Goal: Task Accomplishment & Management: Manage account settings

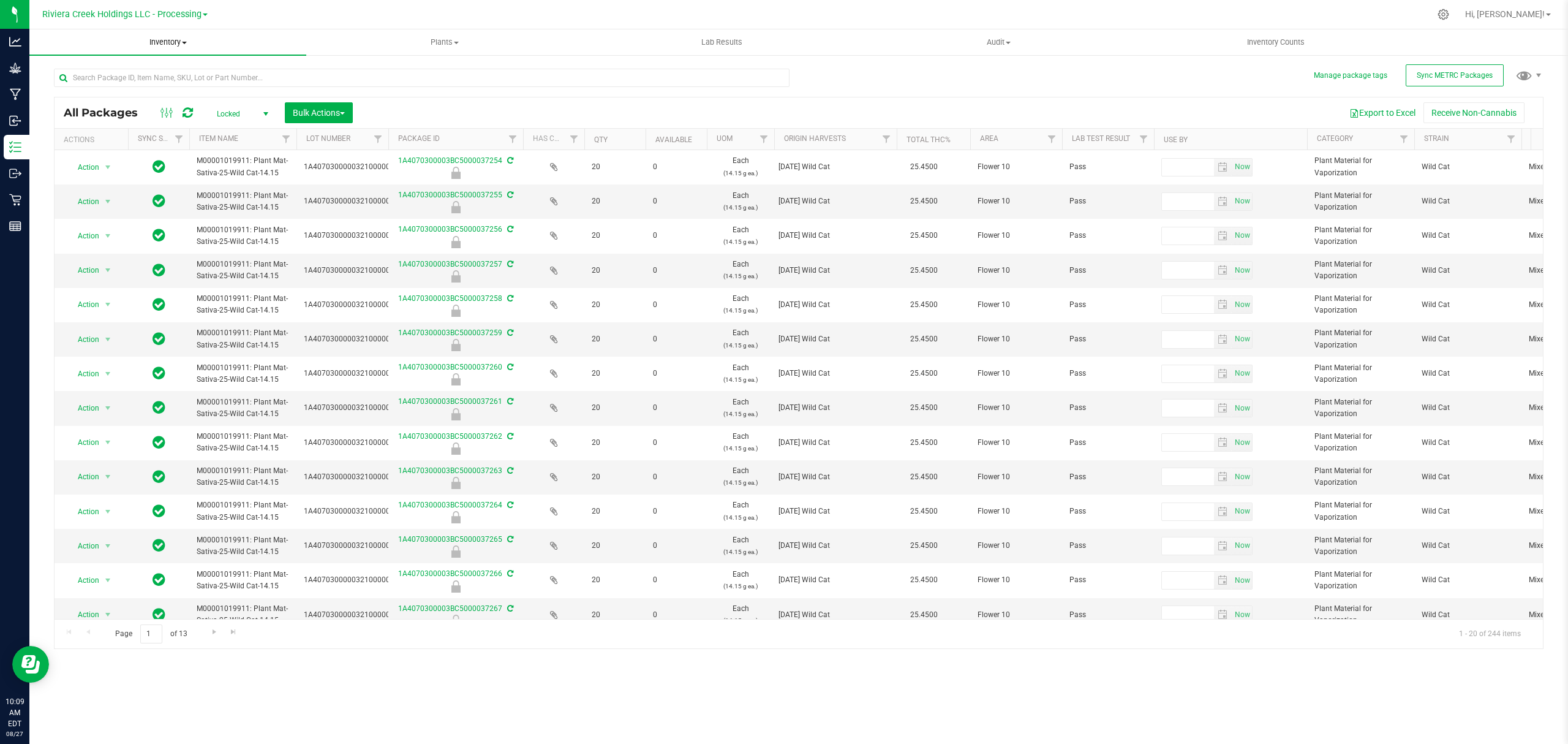
click at [170, 44] on span "Inventory" at bounding box center [168, 42] width 277 height 11
click at [115, 146] on span "From bill of materials" at bounding box center [85, 147] width 111 height 10
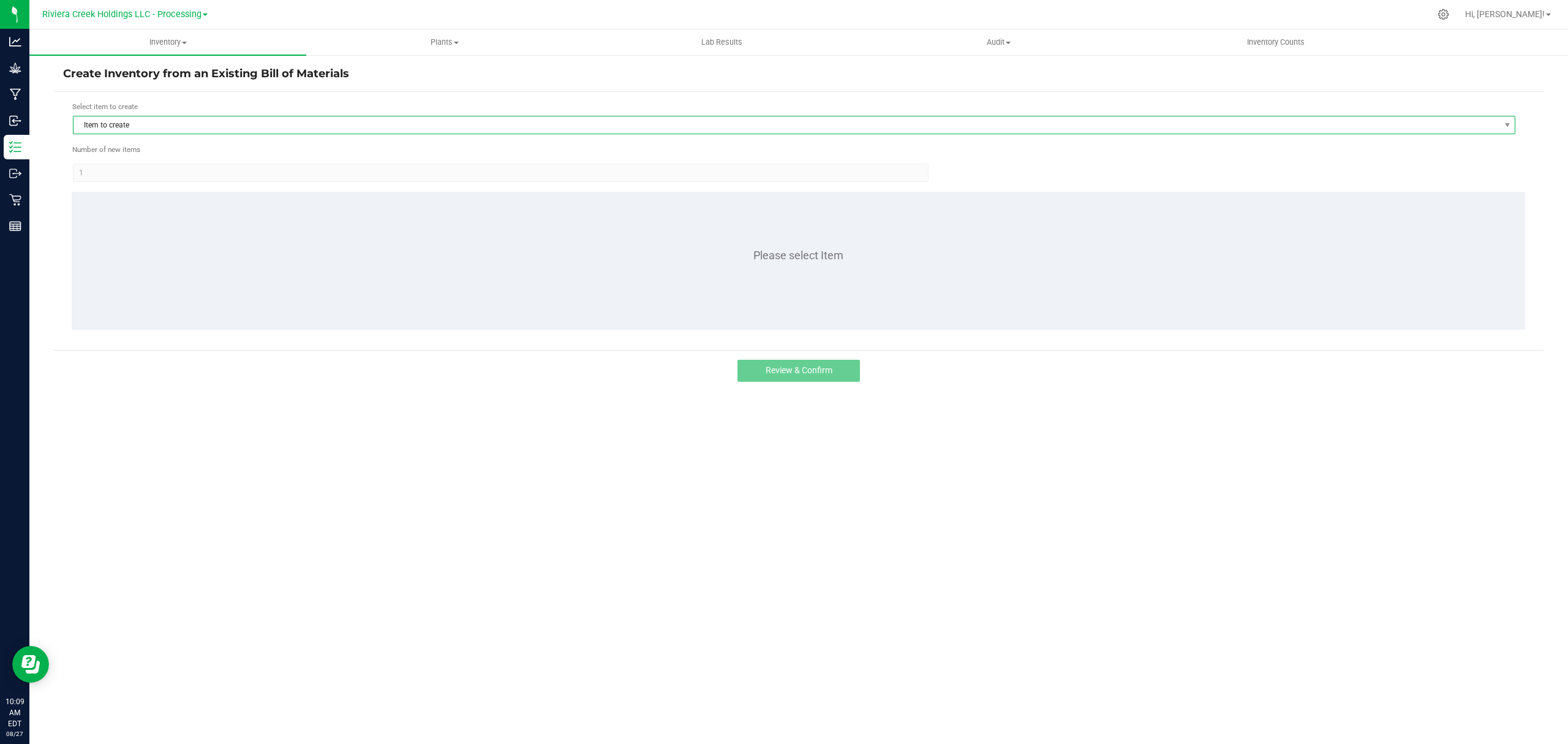
click at [267, 123] on span "Item to create" at bounding box center [786, 125] width 1426 height 17
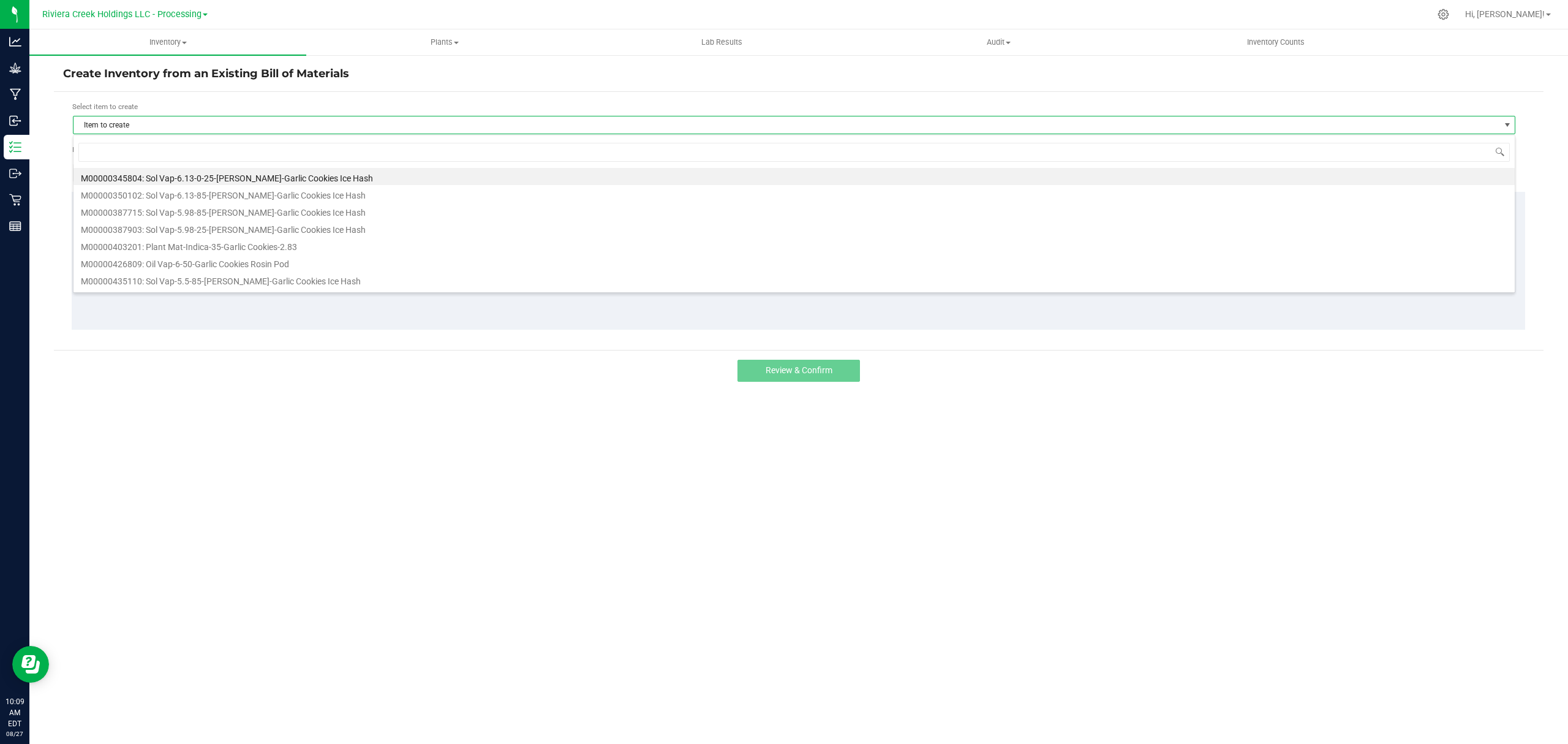
scroll to position [18, 1443]
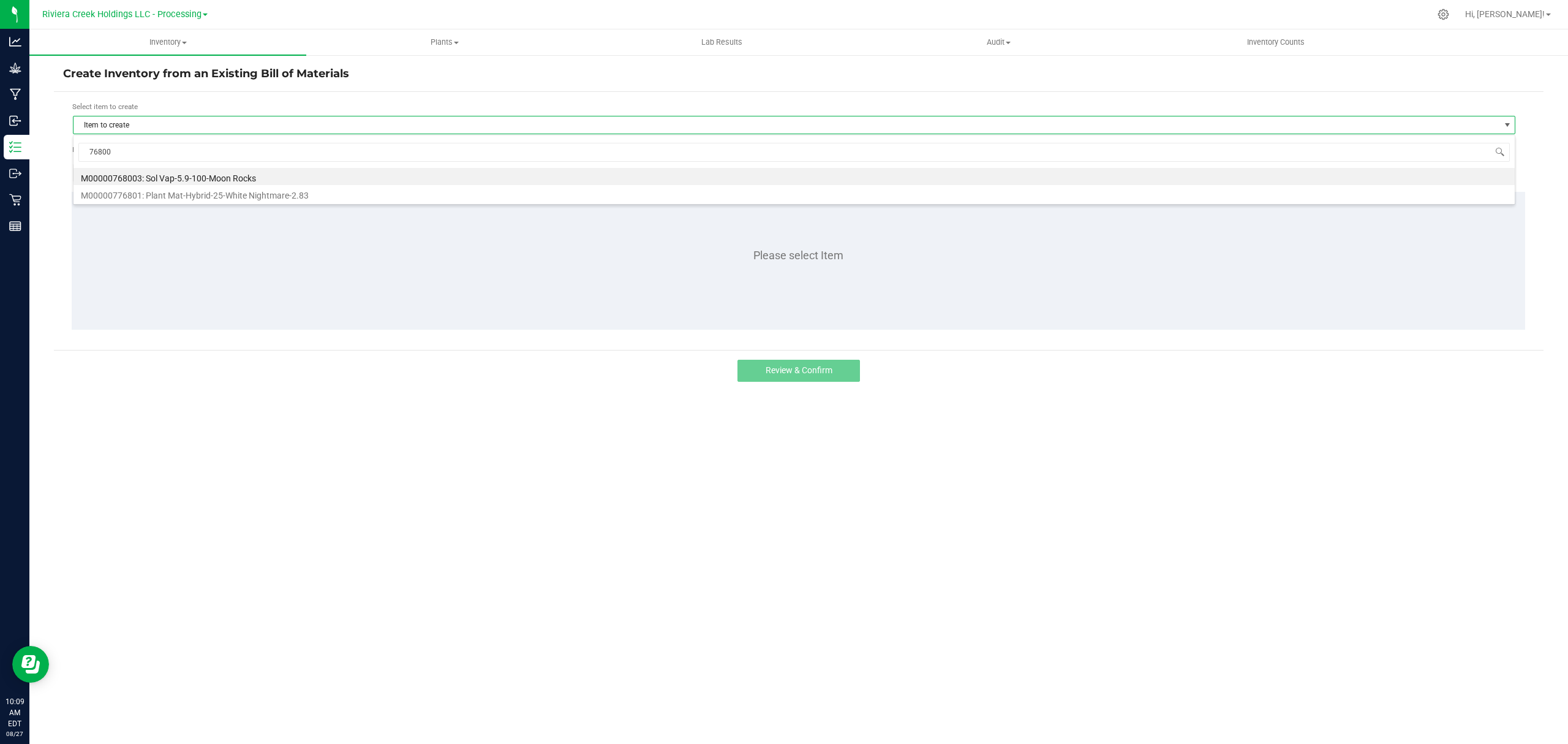
type input "768003"
click at [324, 189] on form "Select item to create Item to create Number of new items 1 Please select Item" at bounding box center [798, 220] width 1471 height 239
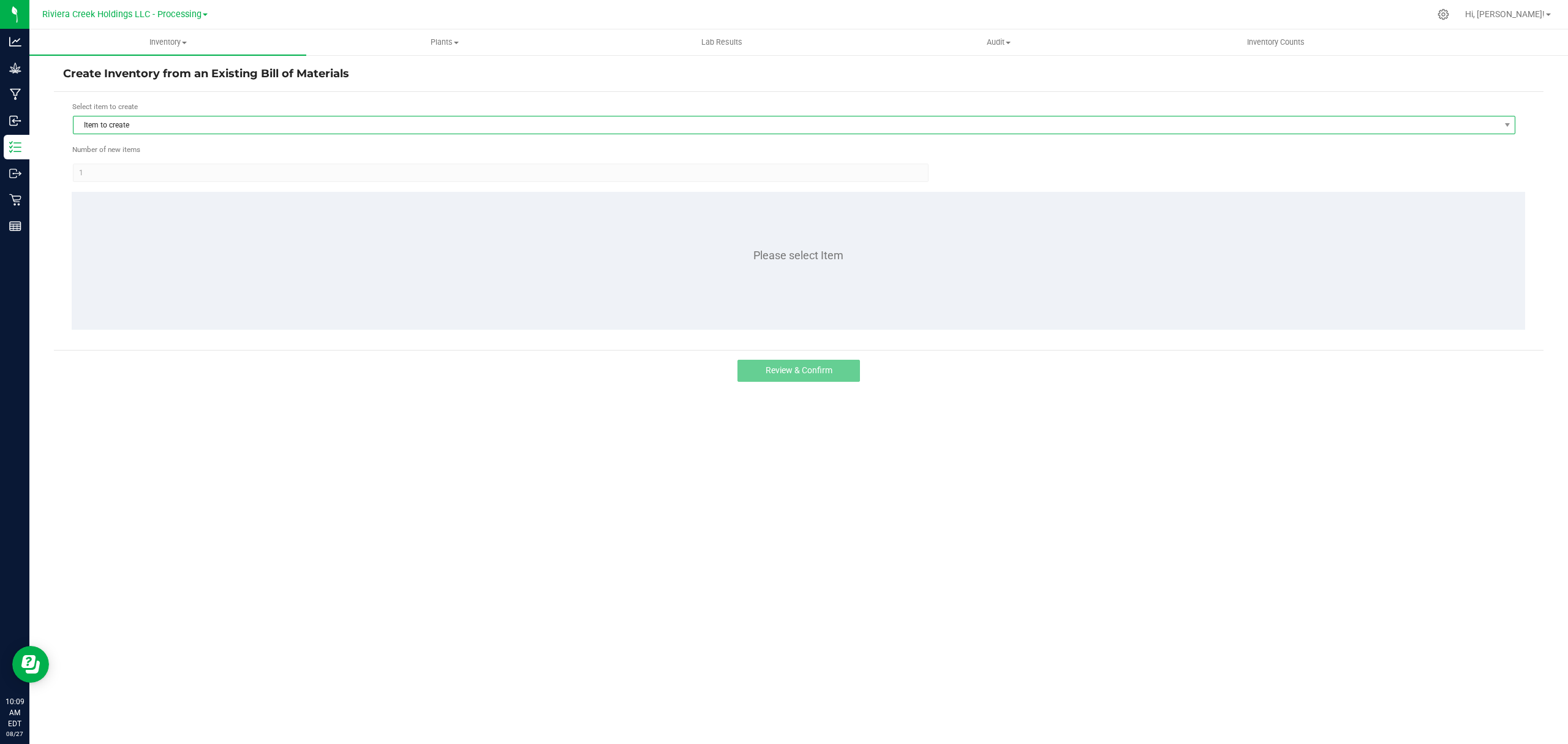
click at [230, 134] on span "Item to create" at bounding box center [794, 125] width 1442 height 18
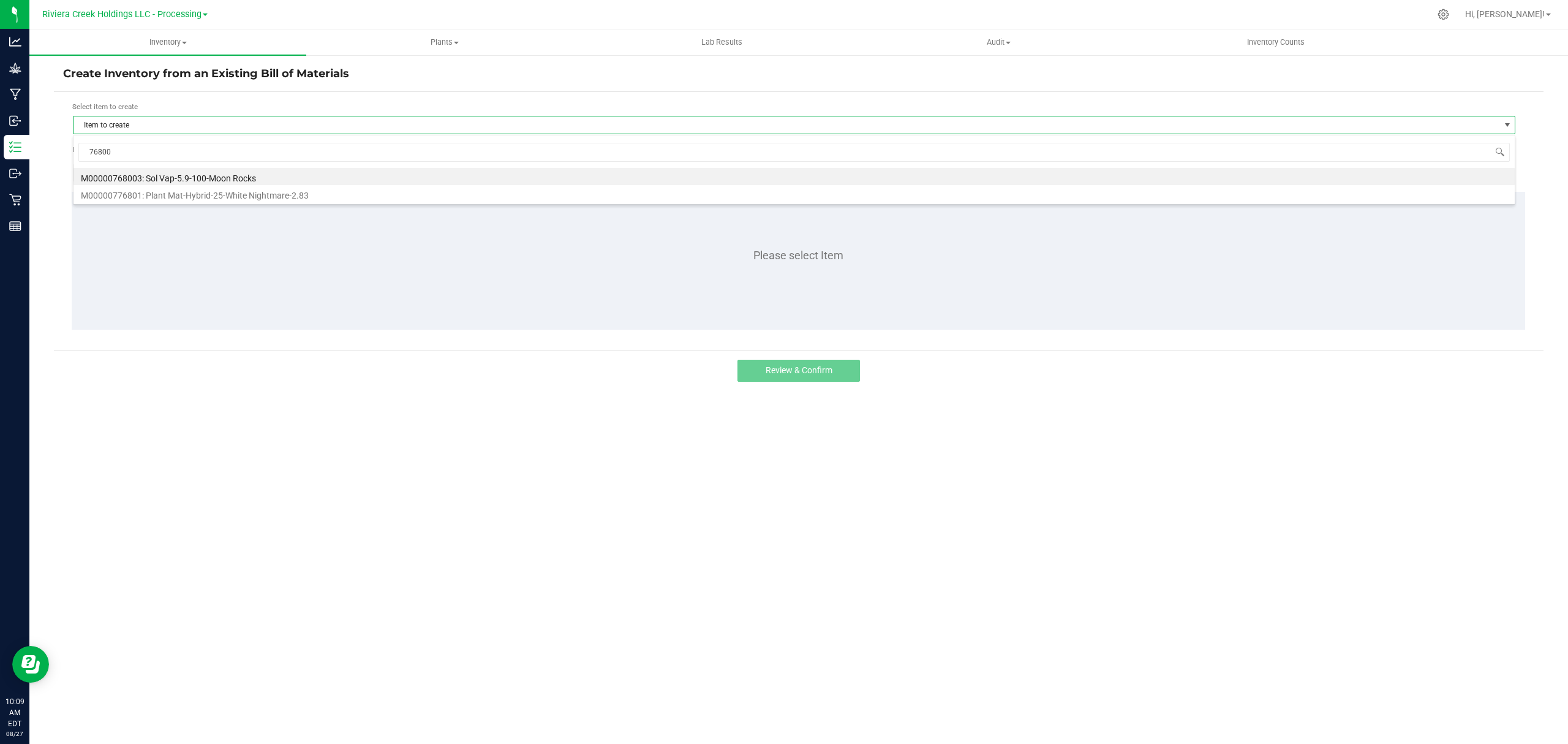
type input "768003"
click at [225, 182] on li "M00000768003: Sol Vap-5.9-100-Moon Rocks" at bounding box center [794, 176] width 1441 height 17
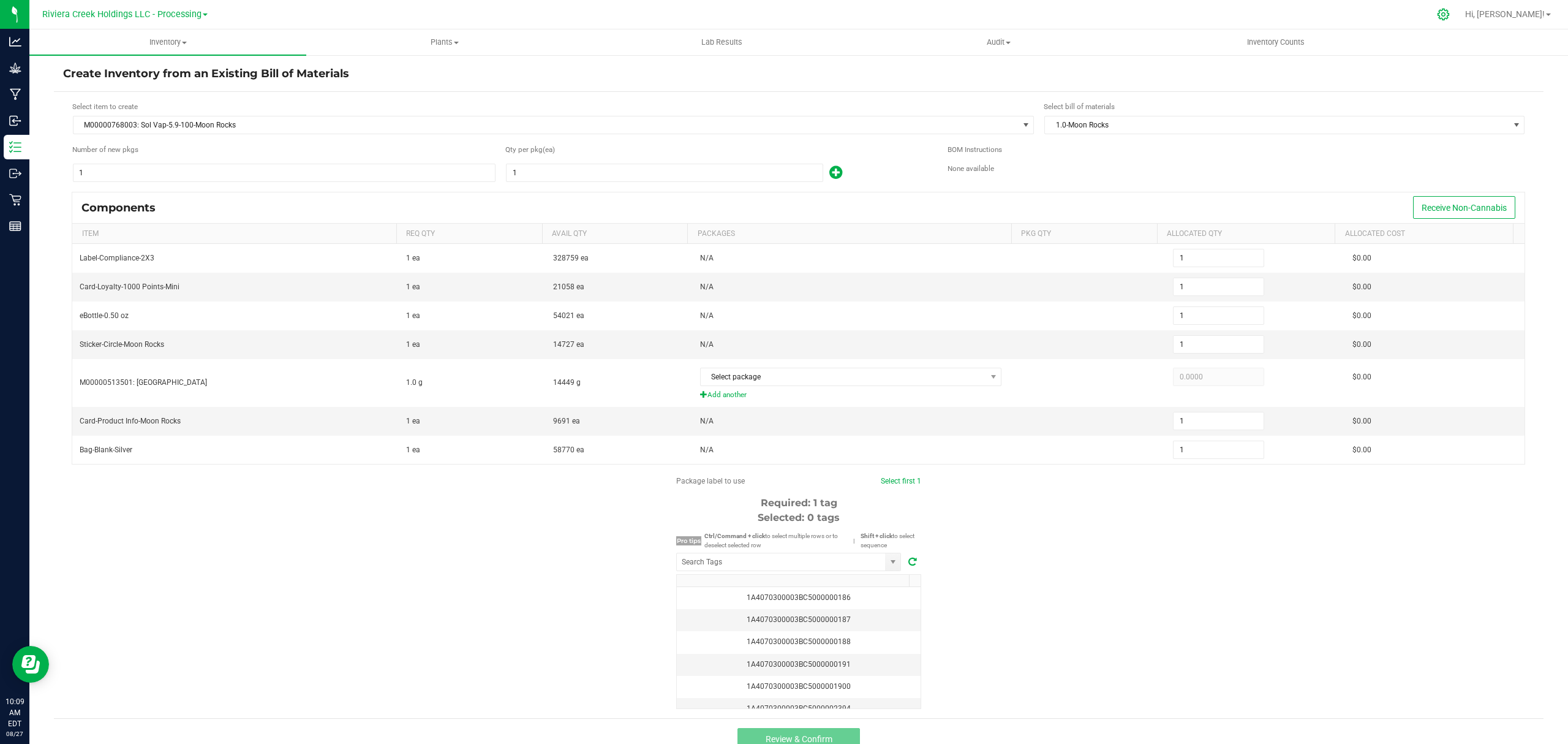
click at [1449, 18] on icon at bounding box center [1444, 14] width 12 height 12
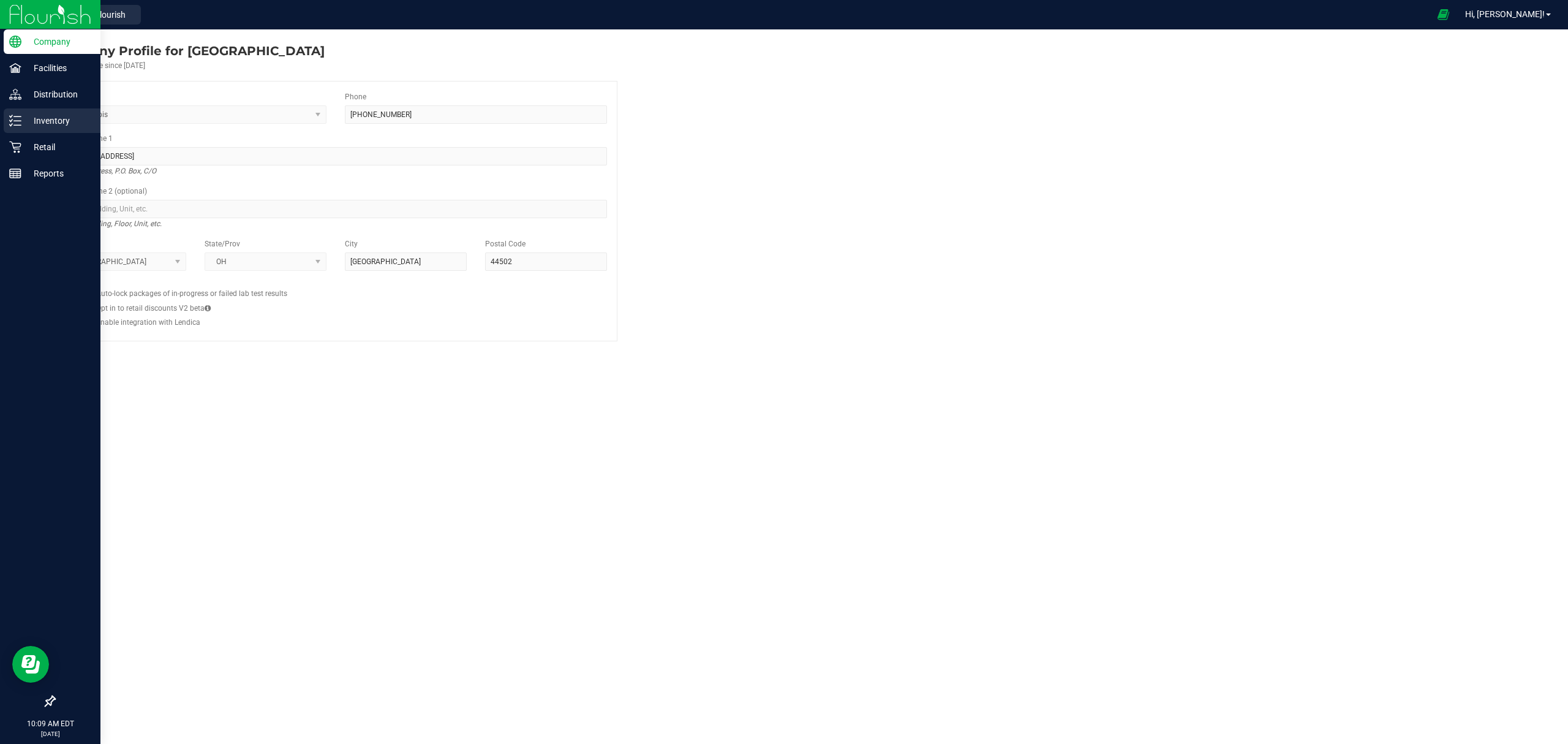
click at [69, 117] on p "Inventory" at bounding box center [58, 121] width 73 height 14
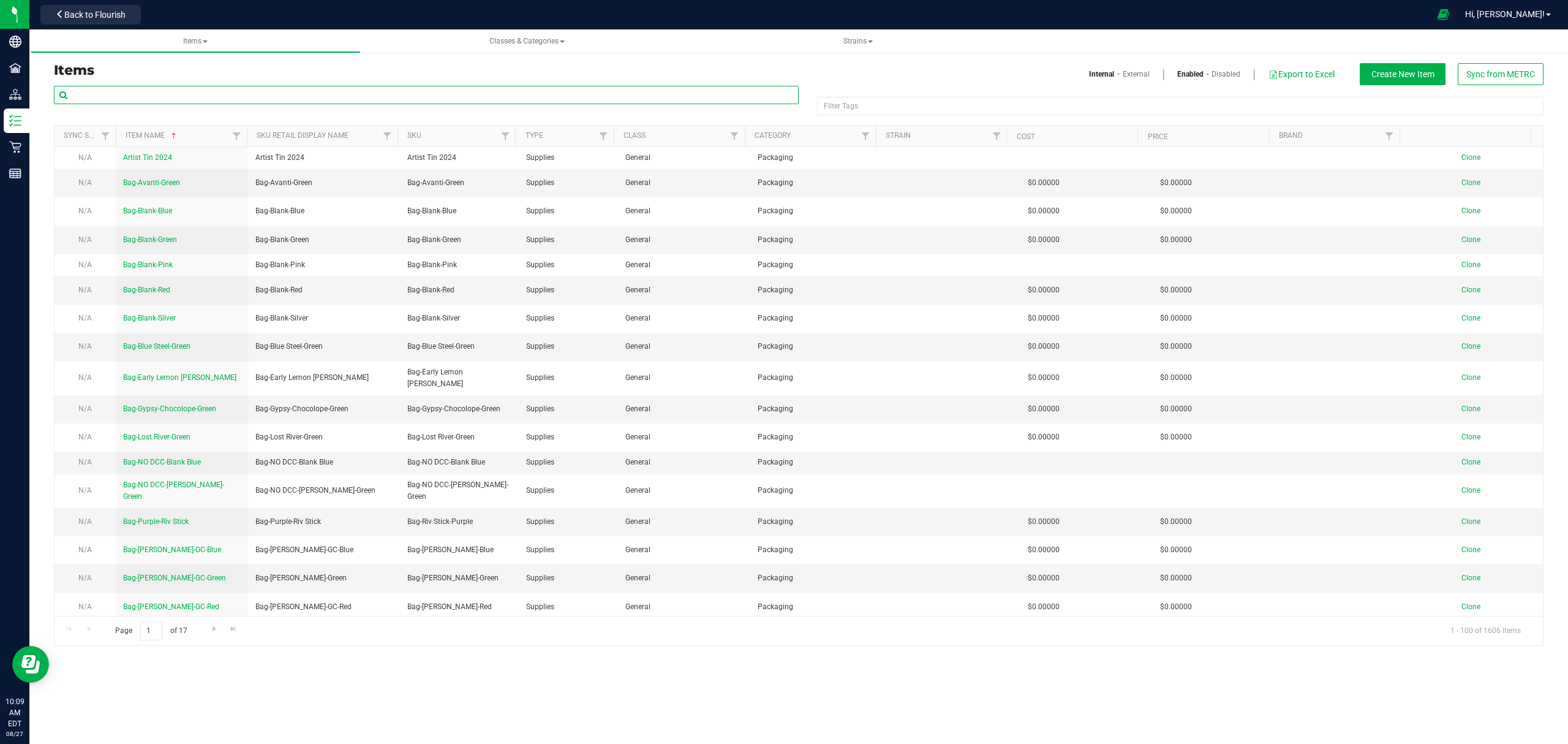
click at [158, 96] on input "text" at bounding box center [426, 95] width 745 height 18
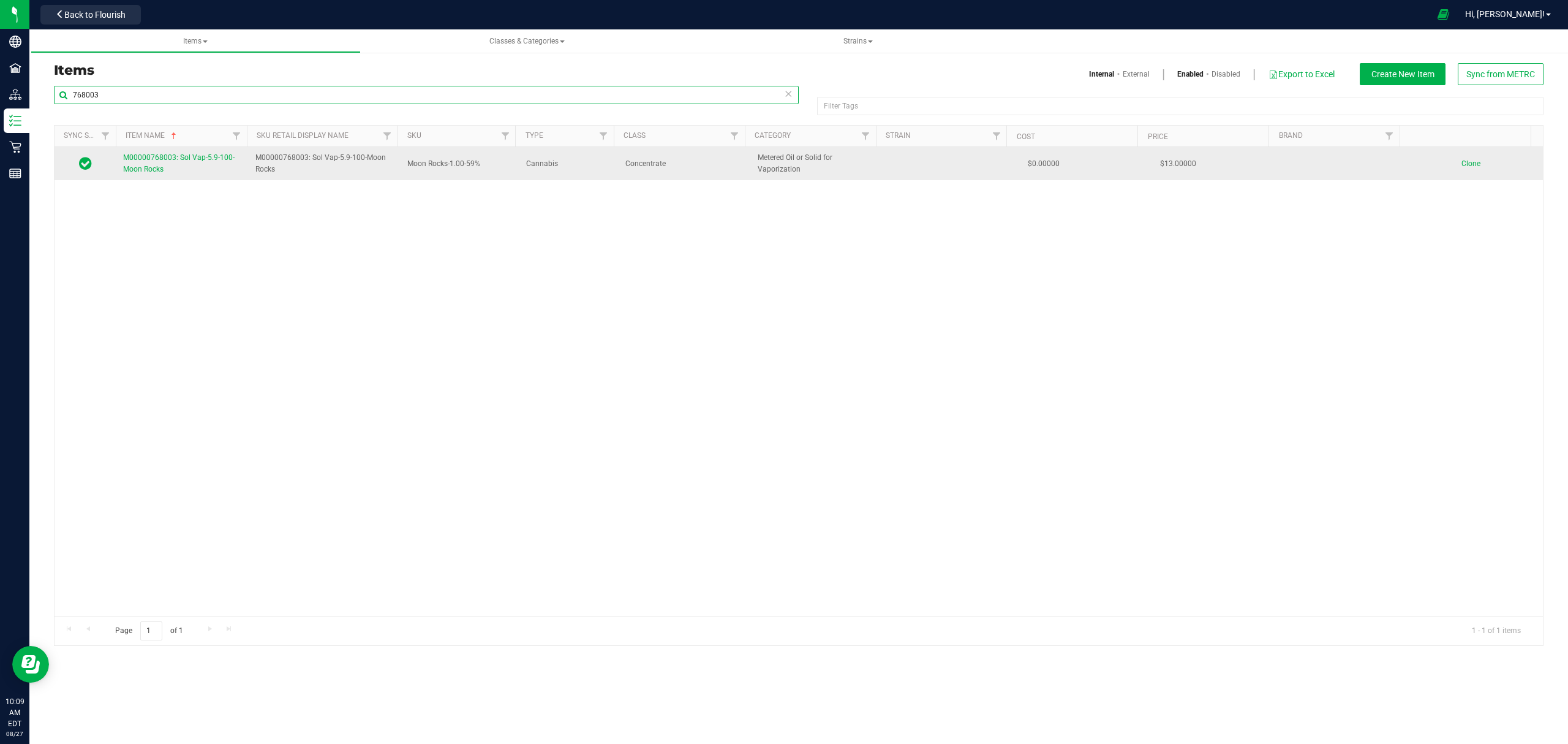
type input "768003"
click at [143, 163] on link "M00000768003: Sol Vap-5.9-100-Moon Rocks" at bounding box center [182, 164] width 117 height 24
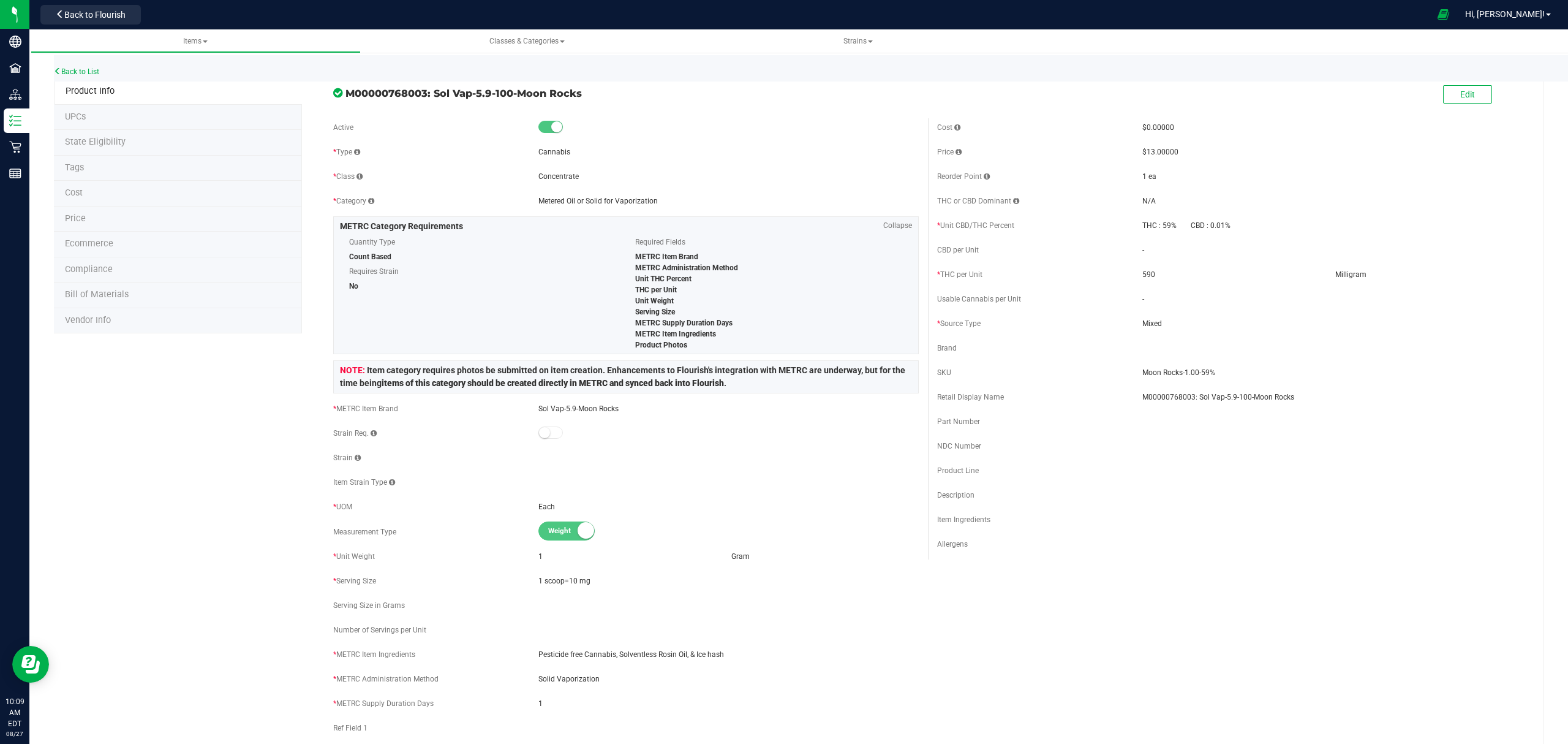
click at [160, 302] on li "Bill of Materials" at bounding box center [178, 295] width 248 height 26
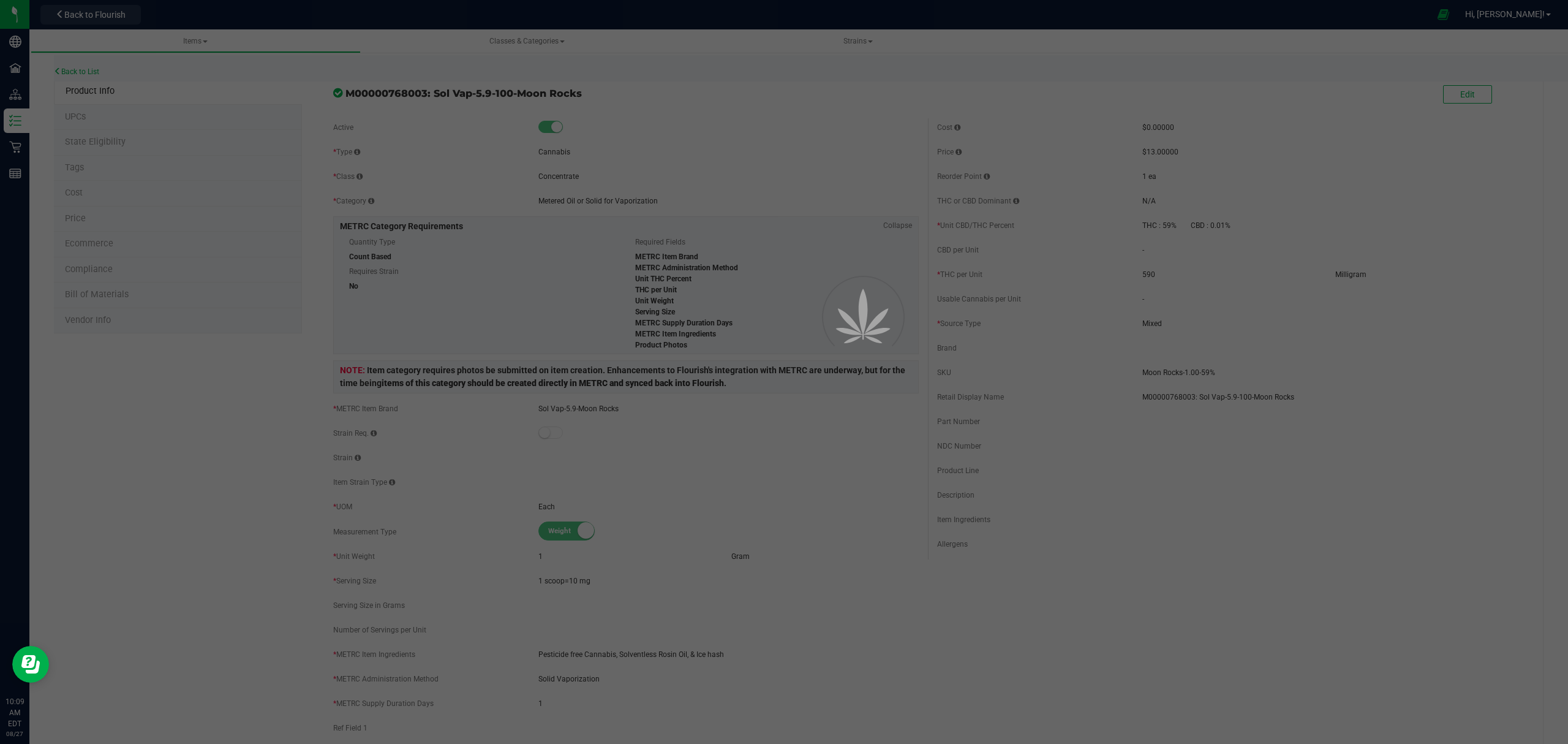
select select "305"
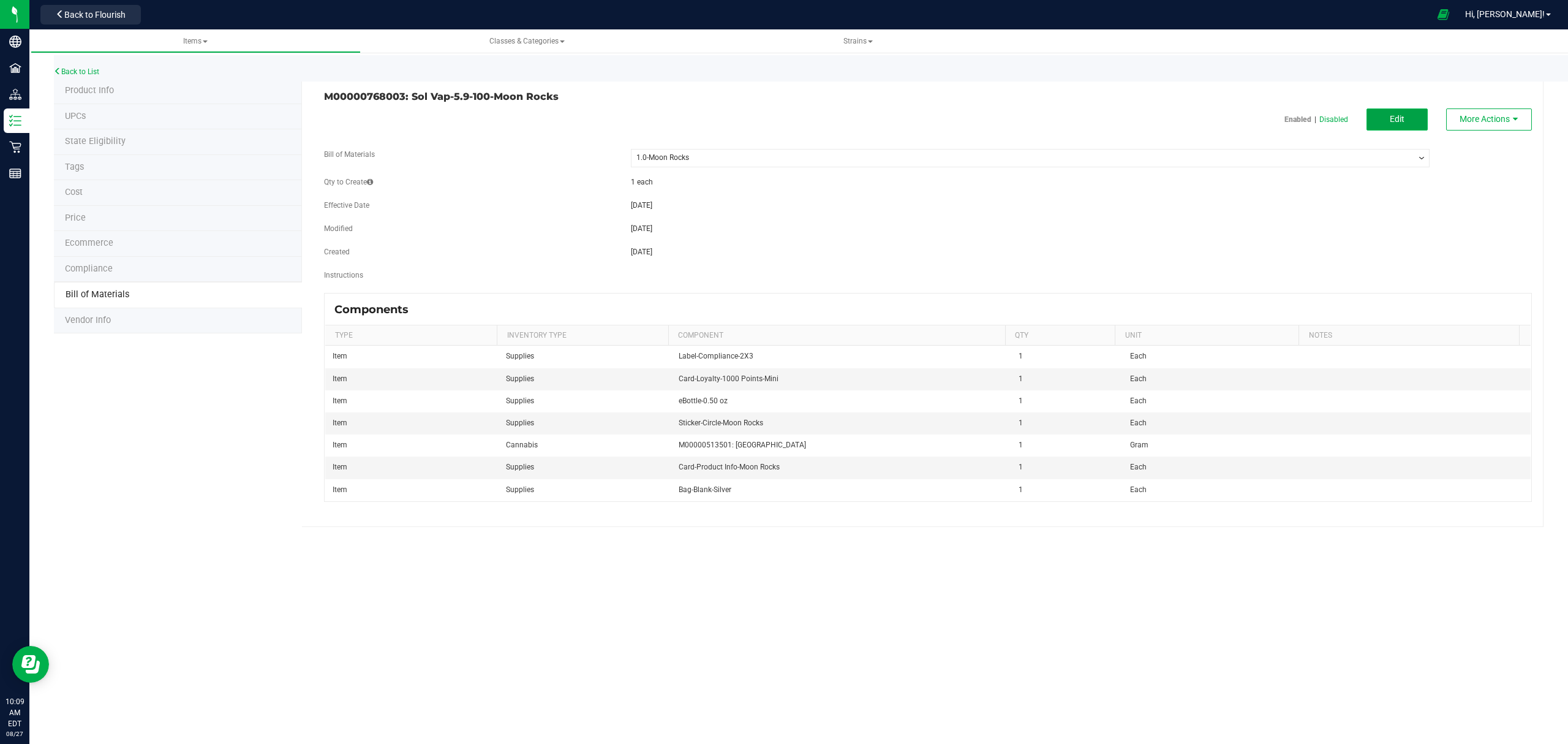
click at [1396, 127] on button "Edit" at bounding box center [1396, 119] width 61 height 22
select select "305"
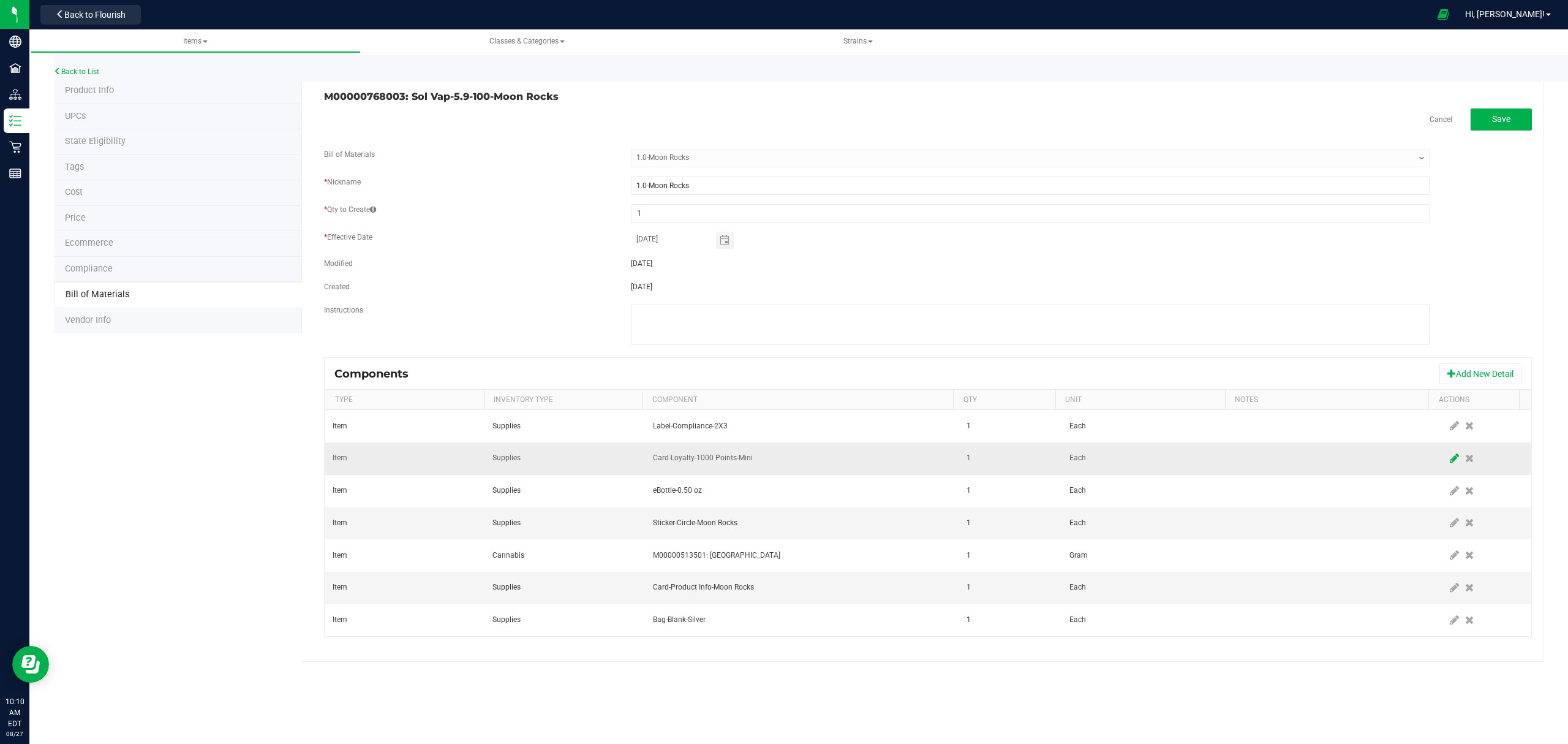
click at [1450, 460] on icon at bounding box center [1455, 458] width 9 height 11
click at [821, 461] on span "Card-Loyalty-1000 Points-Mini" at bounding box center [795, 458] width 283 height 17
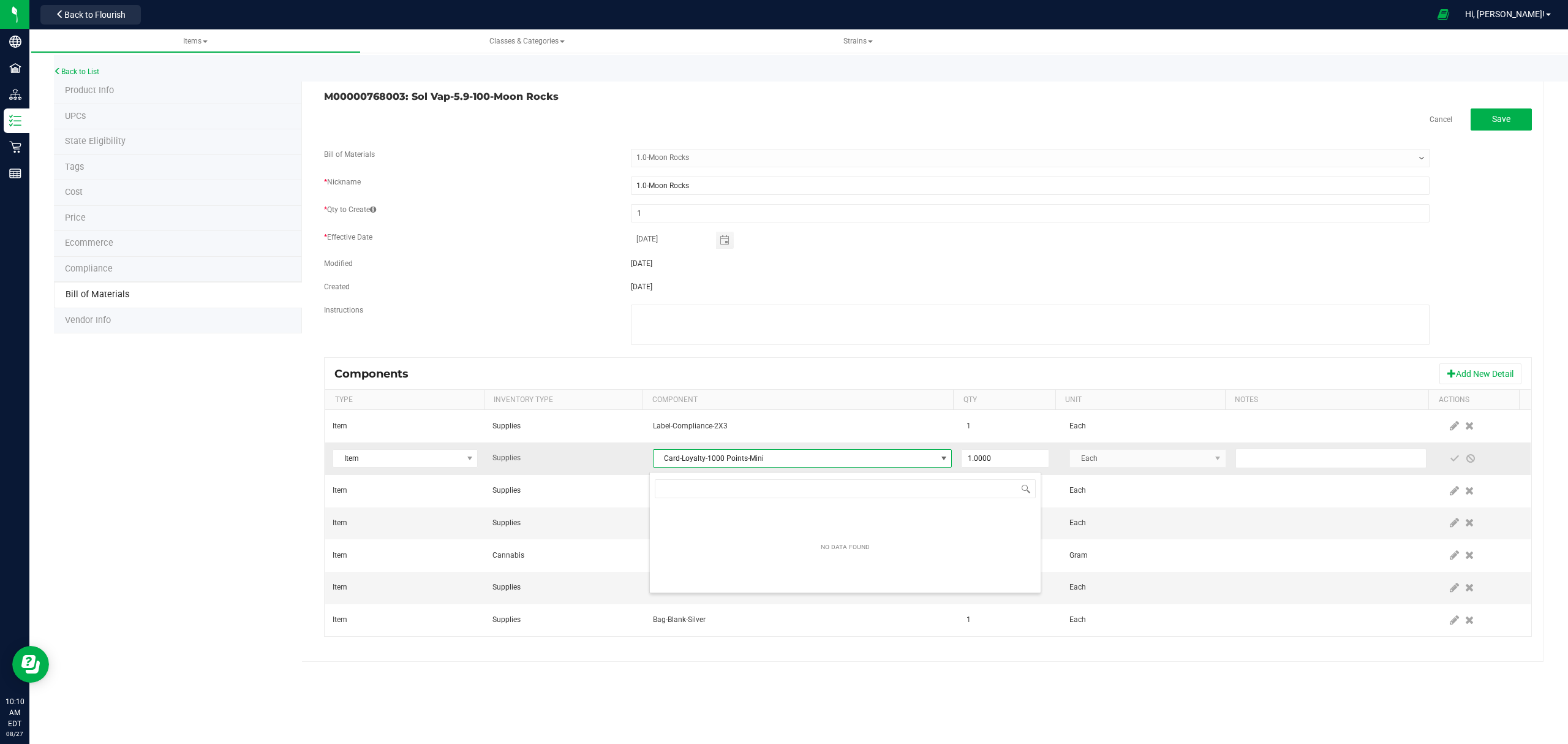
scroll to position [203, 0]
type input "loyalty"
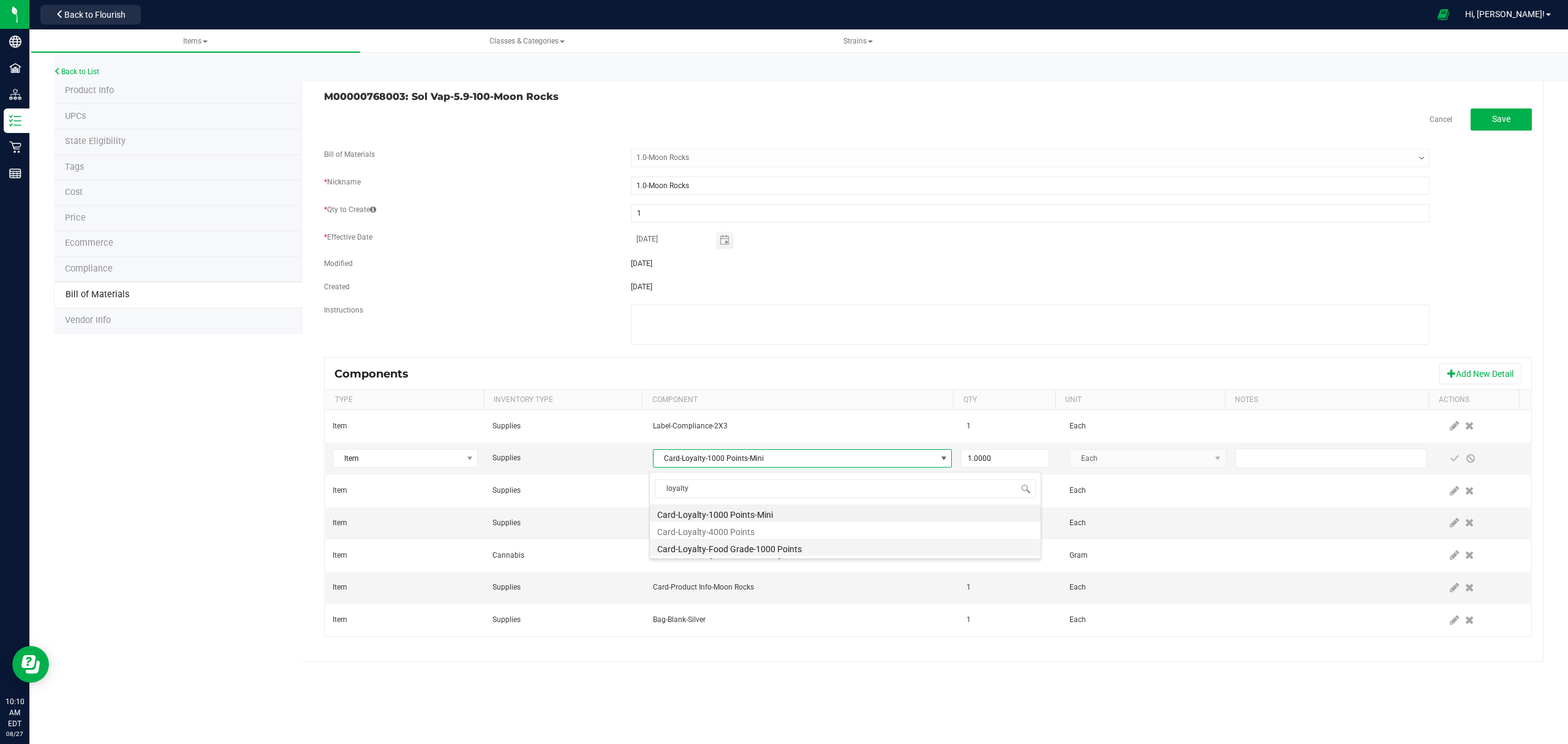
click at [782, 547] on li "Card-Loyalty-Food Grade-1000 Points" at bounding box center [845, 547] width 391 height 17
click at [1450, 459] on span at bounding box center [1455, 458] width 10 height 10
click at [1500, 117] on span "Save" at bounding box center [1501, 119] width 18 height 10
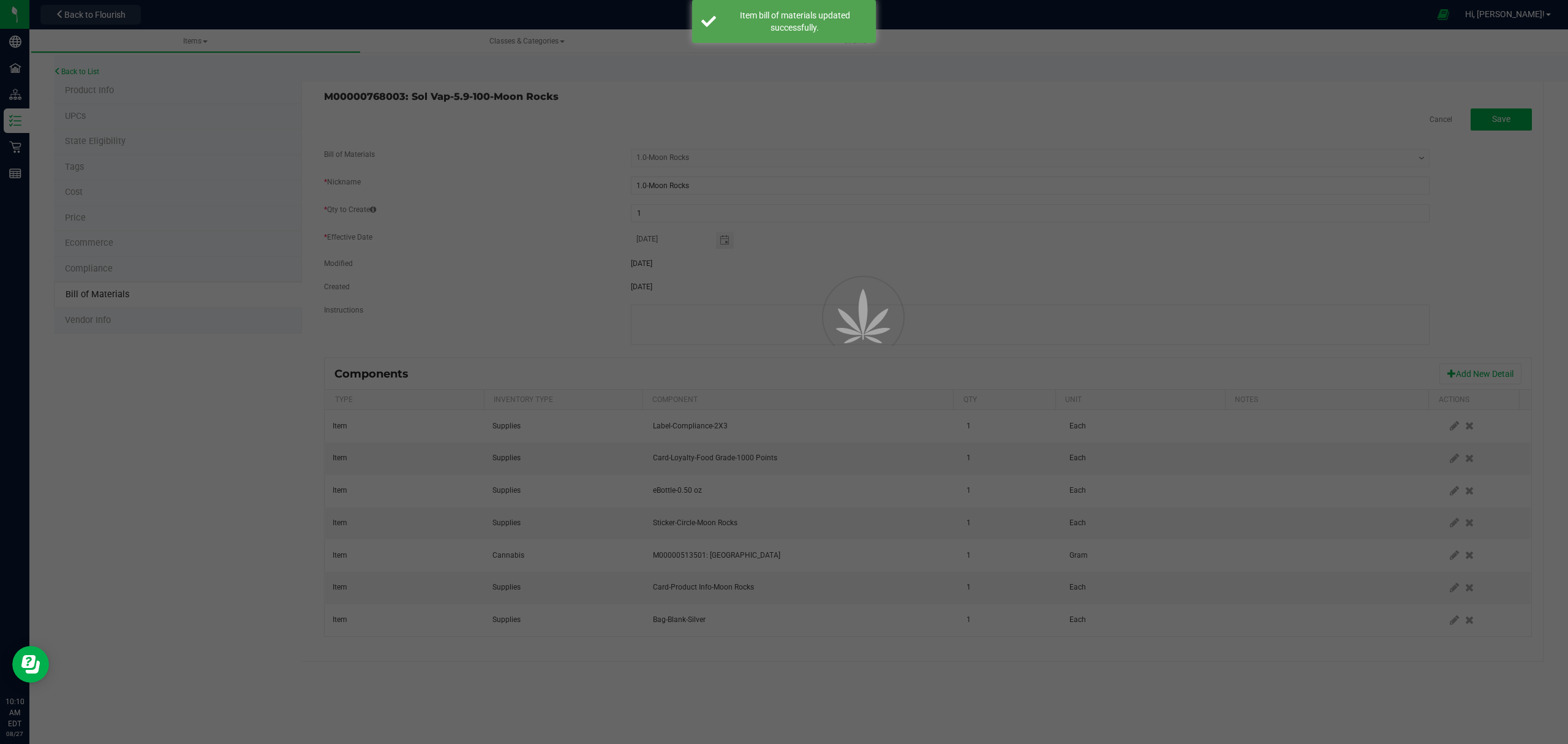
select select "305"
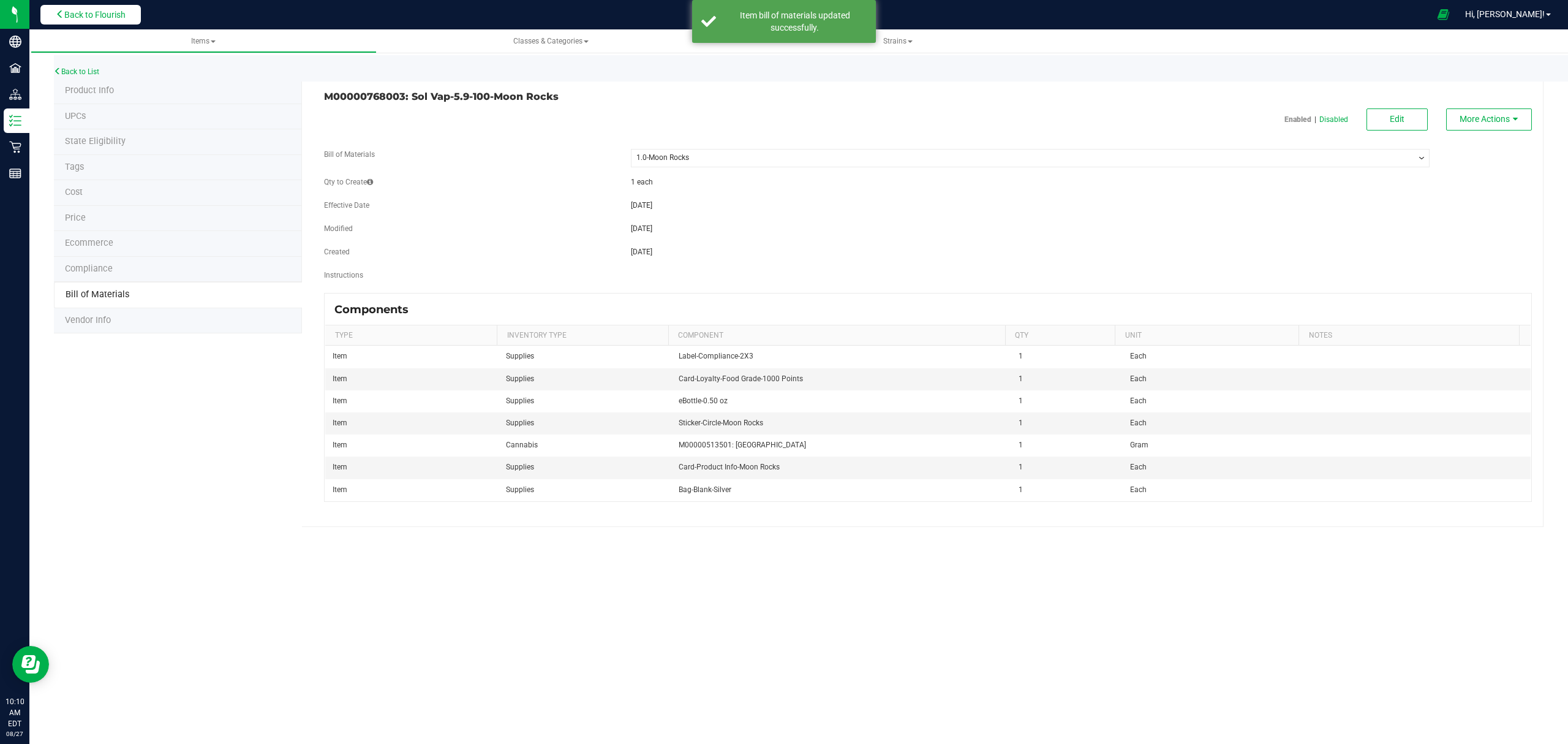
click at [111, 18] on span "Back to Flourish" at bounding box center [94, 14] width 61 height 10
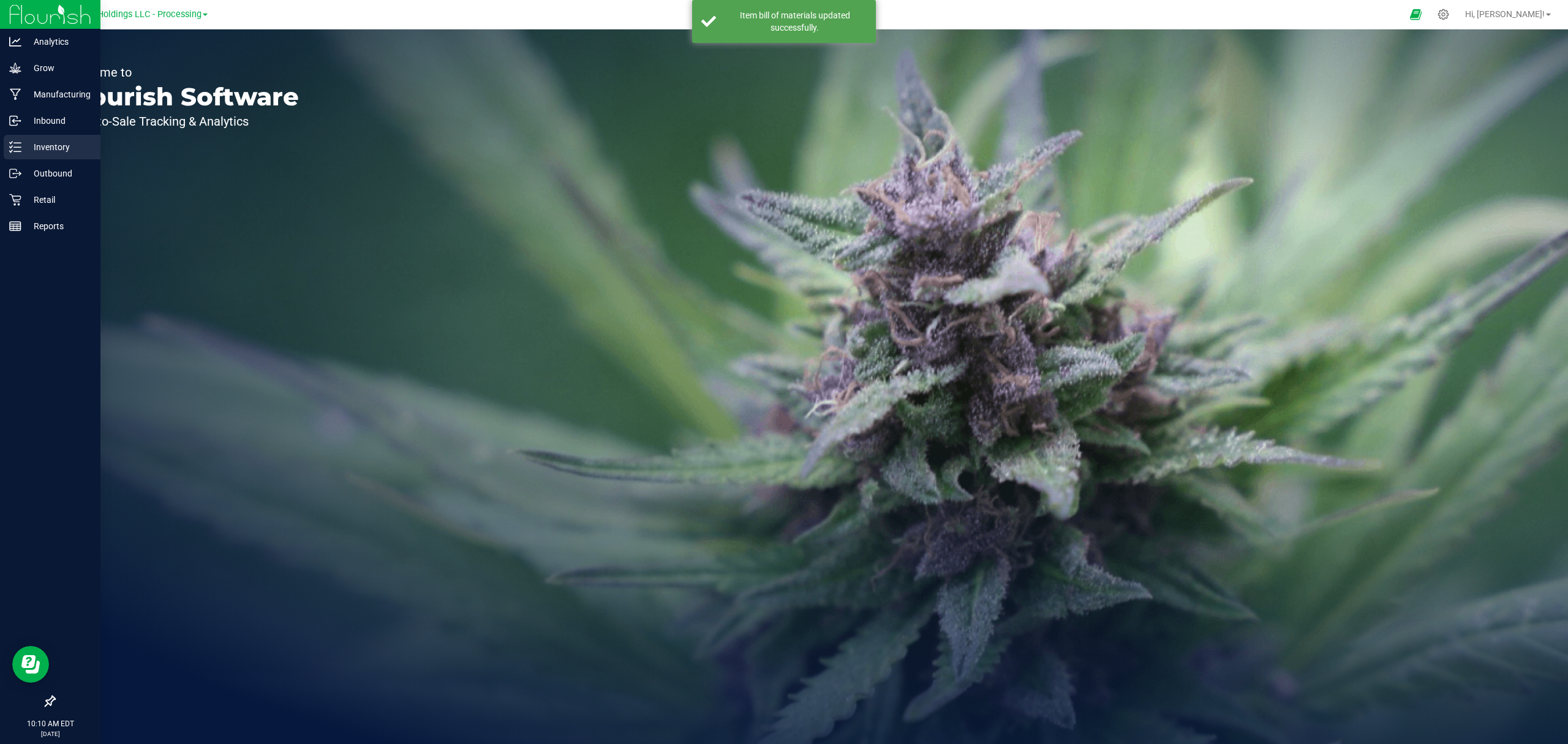
click at [28, 146] on p "Inventory" at bounding box center [58, 147] width 73 height 14
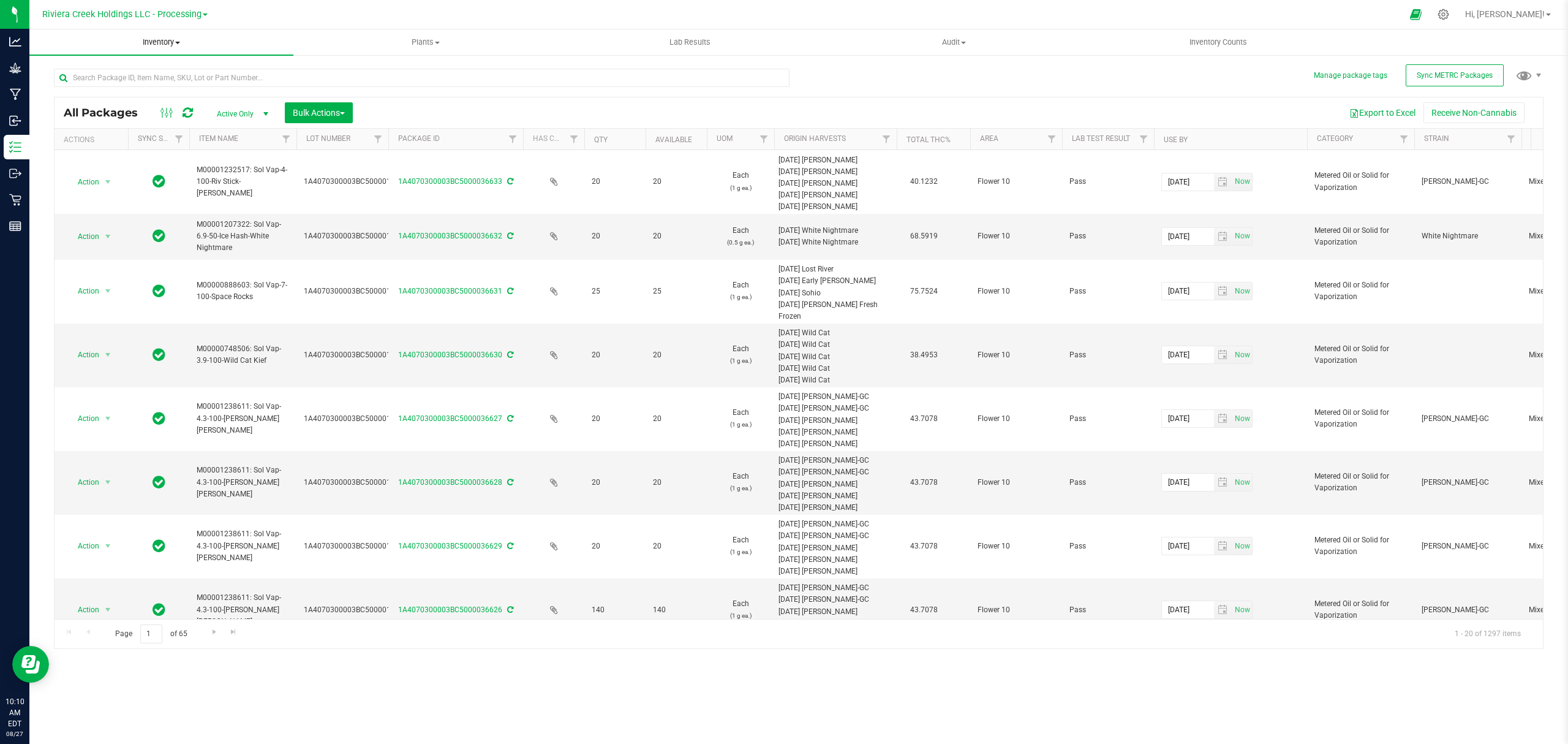
click at [157, 41] on span "Inventory" at bounding box center [161, 42] width 264 height 11
click at [123, 146] on span "From bill of materials" at bounding box center [85, 147] width 111 height 10
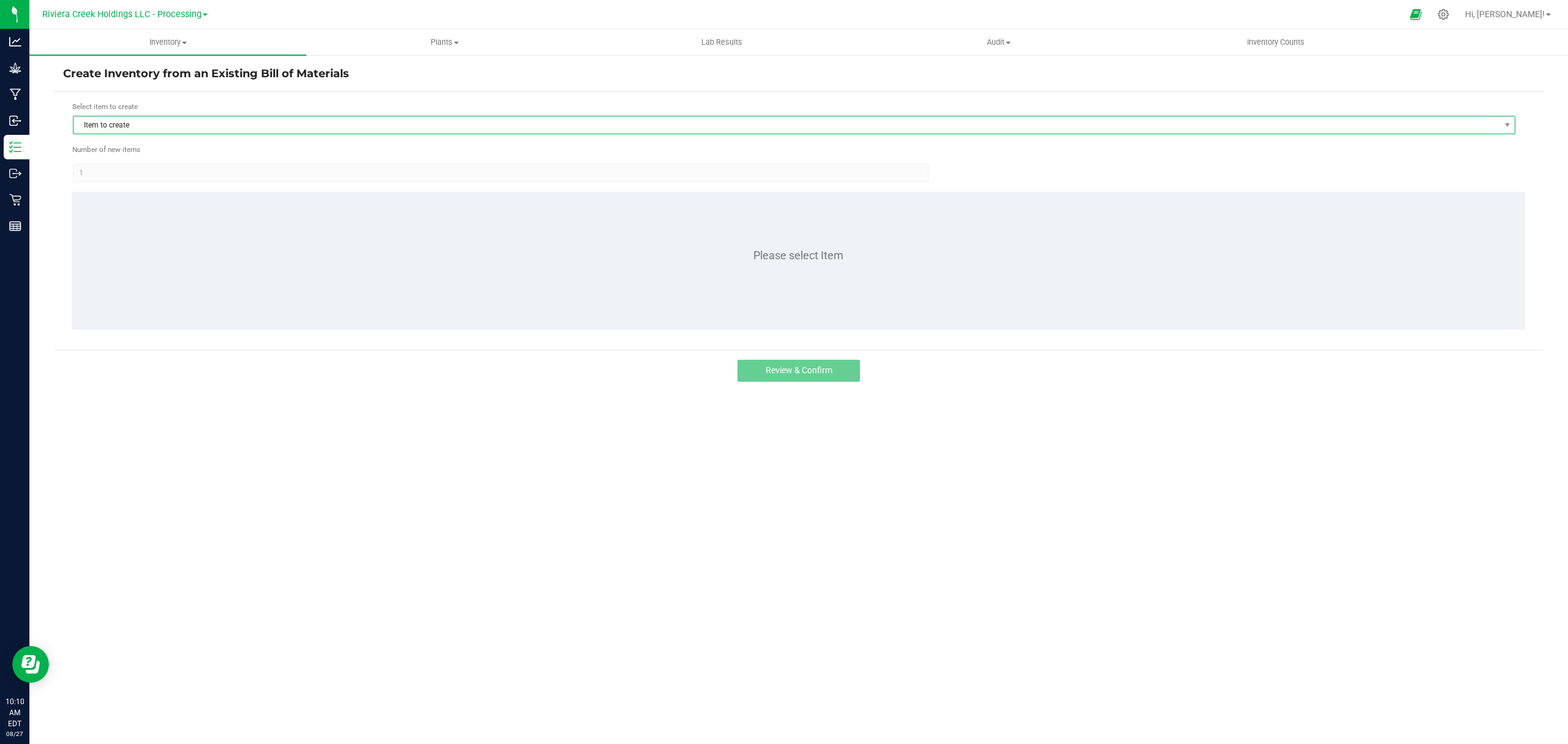
click at [153, 133] on span "Item to create" at bounding box center [786, 125] width 1426 height 17
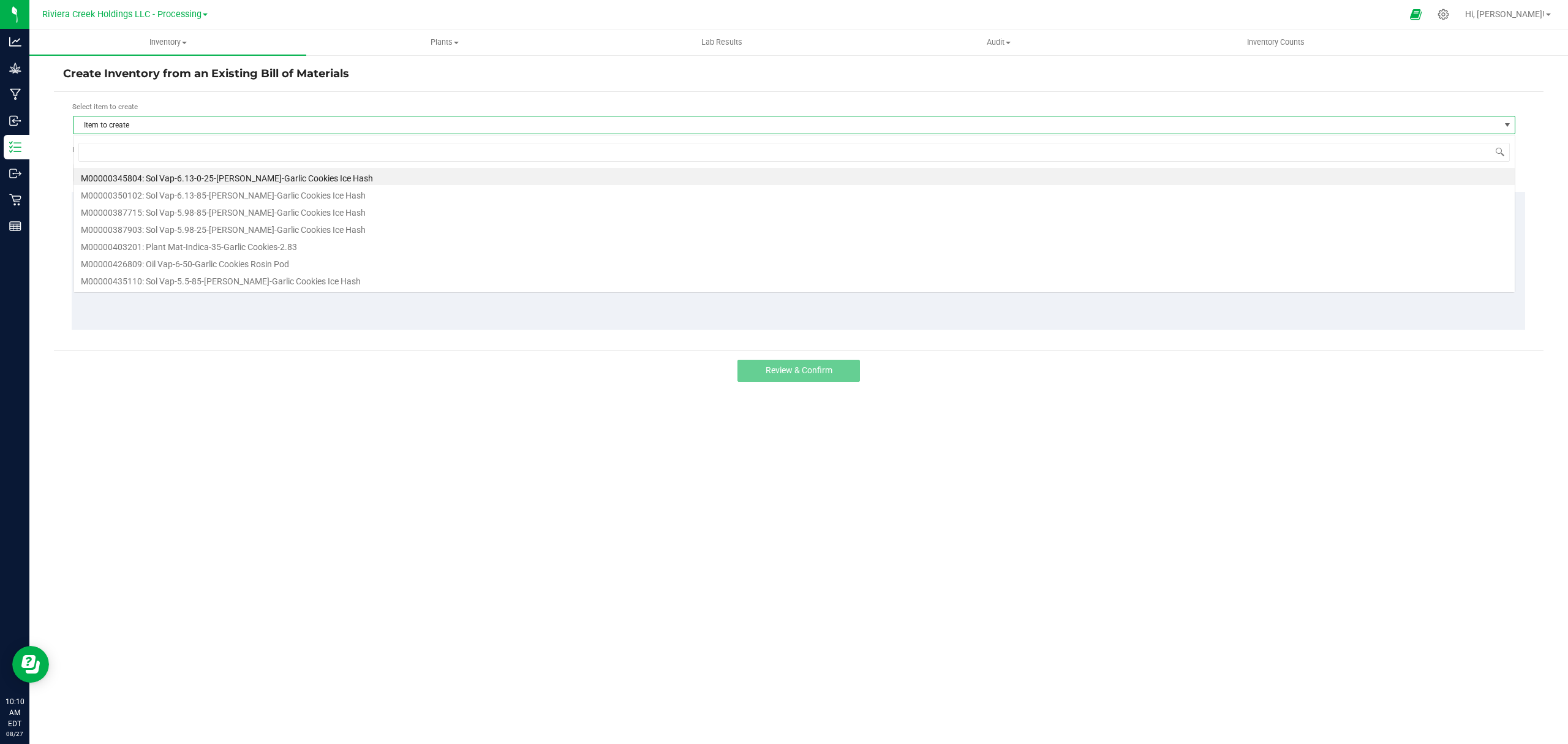
scroll to position [18, 1443]
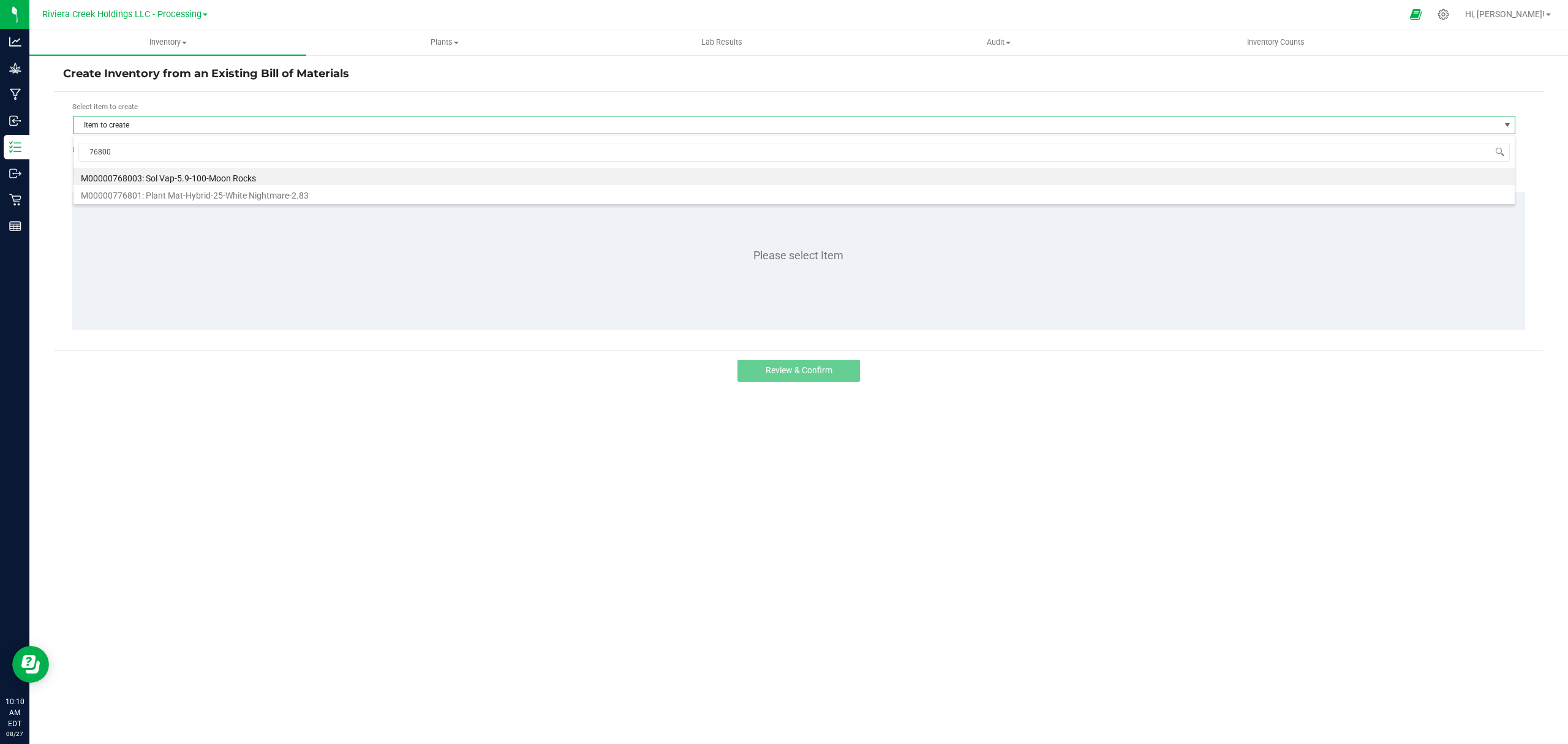
type input "768003"
drag, startPoint x: 172, startPoint y: 172, endPoint x: 175, endPoint y: 179, distance: 7.6
click at [175, 179] on li "M00000768003: Sol Vap-5.9-100-Moon Rocks" at bounding box center [794, 176] width 1441 height 17
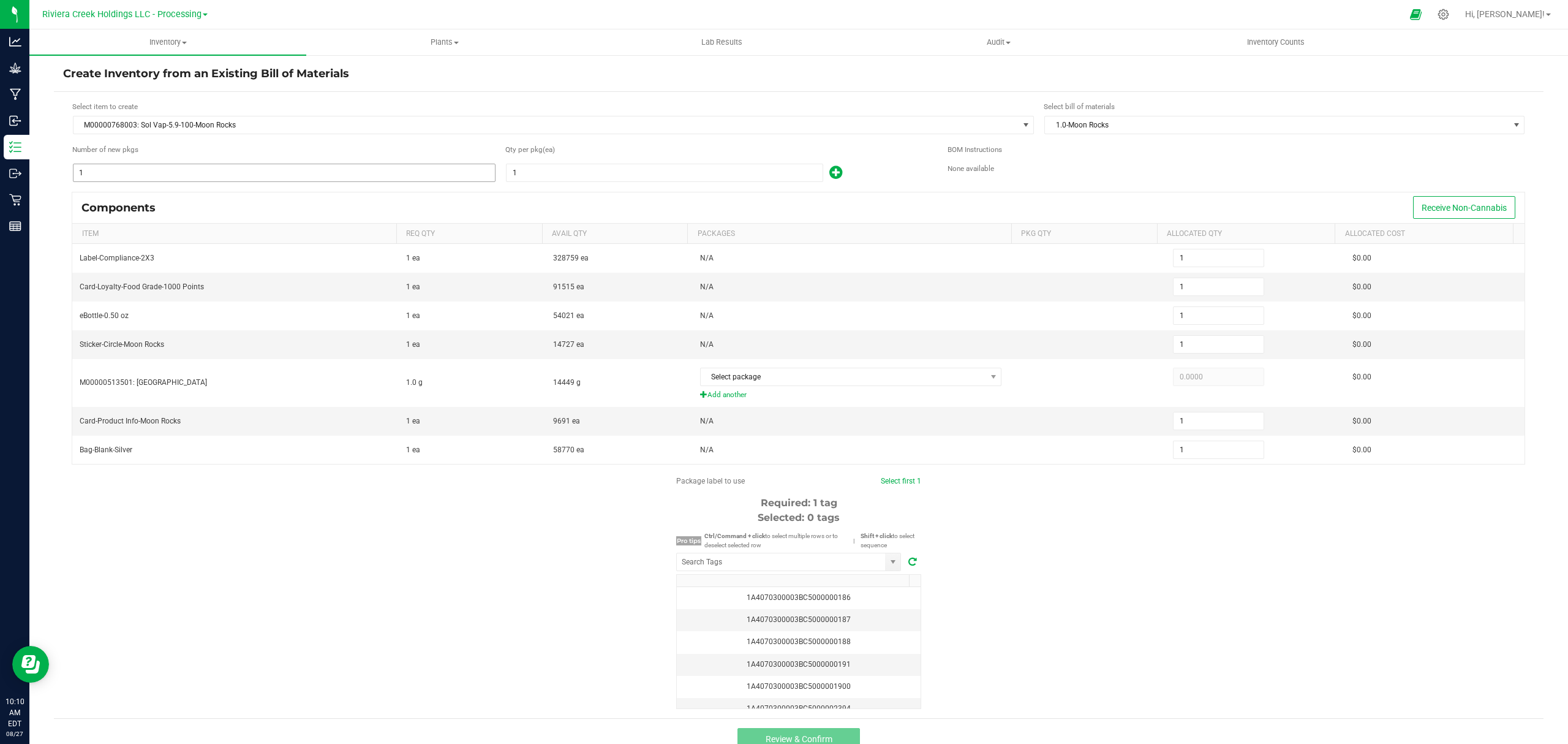
click at [179, 168] on input "1" at bounding box center [284, 173] width 421 height 17
type input "6"
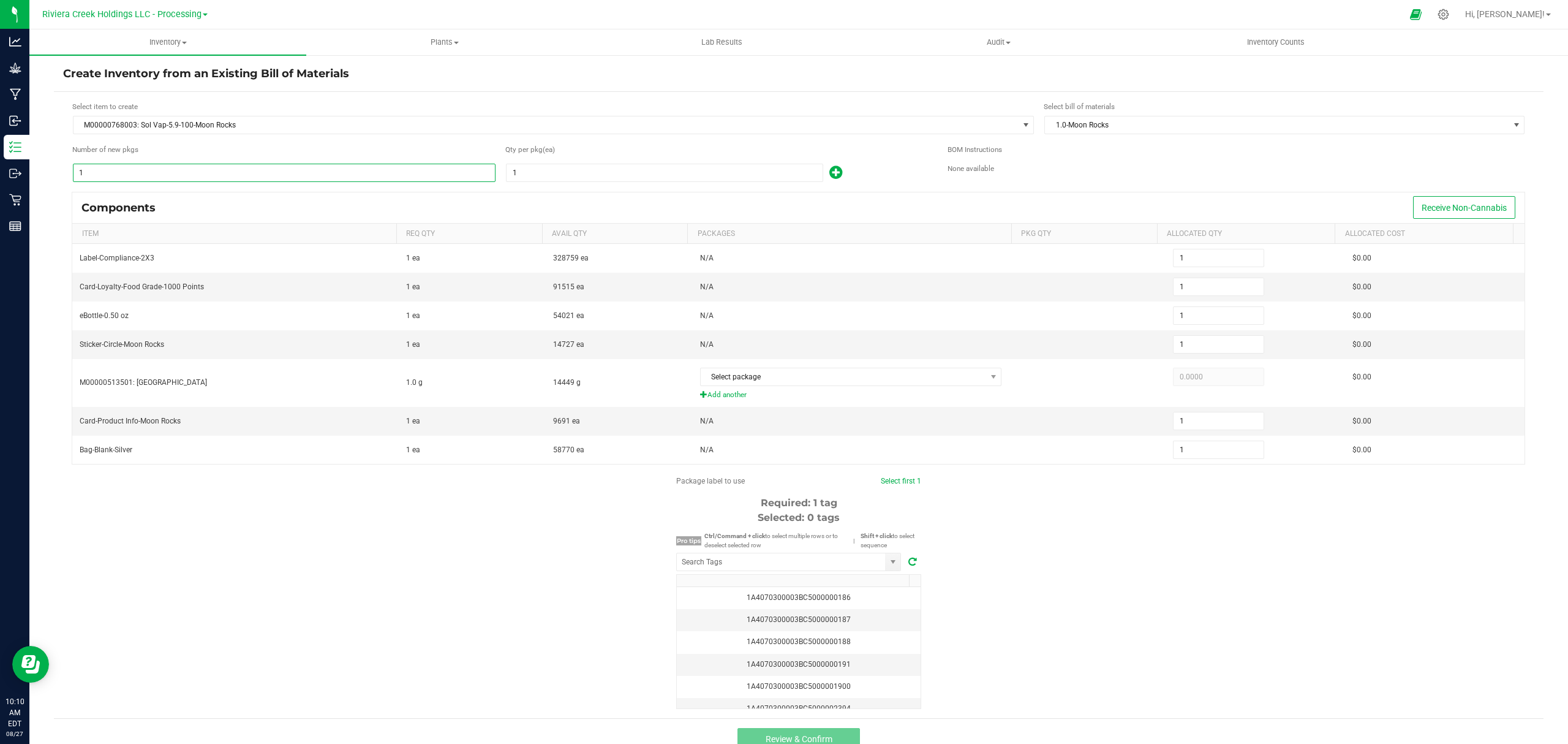
type input "6"
click at [596, 173] on input "1" at bounding box center [664, 173] width 316 height 17
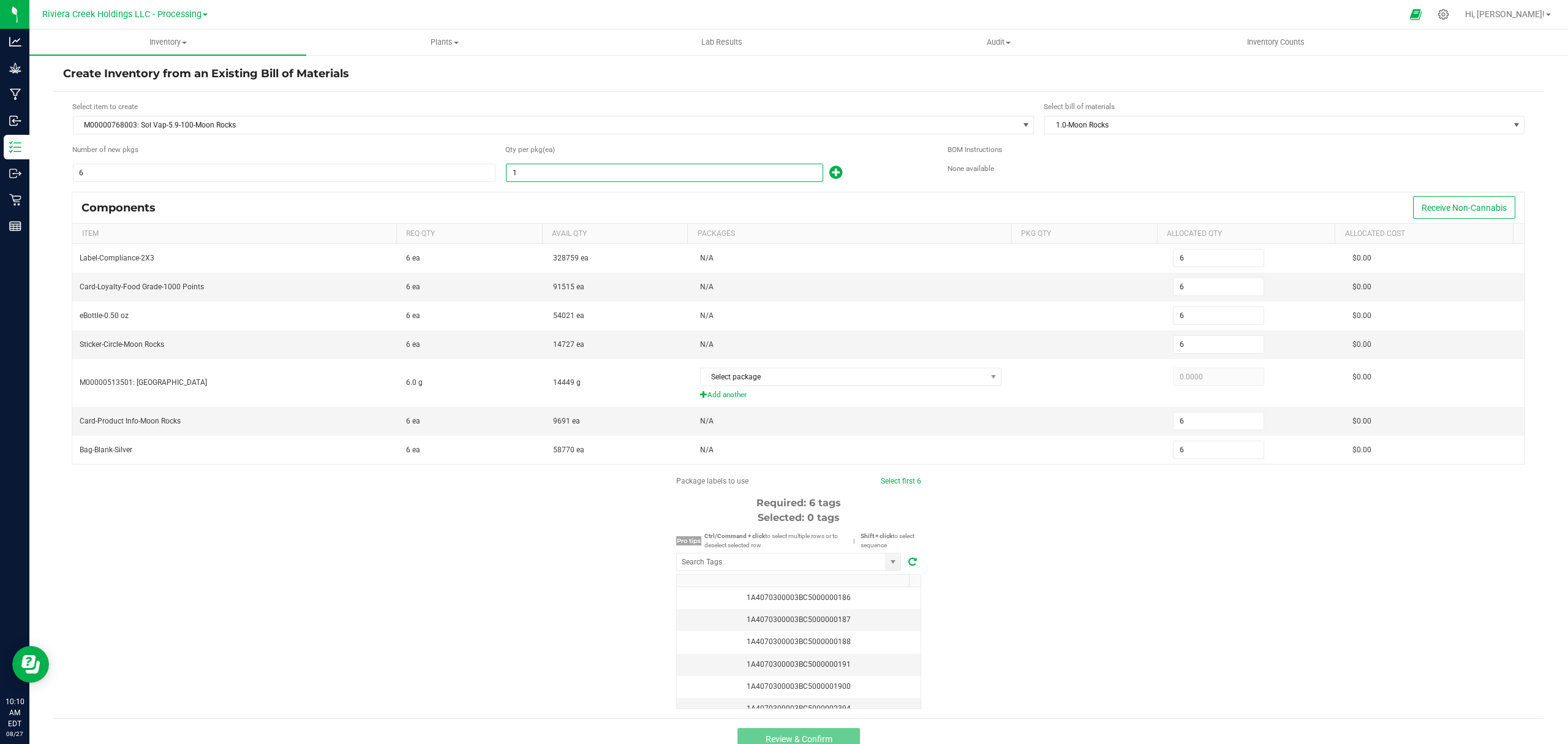
type input "10"
type input "60"
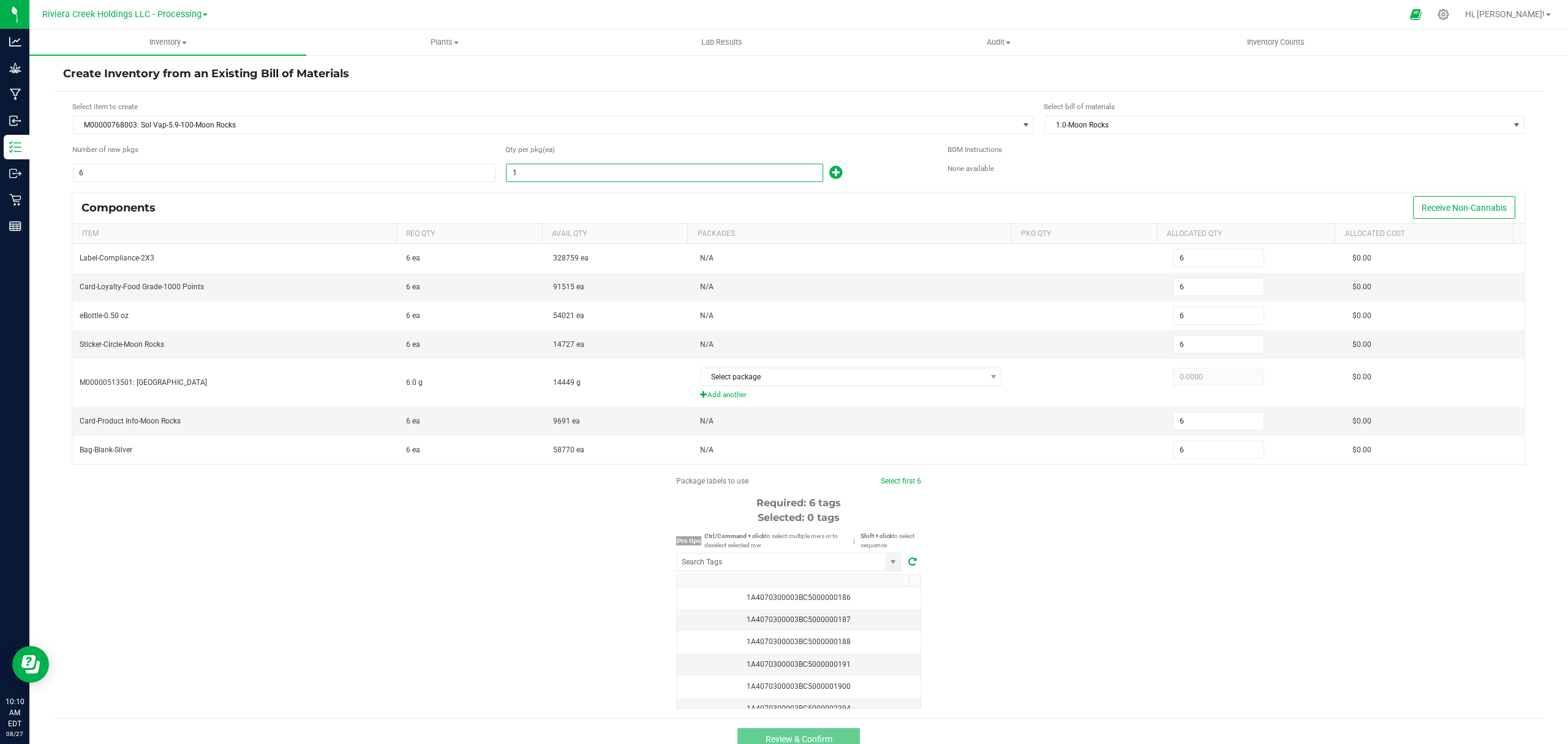
type input "60"
type input "100"
type input "600"
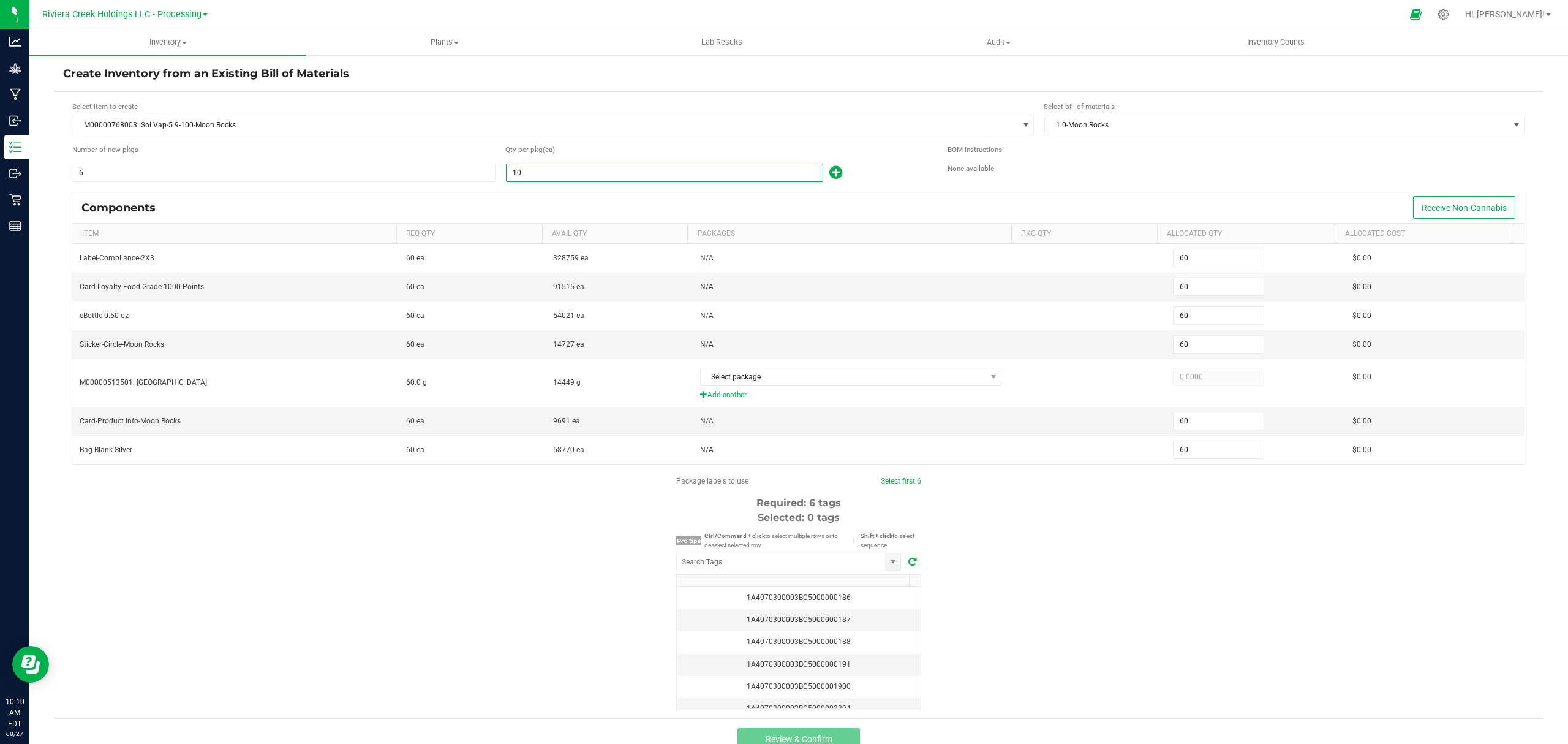
type input "600"
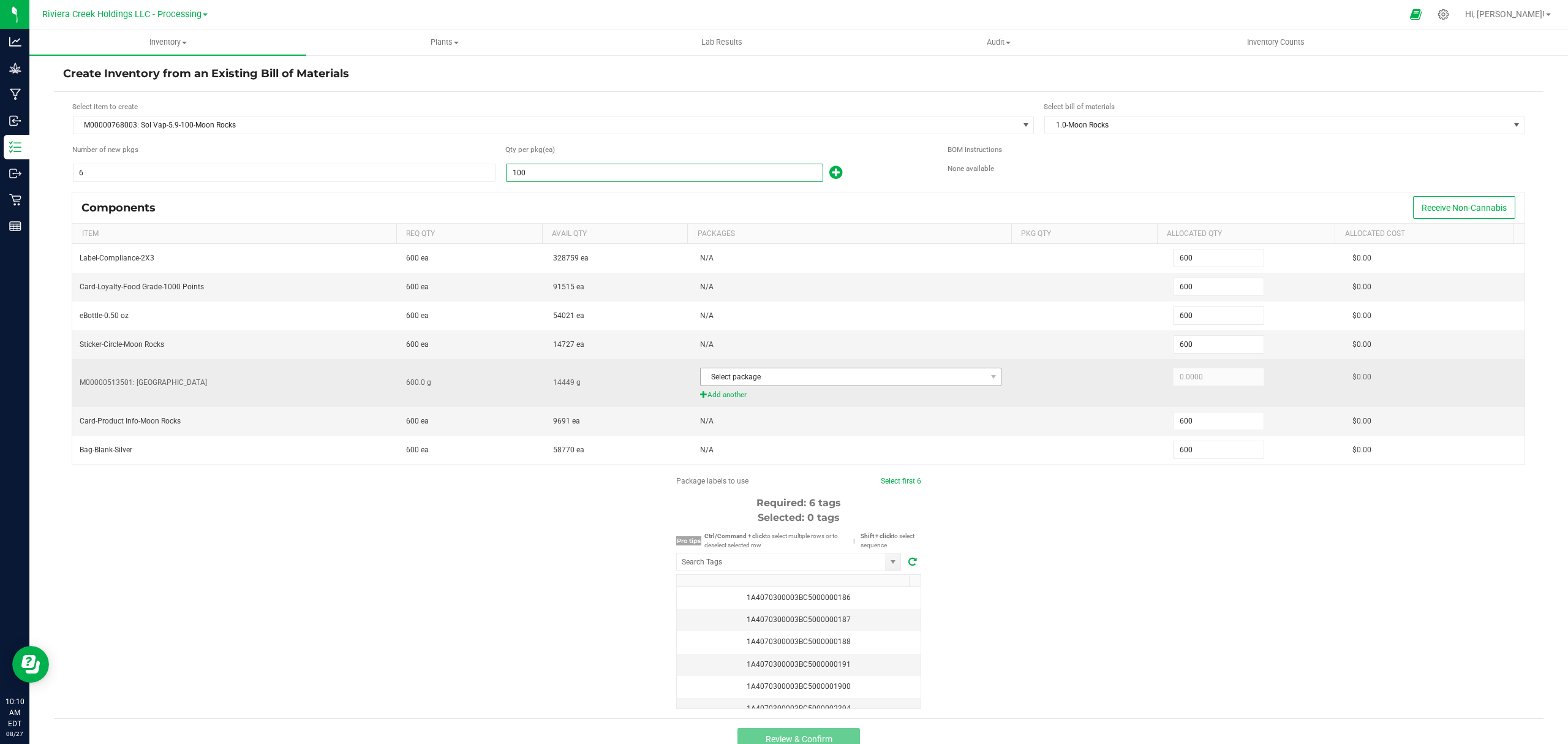
type input "100"
click at [755, 382] on span "Select package" at bounding box center [843, 377] width 286 height 17
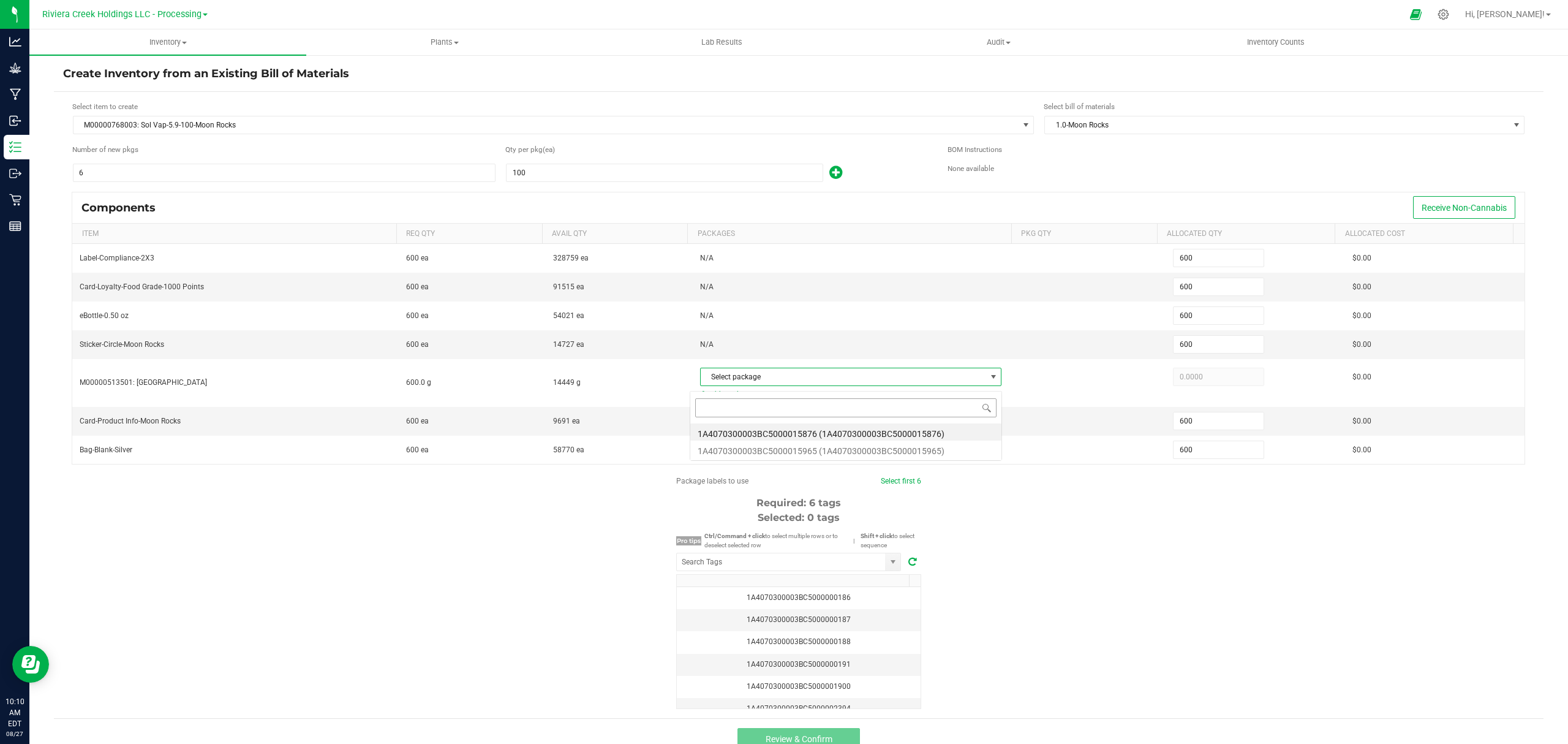
scroll to position [18, 296]
click at [849, 448] on li "1A4070300003BC5000015965 (1A4070300003BC5000015965)" at bounding box center [845, 449] width 311 height 17
type input "600.0000"
drag, startPoint x: 1130, startPoint y: 594, endPoint x: 1101, endPoint y: 588, distance: 29.6
click at [1128, 594] on div "Package labels to use Select first 6 Required: 6 tags Selected: 0 tags Pro tips…" at bounding box center [798, 592] width 1489 height 233
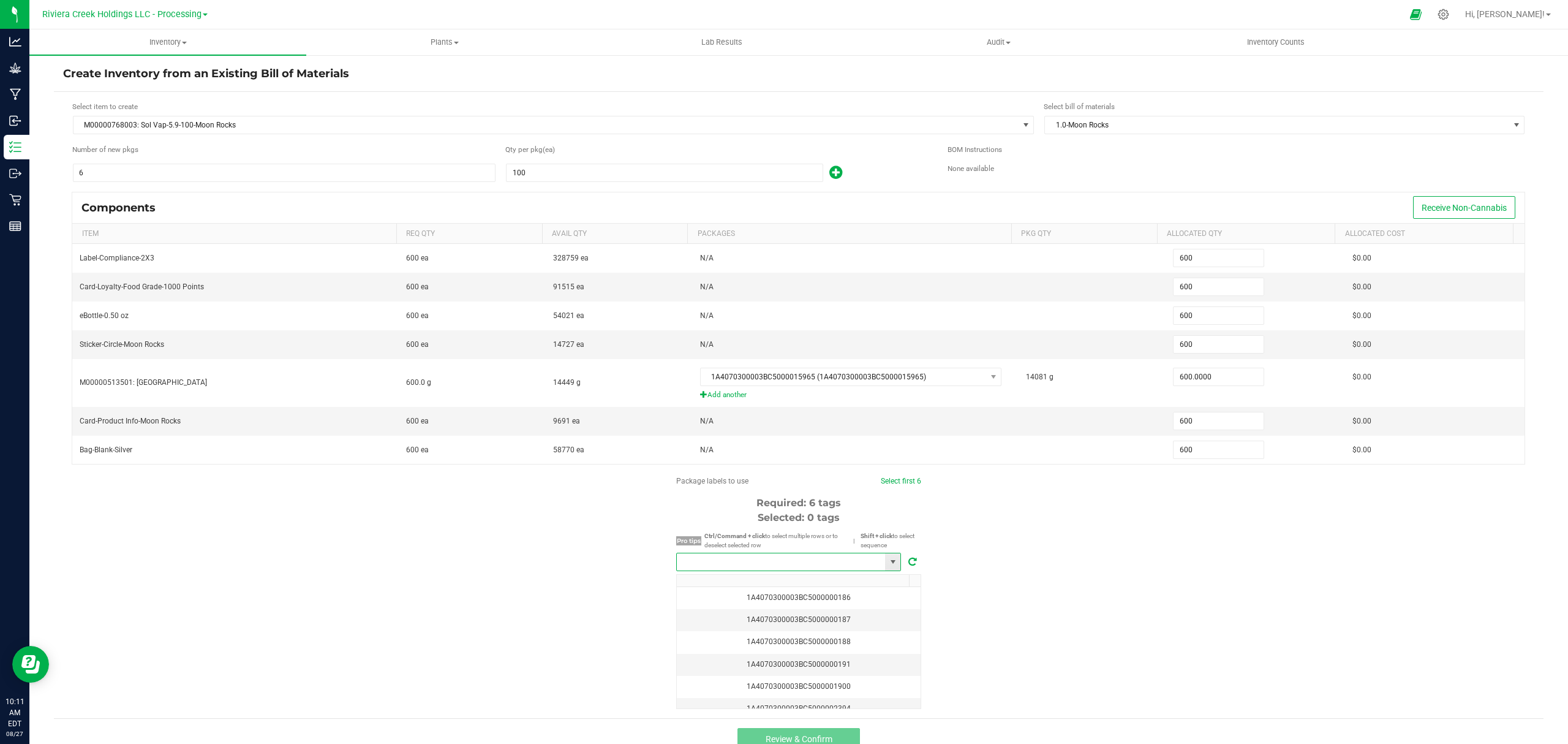
click at [851, 565] on input "NO DATA FOUND" at bounding box center [781, 562] width 208 height 17
click at [778, 589] on li "1A4070300003BC5000037272" at bounding box center [782, 591] width 223 height 21
type input "1A4070300003BC5000037272"
click at [893, 485] on link "Select first 6" at bounding box center [896, 480] width 41 height 9
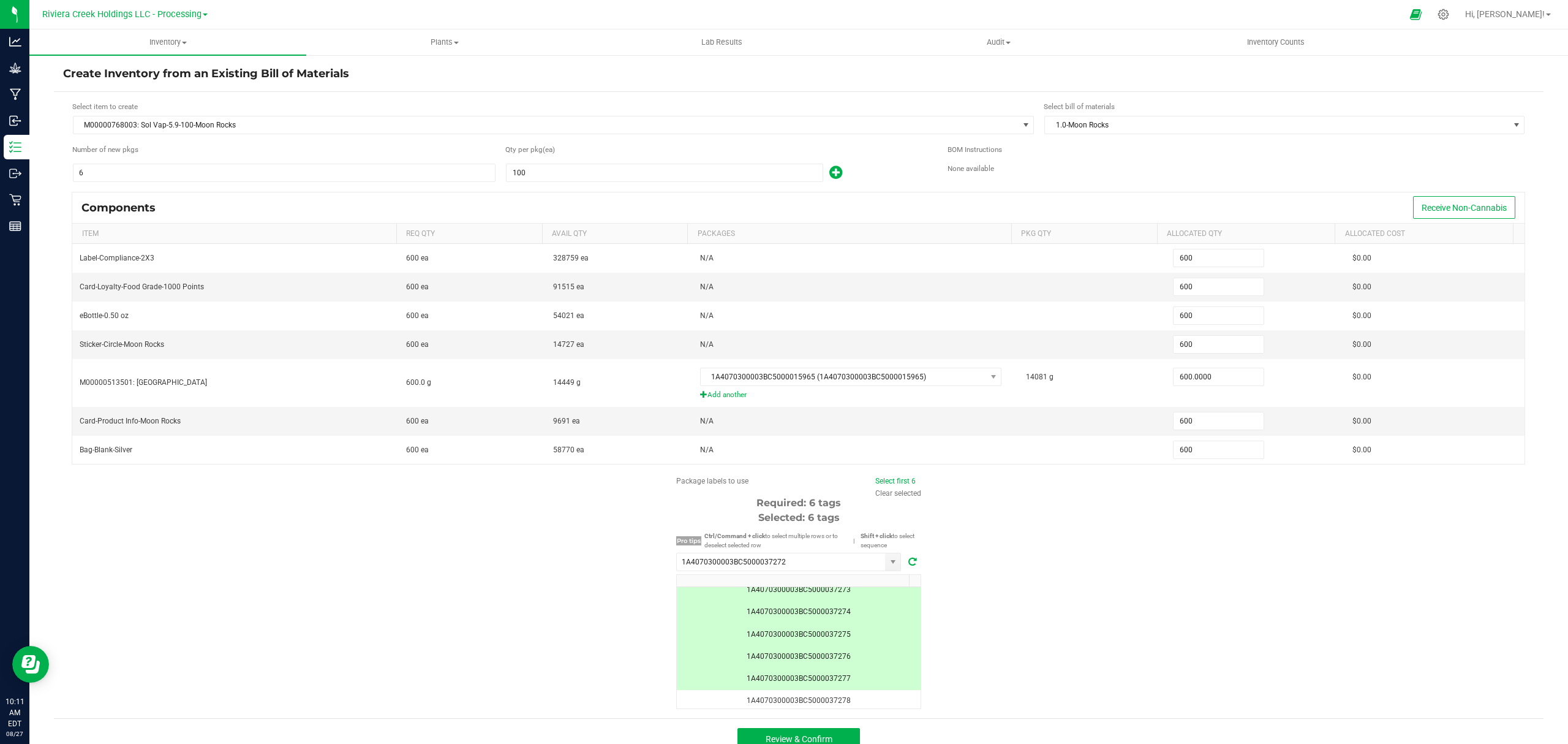
scroll to position [0, 0]
click at [831, 736] on button "Review & Confirm" at bounding box center [798, 739] width 123 height 22
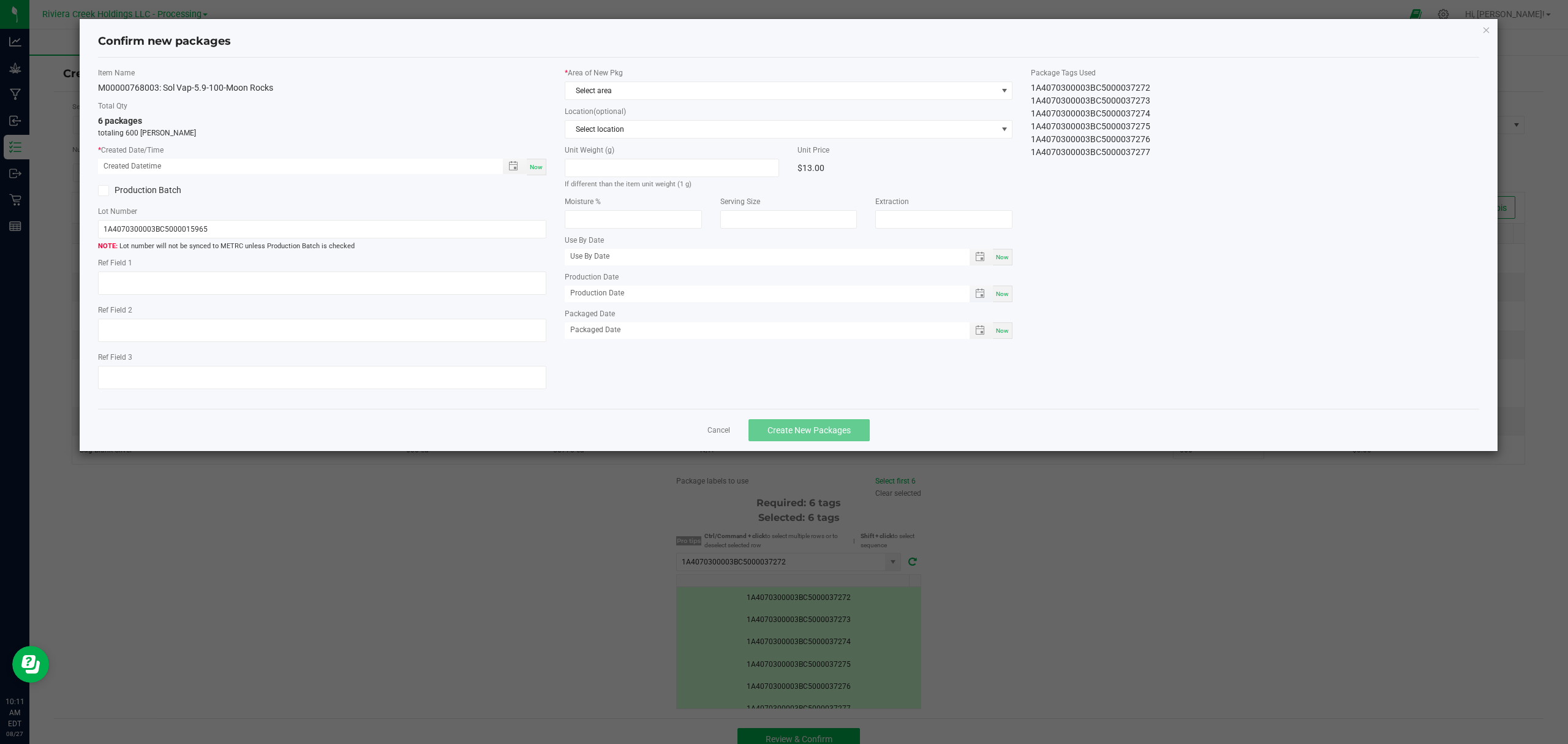
type input "[DATE]"
click at [540, 165] on span "Now" at bounding box center [537, 167] width 13 height 7
type input "[DATE] 10:11 AM"
click at [684, 77] on label "* Area of New Pkg" at bounding box center [789, 73] width 448 height 11
click at [685, 86] on span "Select area" at bounding box center [781, 90] width 432 height 17
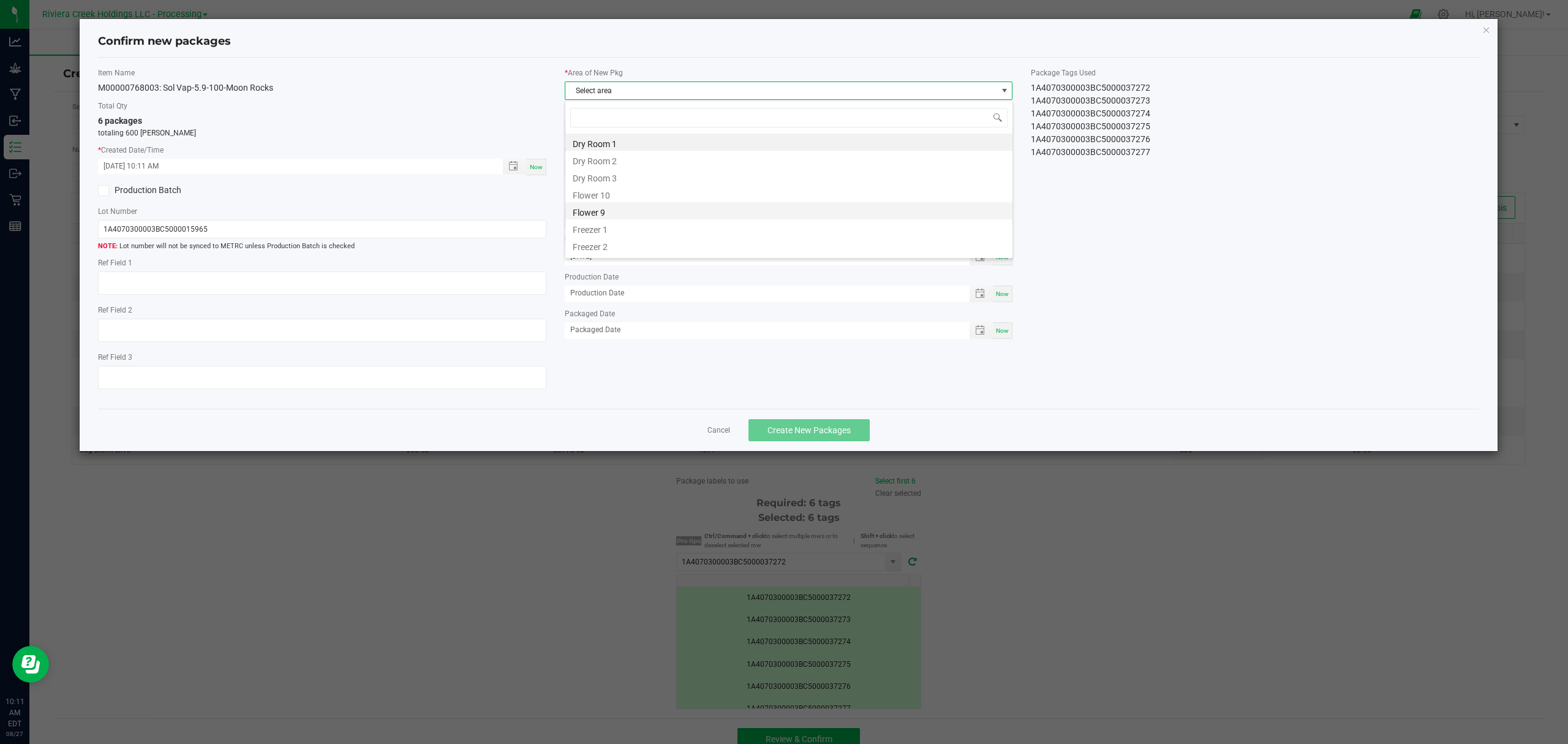
scroll to position [18, 447]
click at [644, 204] on li "Flower 9" at bounding box center [789, 210] width 447 height 17
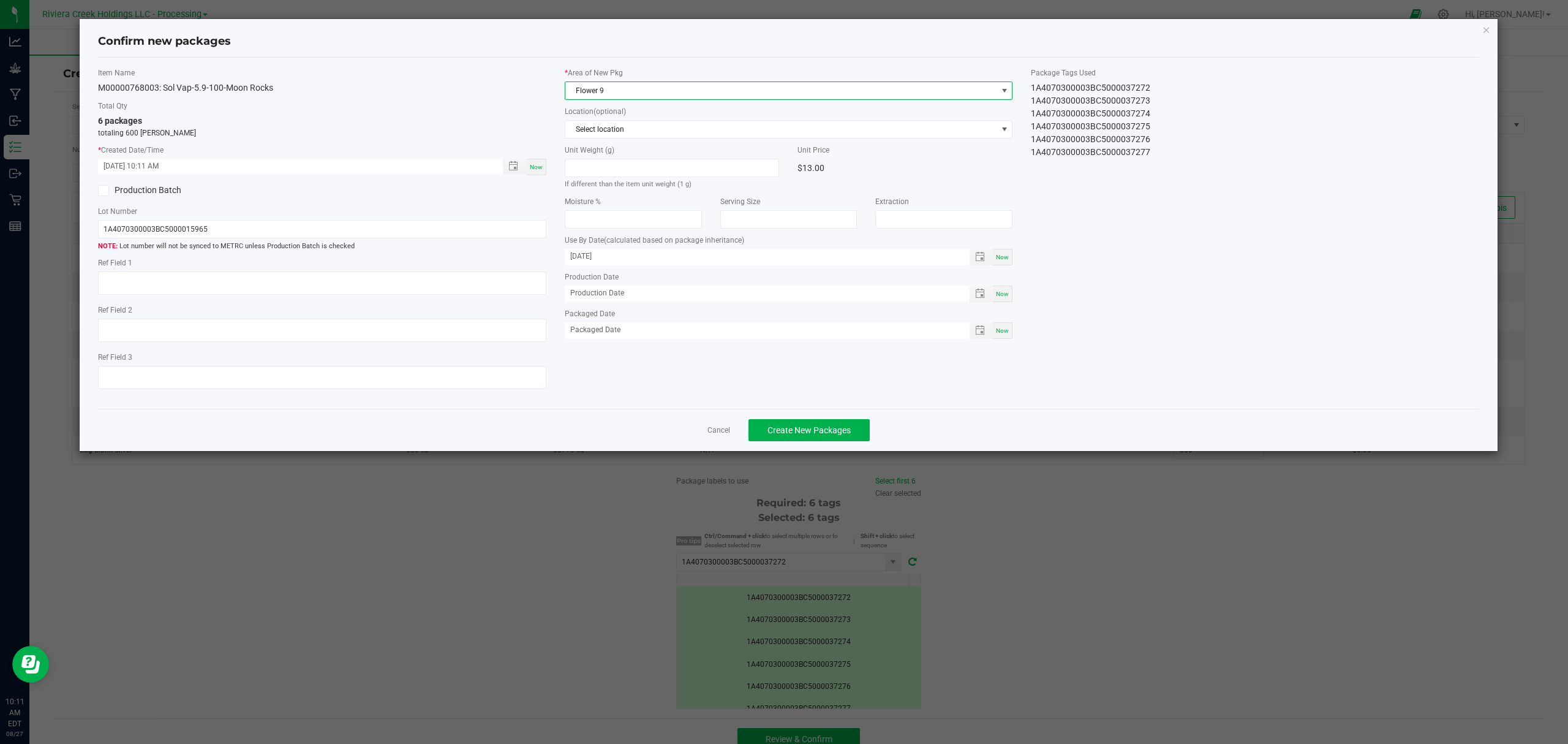
click at [657, 88] on span "Flower 9" at bounding box center [781, 90] width 432 height 17
click at [632, 187] on li "Flower 10" at bounding box center [789, 193] width 447 height 17
click at [827, 435] on span "Create New Packages" at bounding box center [809, 430] width 83 height 10
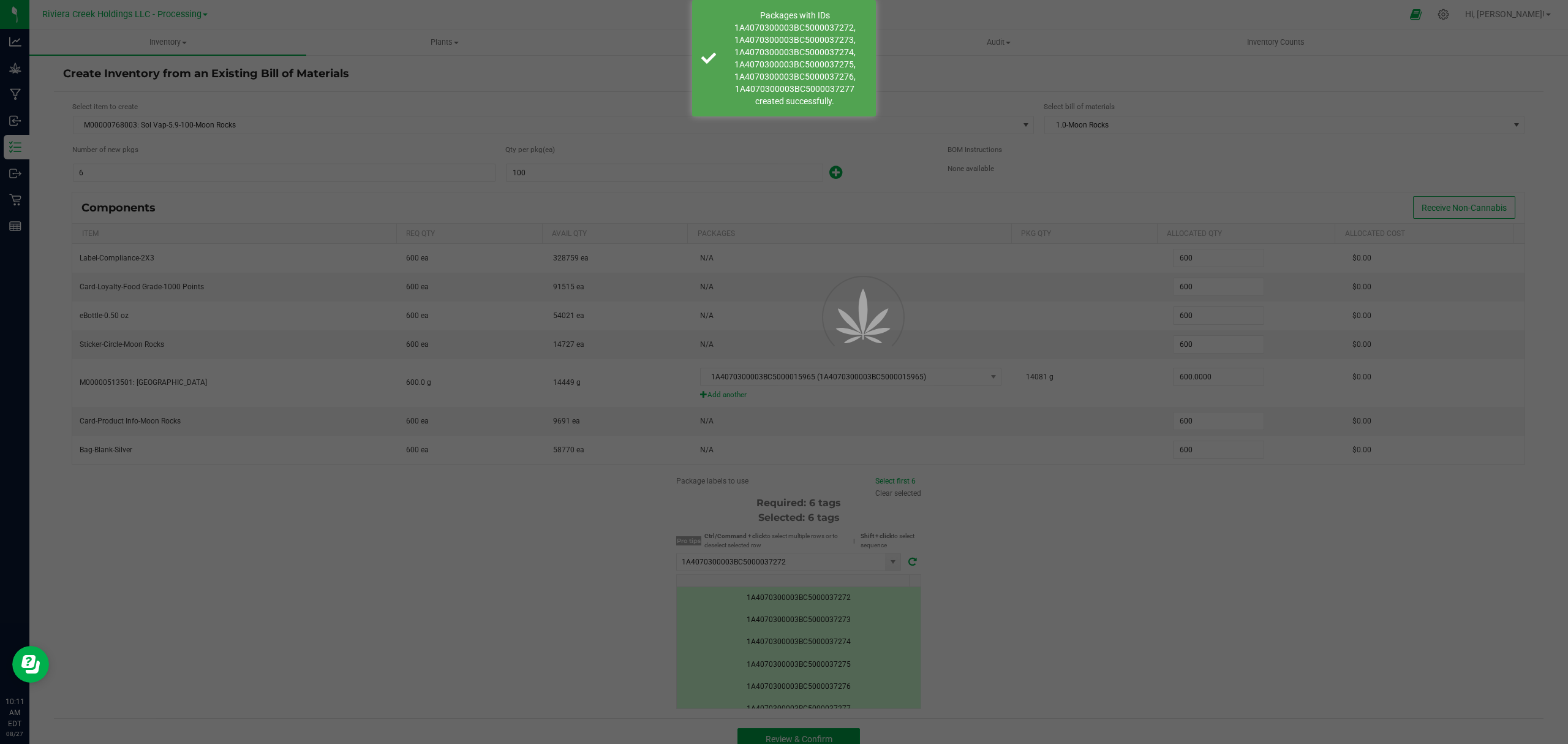
scroll to position [12, 0]
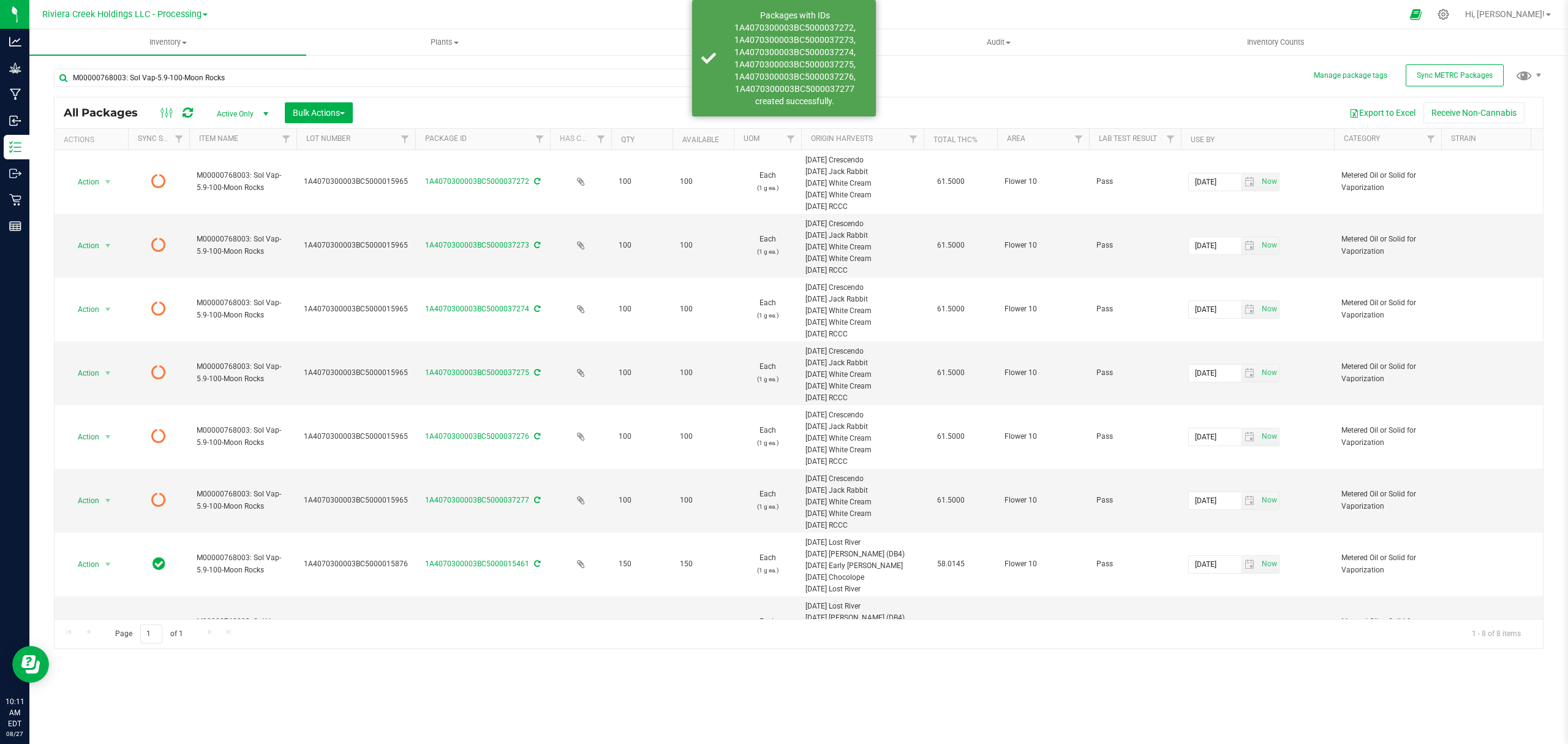
drag, startPoint x: 390, startPoint y: 136, endPoint x: 423, endPoint y: 138, distance: 33.1
click at [423, 138] on div "Actions Sync Status Item Name Lot Number Package ID Has COA Qty Available UOM O…" at bounding box center [793, 139] width 1477 height 21
click at [195, 117] on div at bounding box center [176, 113] width 41 height 14
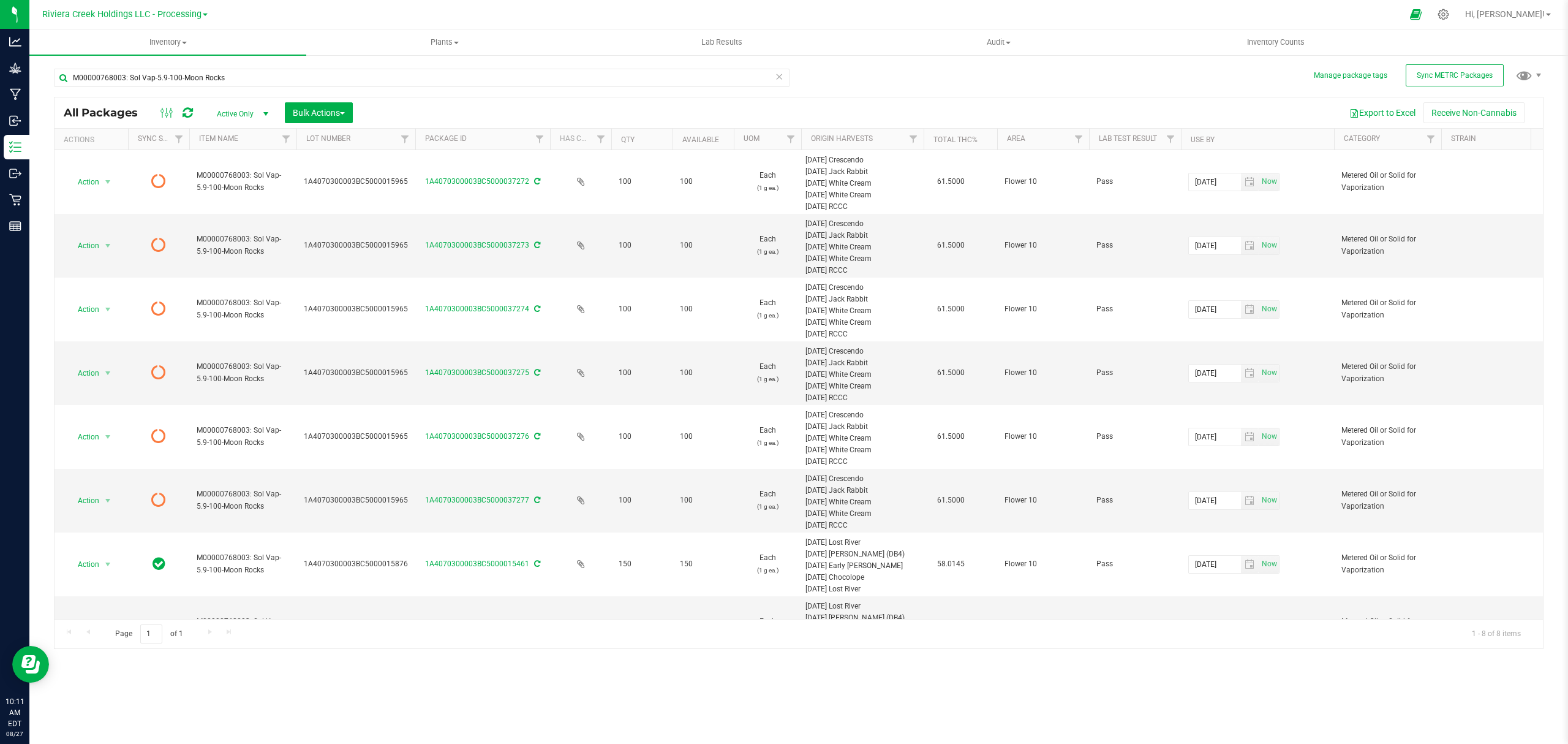
click at [191, 113] on icon at bounding box center [188, 113] width 10 height 12
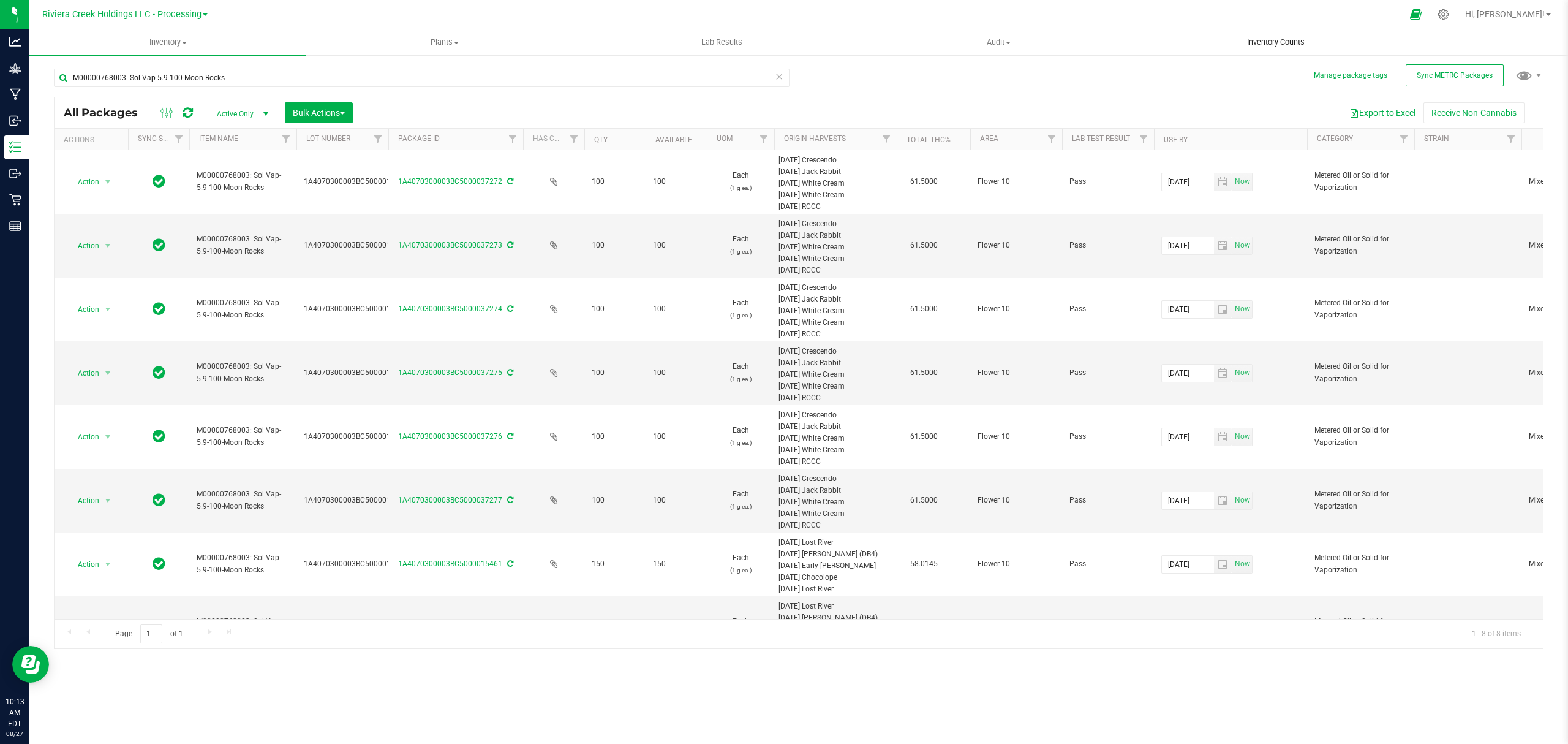
click at [1297, 44] on span "Inventory Counts" at bounding box center [1276, 42] width 90 height 11
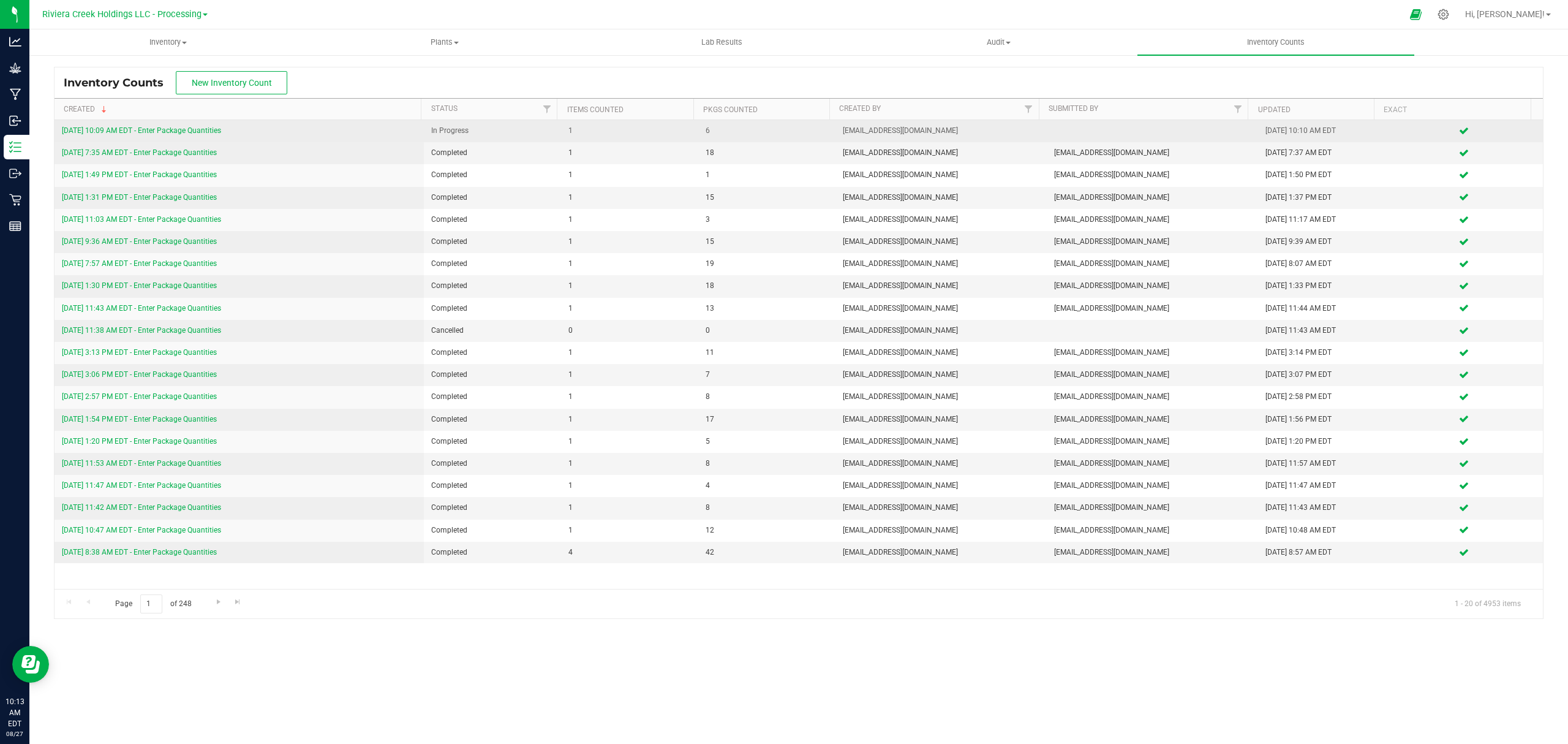
click at [182, 128] on link "[DATE] 10:09 AM EDT - Enter Package Quantities" at bounding box center [141, 130] width 159 height 9
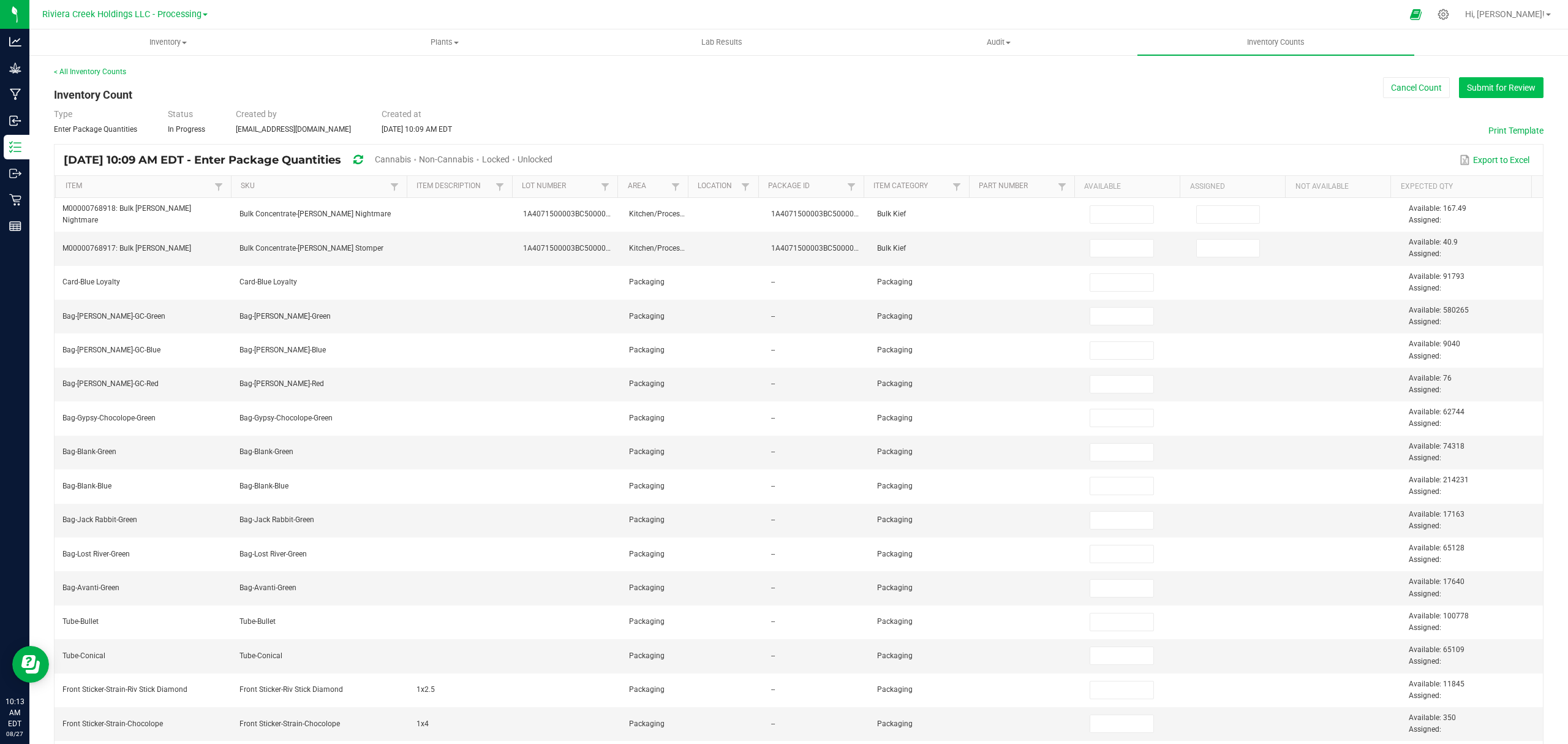
click at [1498, 81] on button "Submit for Review" at bounding box center [1501, 88] width 85 height 21
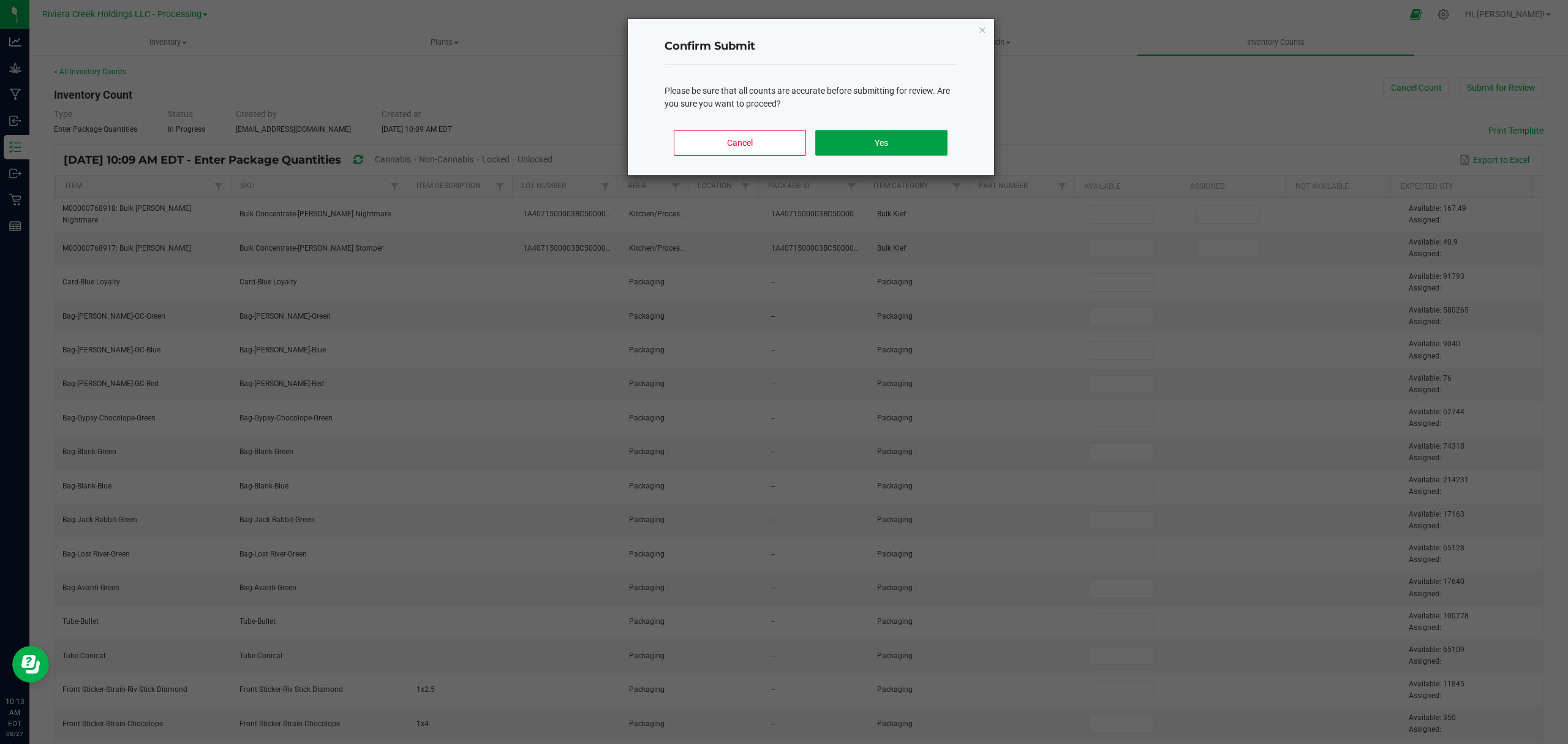
click at [889, 149] on button "Yes" at bounding box center [881, 142] width 132 height 26
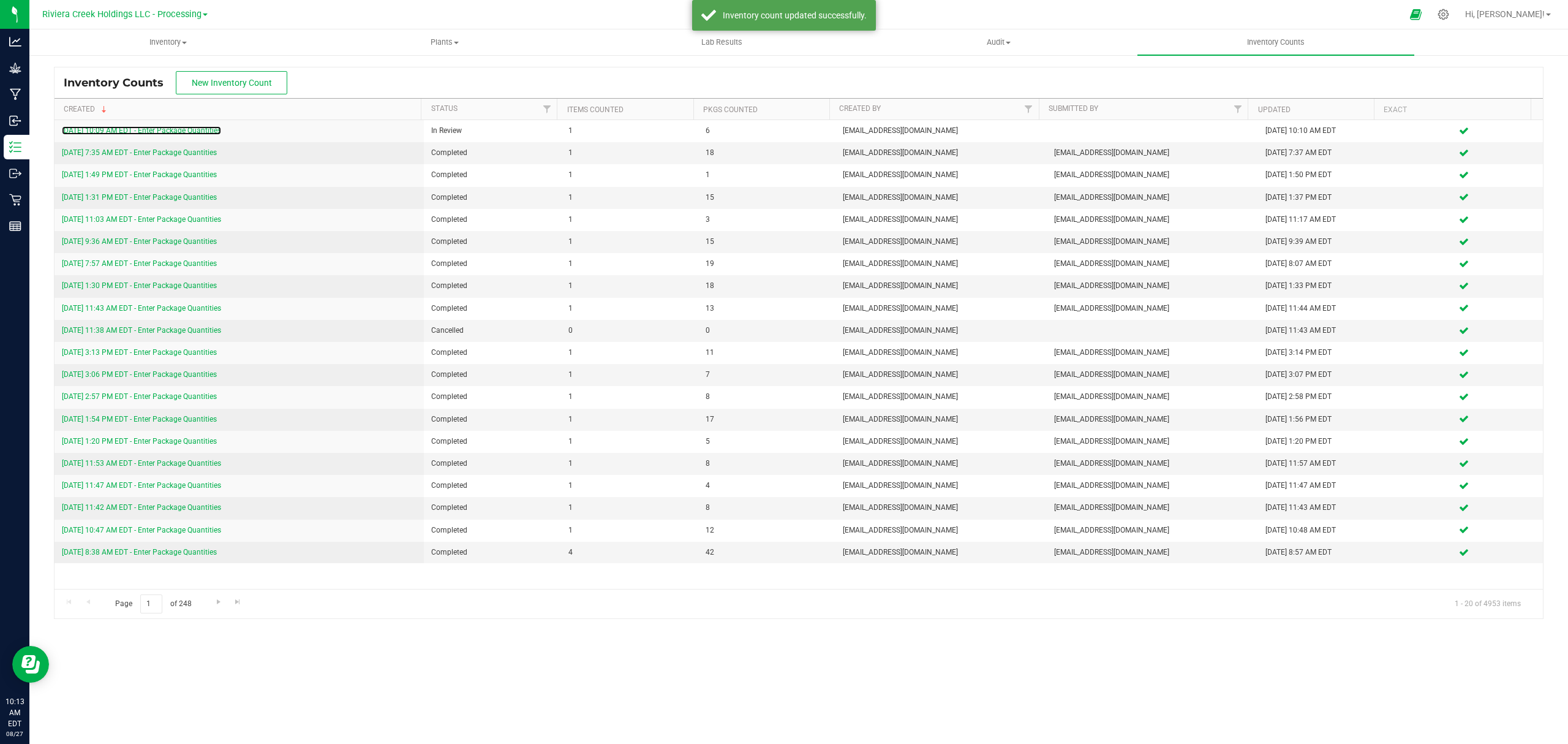
click at [200, 133] on link "[DATE] 10:09 AM EDT - Enter Package Quantities" at bounding box center [141, 130] width 159 height 9
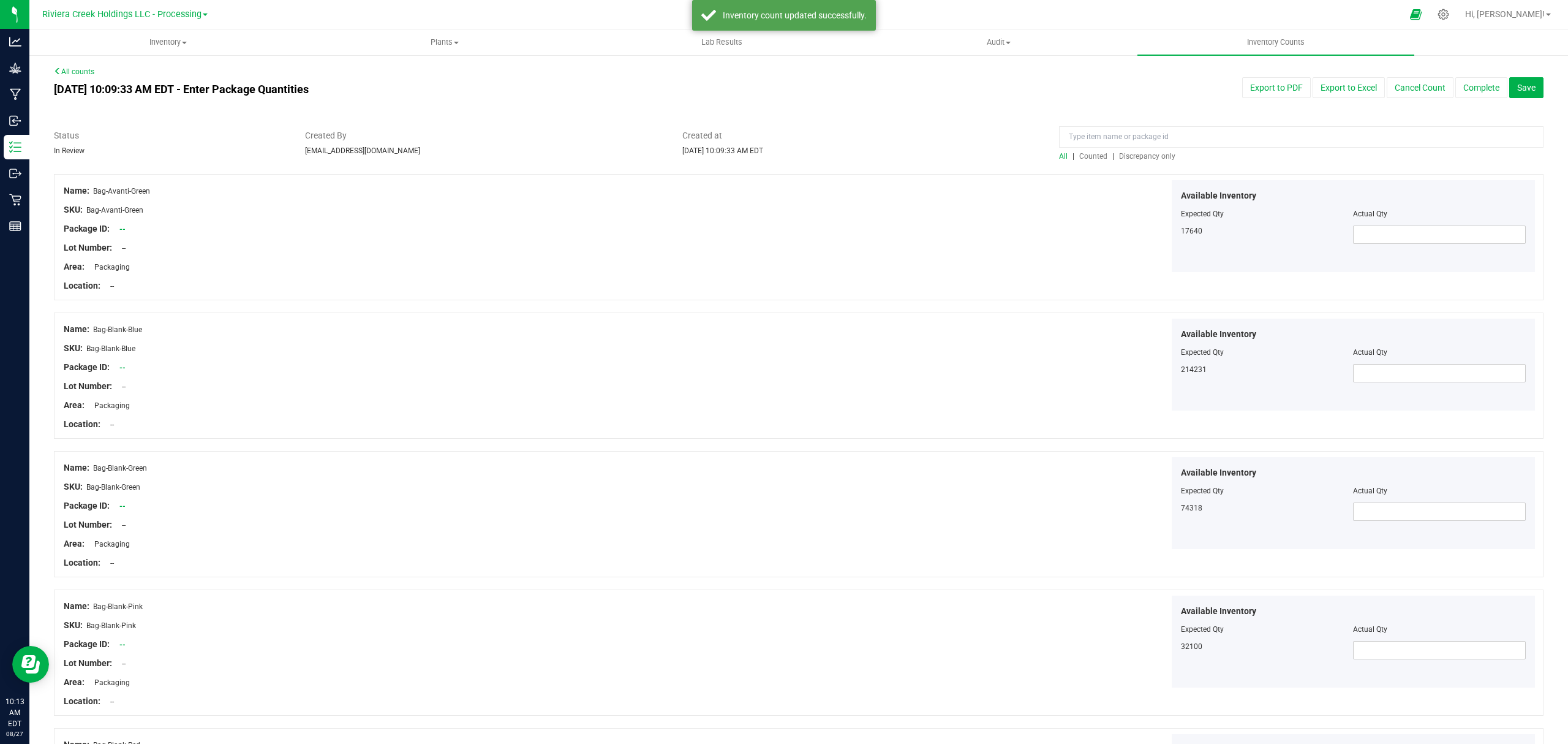
click at [1093, 159] on span "Counted" at bounding box center [1093, 156] width 28 height 9
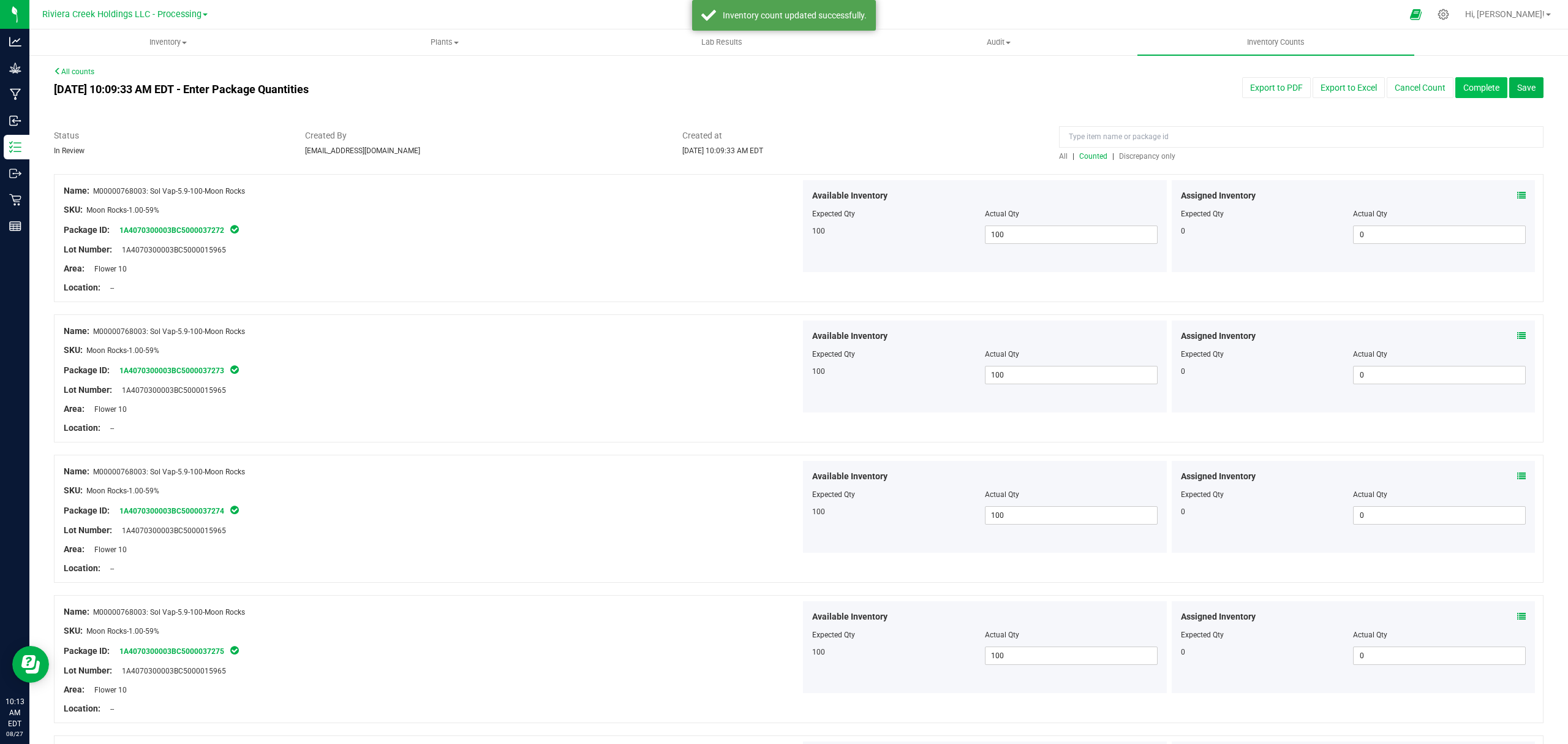
click at [1471, 82] on button "Complete" at bounding box center [1481, 88] width 52 height 21
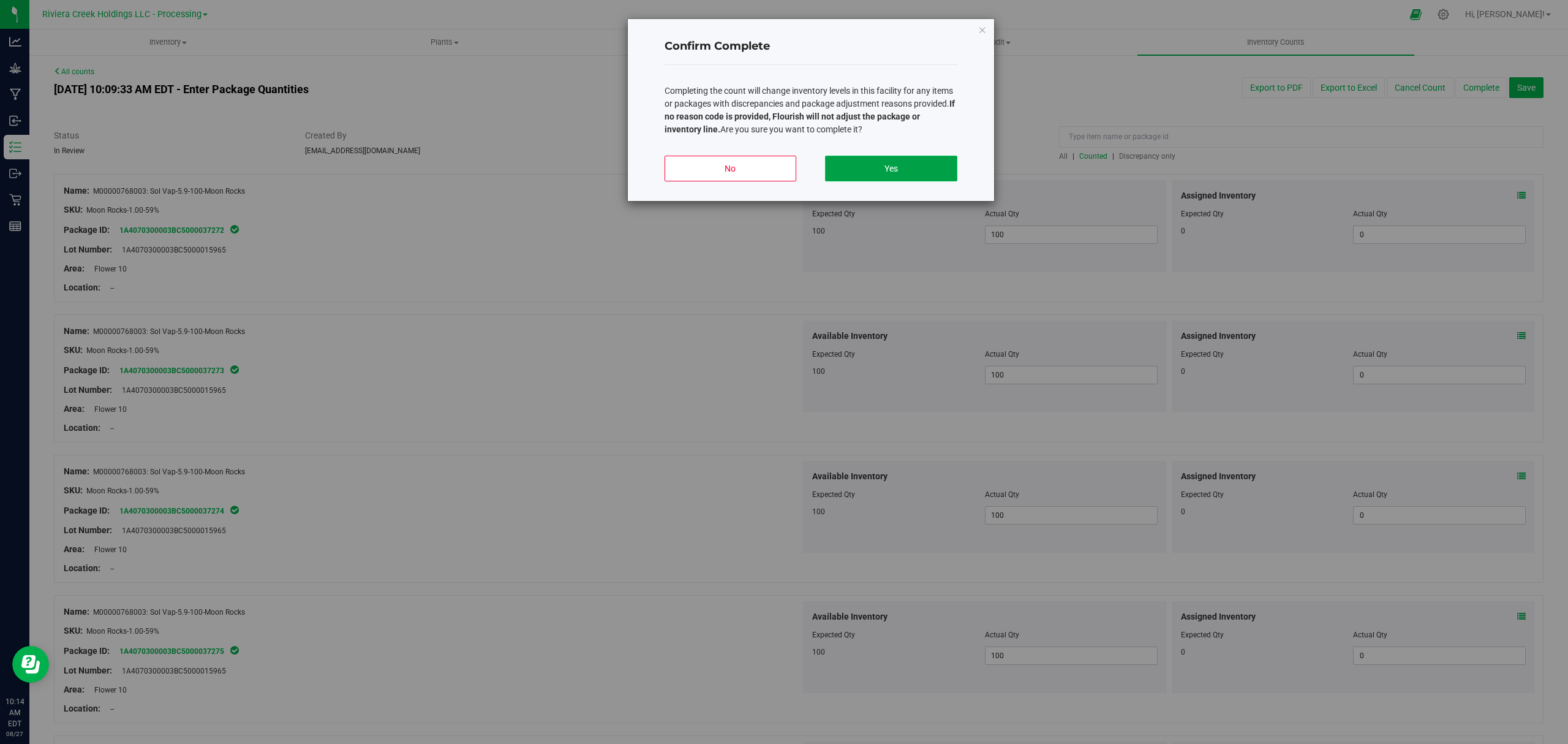
click at [875, 163] on button "Yes" at bounding box center [890, 168] width 132 height 26
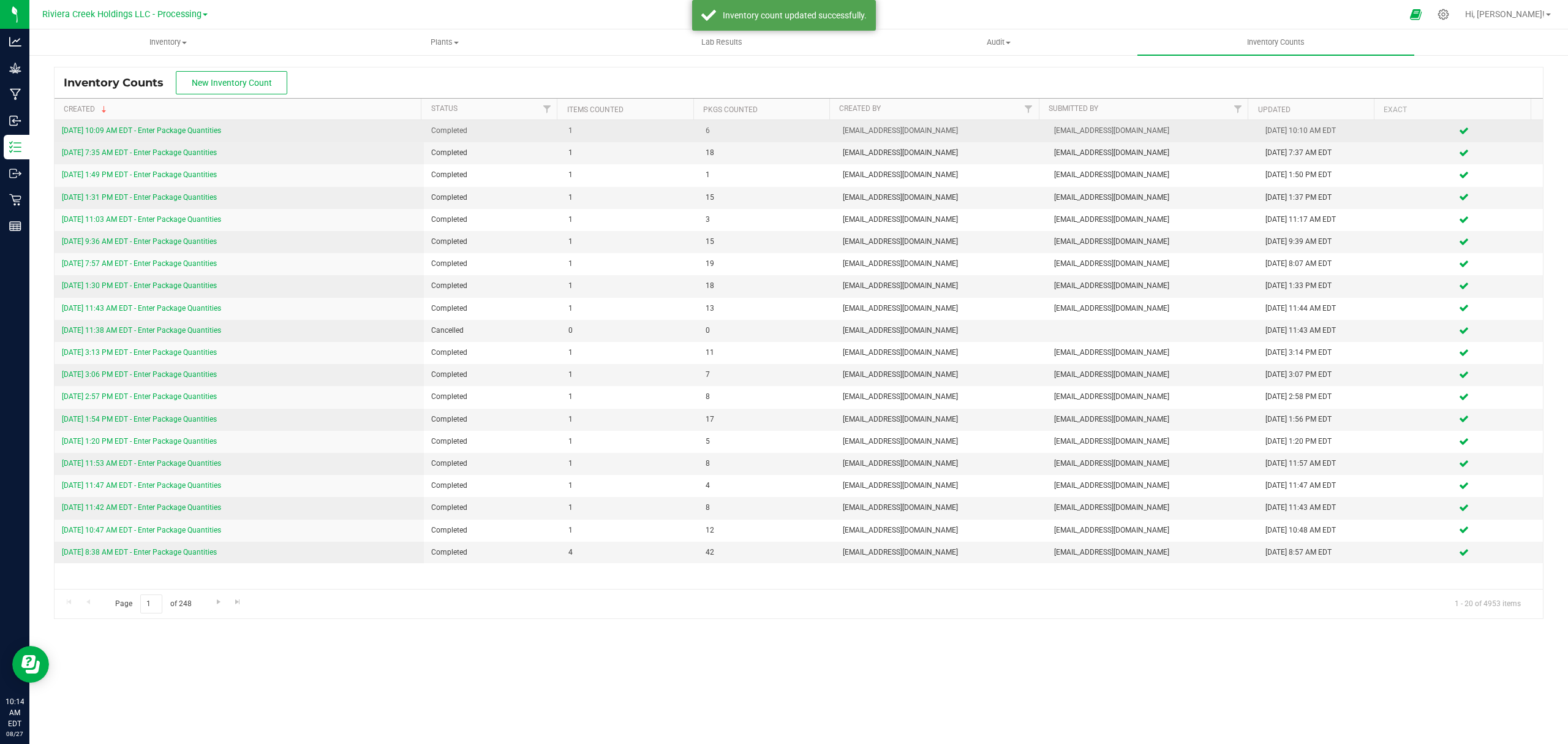
click at [202, 127] on link "[DATE] 10:09 AM EDT - Enter Package Quantities" at bounding box center [141, 130] width 159 height 9
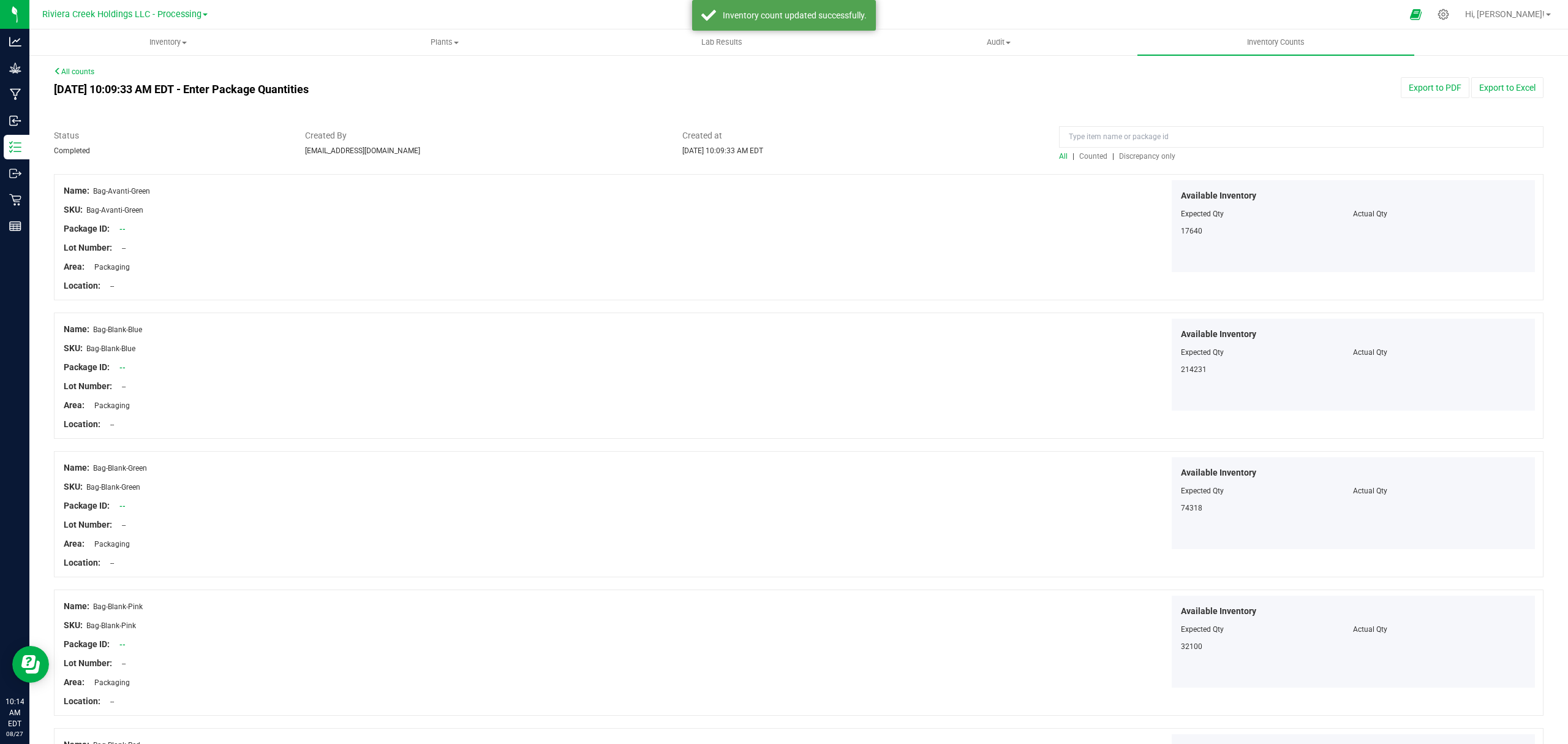
click at [1080, 158] on span "Counted" at bounding box center [1093, 156] width 28 height 9
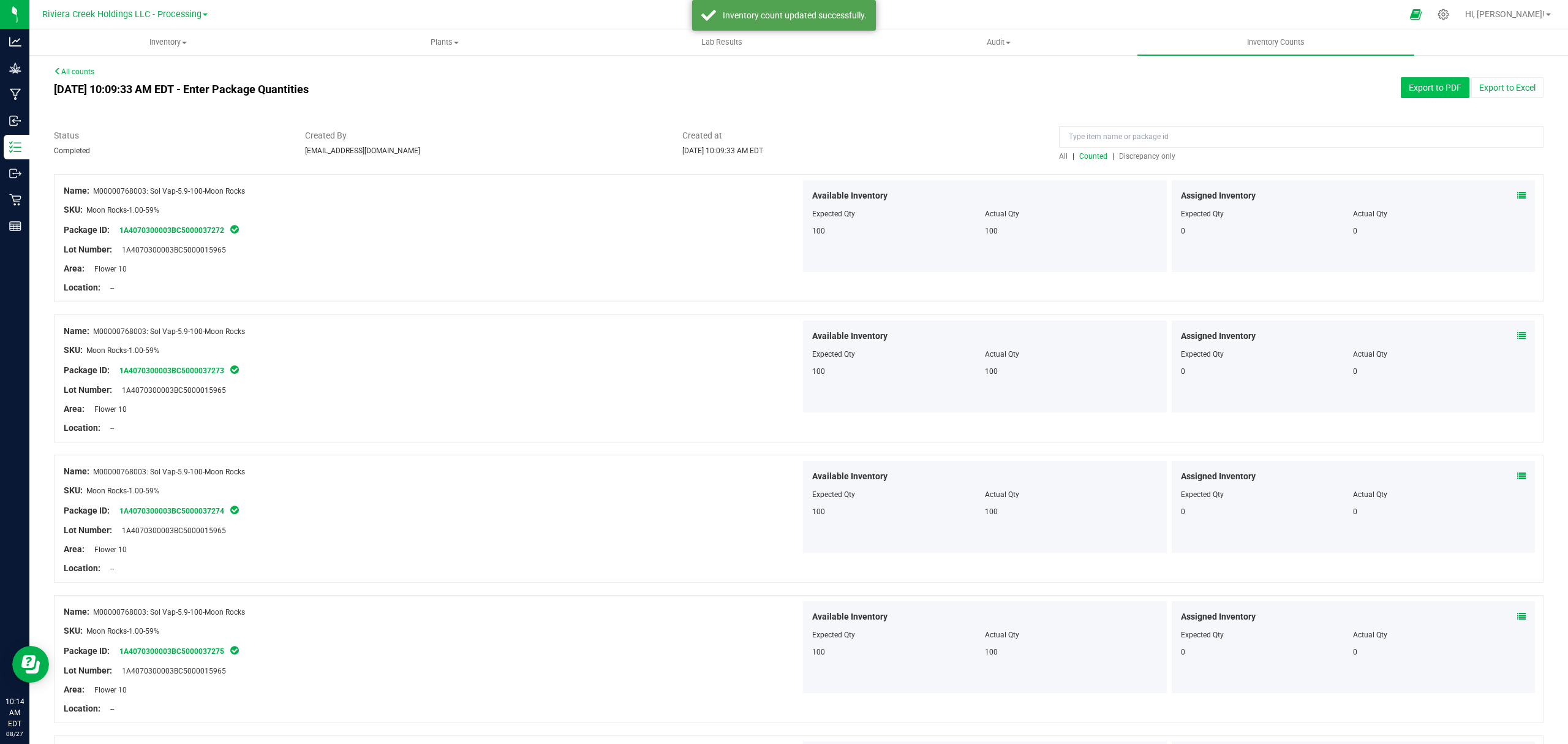
click at [1401, 86] on button "Export to PDF" at bounding box center [1435, 88] width 69 height 21
click at [153, 30] on uib-tab-heading "Inventory All packages All inventory Waste log Create inventory" at bounding box center [168, 42] width 276 height 24
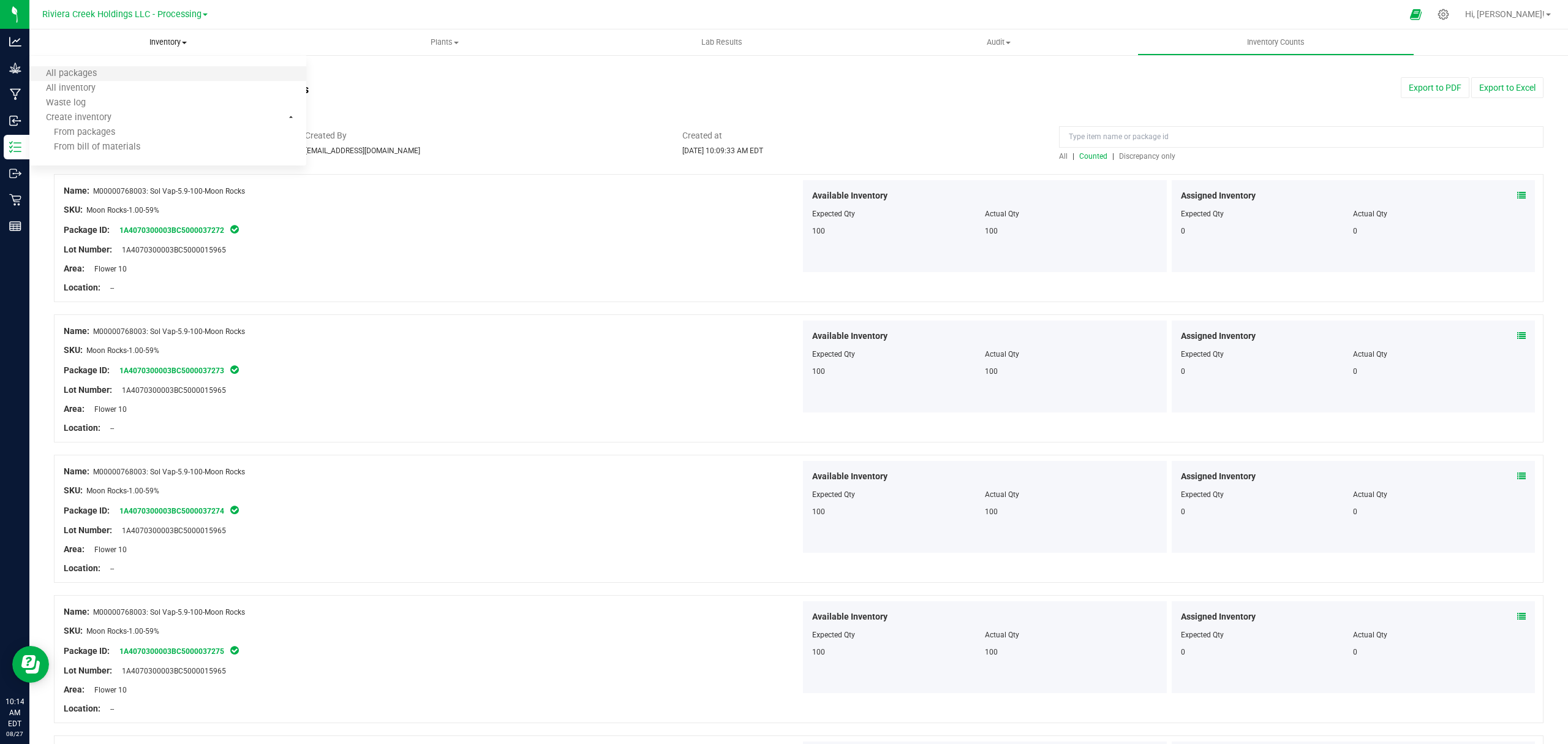
click at [138, 71] on li "All packages" at bounding box center [168, 74] width 277 height 14
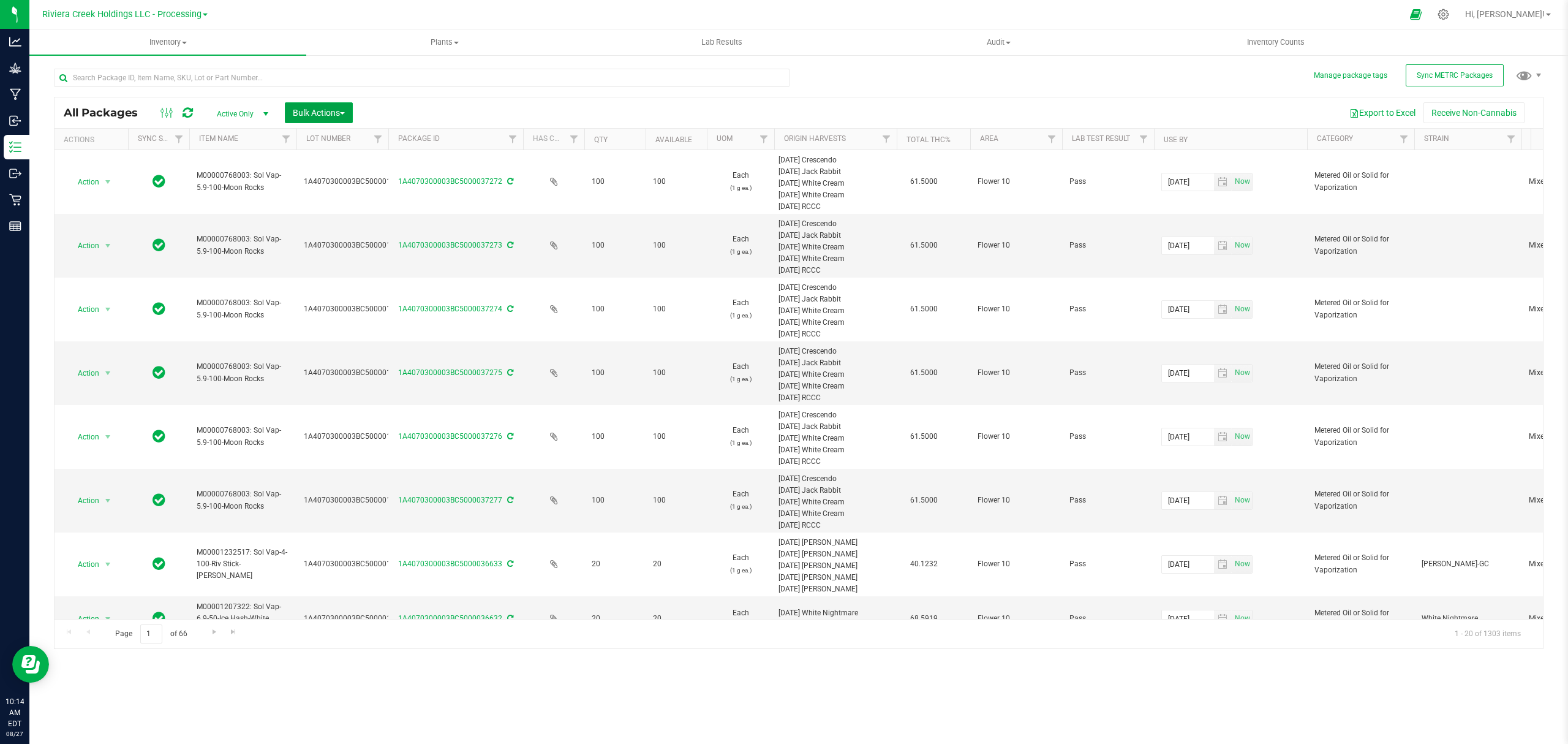
click at [329, 116] on span "Bulk Actions" at bounding box center [318, 113] width 52 height 10
click at [334, 229] on span "Lock/Unlock packages" at bounding box center [334, 230] width 84 height 10
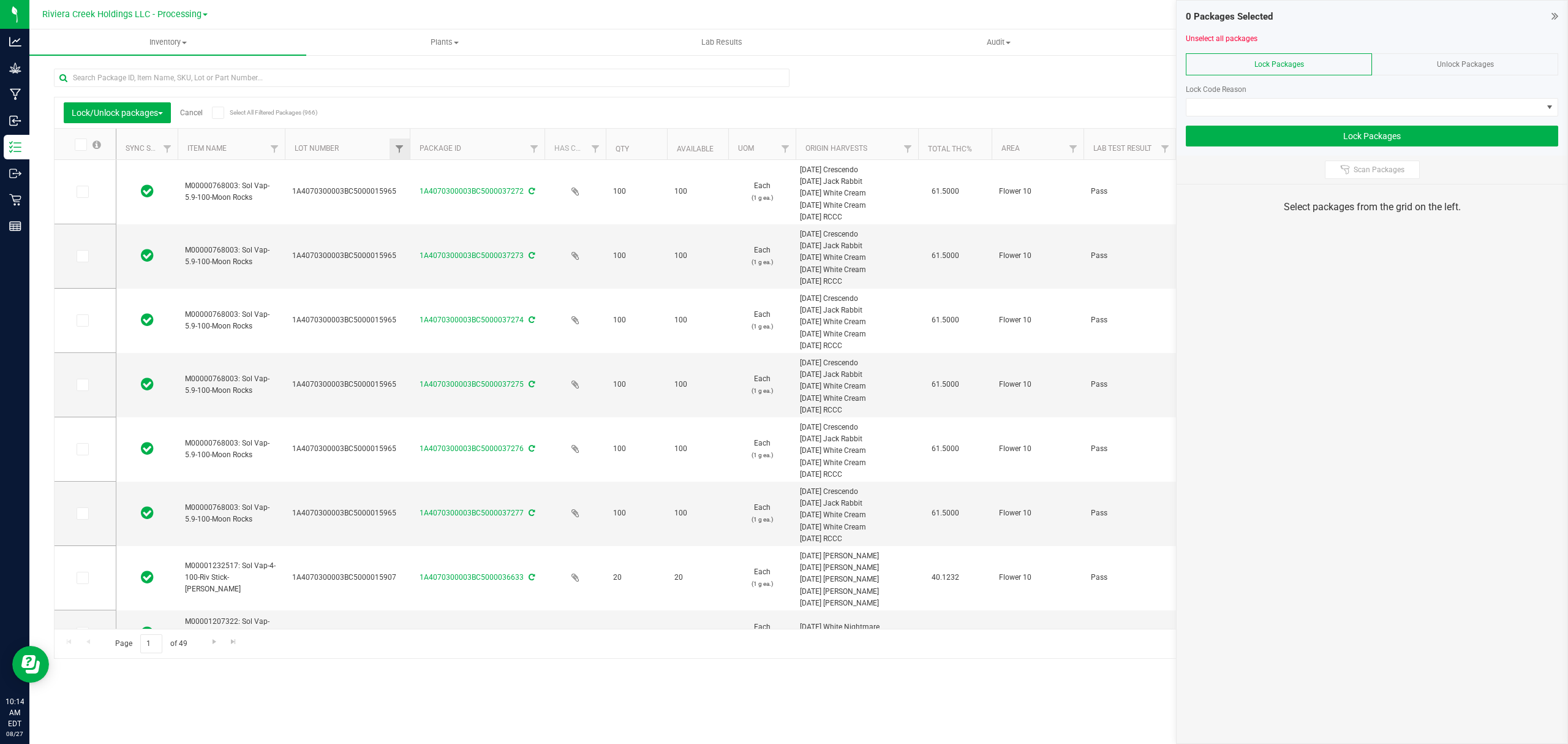
drag, startPoint x: 376, startPoint y: 152, endPoint x: 410, endPoint y: 147, distance: 34.4
click at [80, 192] on icon at bounding box center [82, 192] width 8 height 0
click at [0, 0] on input "checkbox" at bounding box center [0, 0] width 0 height 0
click at [81, 262] on span at bounding box center [83, 256] width 12 height 12
click at [0, 0] on input "checkbox" at bounding box center [0, 0] width 0 height 0
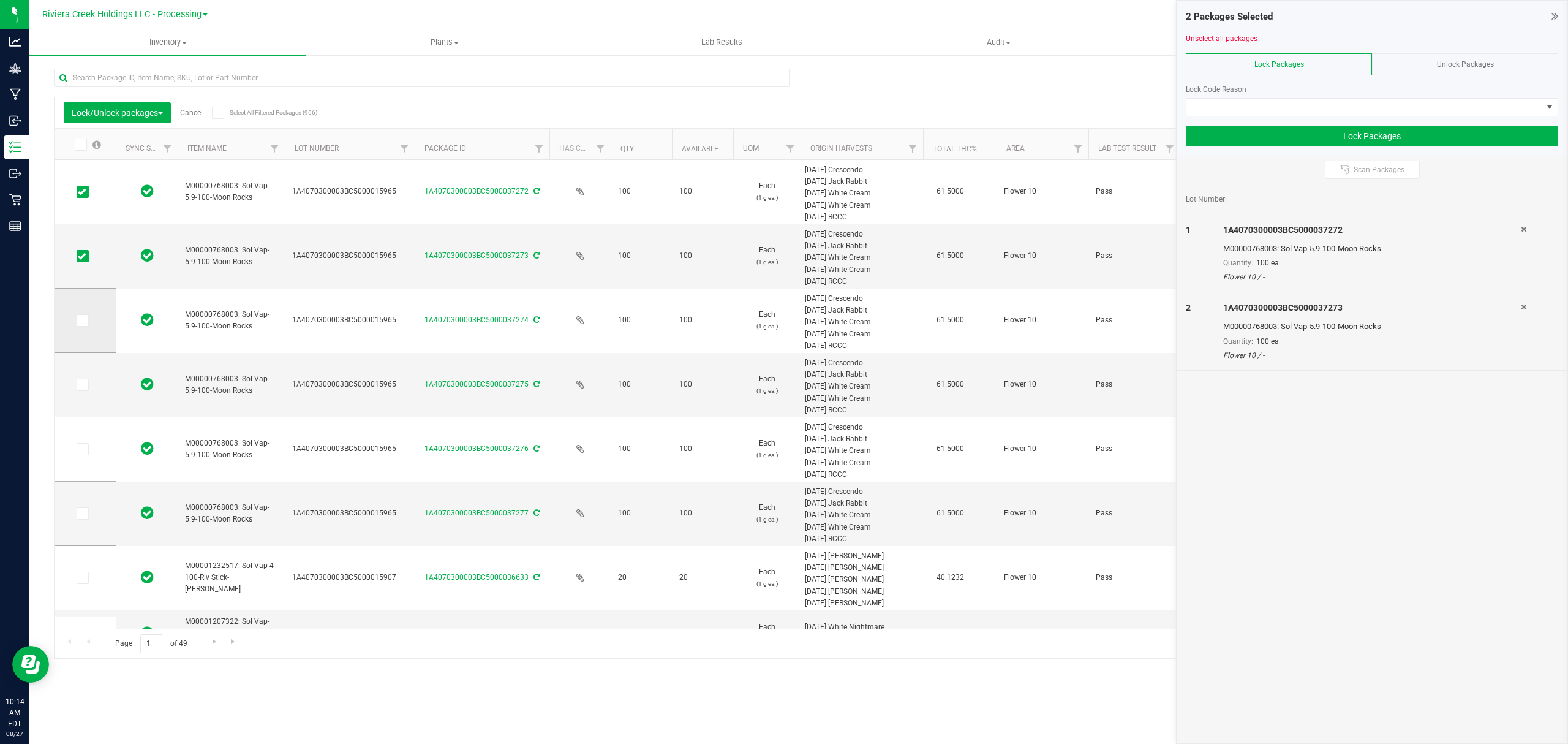
click at [83, 326] on span at bounding box center [83, 321] width 12 height 12
click at [0, 0] on input "checkbox" at bounding box center [0, 0] width 0 height 0
click at [83, 385] on icon at bounding box center [82, 385] width 8 height 0
click at [0, 0] on input "checkbox" at bounding box center [0, 0] width 0 height 0
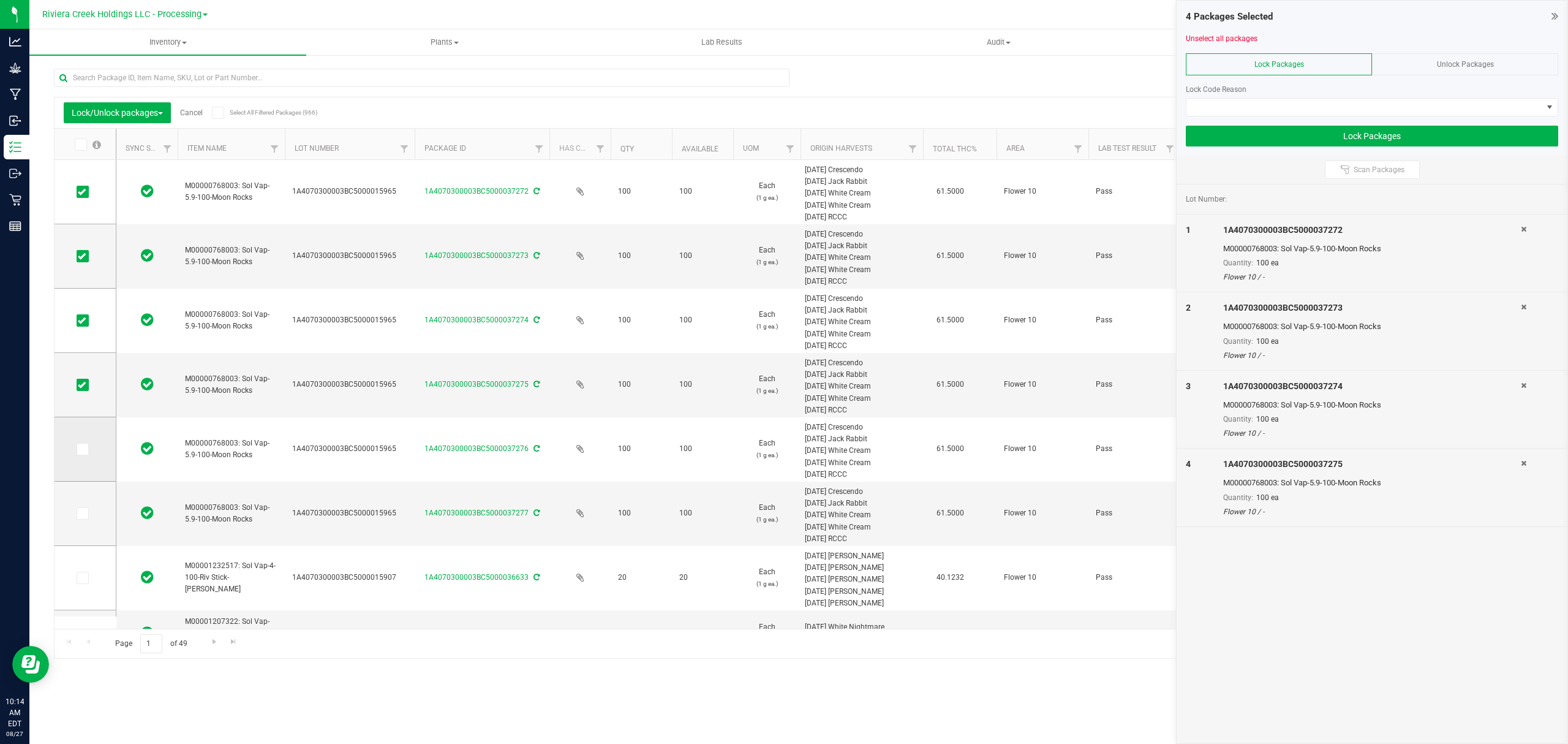
click at [79, 442] on td at bounding box center [85, 450] width 61 height 64
click at [82, 449] on icon at bounding box center [82, 449] width 8 height 0
click at [0, 0] on input "checkbox" at bounding box center [0, 0] width 0 height 0
click at [83, 513] on icon at bounding box center [82, 513] width 8 height 0
click at [0, 0] on input "checkbox" at bounding box center [0, 0] width 0 height 0
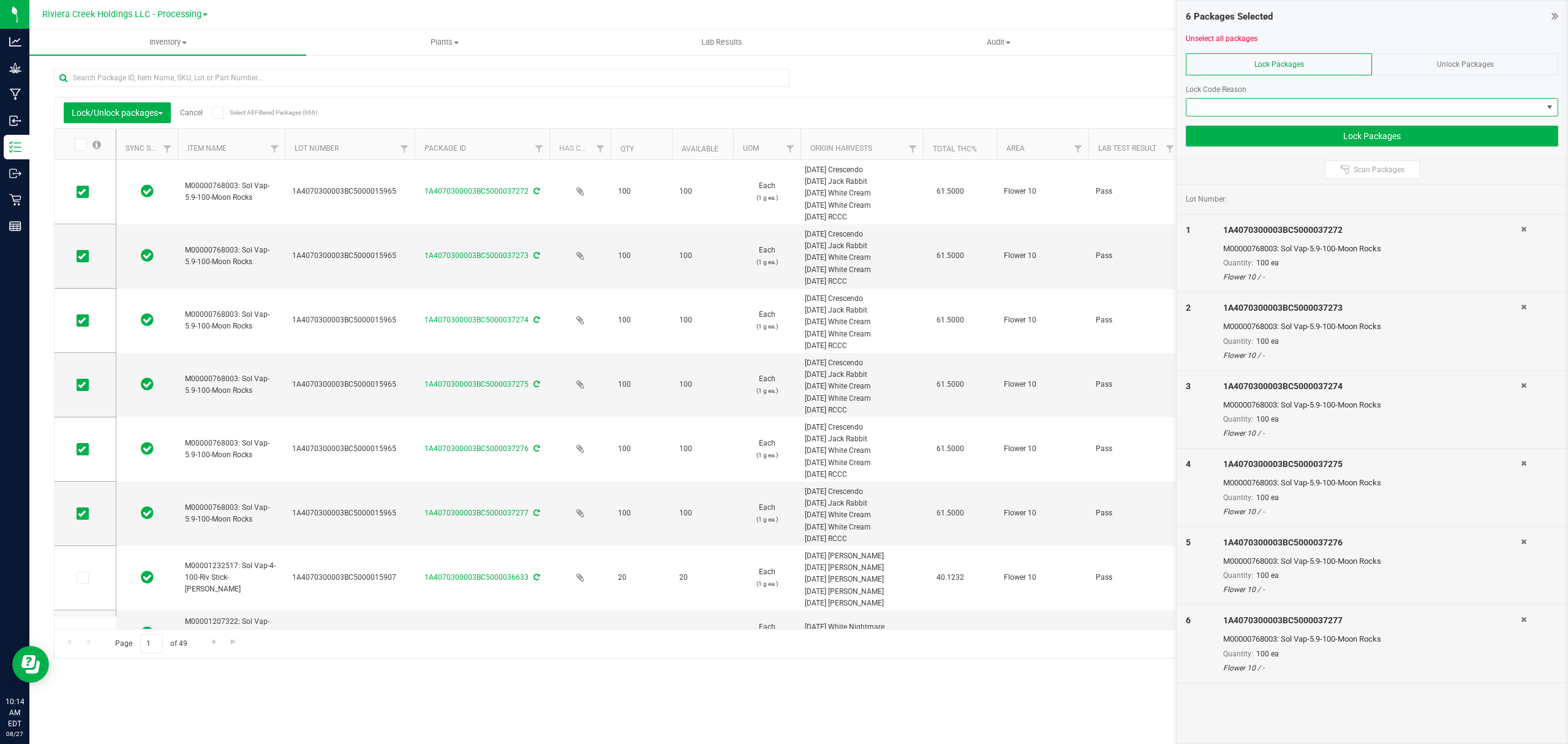
click at [1265, 111] on span at bounding box center [1364, 107] width 356 height 17
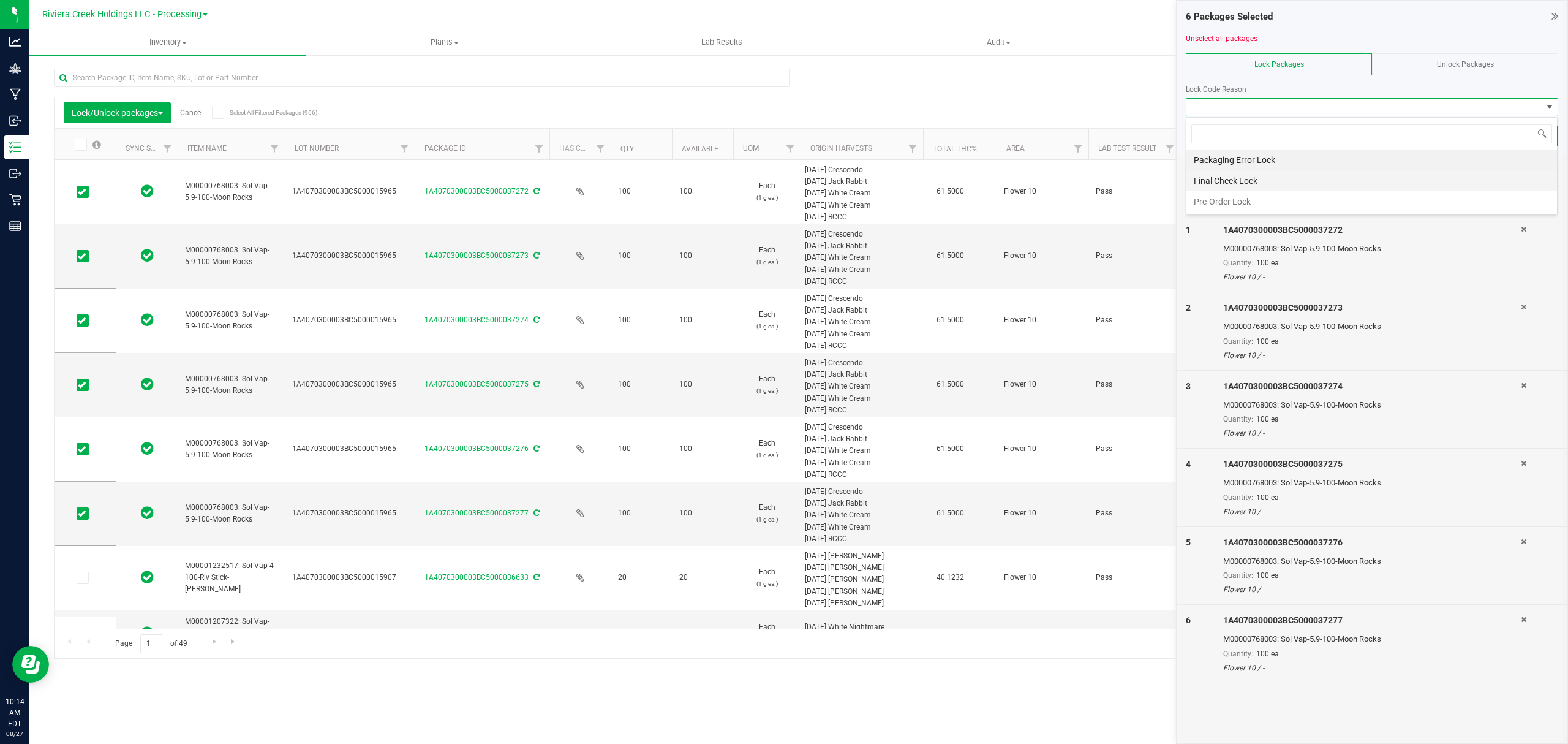
scroll to position [18, 371]
click at [1254, 180] on li "Final Check Lock" at bounding box center [1372, 181] width 371 height 21
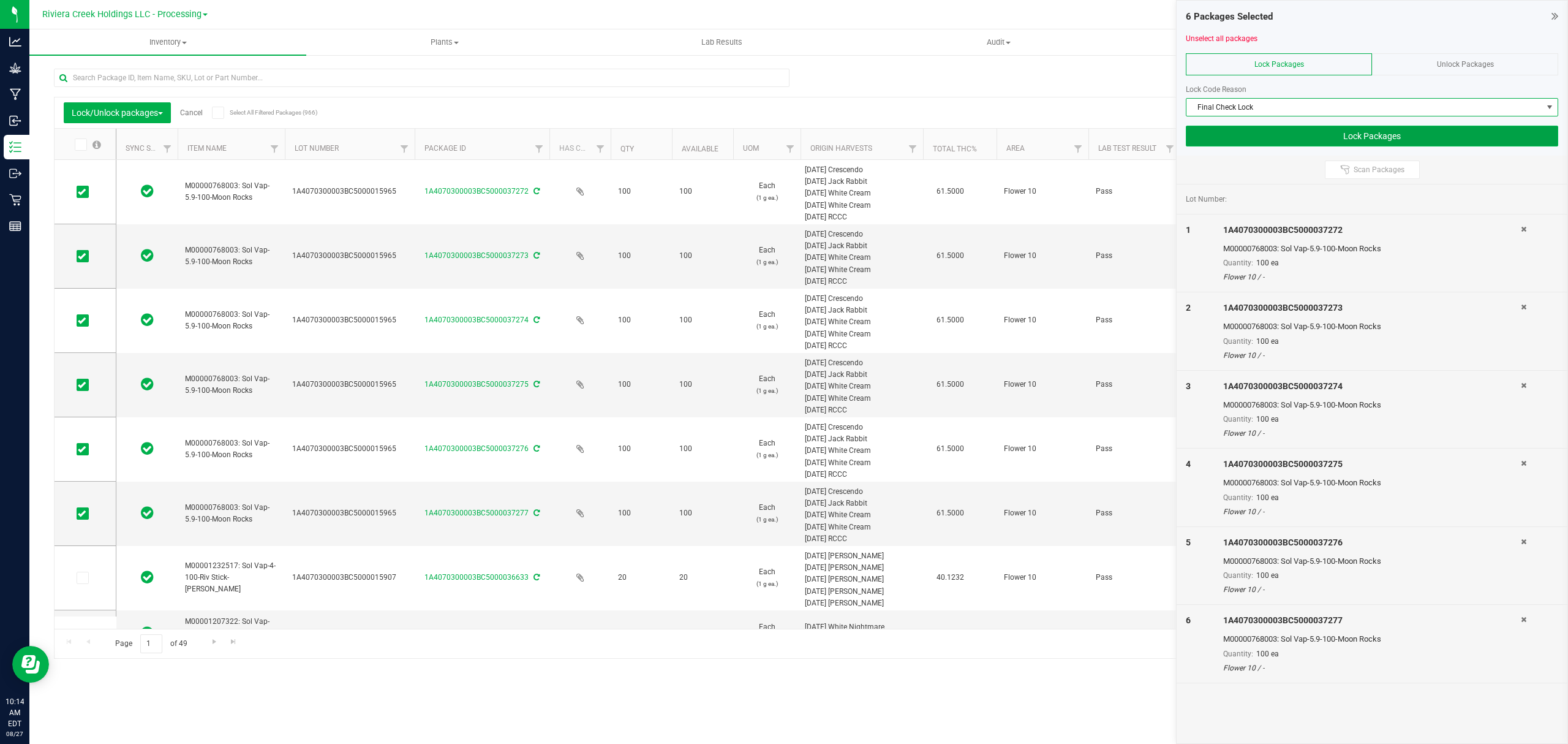
click at [1253, 136] on button "Lock Packages" at bounding box center [1372, 136] width 372 height 21
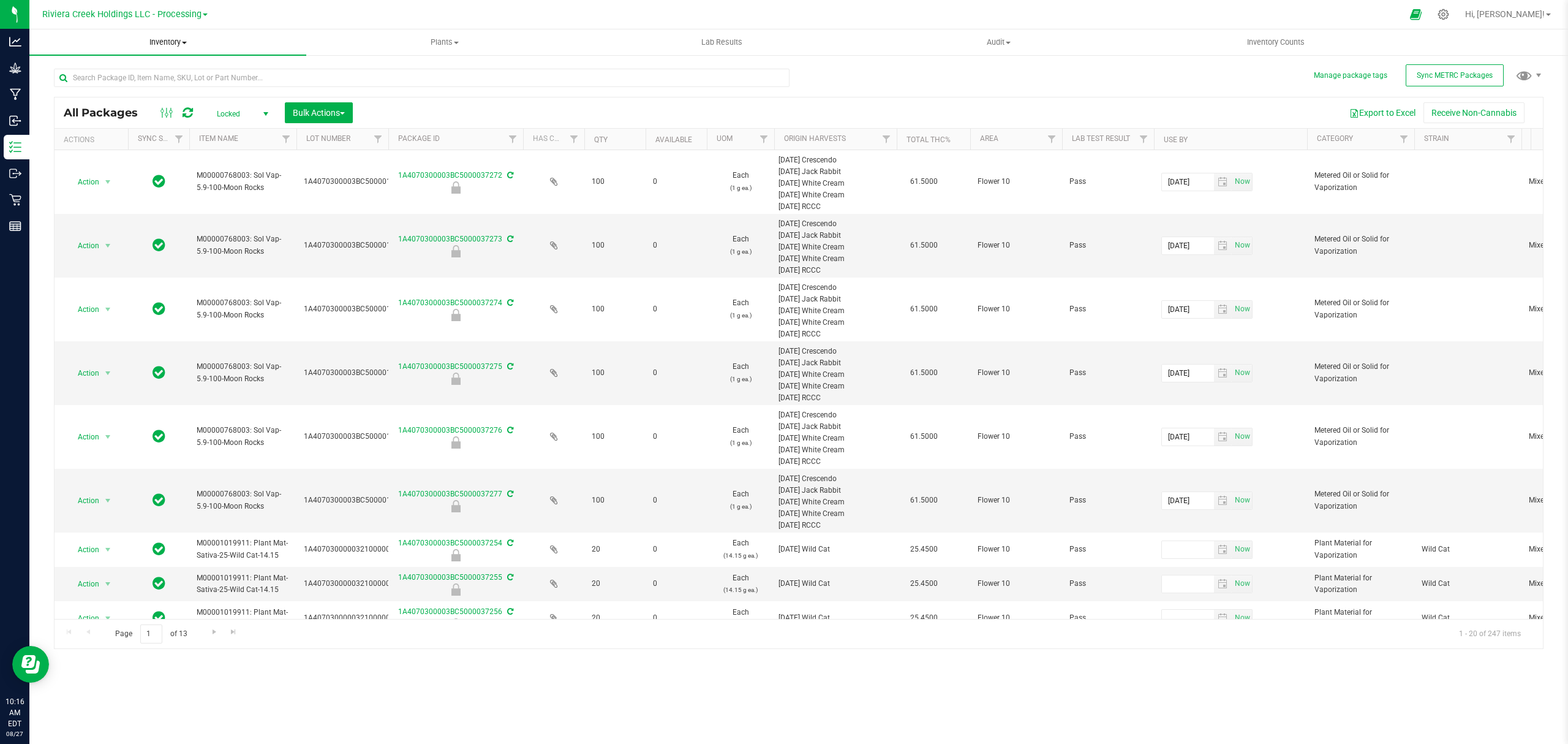
click at [160, 38] on span "Inventory" at bounding box center [168, 42] width 277 height 11
click at [140, 148] on li "From bill of materials" at bounding box center [168, 147] width 277 height 14
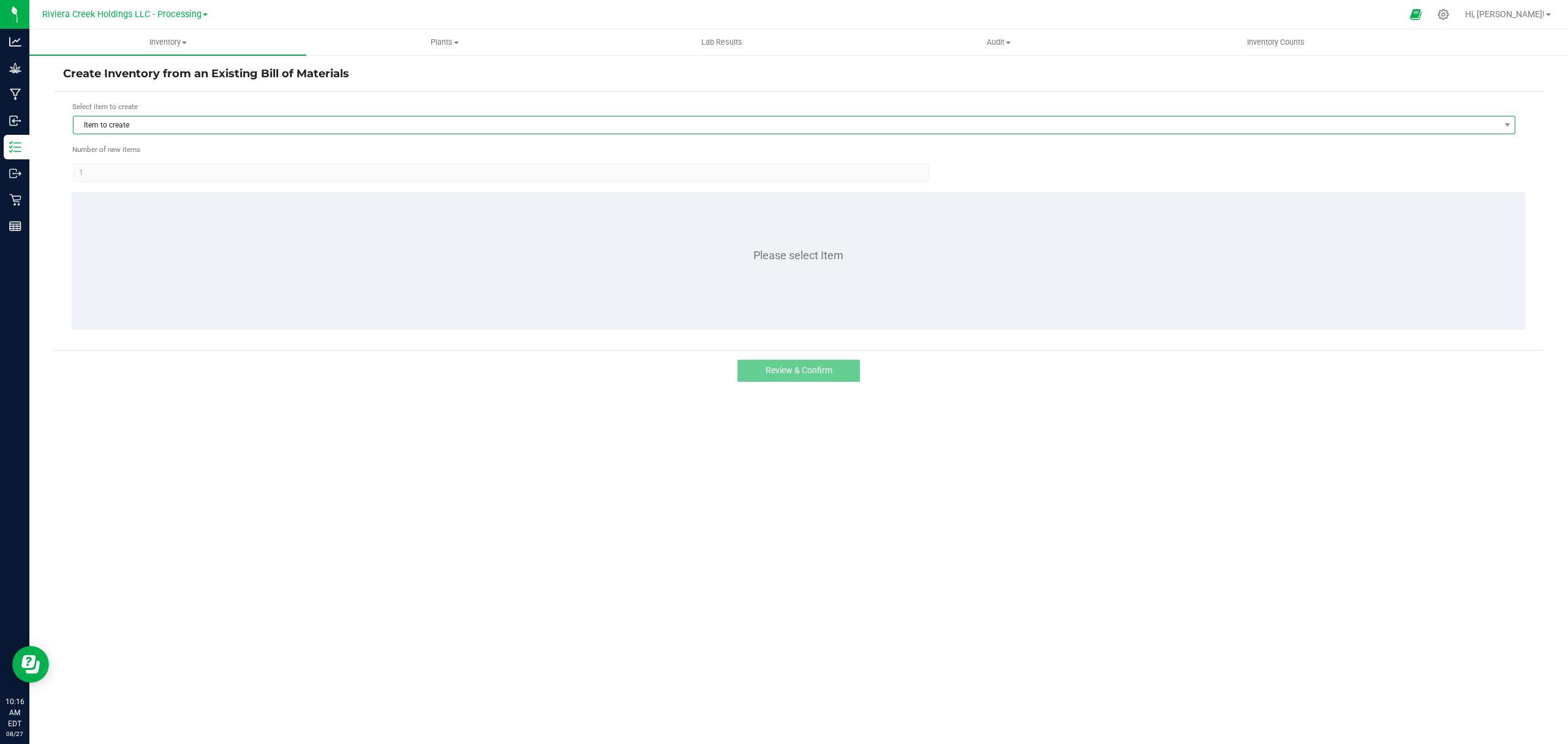
click at [145, 123] on span "Item to create" at bounding box center [786, 125] width 1426 height 17
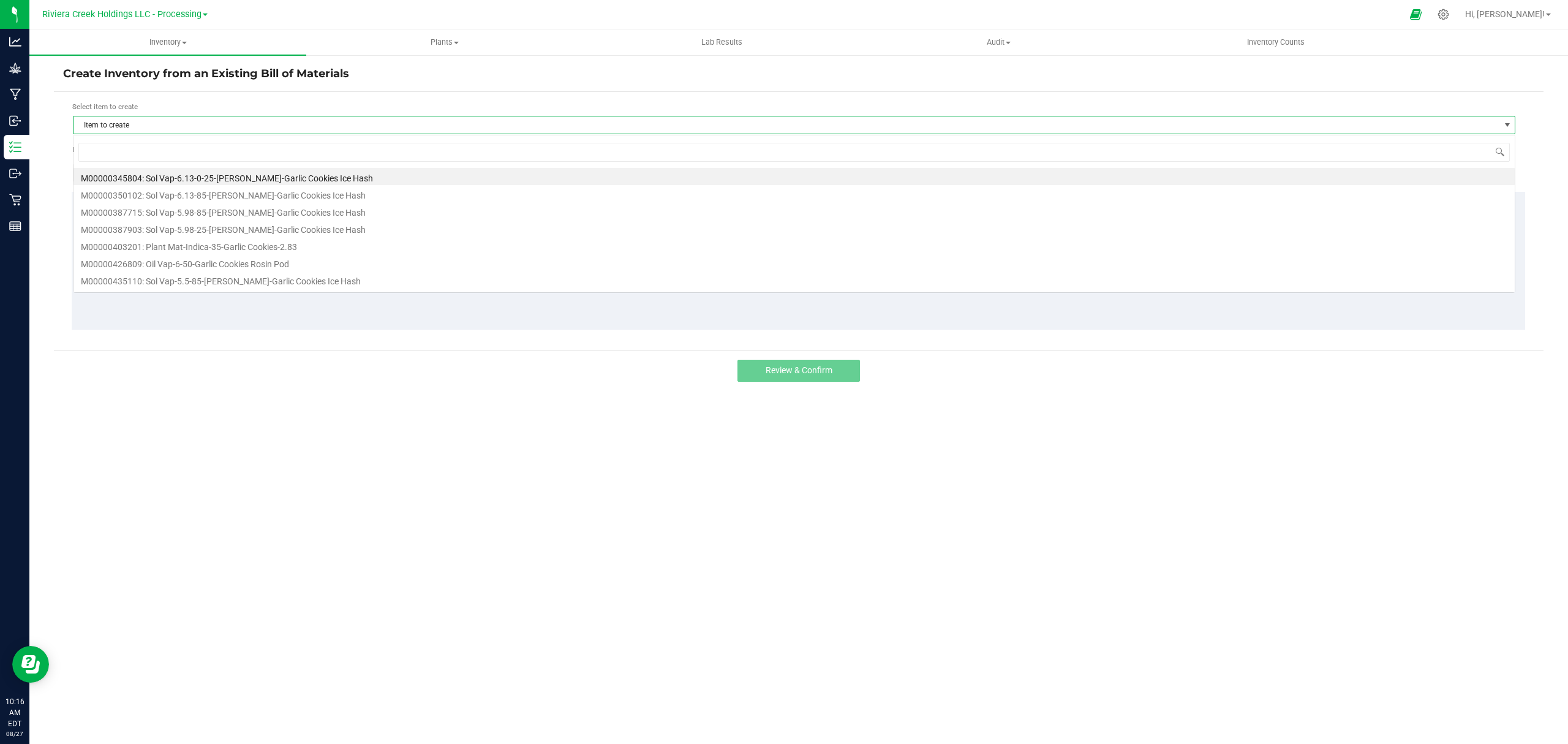
scroll to position [18, 1443]
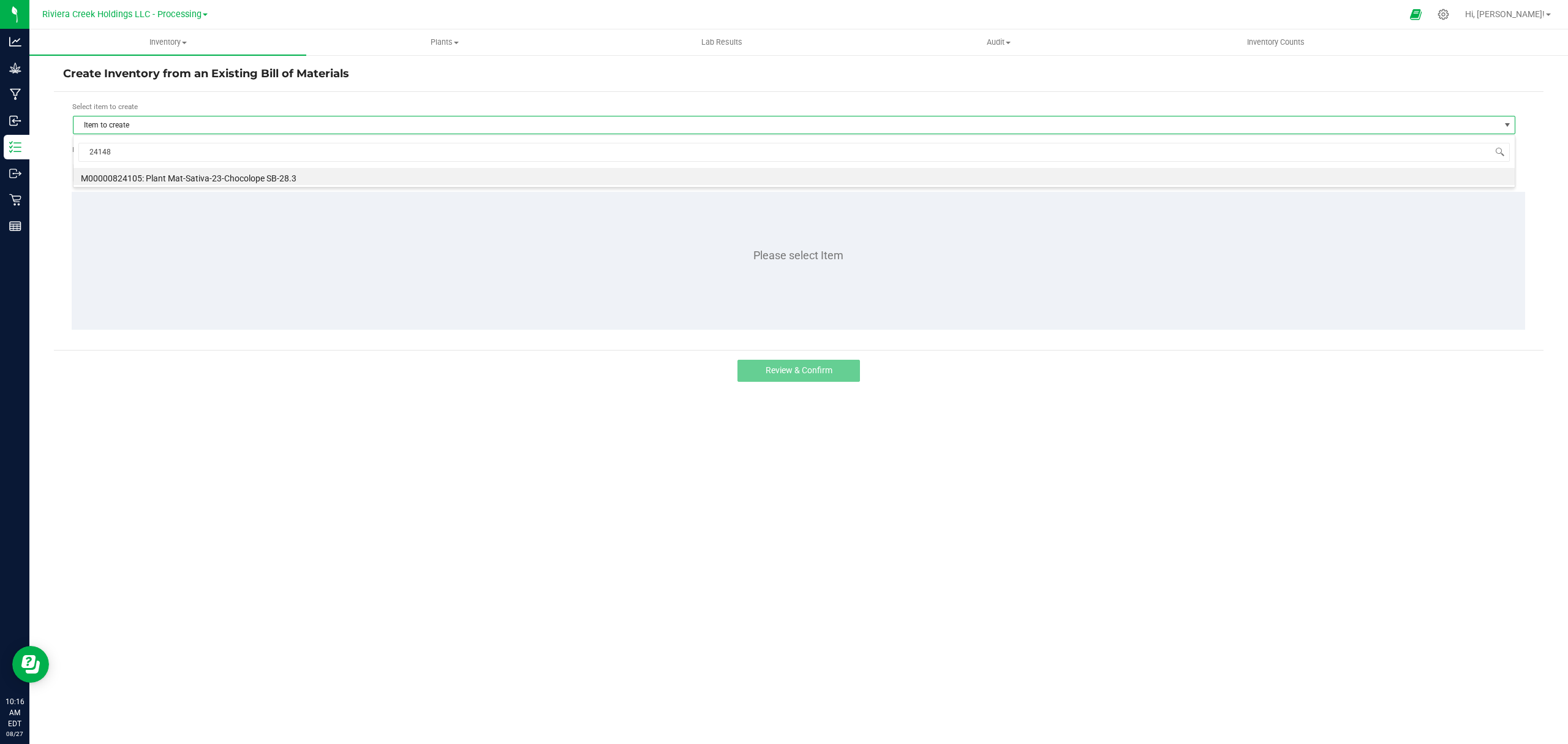
type input "241481"
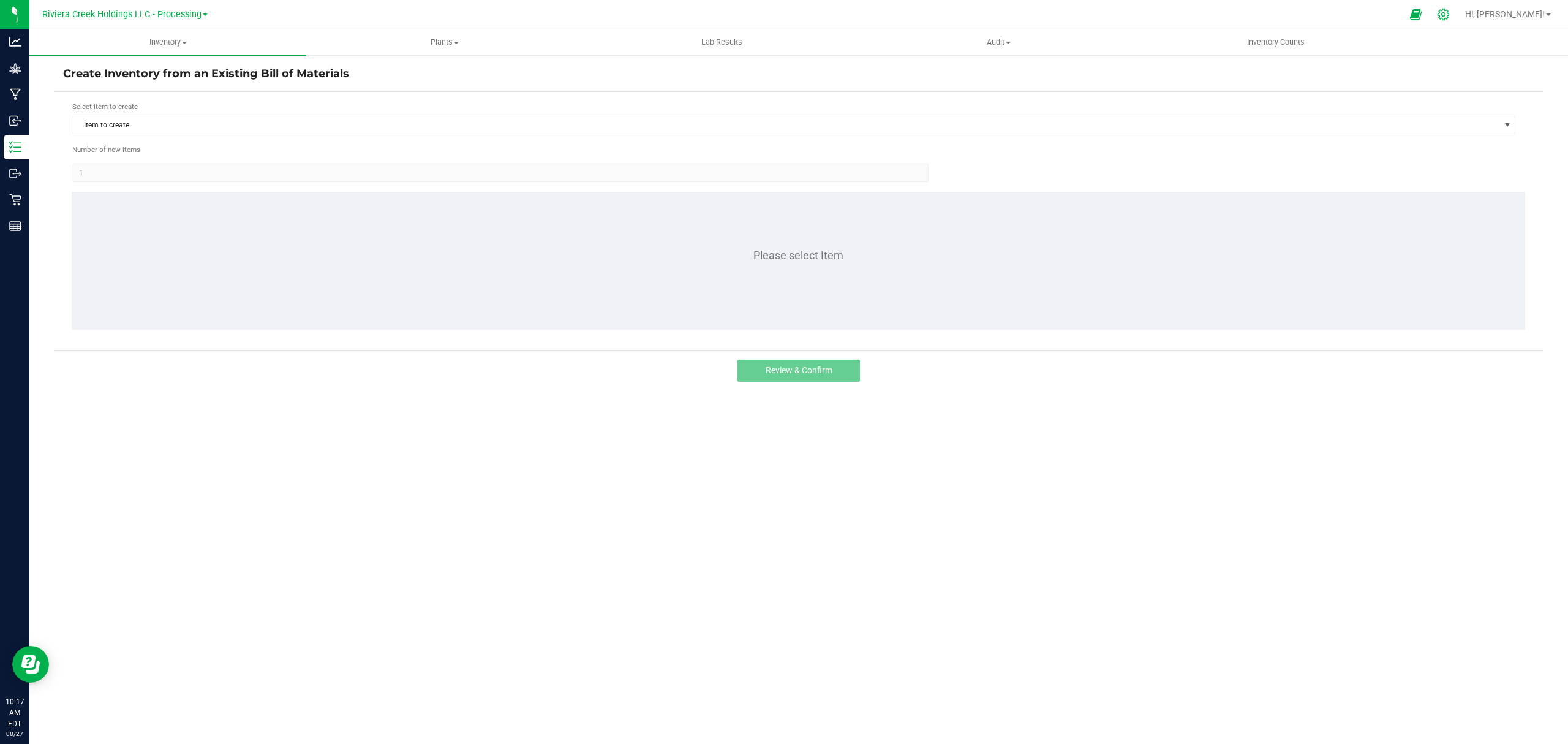
click at [1452, 12] on div at bounding box center [1444, 14] width 17 height 13
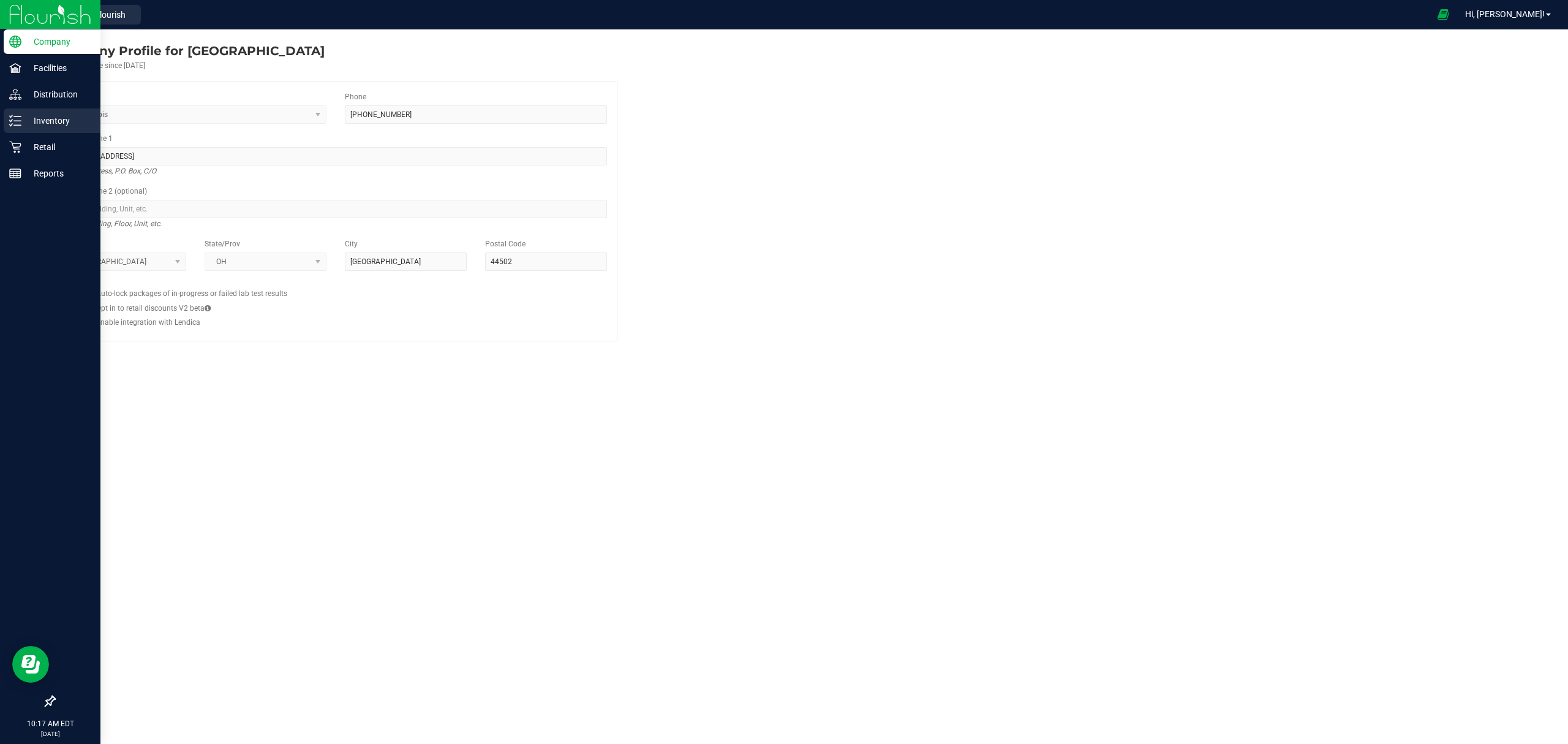
click at [39, 120] on p "Inventory" at bounding box center [58, 121] width 73 height 14
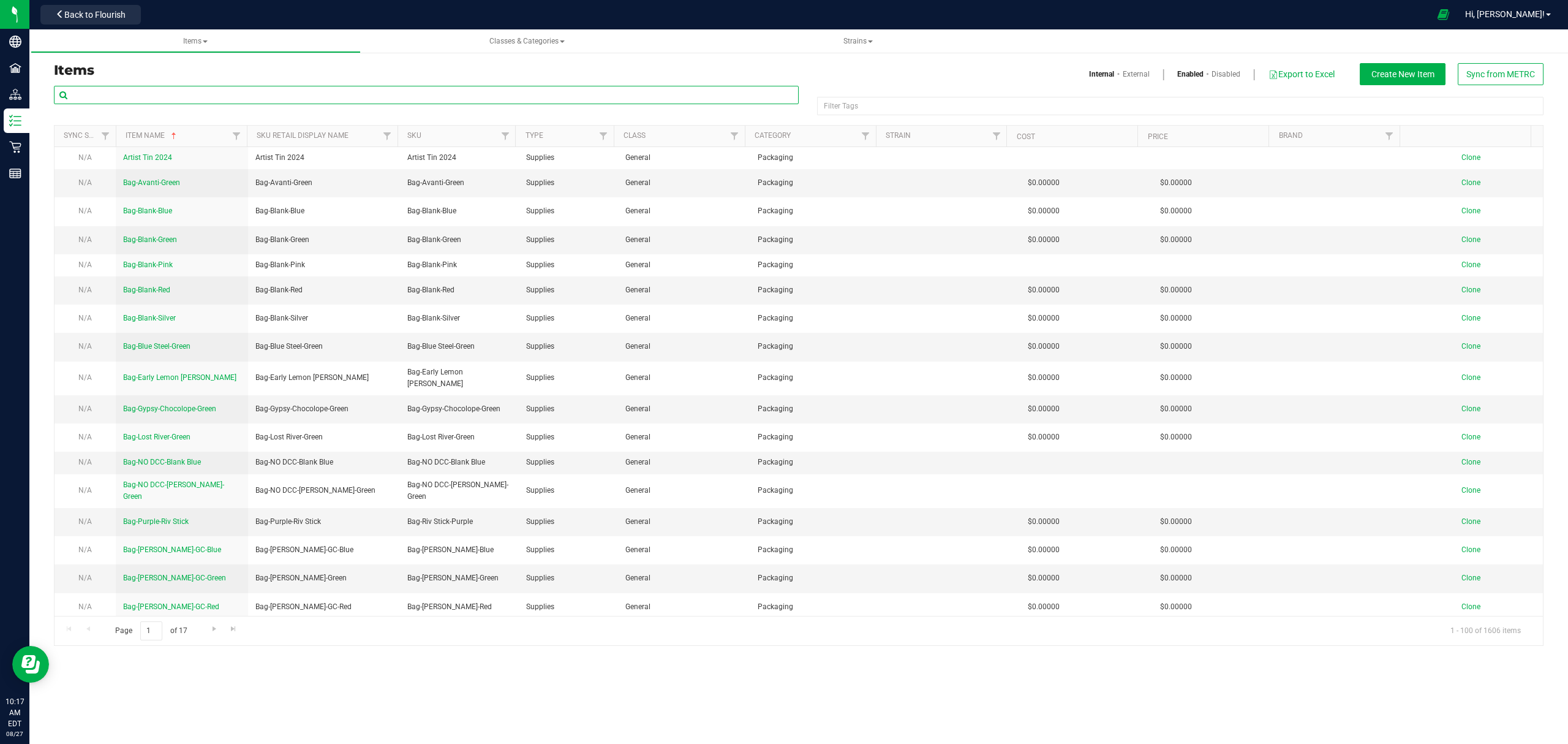
click at [182, 96] on input "text" at bounding box center [426, 95] width 745 height 18
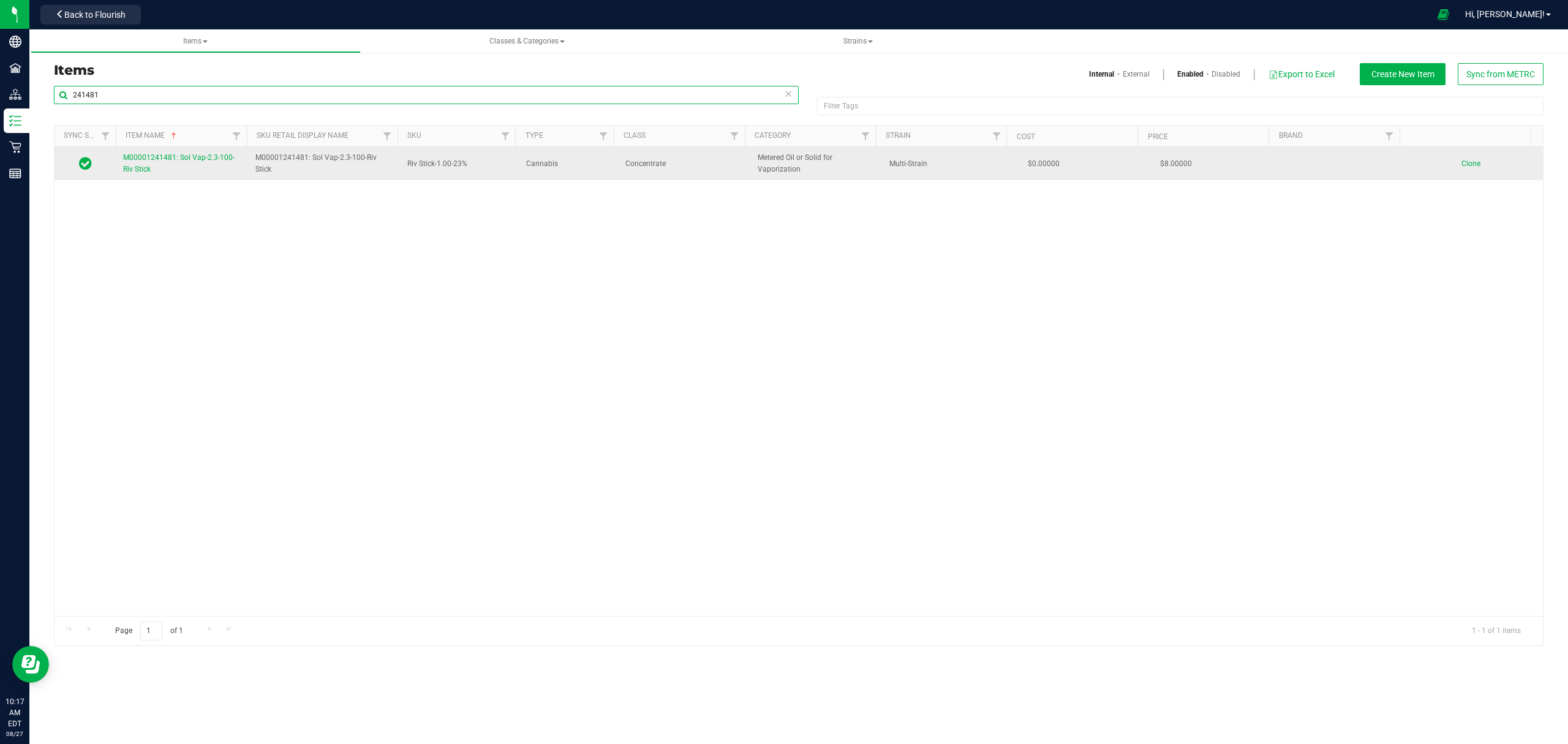
type input "241481"
click at [172, 165] on link "M00001241481: Sol Vap-2.3-100-Riv Stick" at bounding box center [182, 164] width 117 height 24
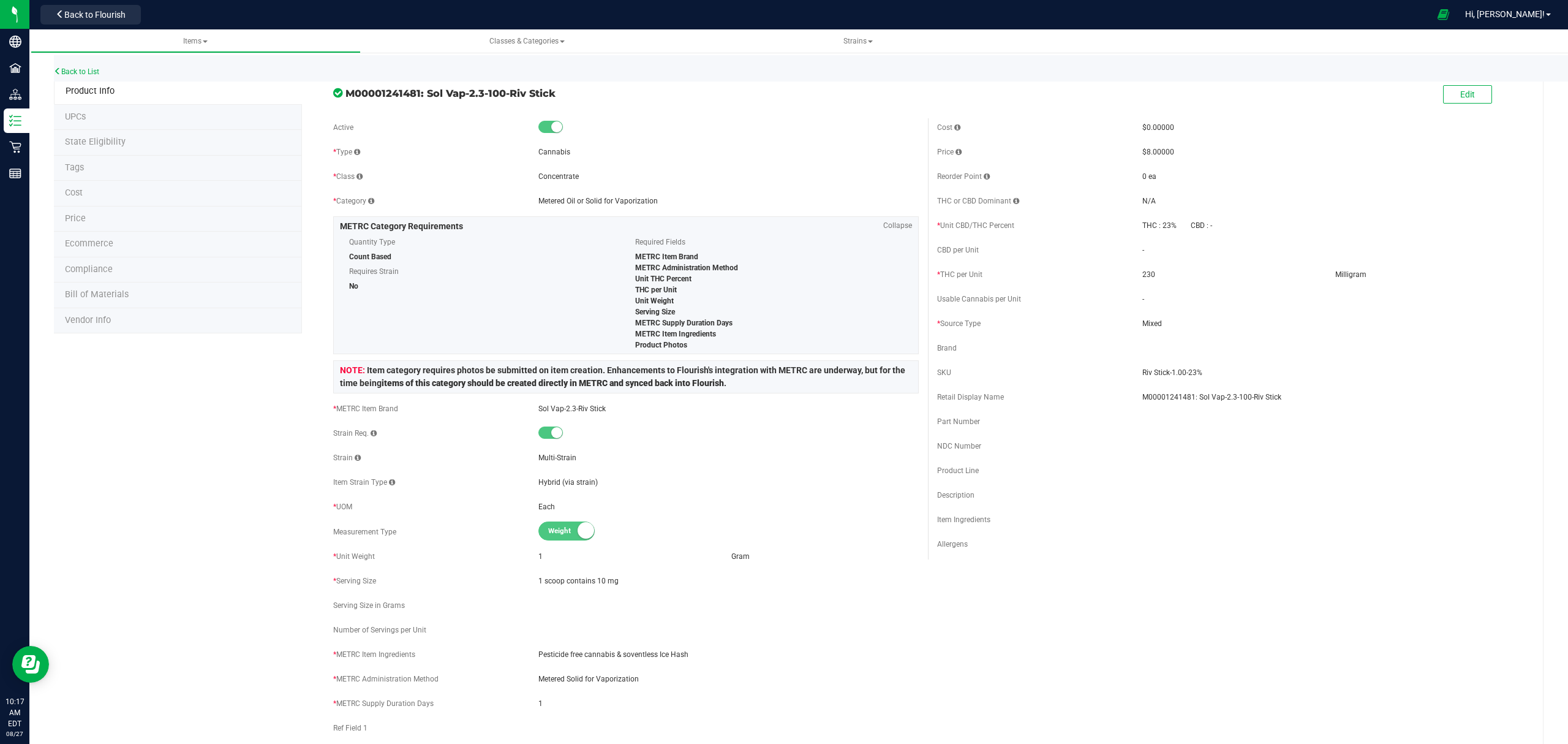
click at [134, 300] on li "Bill of Materials" at bounding box center [178, 295] width 248 height 26
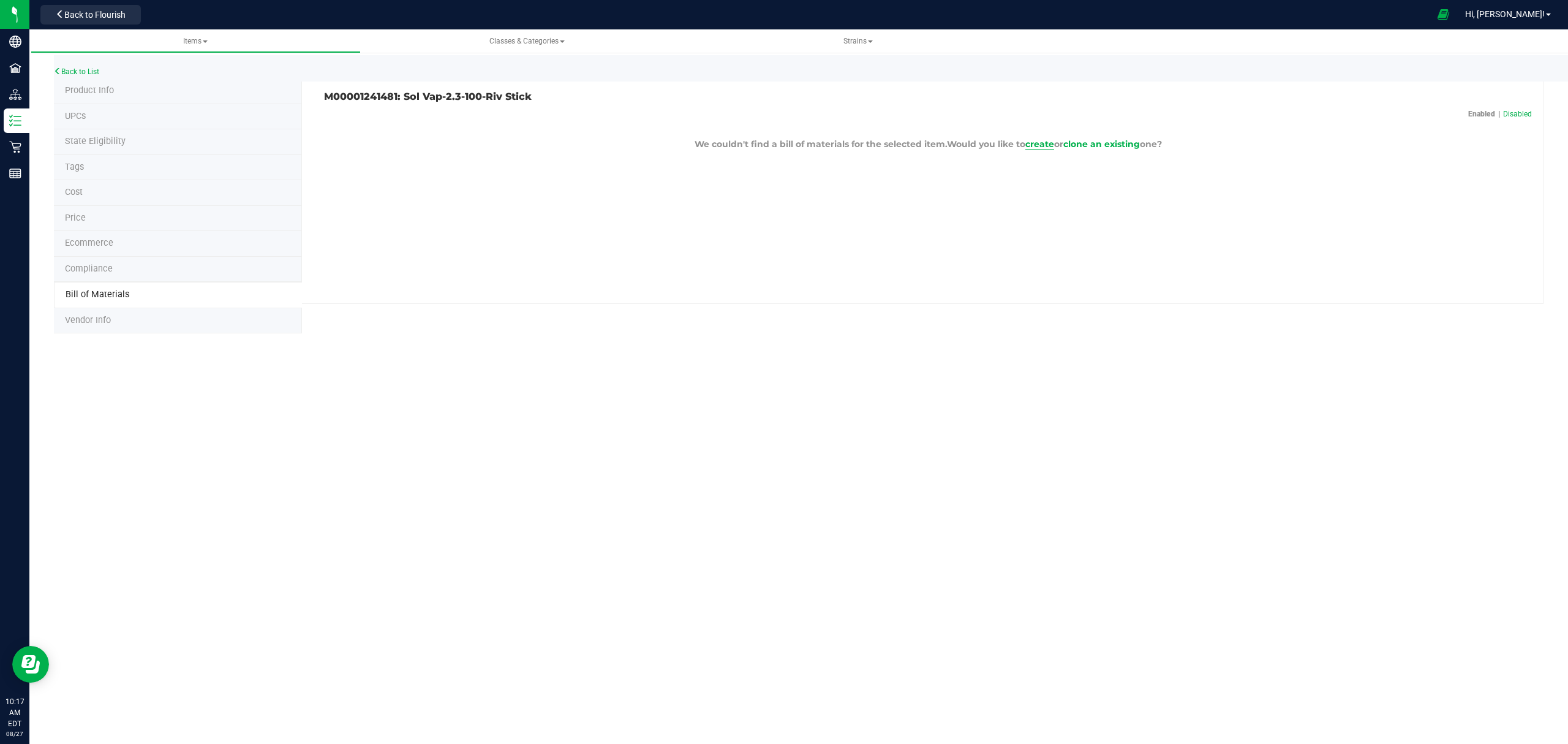
click at [1040, 144] on span "create" at bounding box center [1040, 144] width 29 height 11
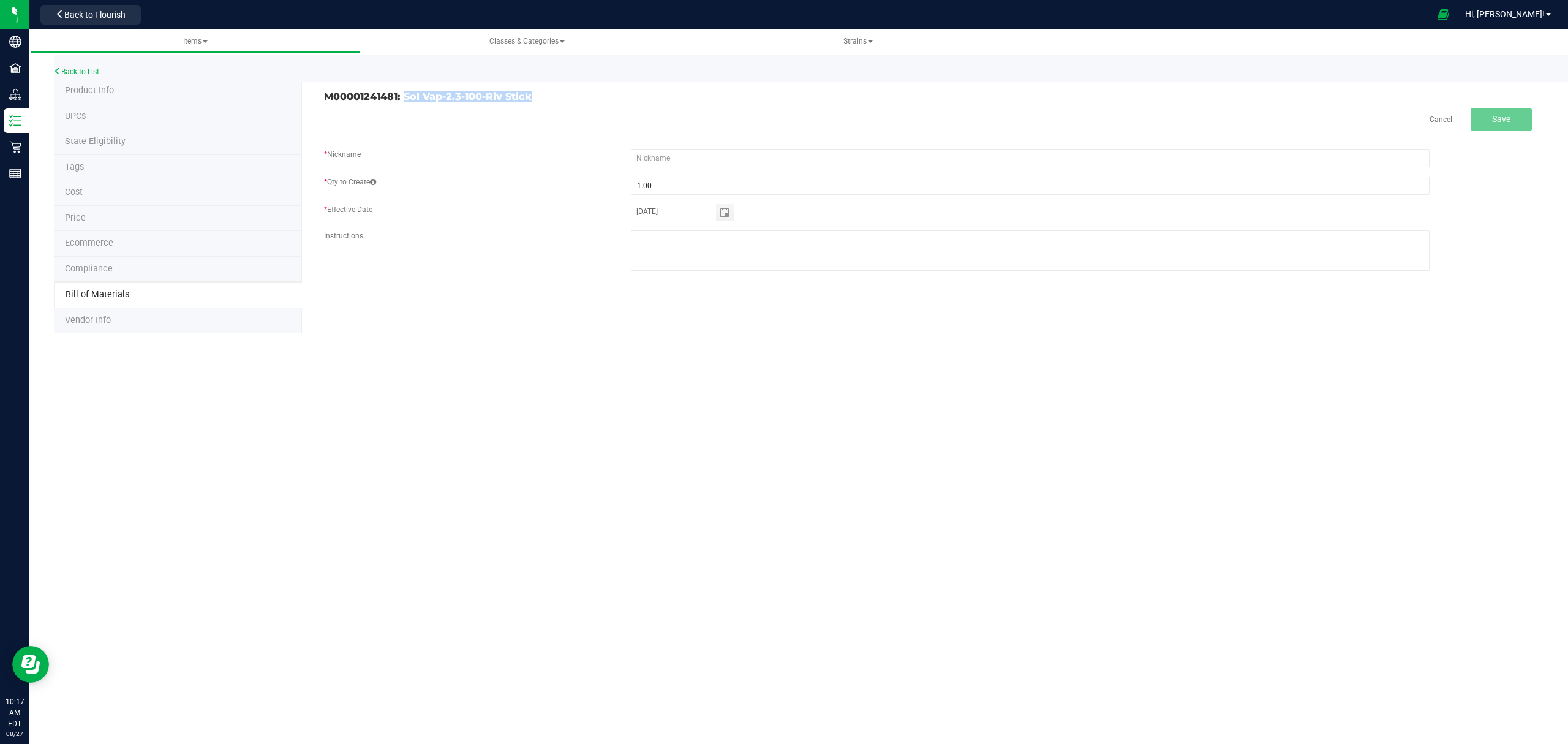
drag, startPoint x: 574, startPoint y: 96, endPoint x: 402, endPoint y: 98, distance: 172.0
click at [402, 98] on h3 "M00001241481: Sol Vap-2.3-100-Riv Stick" at bounding box center [621, 96] width 595 height 11
copy h3 "Sol Vap-2.3-100-Riv Stick"
click at [755, 151] on input "text" at bounding box center [1030, 158] width 799 height 18
paste input "Sol Vap-2.3-100-Riv Stick"
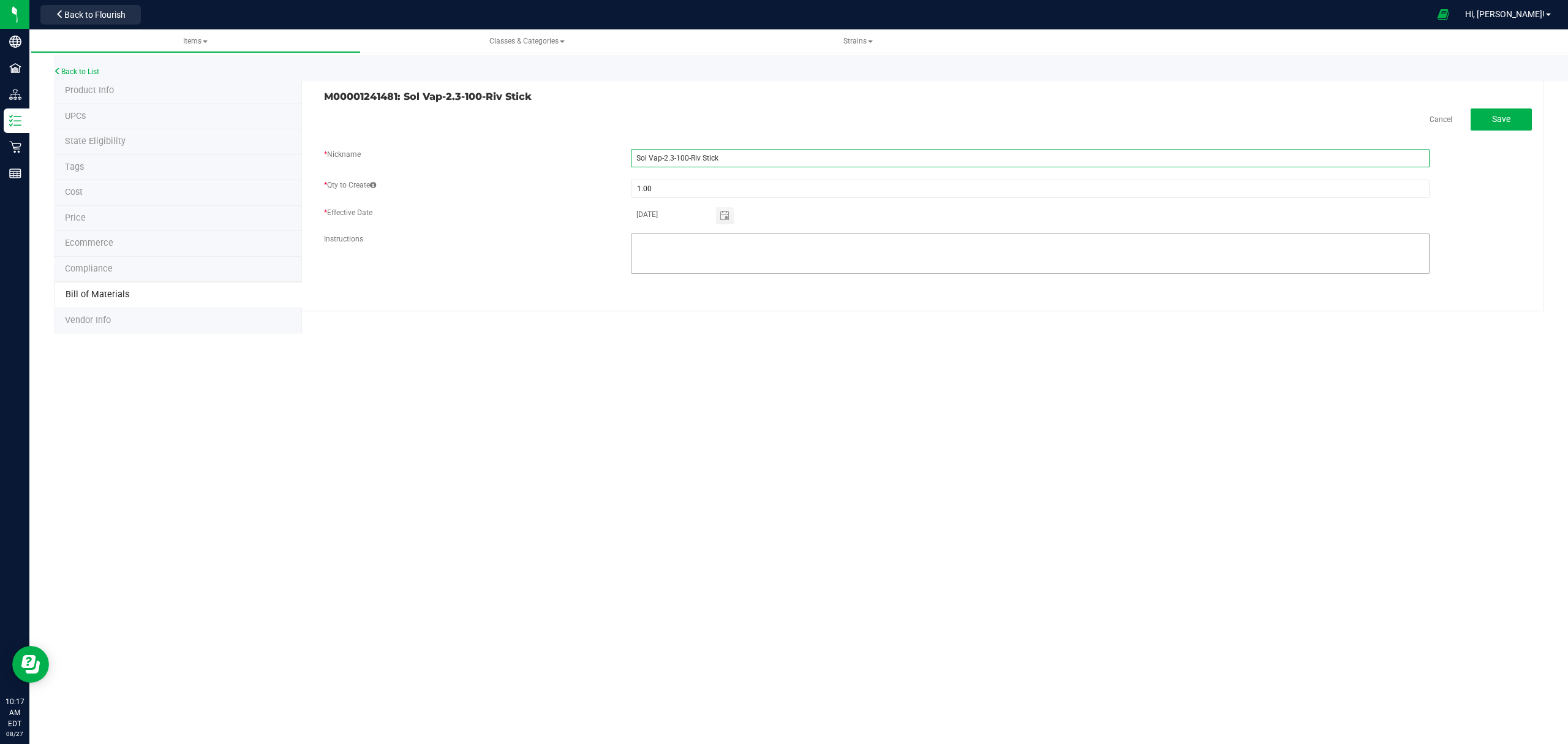
type input "Sol Vap-2.3-100-Riv Stick"
click at [723, 240] on fieldset "* Nickname Sol Vap-2.3-100-Riv Stick * Qty to Create 1.00 * Effective Date [DAT…" at bounding box center [927, 217] width 1208 height 137
click at [1499, 117] on span "Save" at bounding box center [1501, 119] width 18 height 10
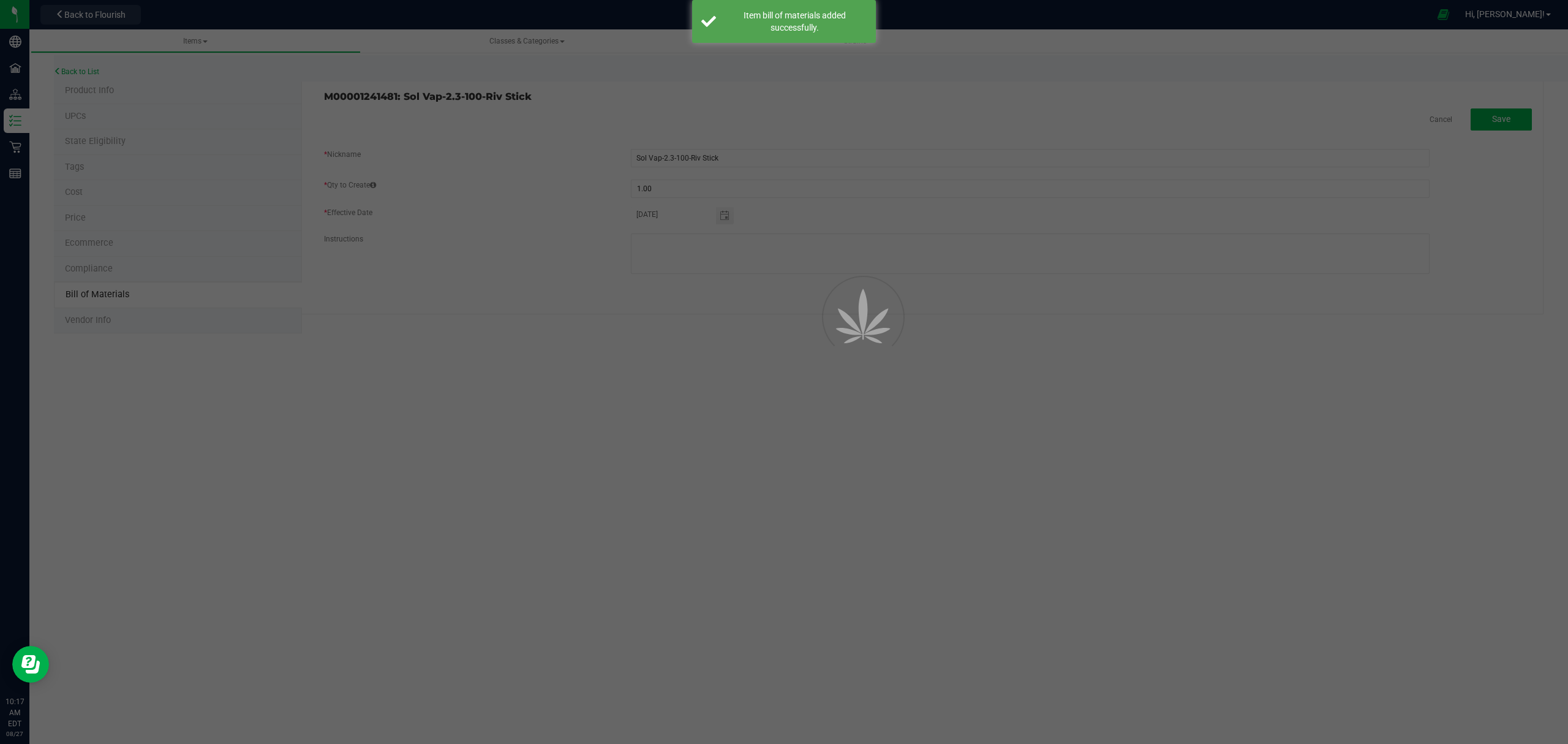
select select "648"
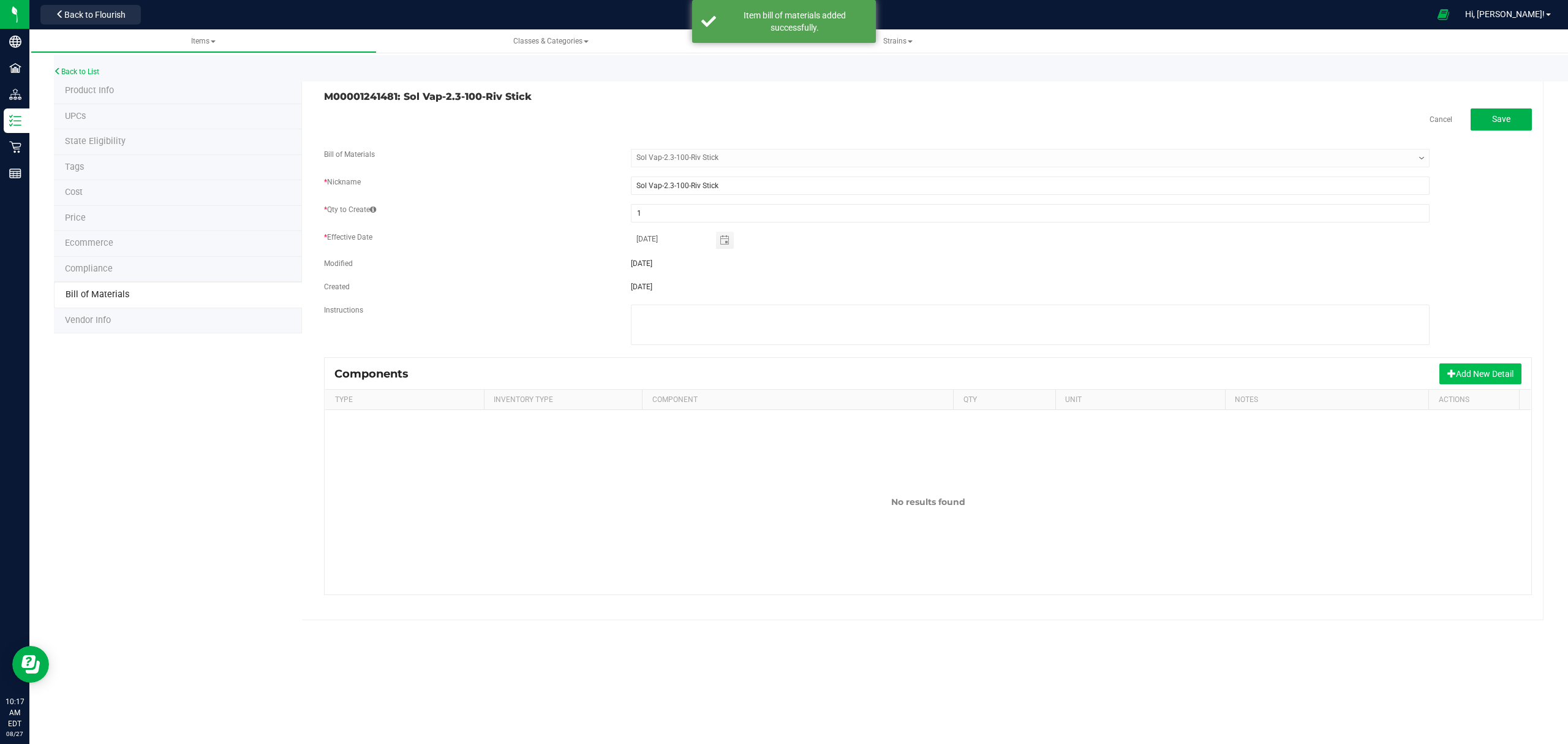
click at [1483, 376] on button "Add New Detail" at bounding box center [1480, 374] width 82 height 21
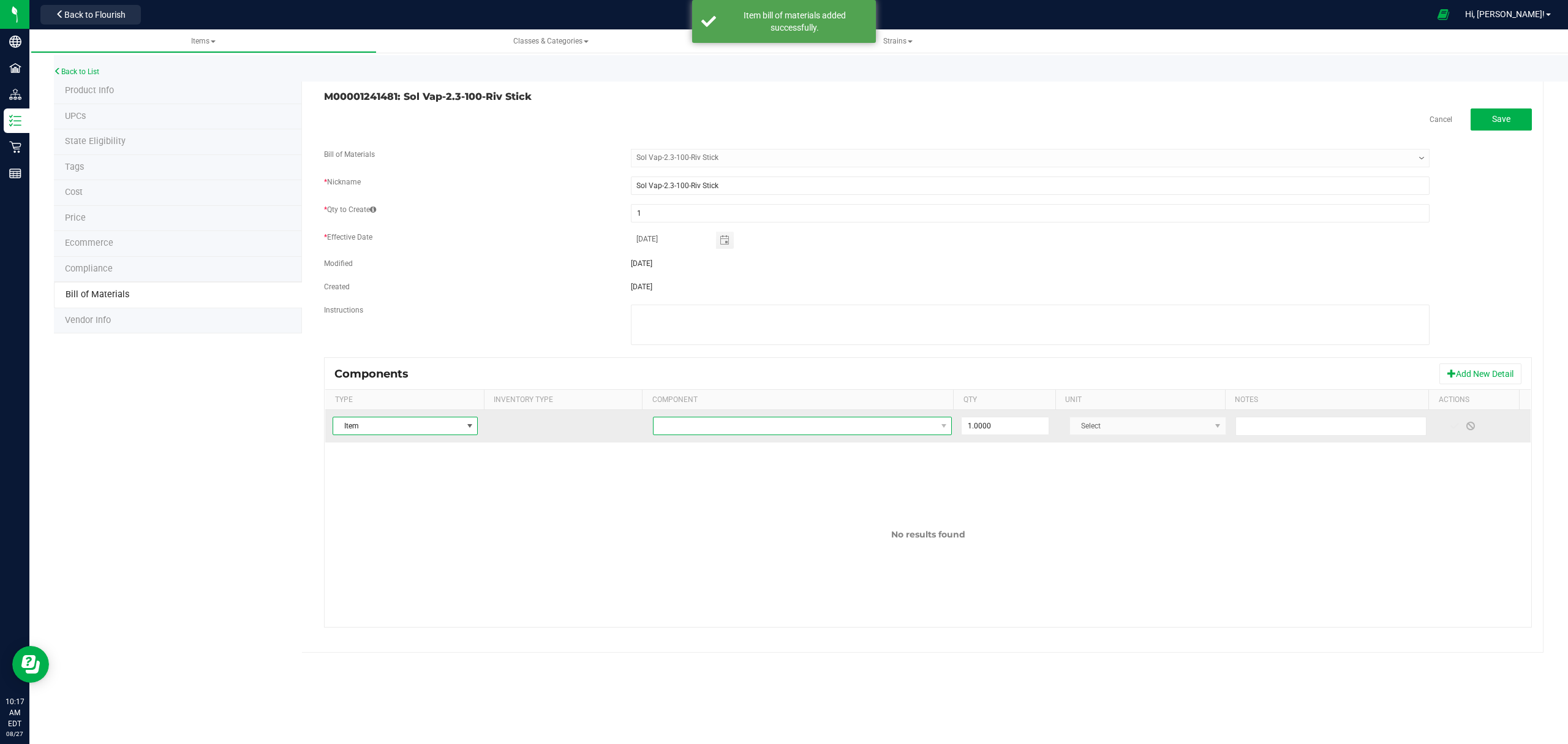
click at [822, 423] on span "NO DATA FOUND" at bounding box center [795, 426] width 283 height 17
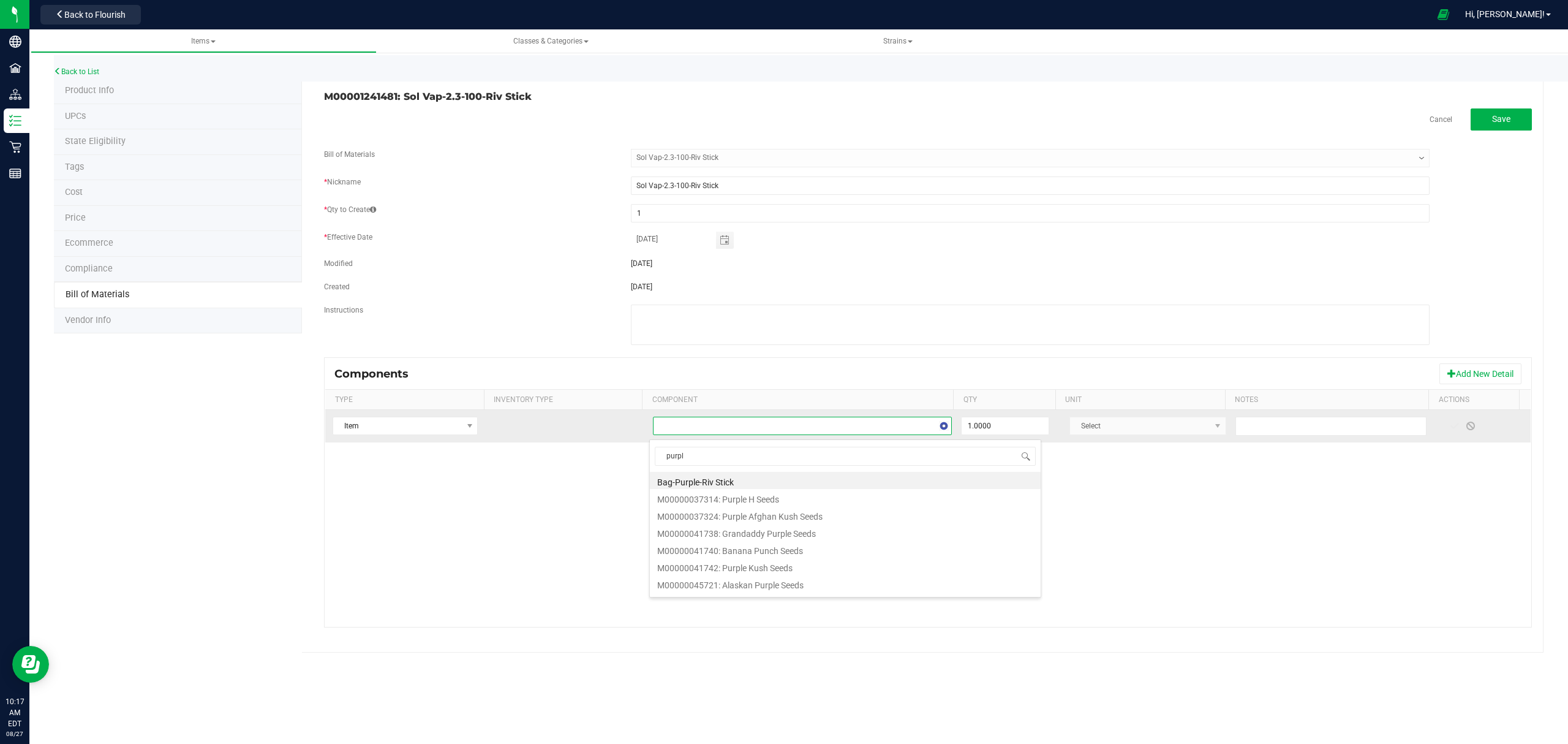
type input "purple"
click at [742, 482] on li "Bag-Purple-Riv Stick" at bounding box center [845, 480] width 391 height 17
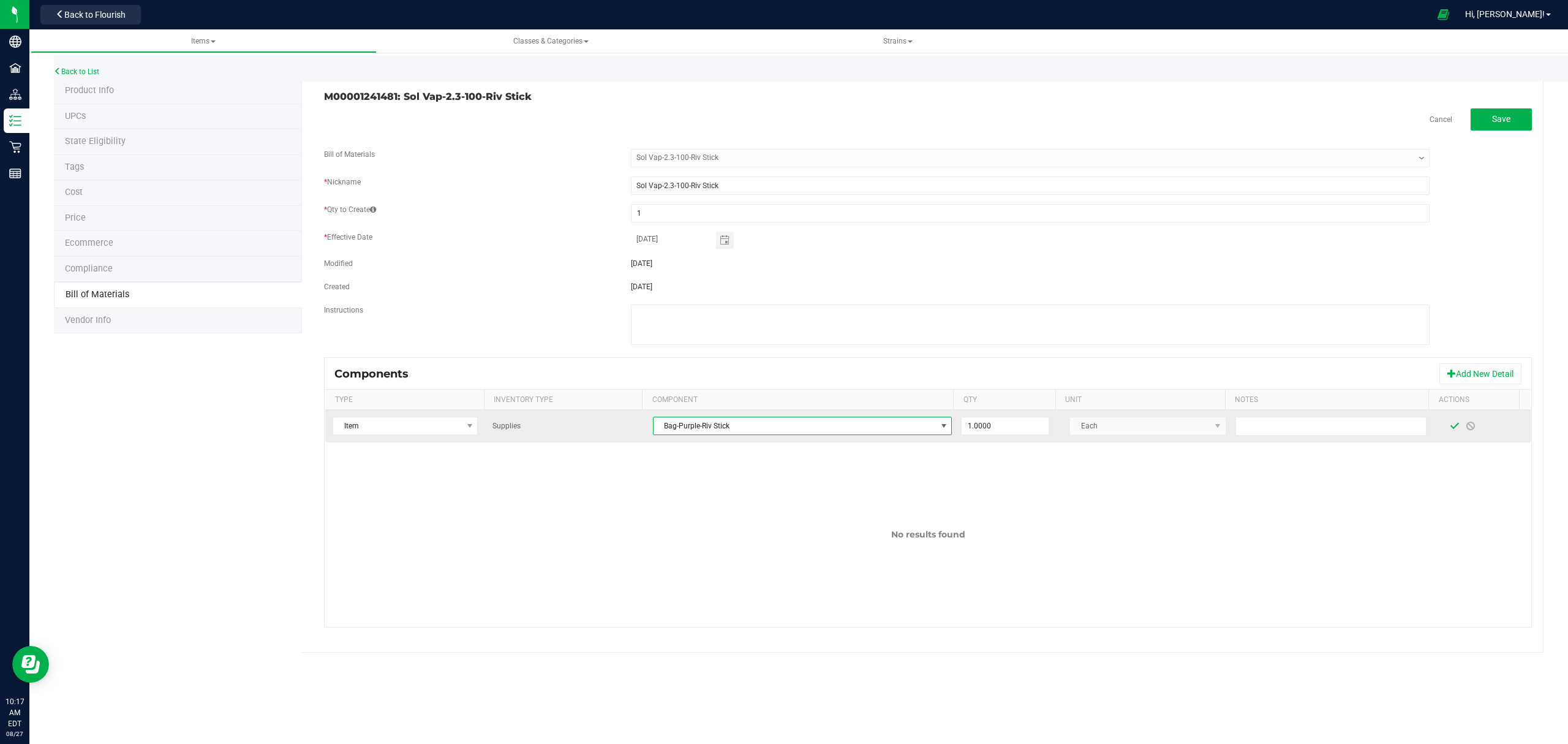
click at [1450, 430] on span at bounding box center [1455, 425] width 10 height 10
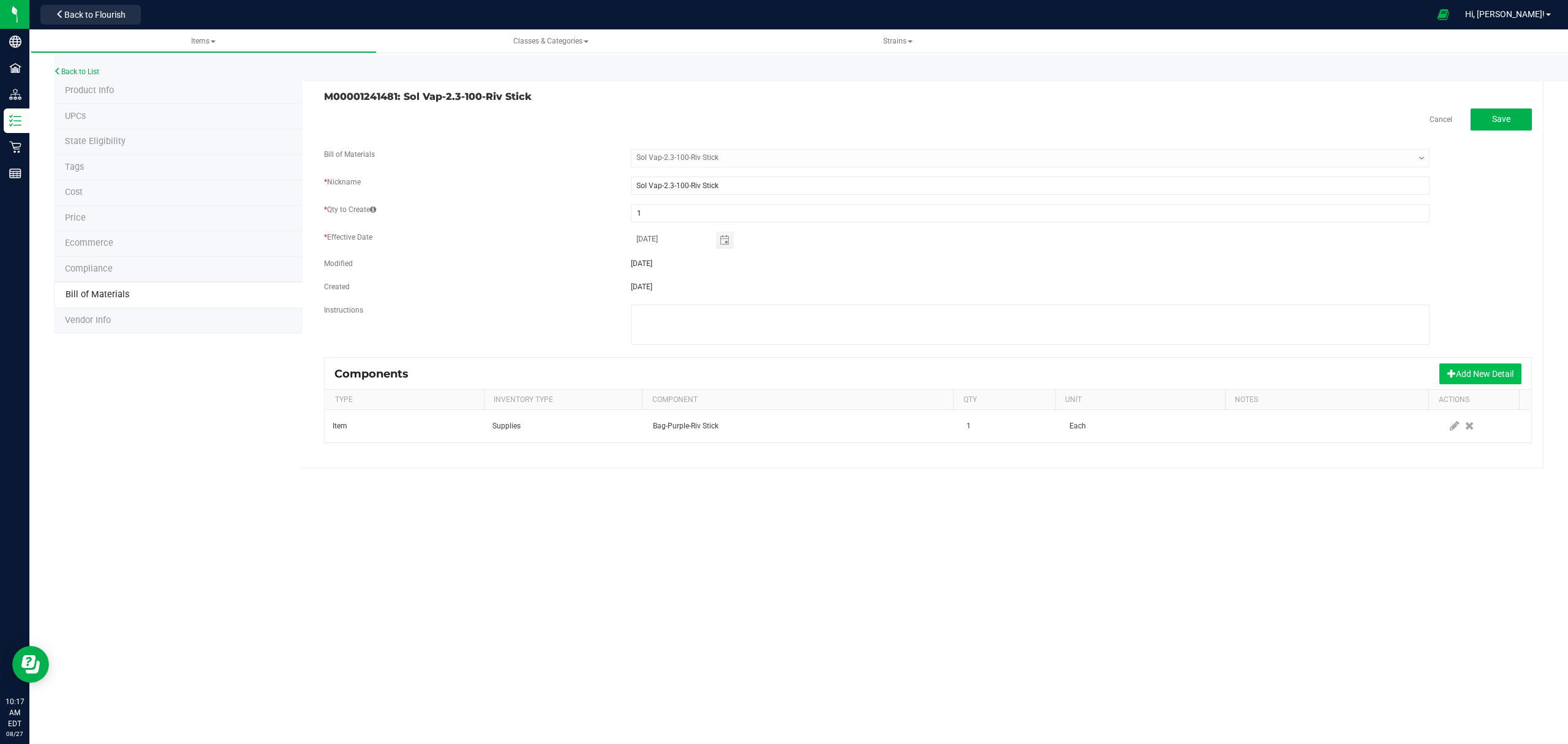
click at [1455, 378] on button "Add New Detail" at bounding box center [1480, 374] width 82 height 21
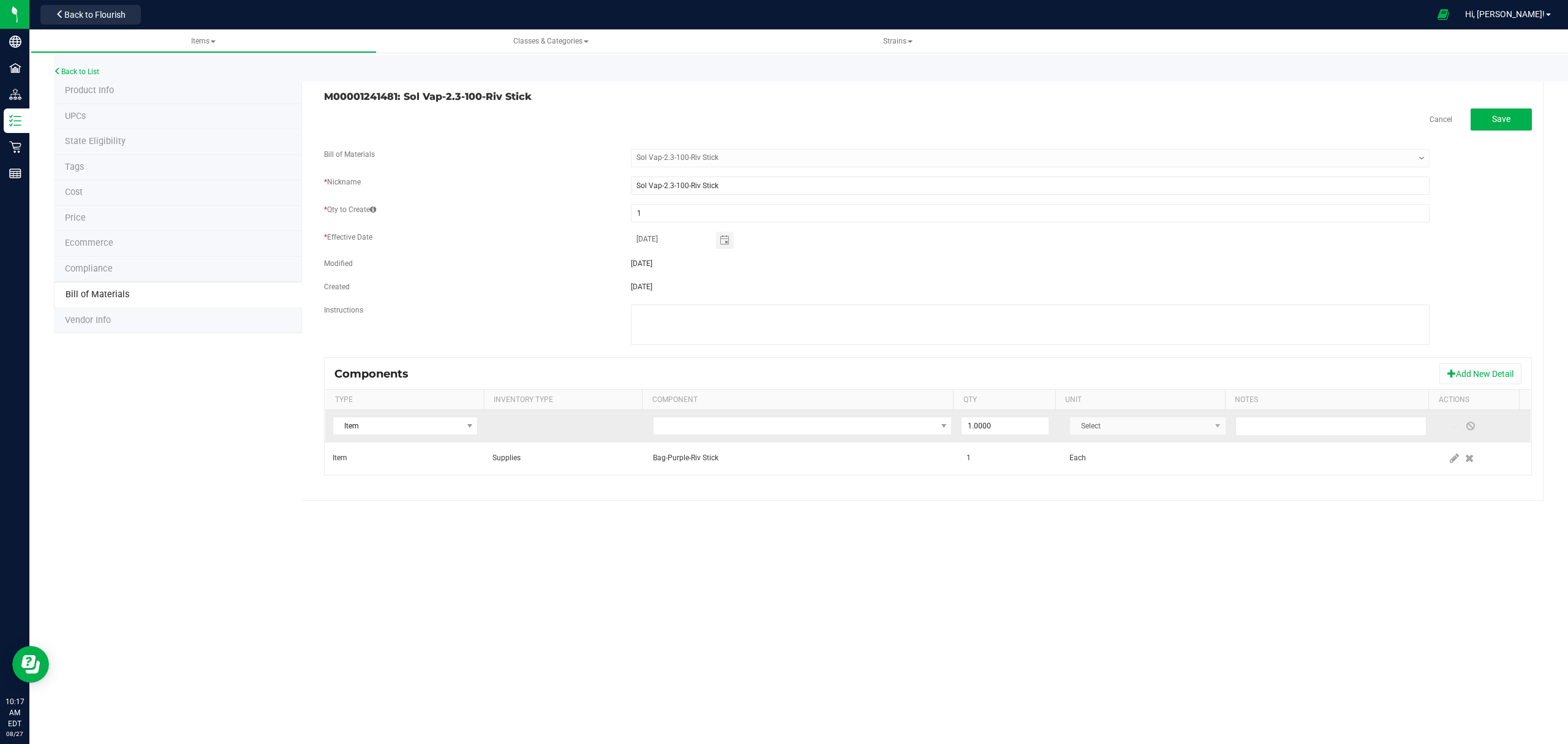
click at [794, 440] on td at bounding box center [803, 426] width 315 height 33
click at [802, 427] on span "NO DATA FOUND" at bounding box center [795, 426] width 283 height 17
type input "compli"
click at [733, 480] on li "Label-Compliance-2X3" at bounding box center [845, 480] width 391 height 17
click at [1450, 429] on span at bounding box center [1455, 425] width 10 height 10
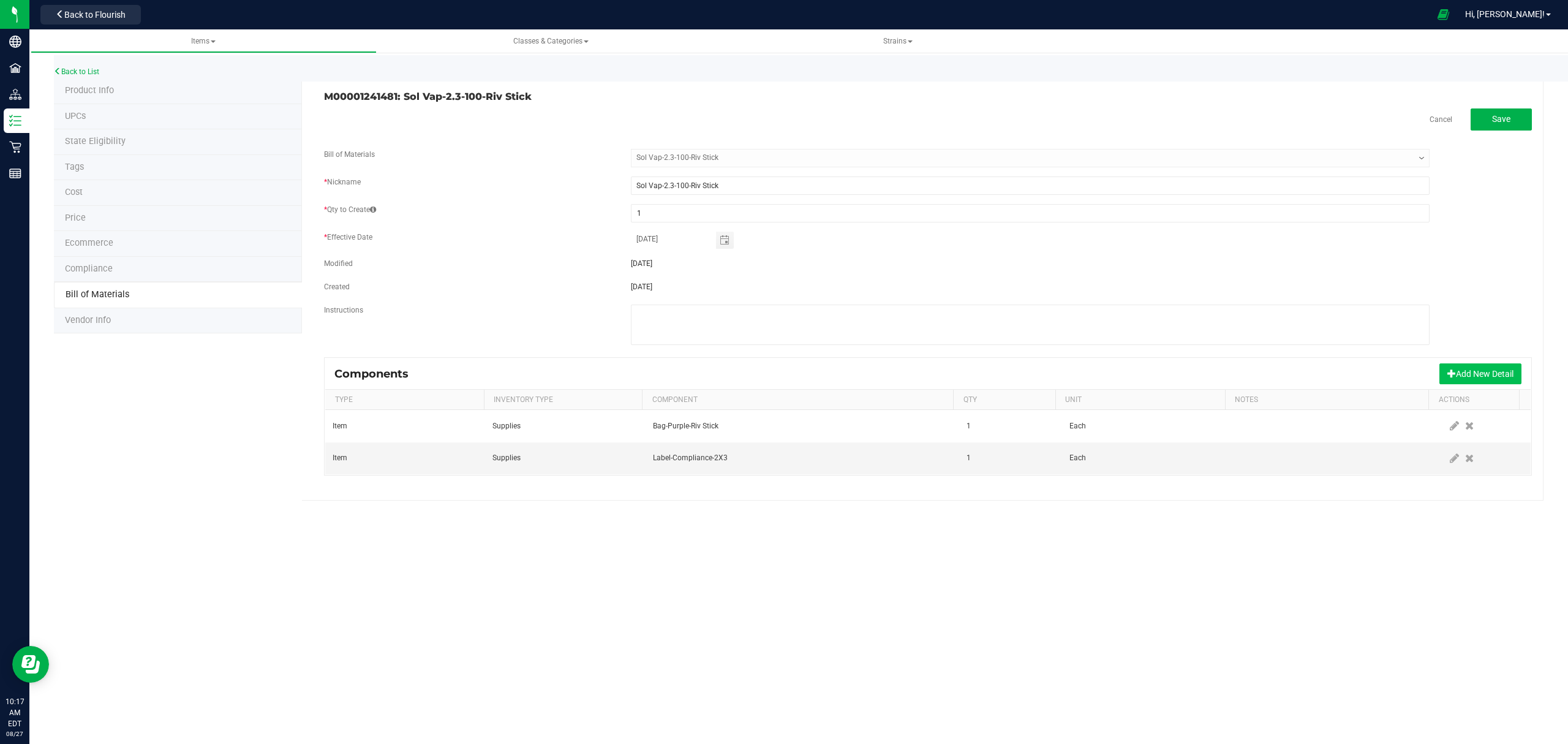
click at [1472, 372] on button "Add New Detail" at bounding box center [1480, 374] width 82 height 21
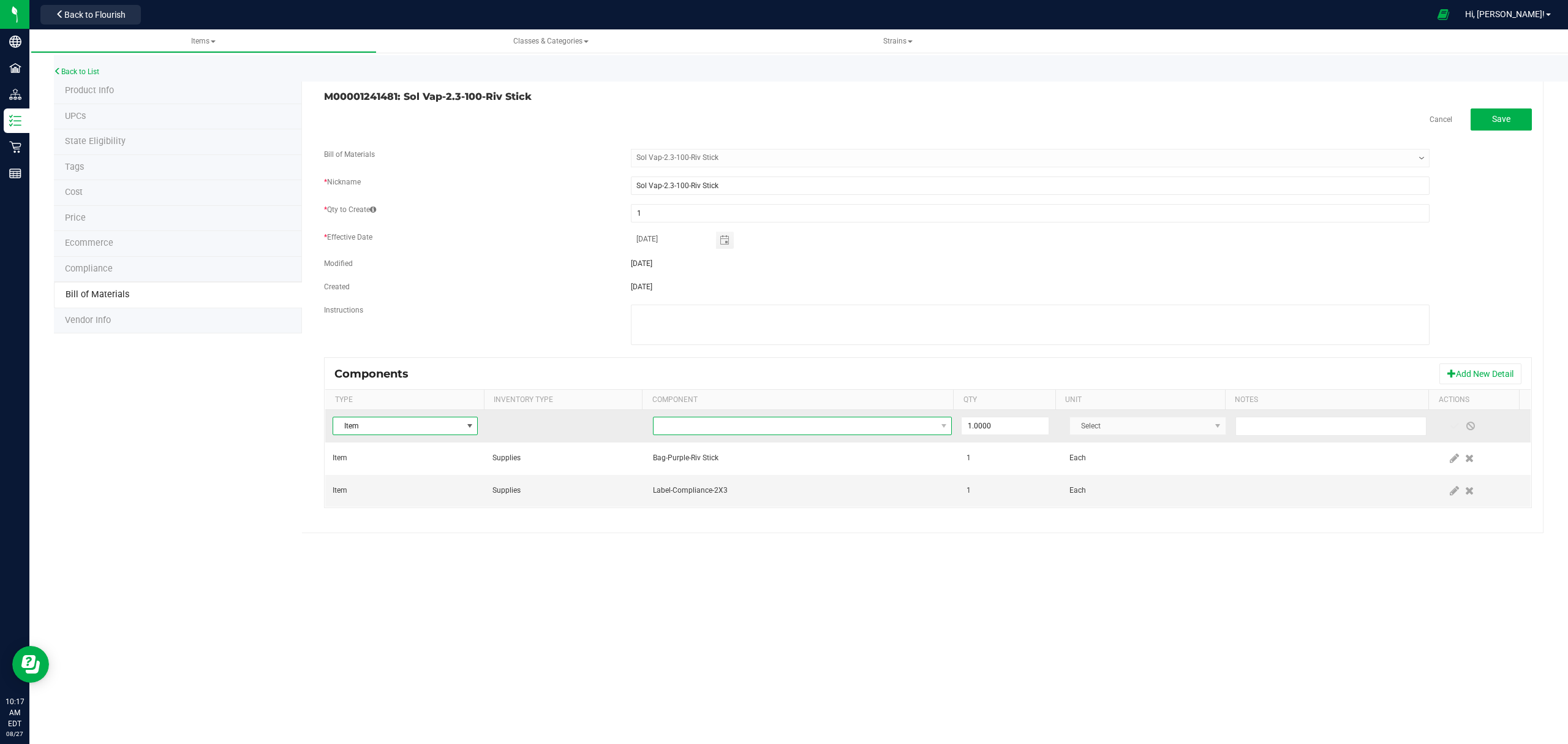
click at [862, 425] on span "NO DATA FOUND" at bounding box center [795, 426] width 283 height 17
type input "[PERSON_NAME]"
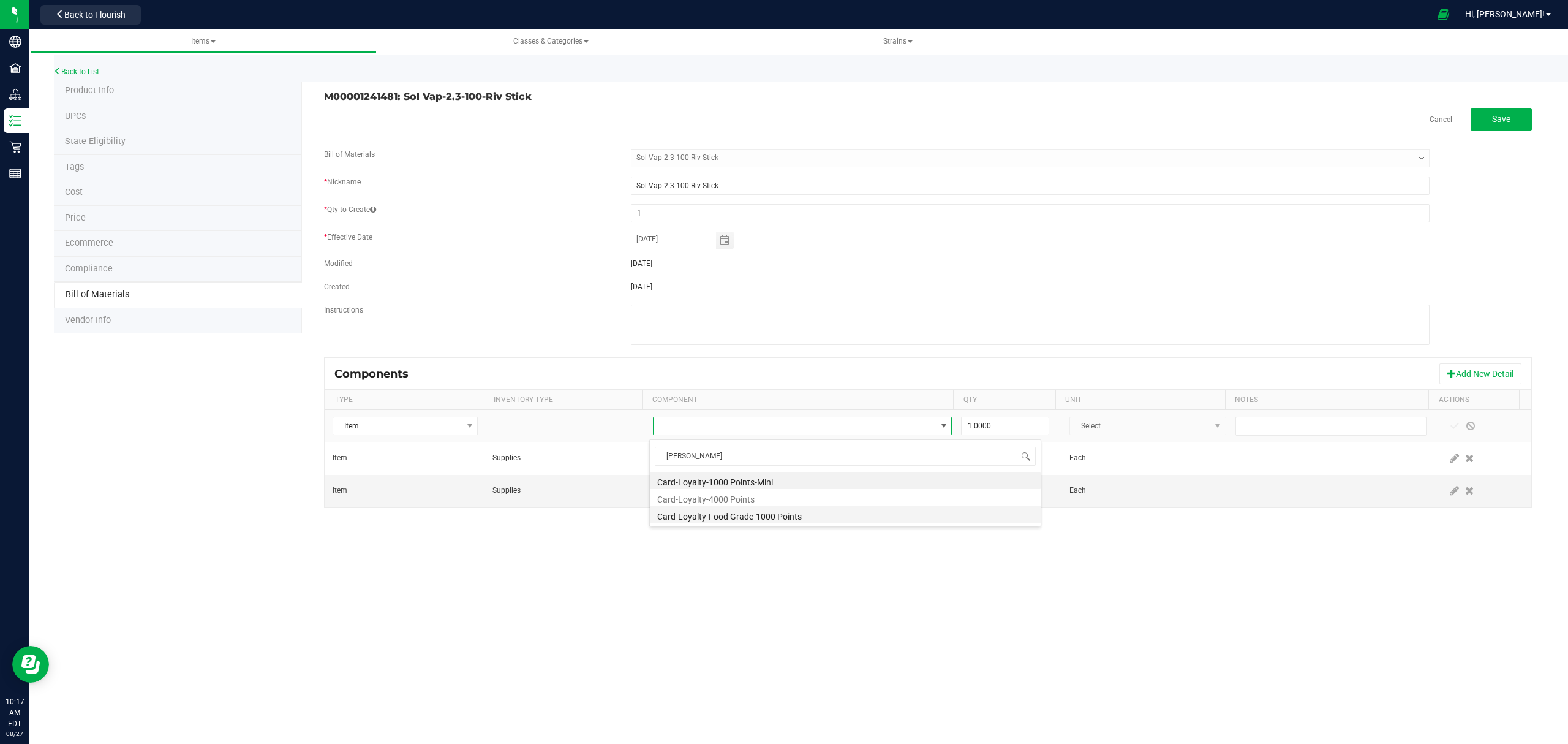
click at [762, 513] on li "Card-Loyalty-Food Grade-1000 Points" at bounding box center [845, 515] width 391 height 17
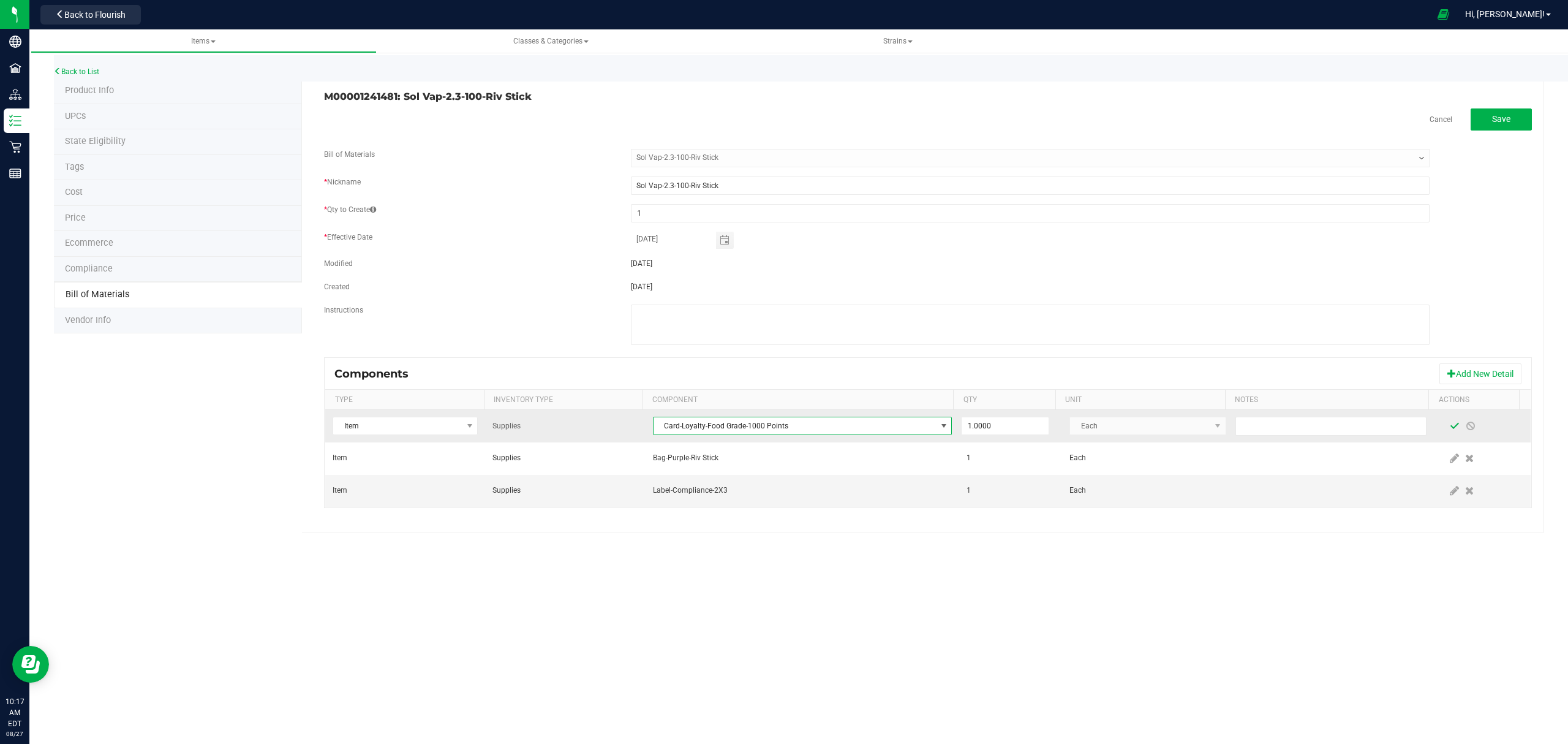
click at [1450, 429] on span at bounding box center [1455, 425] width 10 height 10
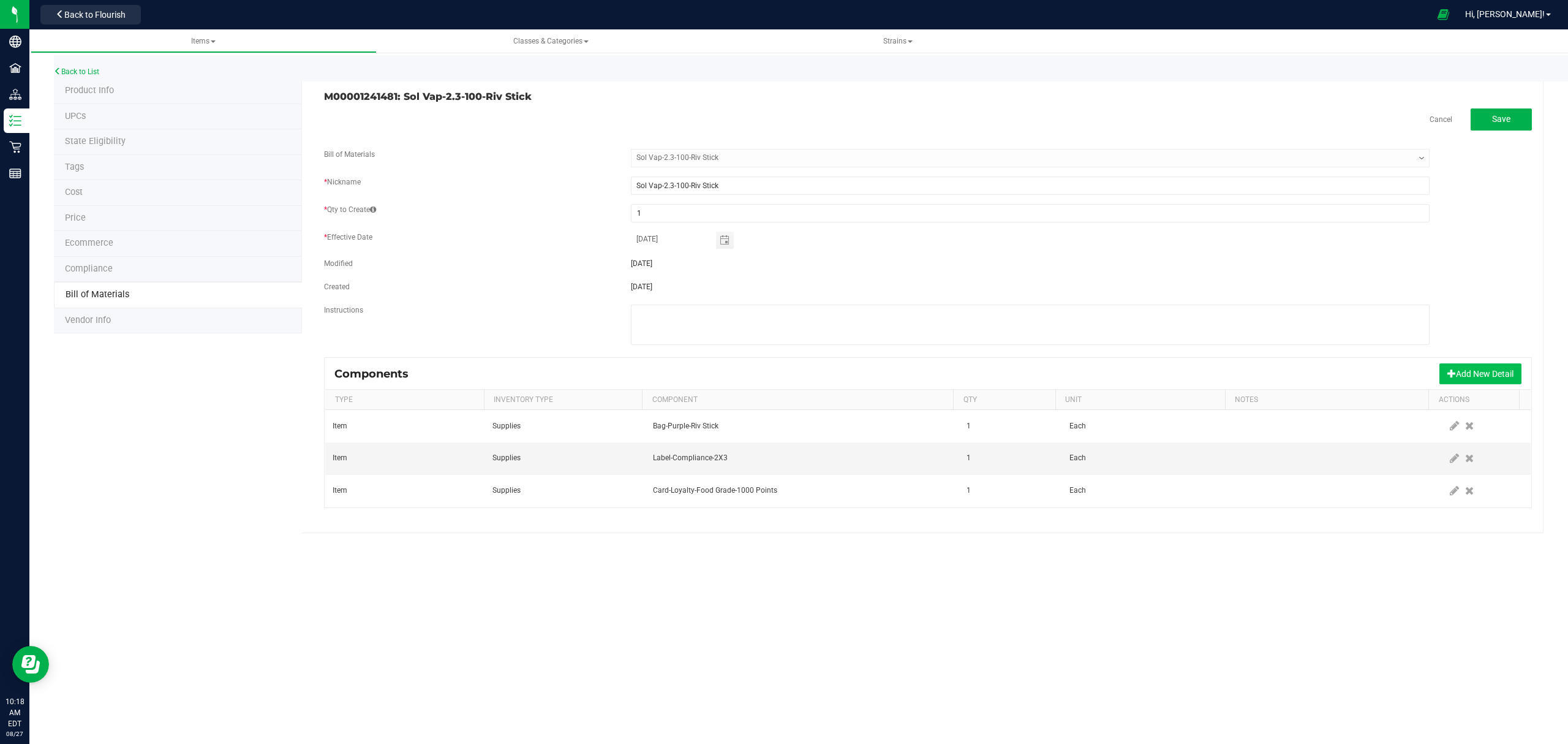
click at [1493, 379] on button "Add New Detail" at bounding box center [1480, 374] width 82 height 21
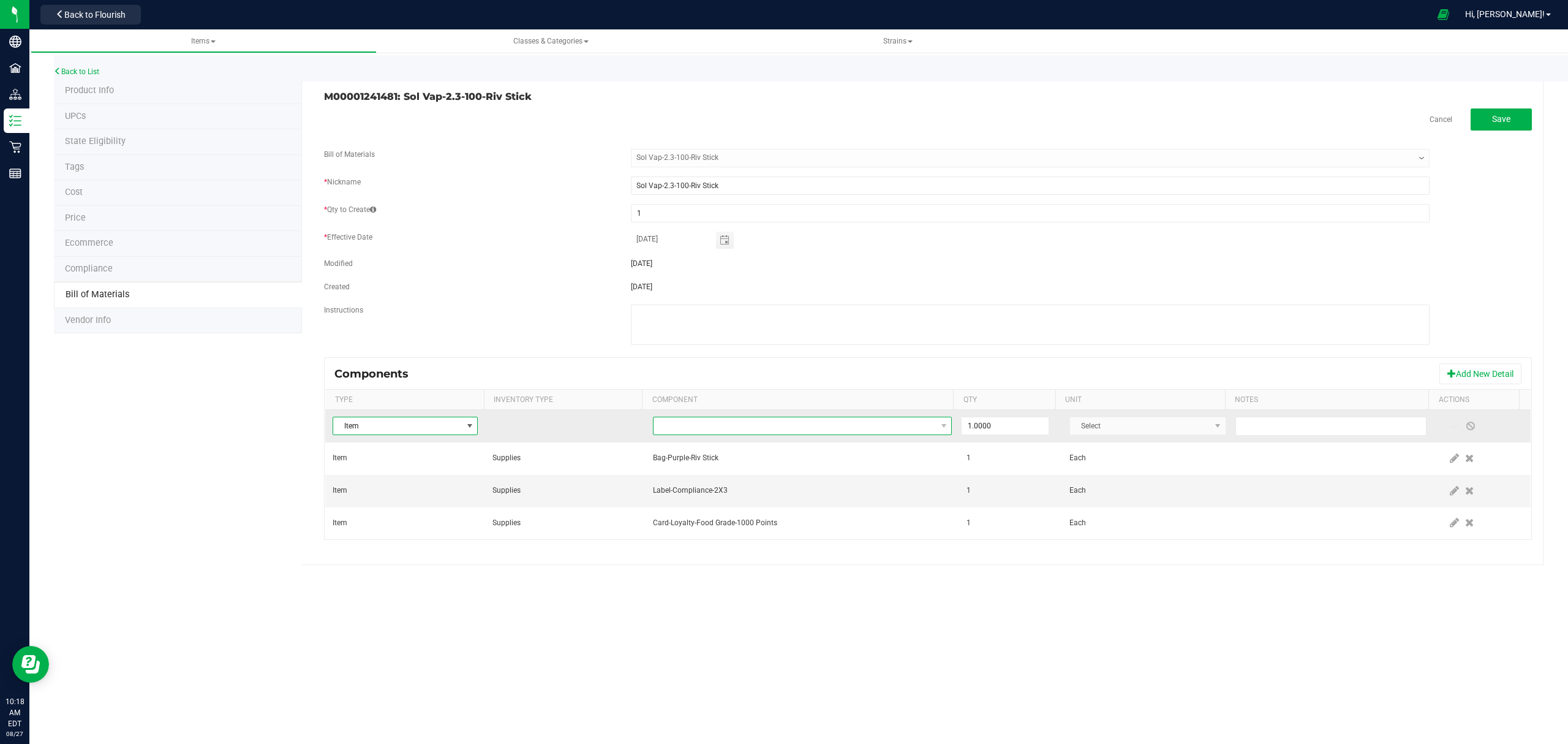
click at [826, 430] on span "NO DATA FOUND" at bounding box center [795, 426] width 283 height 17
type input "tub"
click at [758, 502] on li "Tube-Conical" at bounding box center [845, 498] width 391 height 17
click at [1450, 425] on span at bounding box center [1455, 425] width 10 height 10
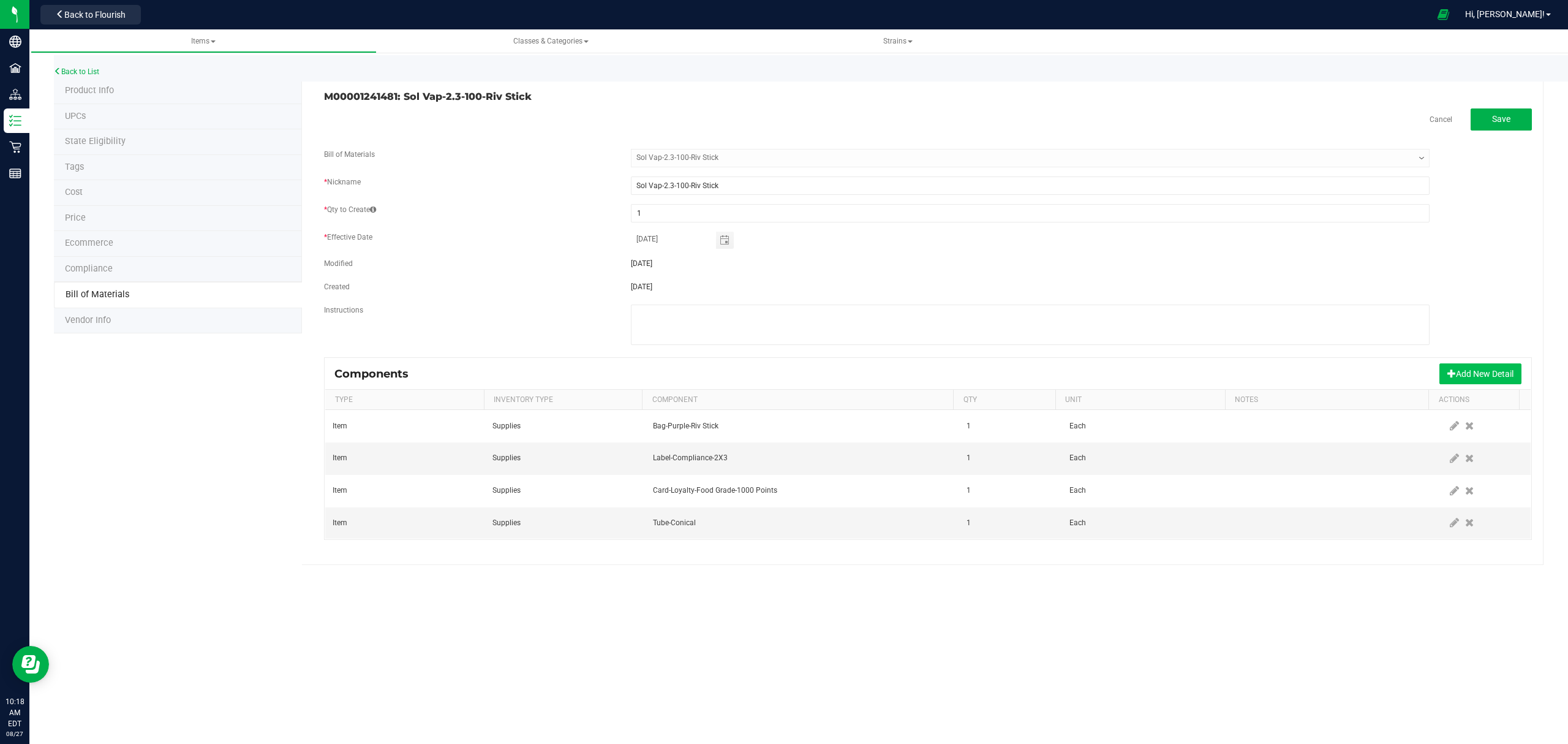
drag, startPoint x: 1466, startPoint y: 376, endPoint x: 1236, endPoint y: 396, distance: 230.9
click at [1465, 376] on button "Add New Detail" at bounding box center [1480, 374] width 82 height 21
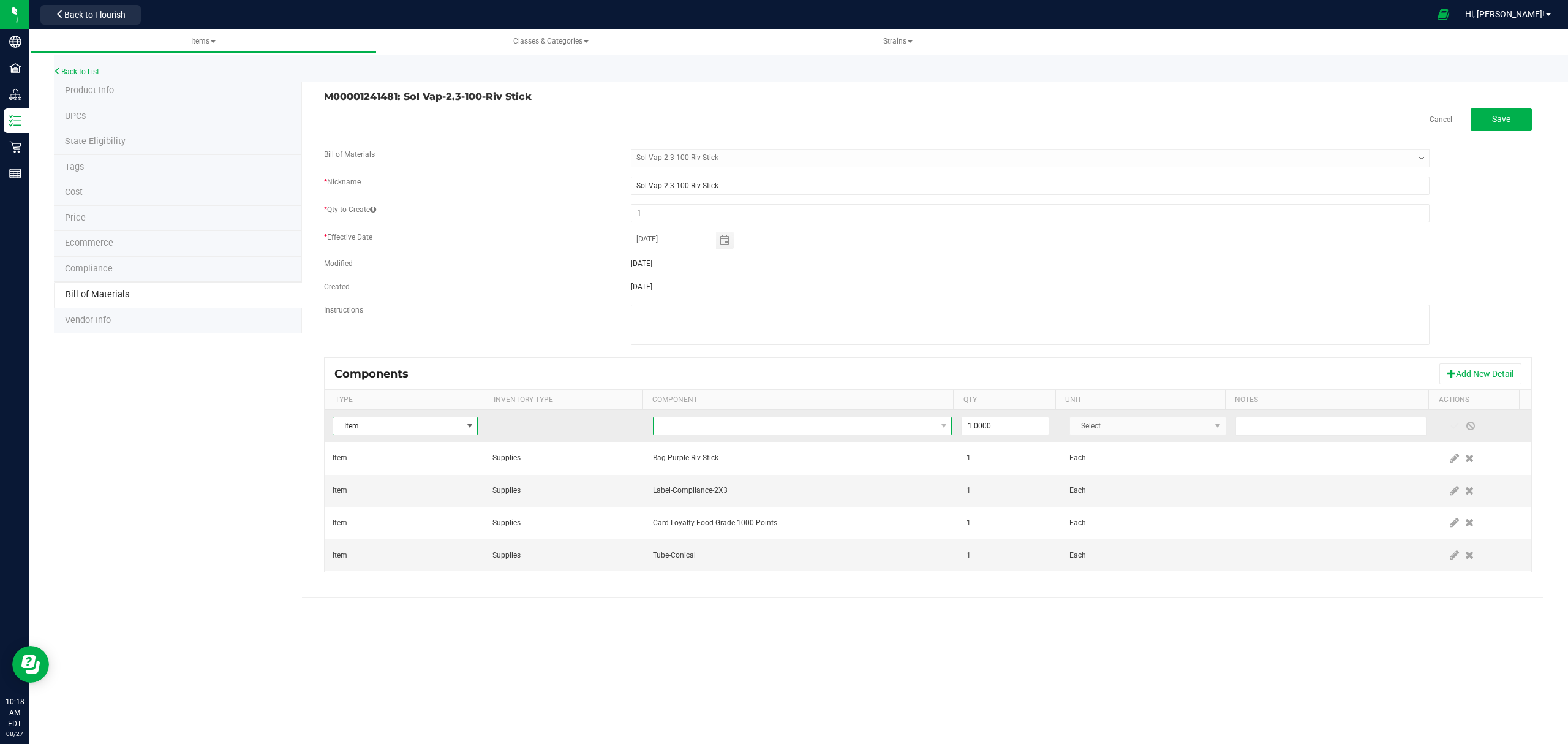
click at [863, 427] on span "NO DATA FOUND" at bounding box center [795, 426] width 283 height 17
type input "M00000744708"
click at [804, 478] on li "M00000744708: Bulk Riv Sticks" at bounding box center [845, 480] width 391 height 17
click at [1450, 429] on span at bounding box center [1455, 425] width 10 height 10
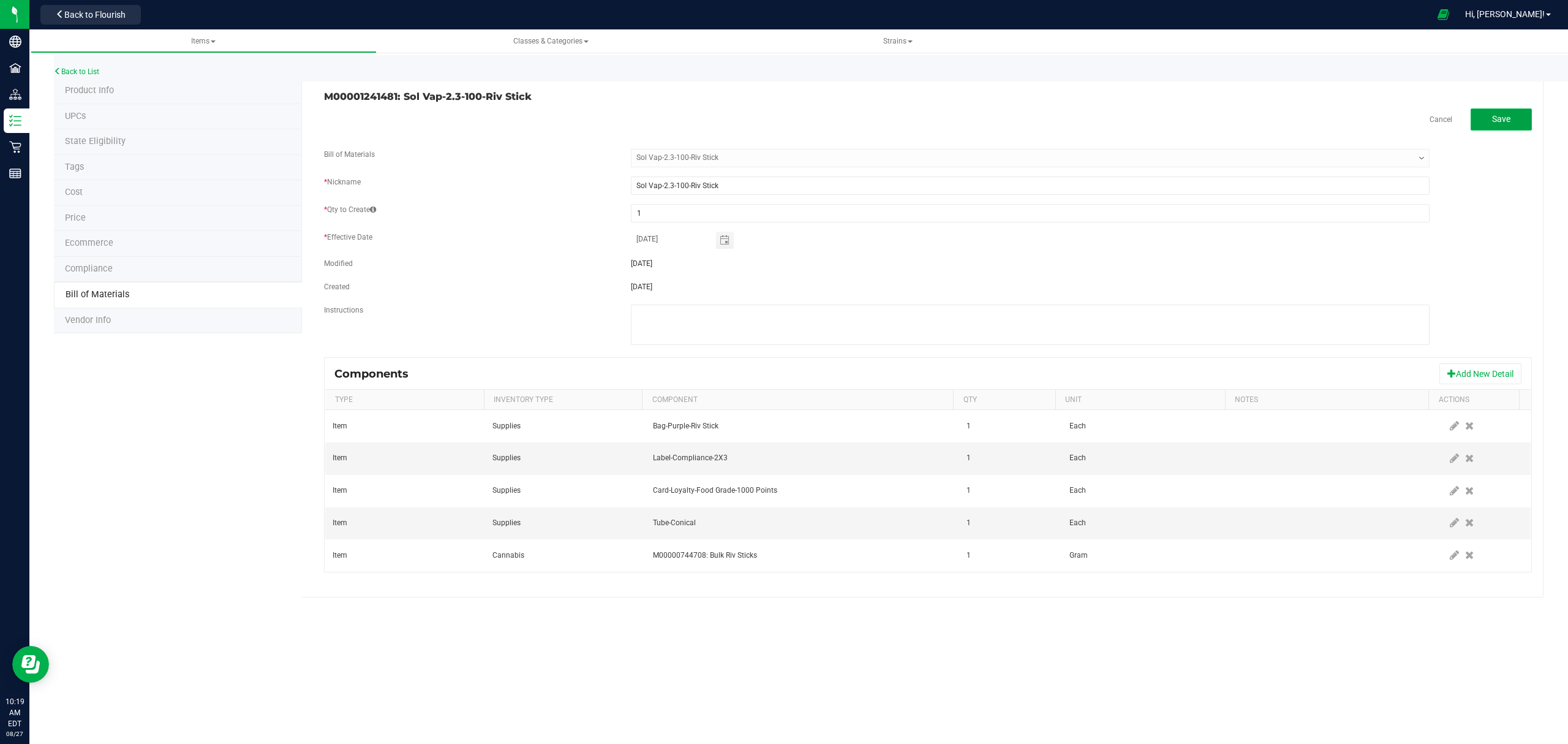
click at [1500, 117] on span "Save" at bounding box center [1501, 119] width 18 height 10
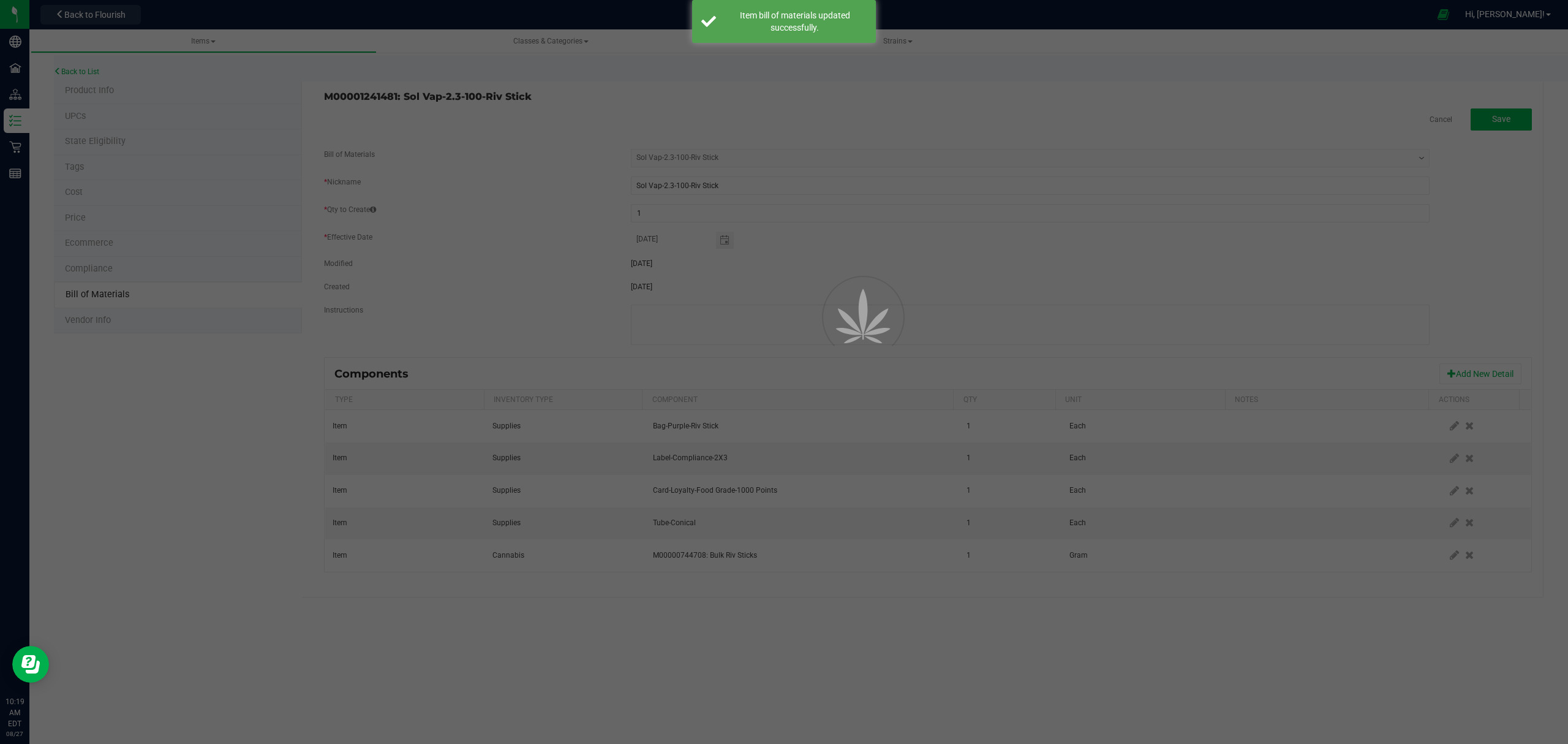
select select "648"
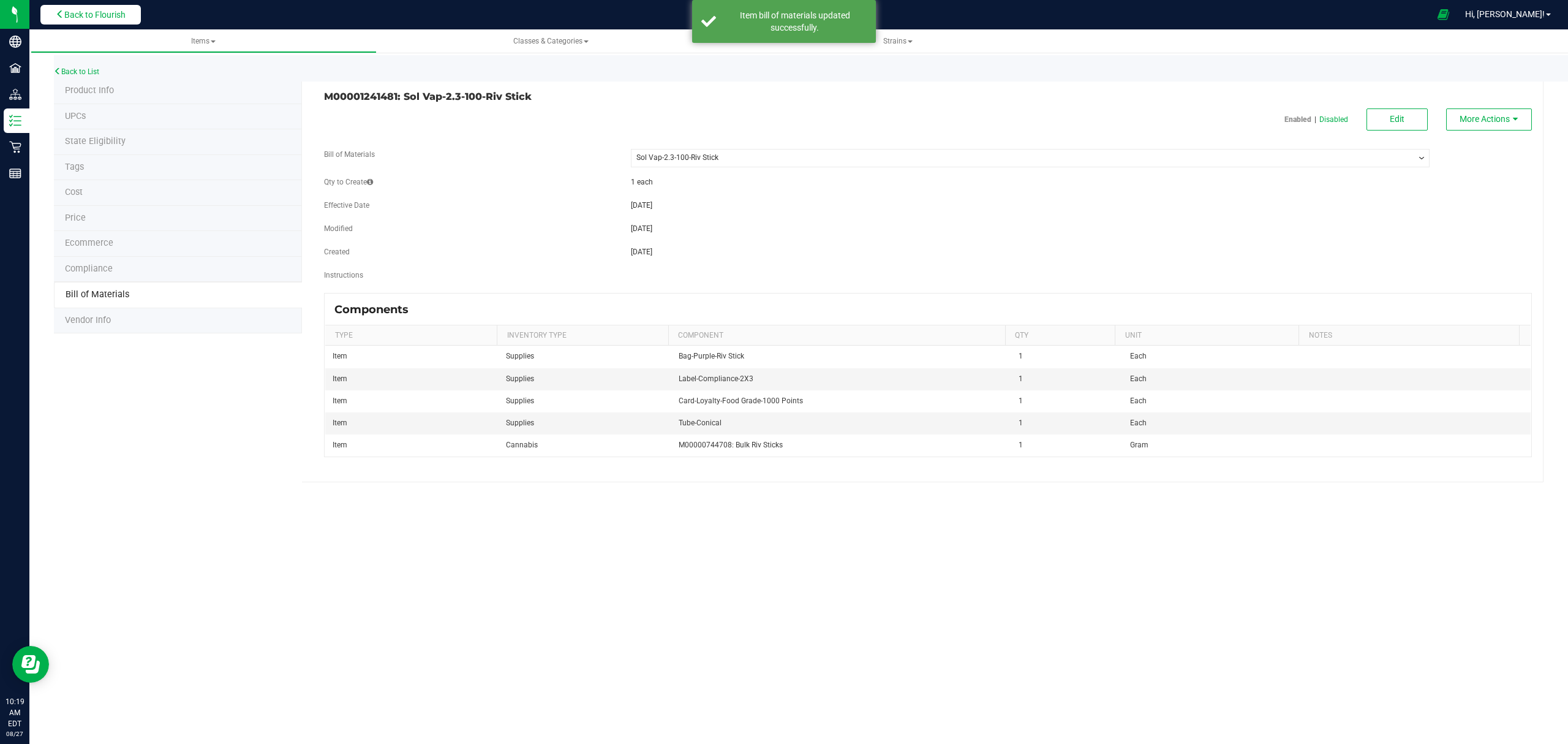
click at [108, 13] on span "Back to Flourish" at bounding box center [94, 14] width 61 height 10
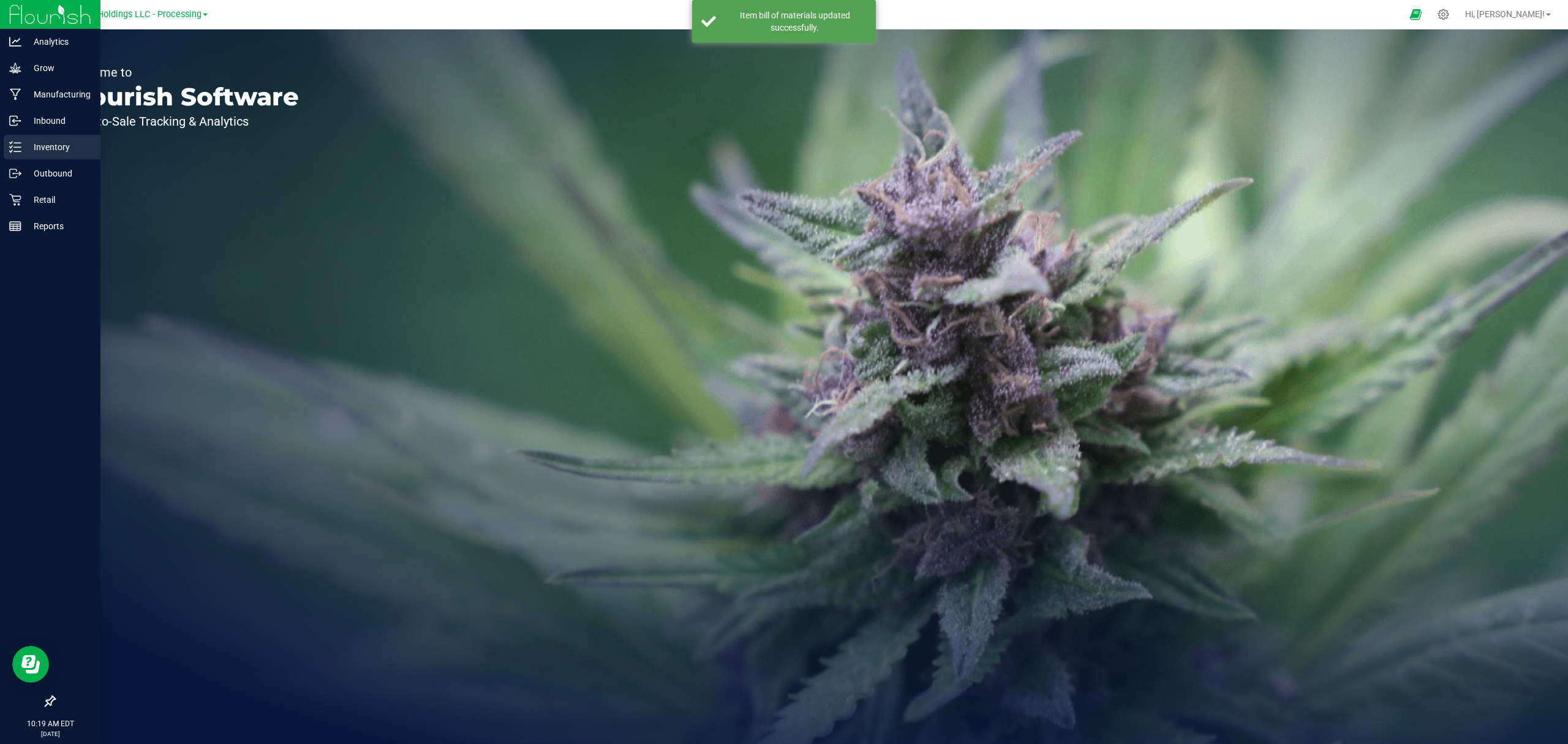
click at [47, 147] on p "Inventory" at bounding box center [58, 147] width 73 height 14
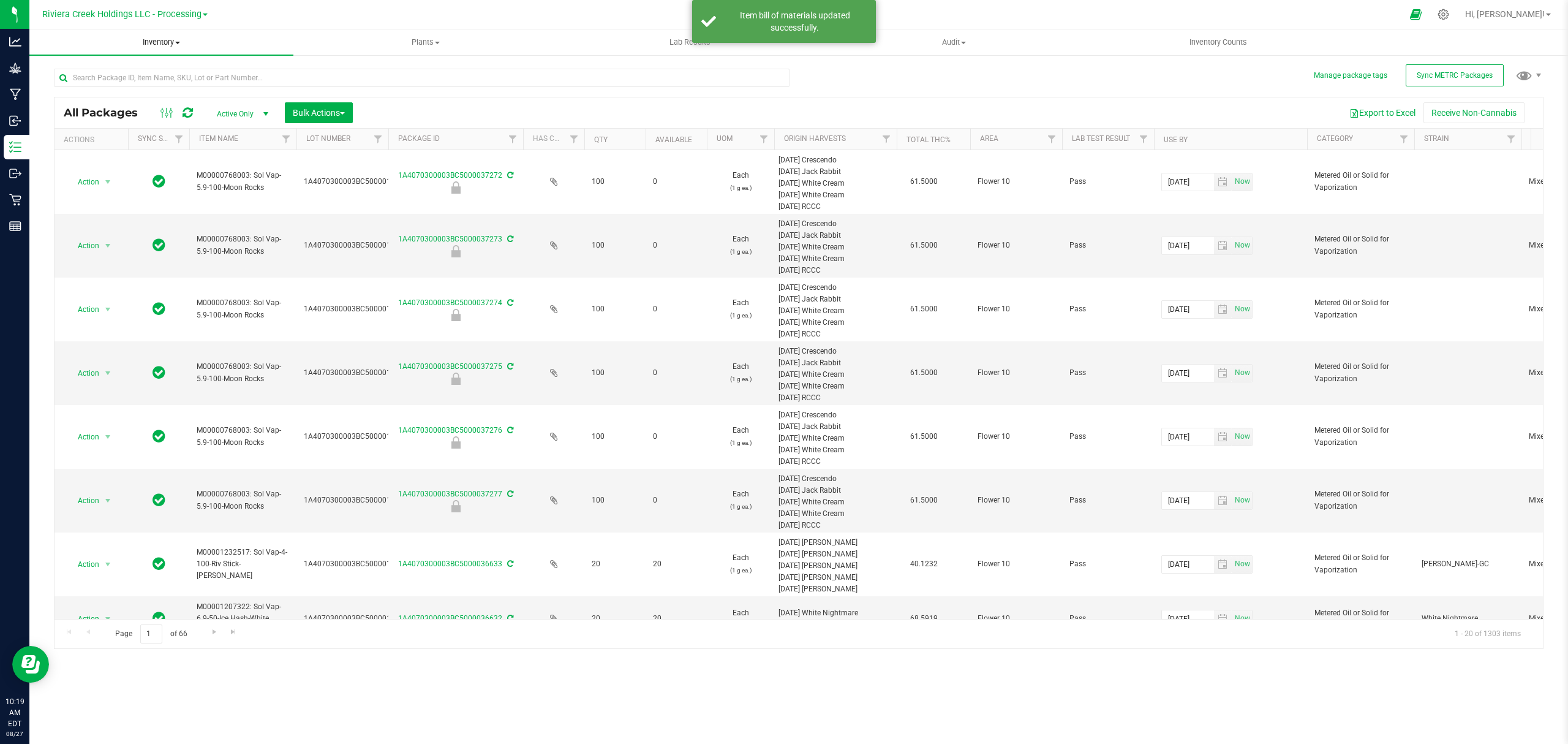
click at [165, 49] on uib-tab-heading "Inventory All packages All inventory Waste log Create inventory" at bounding box center [161, 42] width 264 height 26
click at [134, 152] on span "From bill of materials" at bounding box center [85, 147] width 111 height 10
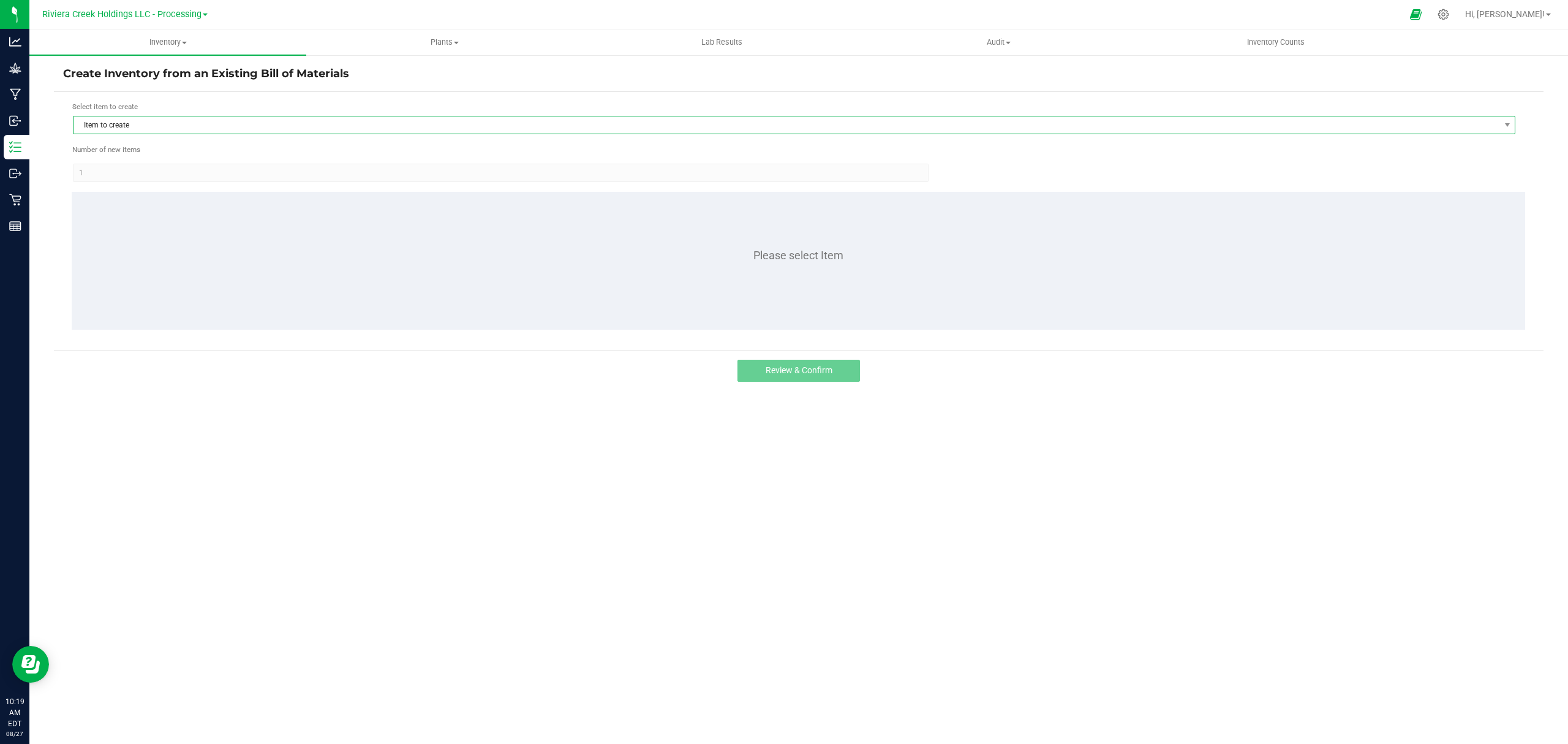
click at [199, 127] on span "Item to create" at bounding box center [786, 125] width 1426 height 17
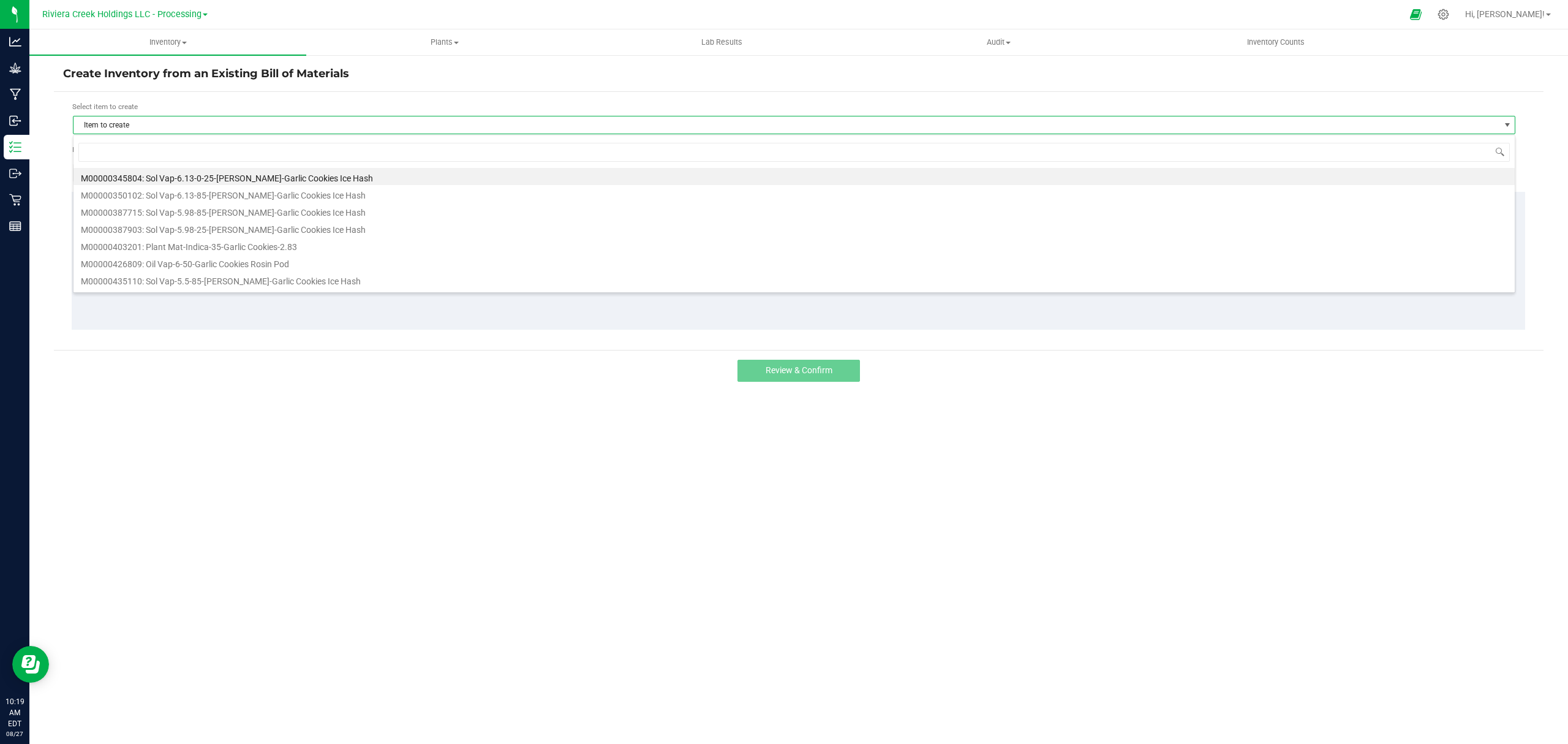
scroll to position [18, 1443]
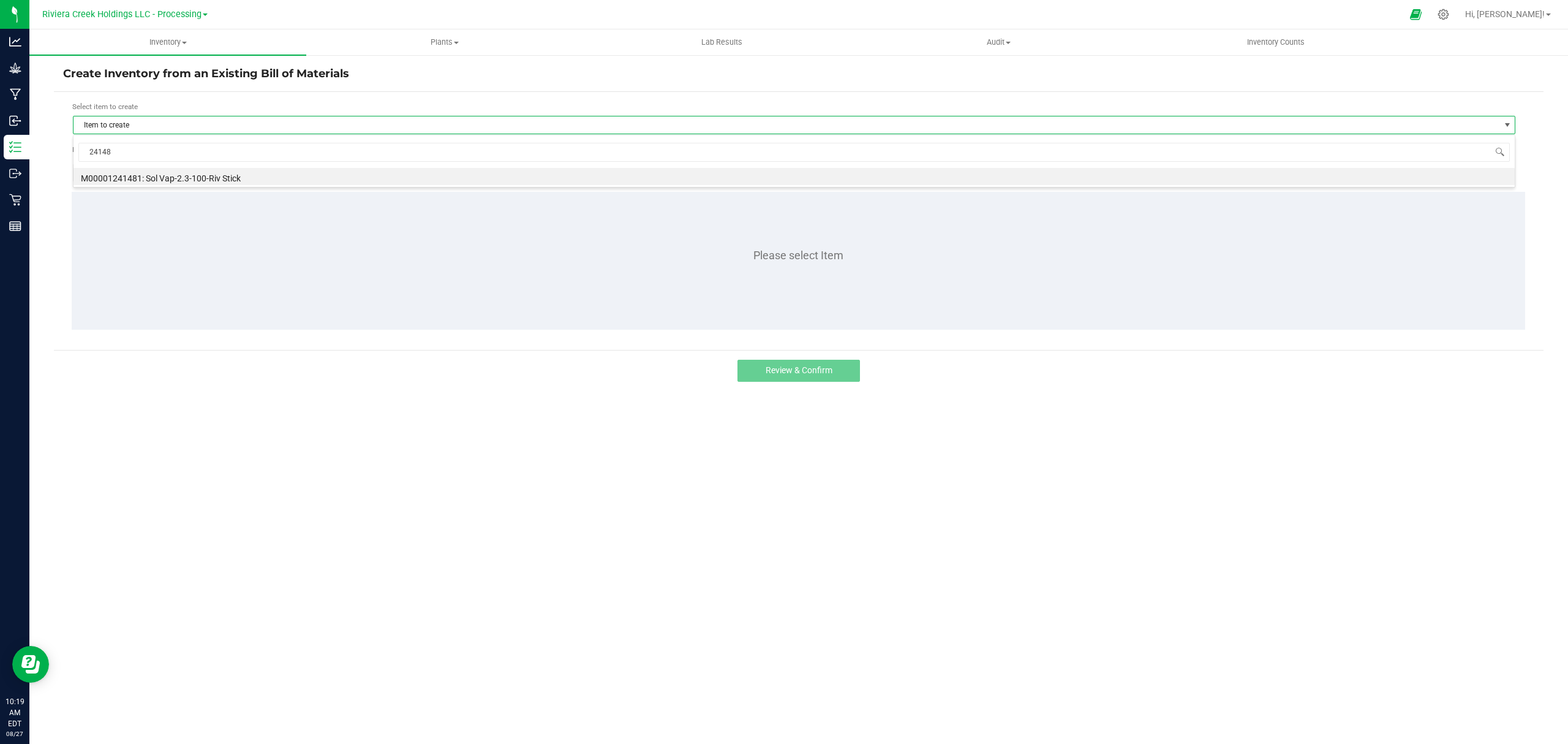
type input "241481"
click at [183, 172] on li "M00001241481: Sol Vap-2.3-100-Riv Stick" at bounding box center [794, 176] width 1441 height 17
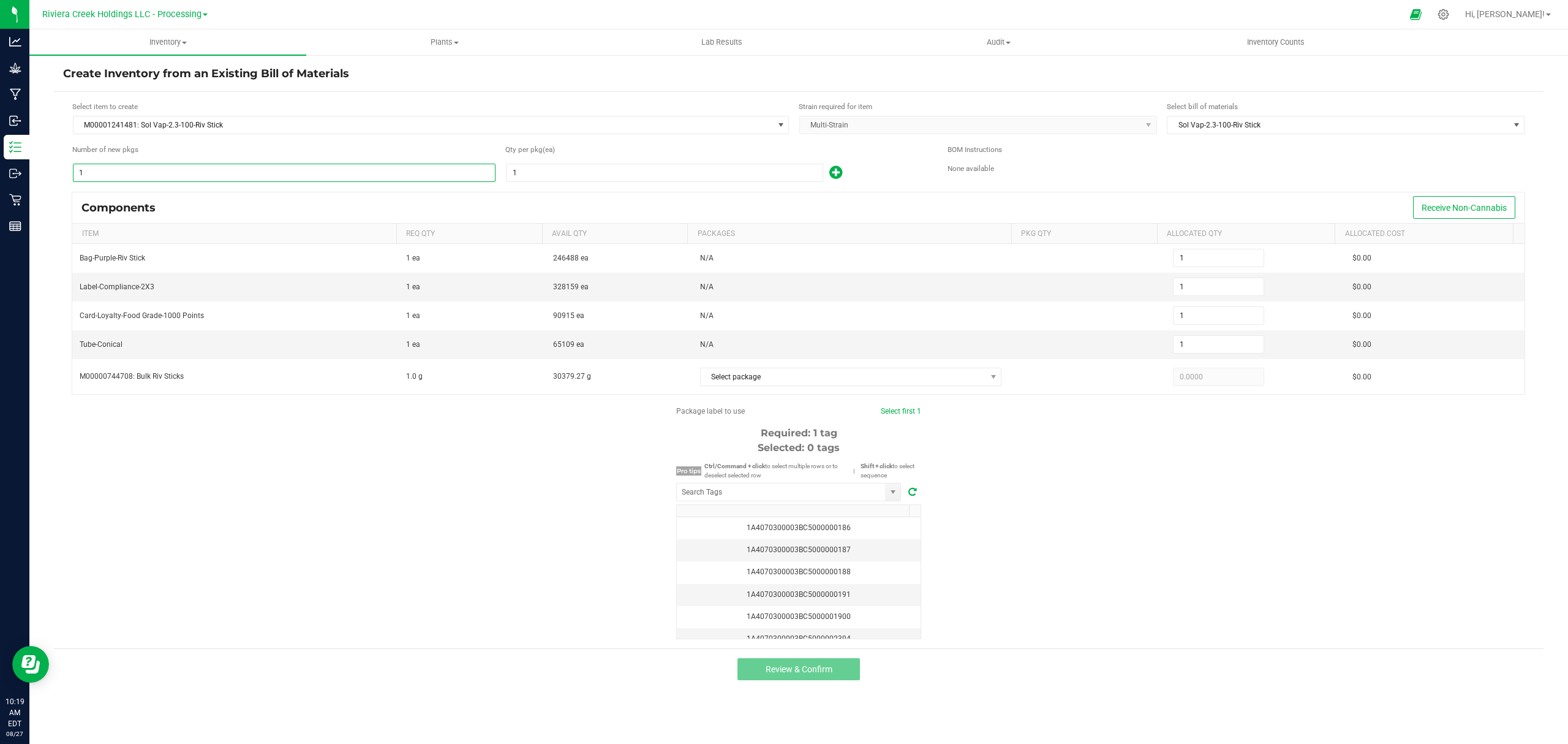
click at [172, 169] on input "1" at bounding box center [284, 173] width 421 height 17
type input "10"
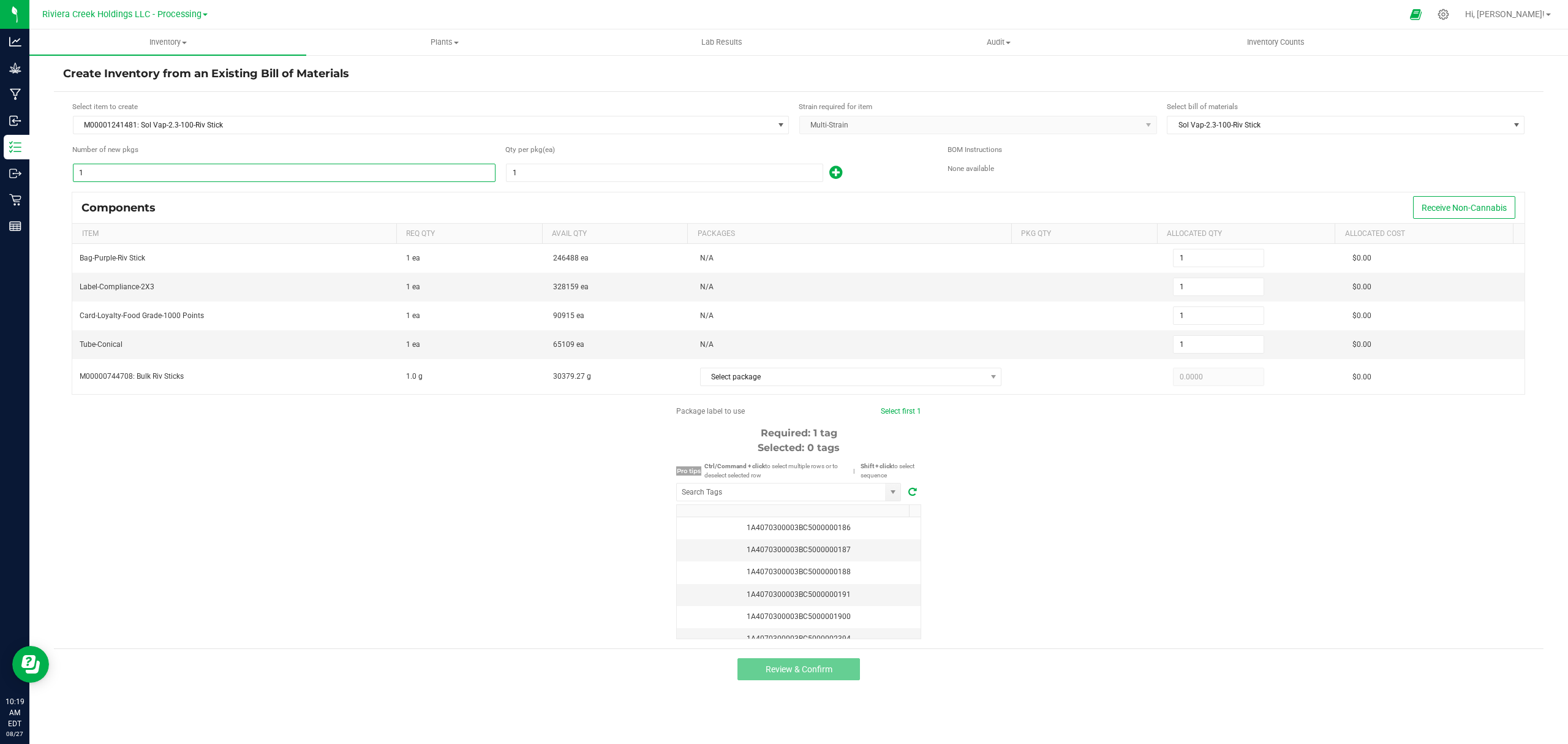
type input "10"
click at [543, 160] on div "Qty per pkg (ea) 1" at bounding box center [717, 163] width 424 height 39
click at [545, 174] on input "1" at bounding box center [664, 173] width 316 height 17
type input "10"
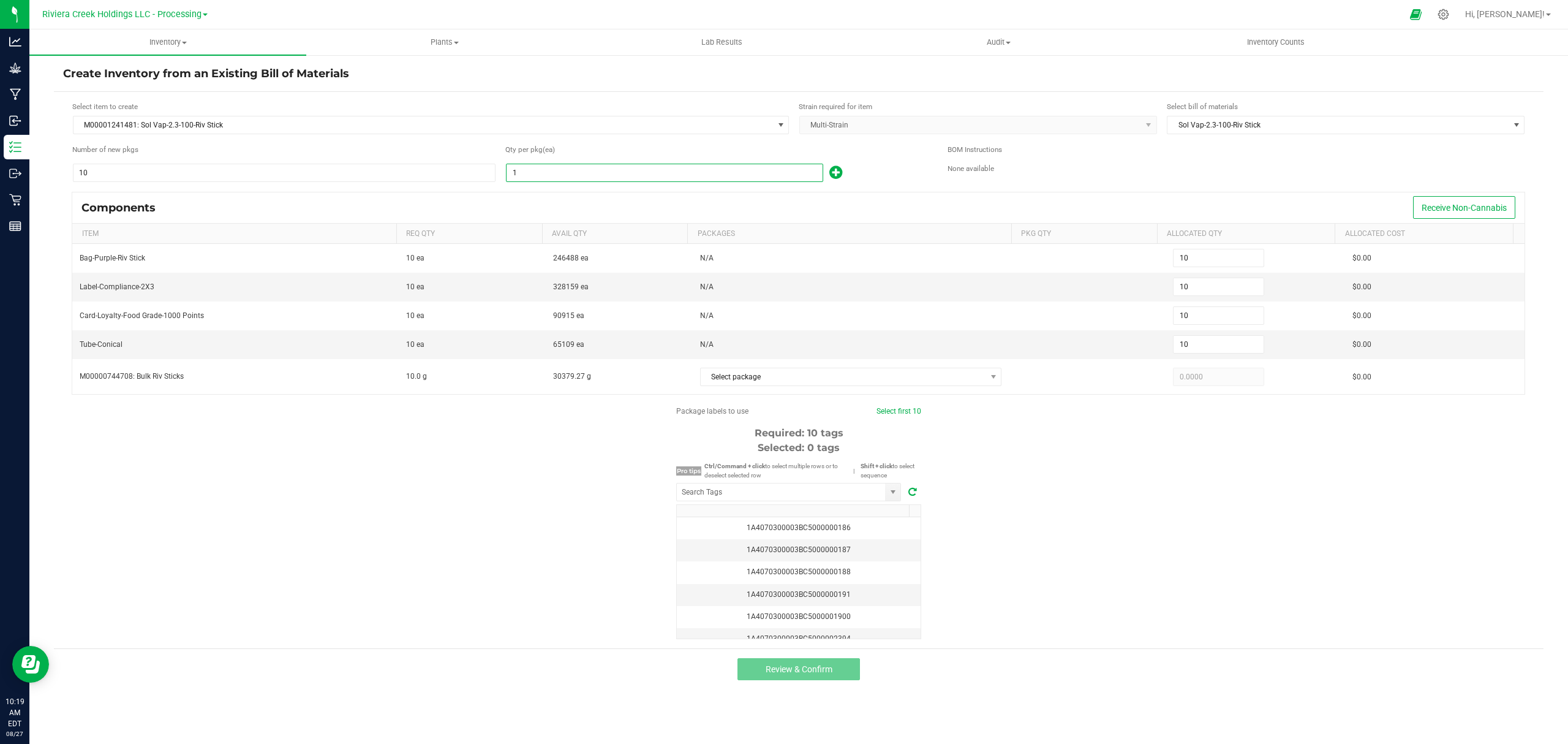
type input "100"
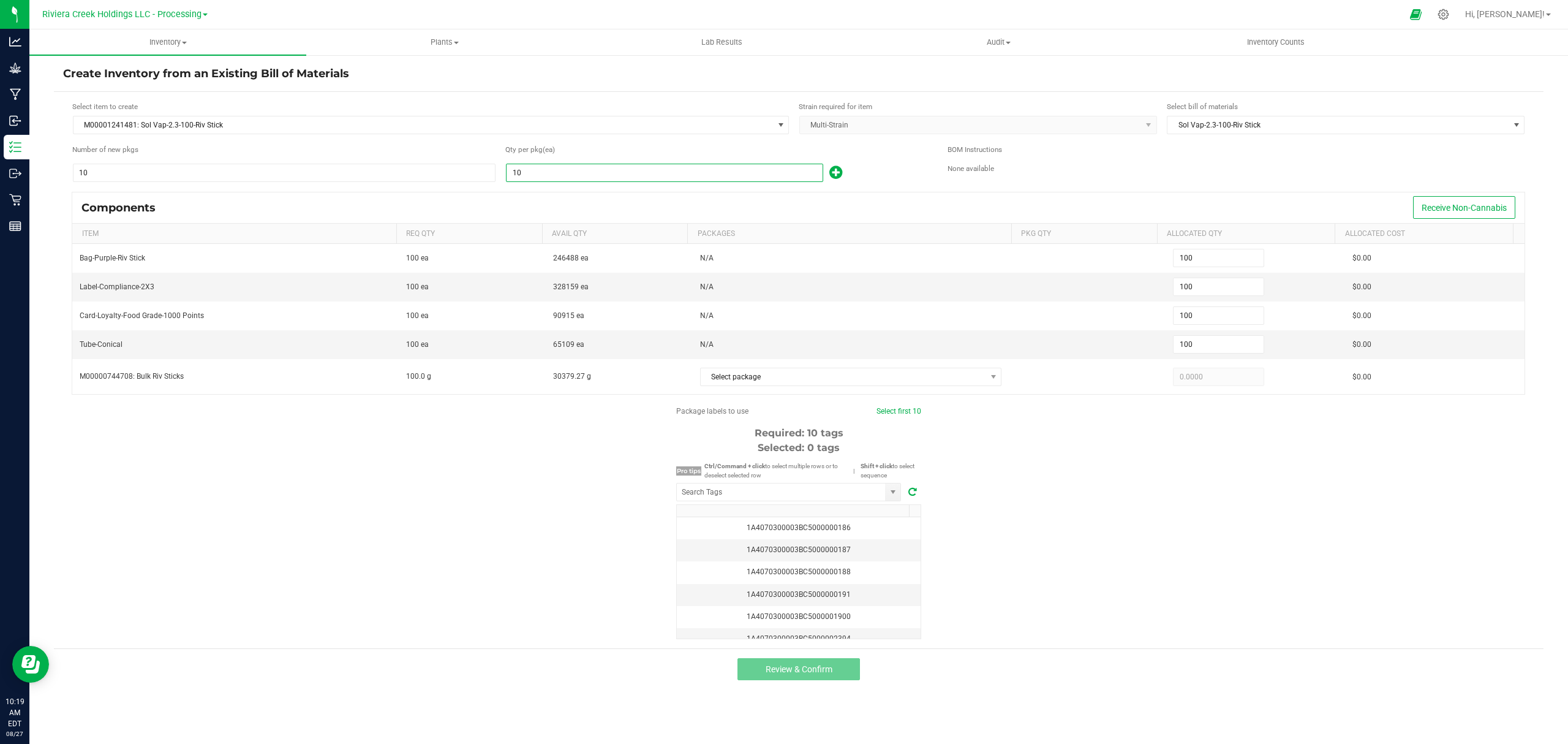
type input "1,000"
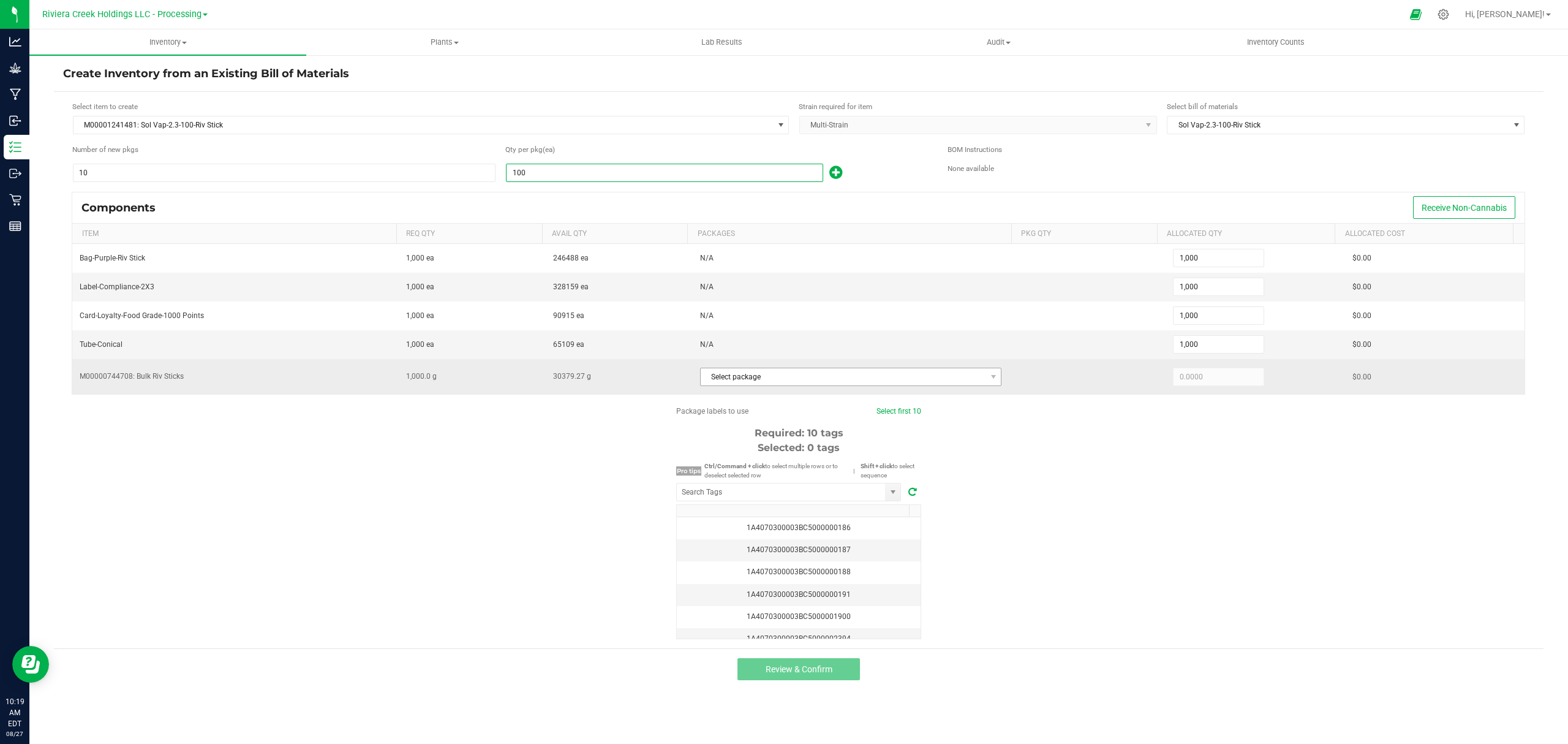
type input "100"
click at [826, 380] on span "Select package" at bounding box center [843, 377] width 286 height 17
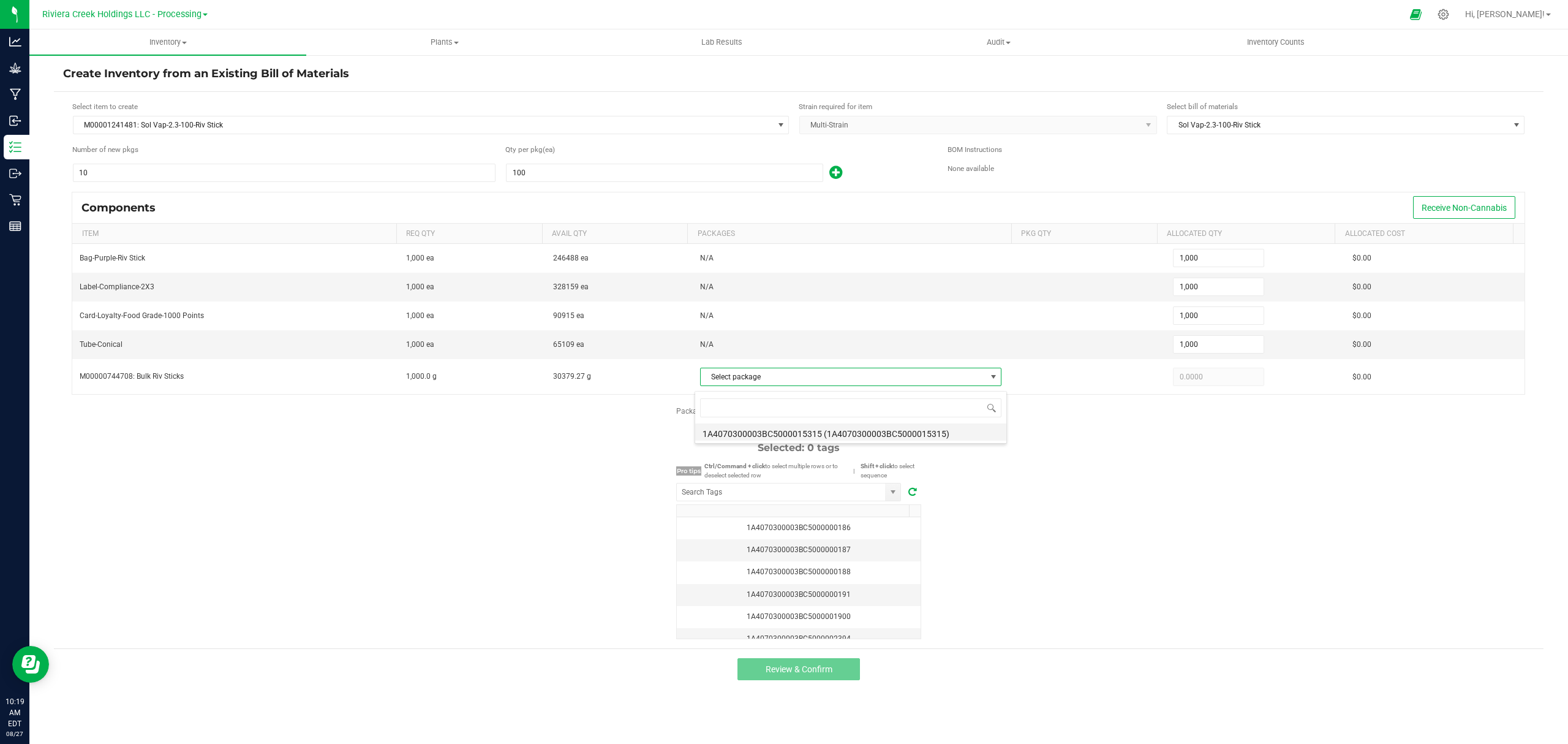
scroll to position [18, 299]
click at [838, 437] on li "1A4070300003BC5000015315 (1A4070300003BC5000015315)" at bounding box center [851, 432] width 311 height 17
type input "1,000.0000"
click at [976, 510] on div "Package labels to use Select first 10 Required: 10 tags Selected: 0 tags Pro ti…" at bounding box center [798, 522] width 1489 height 233
click at [738, 494] on input "NO DATA FOUND" at bounding box center [781, 492] width 208 height 17
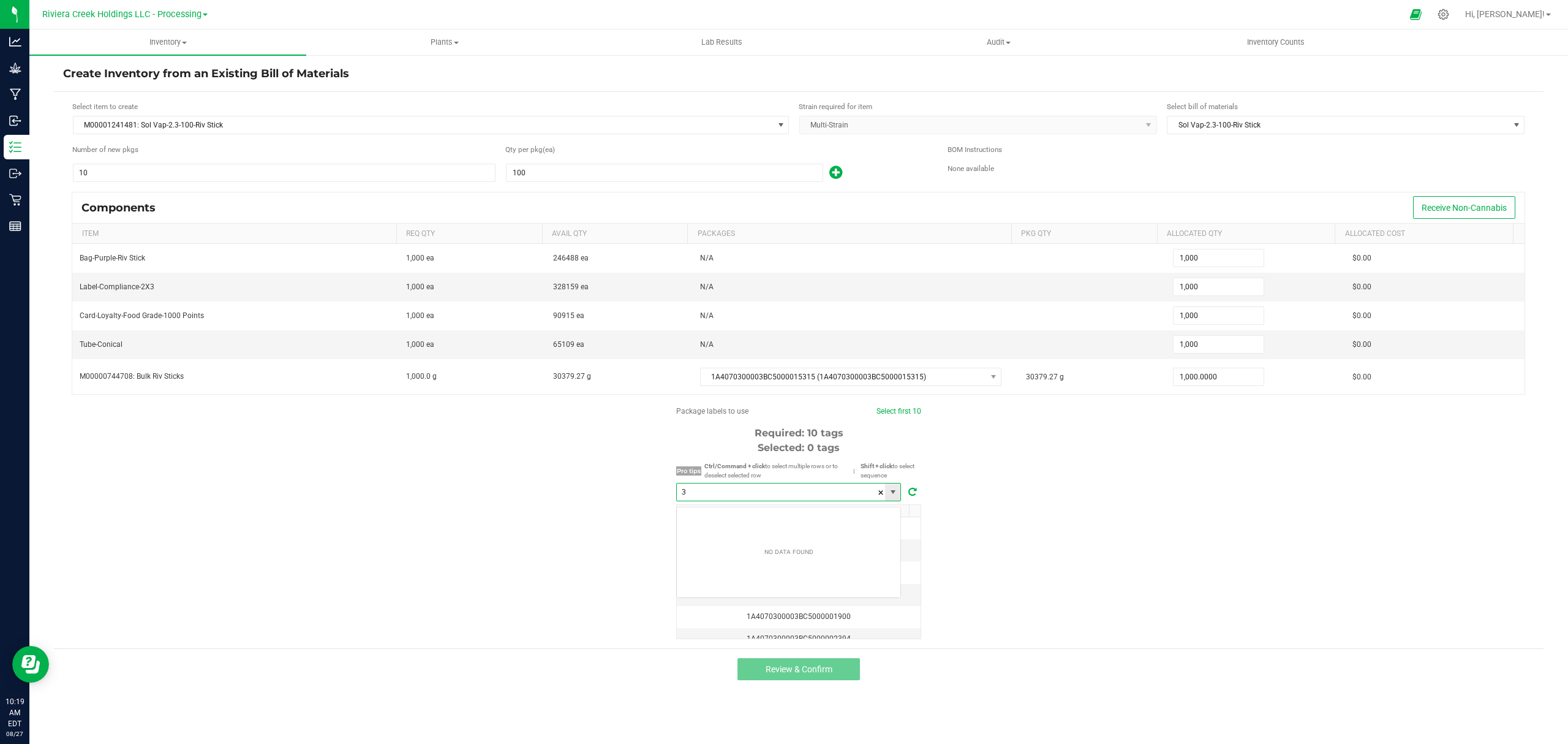
scroll to position [18, 224]
click at [765, 513] on li "1A4070300003BC5000037278" at bounding box center [788, 520] width 223 height 21
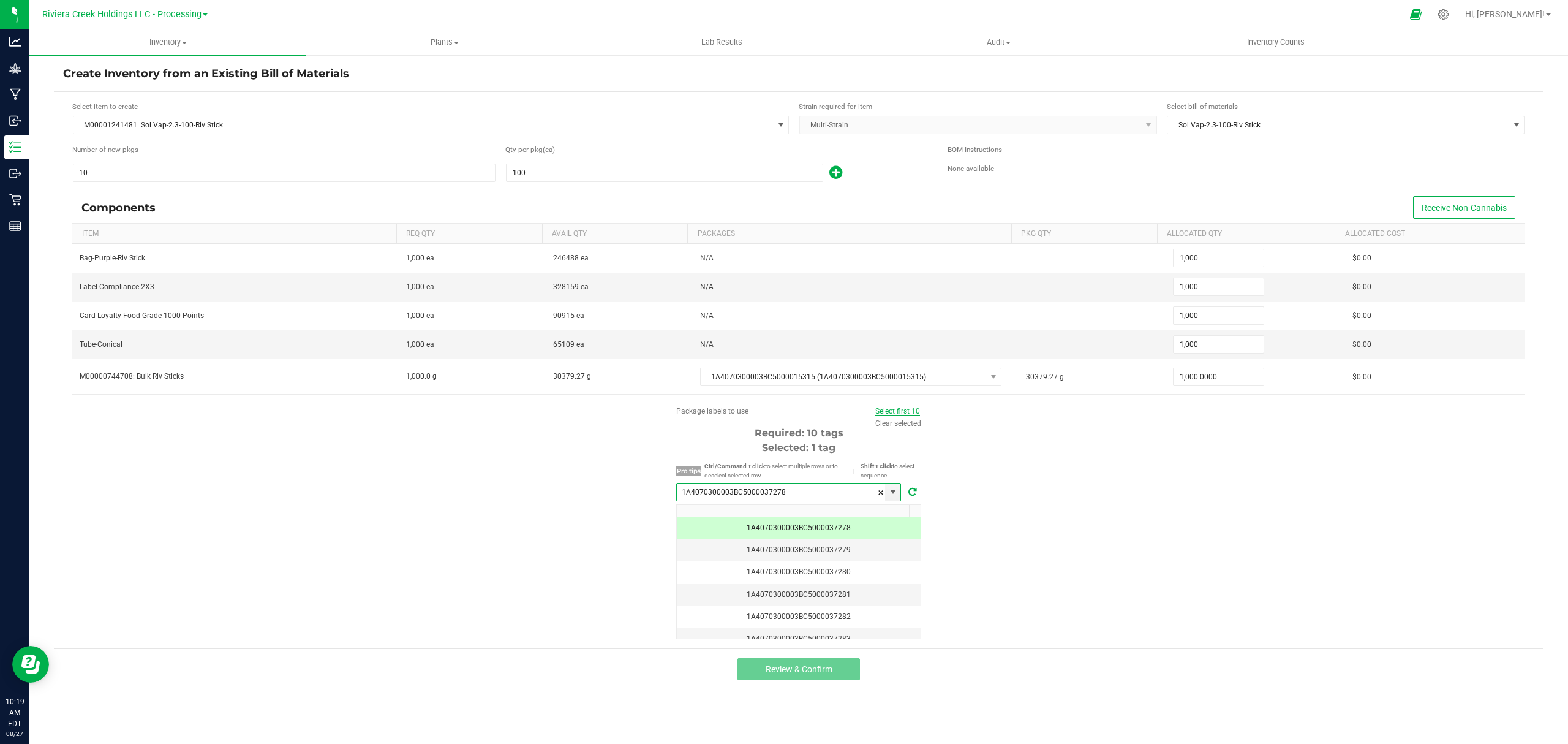
type input "1A4070300003BC5000037278"
click at [882, 415] on link "Select first 10" at bounding box center [898, 411] width 45 height 9
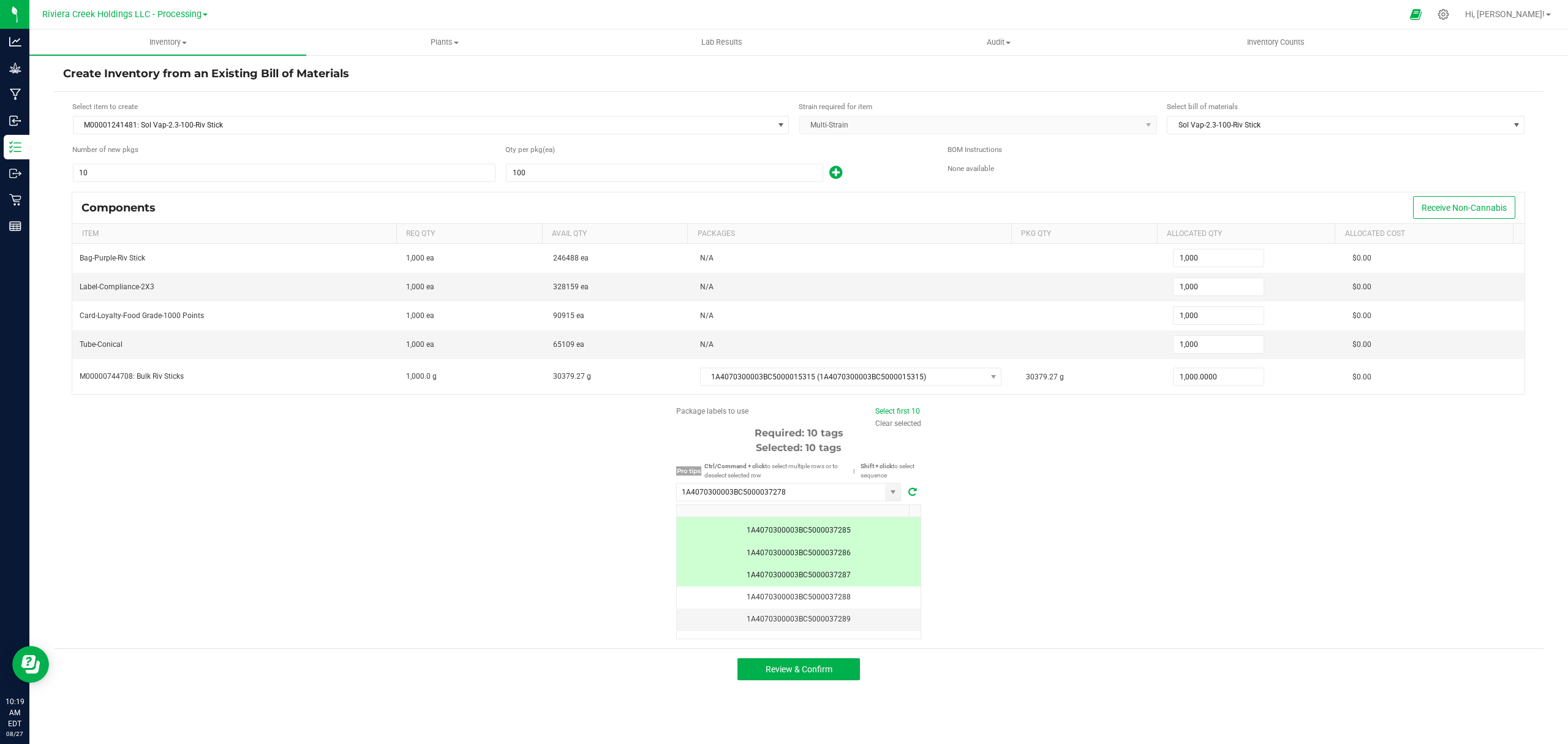
scroll to position [106, 0]
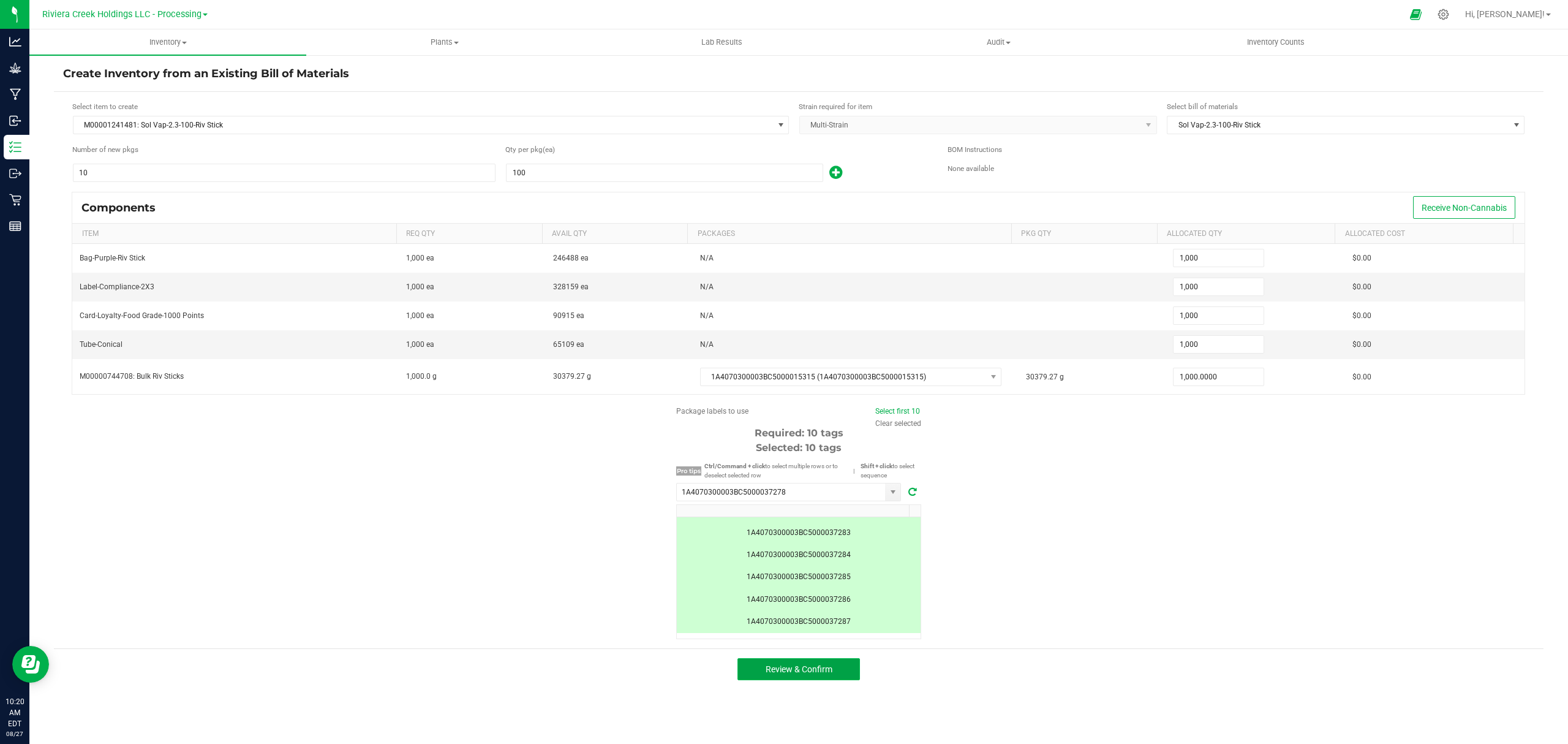
click at [784, 672] on span "Review & Confirm" at bounding box center [799, 669] width 67 height 10
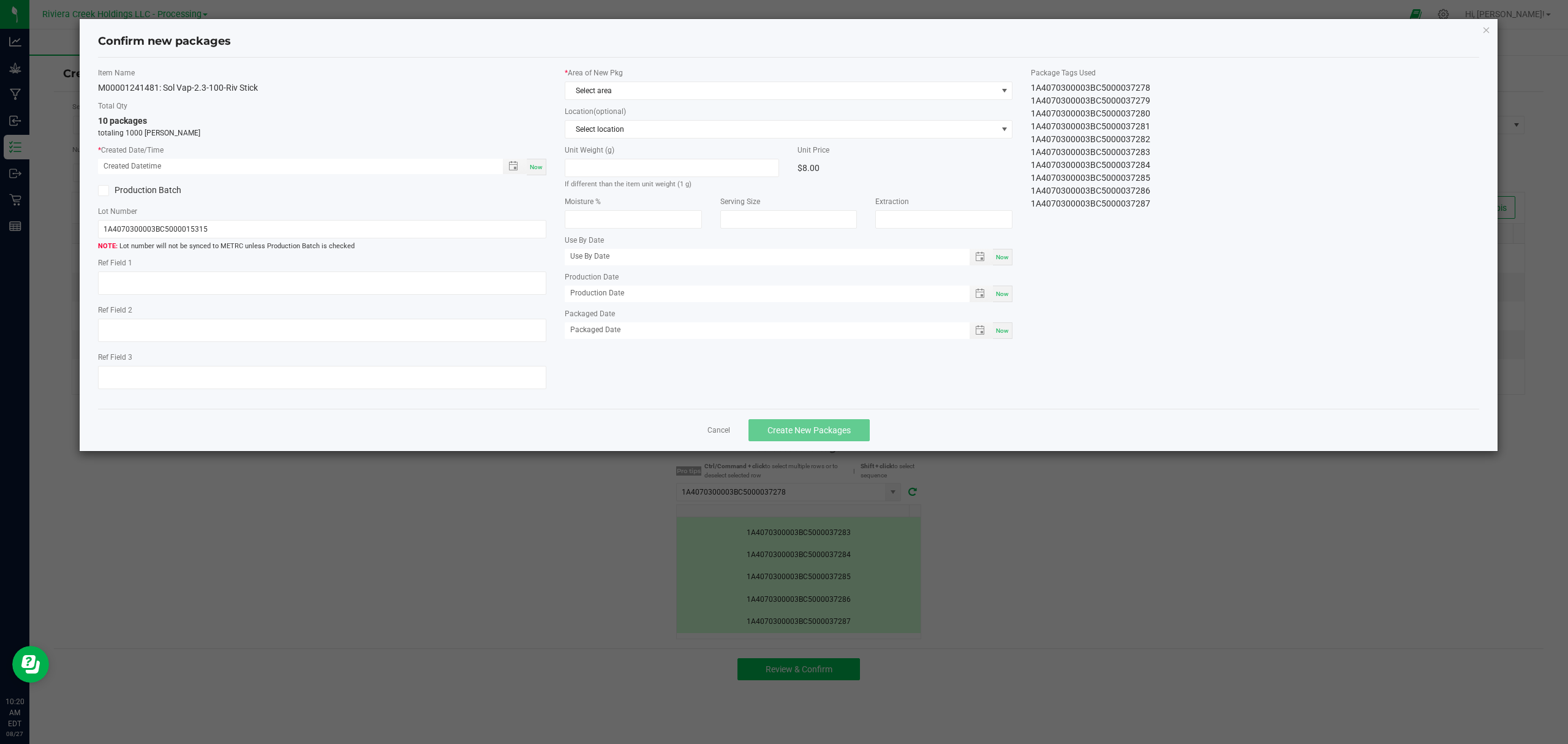
type input "[DATE]"
drag, startPoint x: 535, startPoint y: 162, endPoint x: 542, endPoint y: 152, distance: 12.2
click at [535, 161] on div "Now" at bounding box center [537, 166] width 20 height 16
type input "[DATE] 10:20 AM"
click at [615, 93] on span "Select area" at bounding box center [781, 90] width 432 height 17
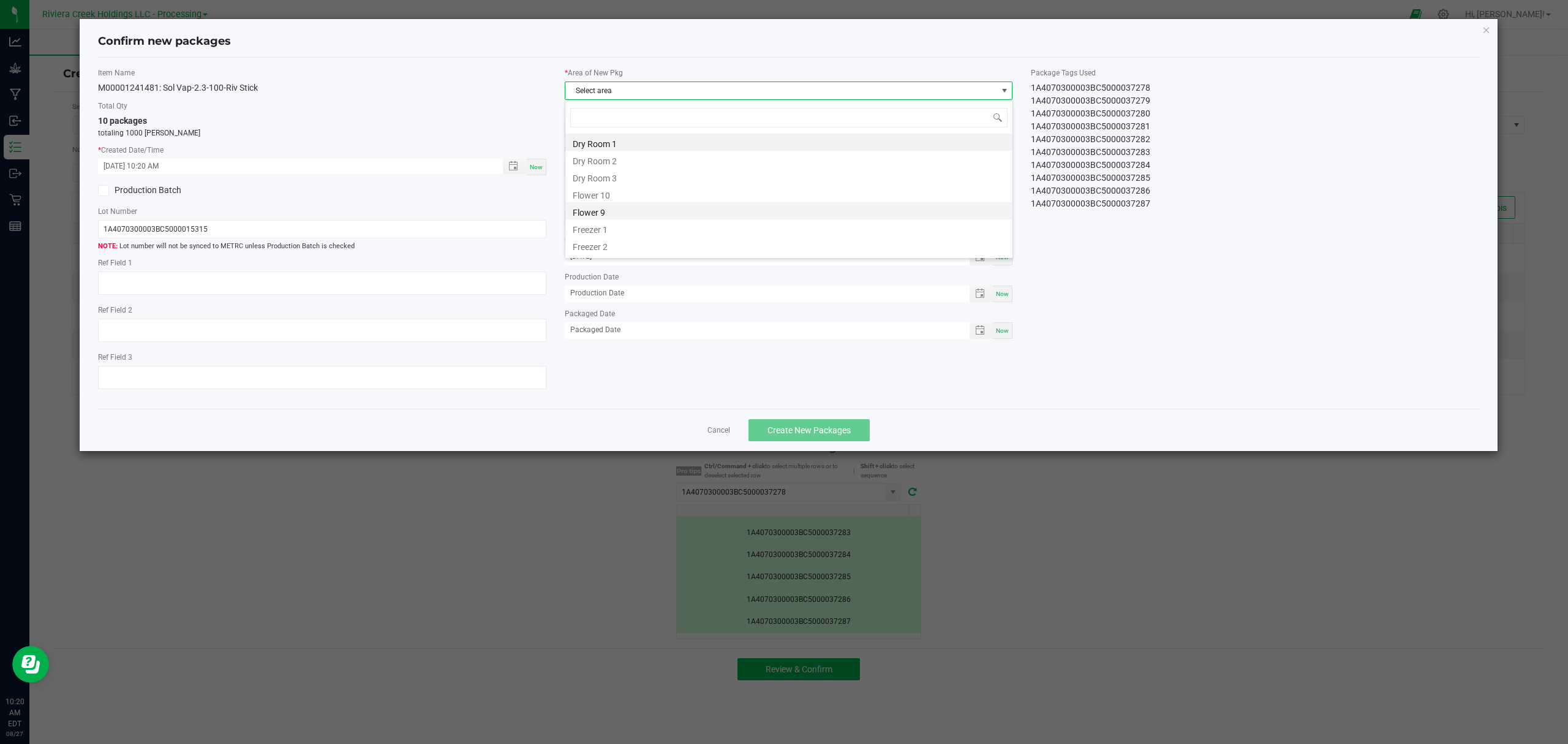
scroll to position [18, 447]
click at [605, 197] on li "Flower 10" at bounding box center [789, 193] width 447 height 17
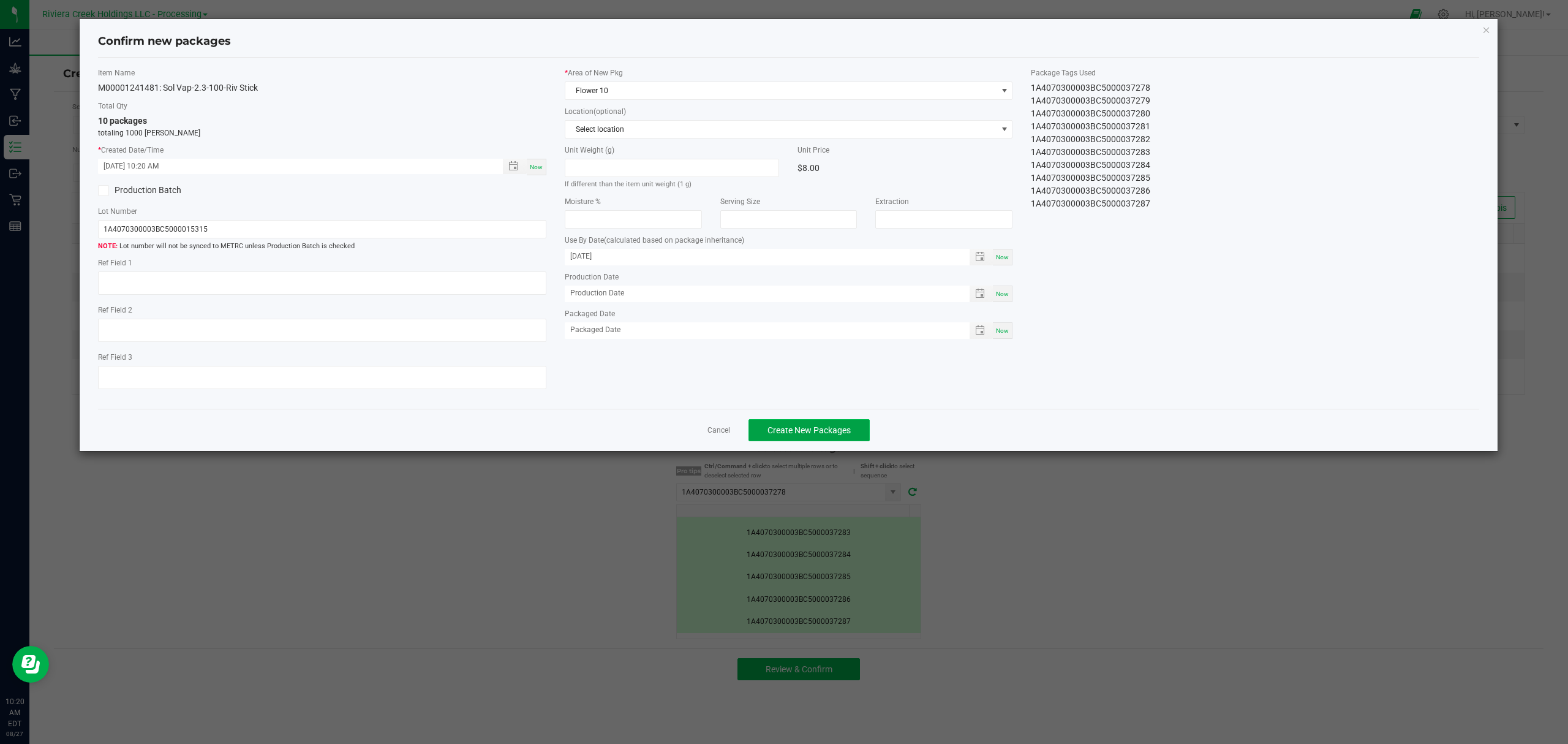
click at [847, 435] on span "Create New Packages" at bounding box center [809, 430] width 83 height 10
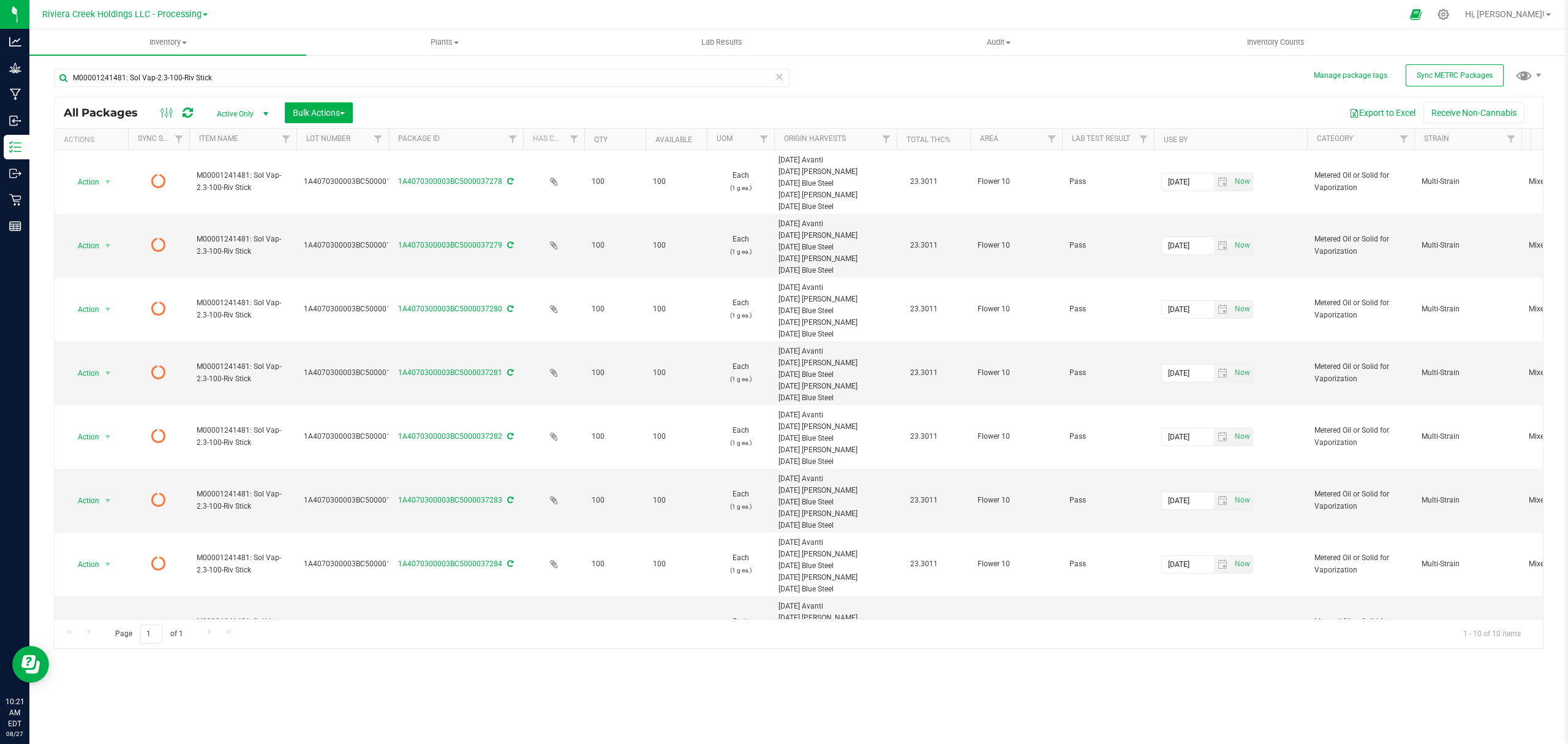
click at [187, 114] on icon at bounding box center [188, 113] width 10 height 12
click at [1276, 45] on span "Inventory Counts" at bounding box center [1276, 42] width 90 height 11
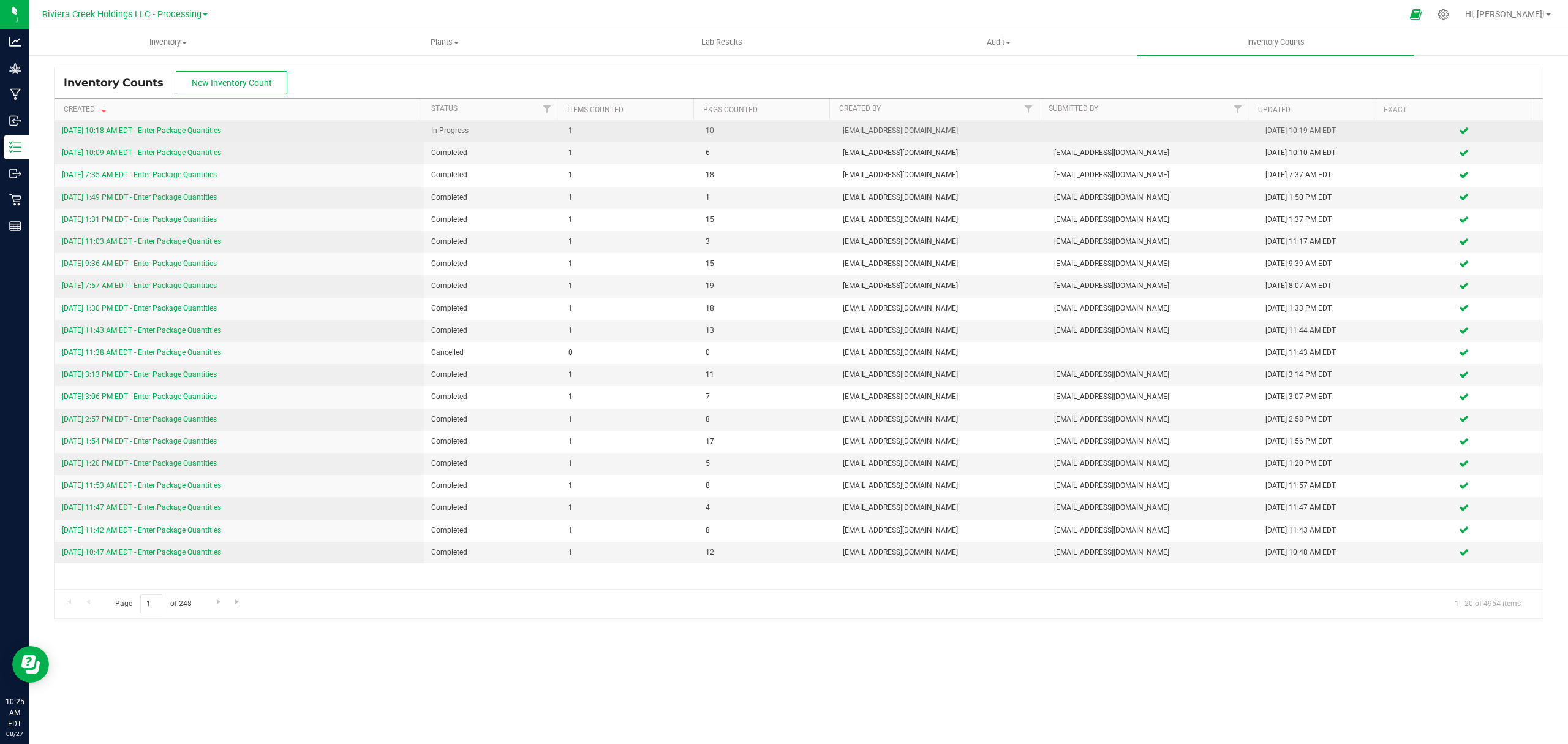
click at [204, 128] on link "[DATE] 10:18 AM EDT - Enter Package Quantities" at bounding box center [141, 130] width 159 height 9
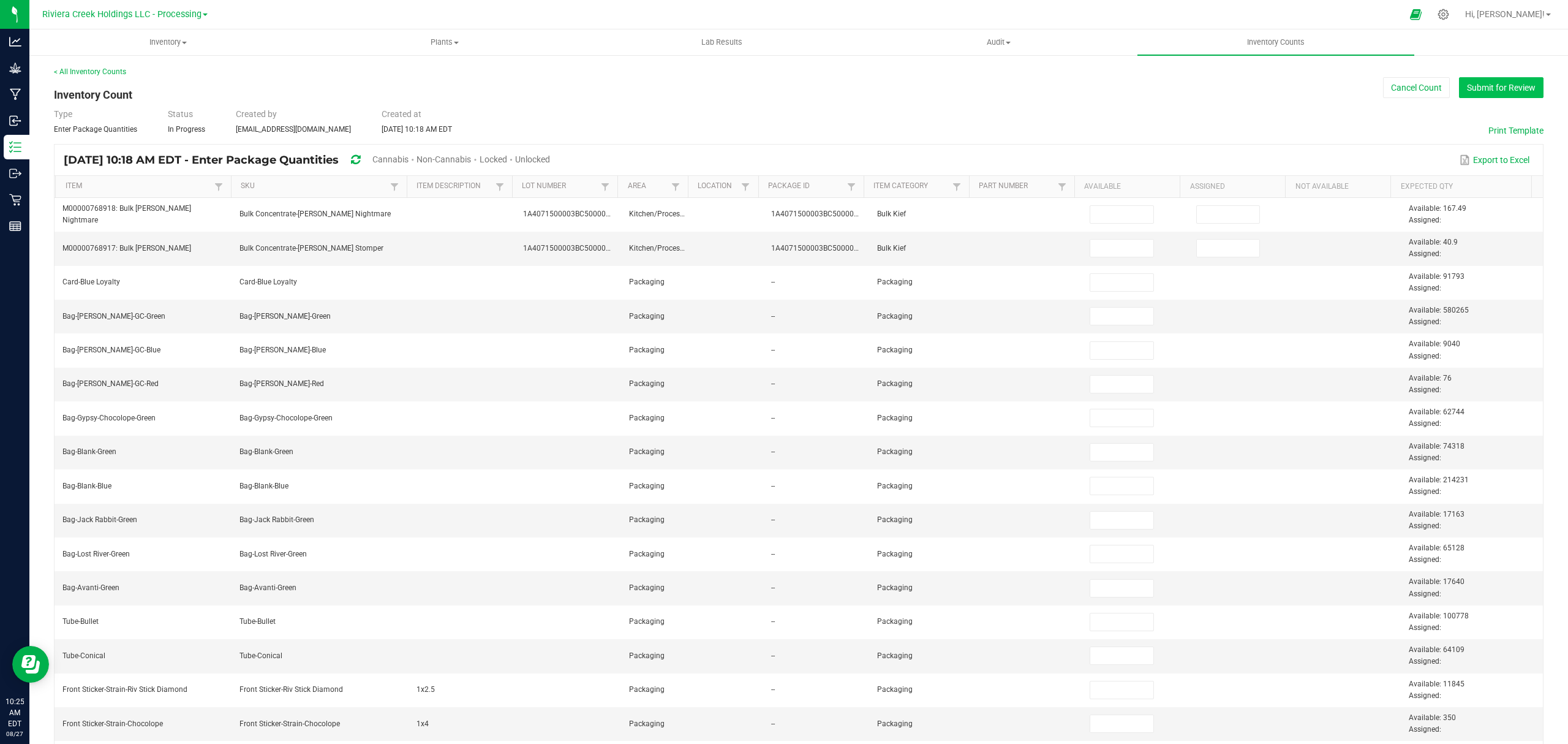
click at [1465, 84] on button "Submit for Review" at bounding box center [1501, 88] width 85 height 21
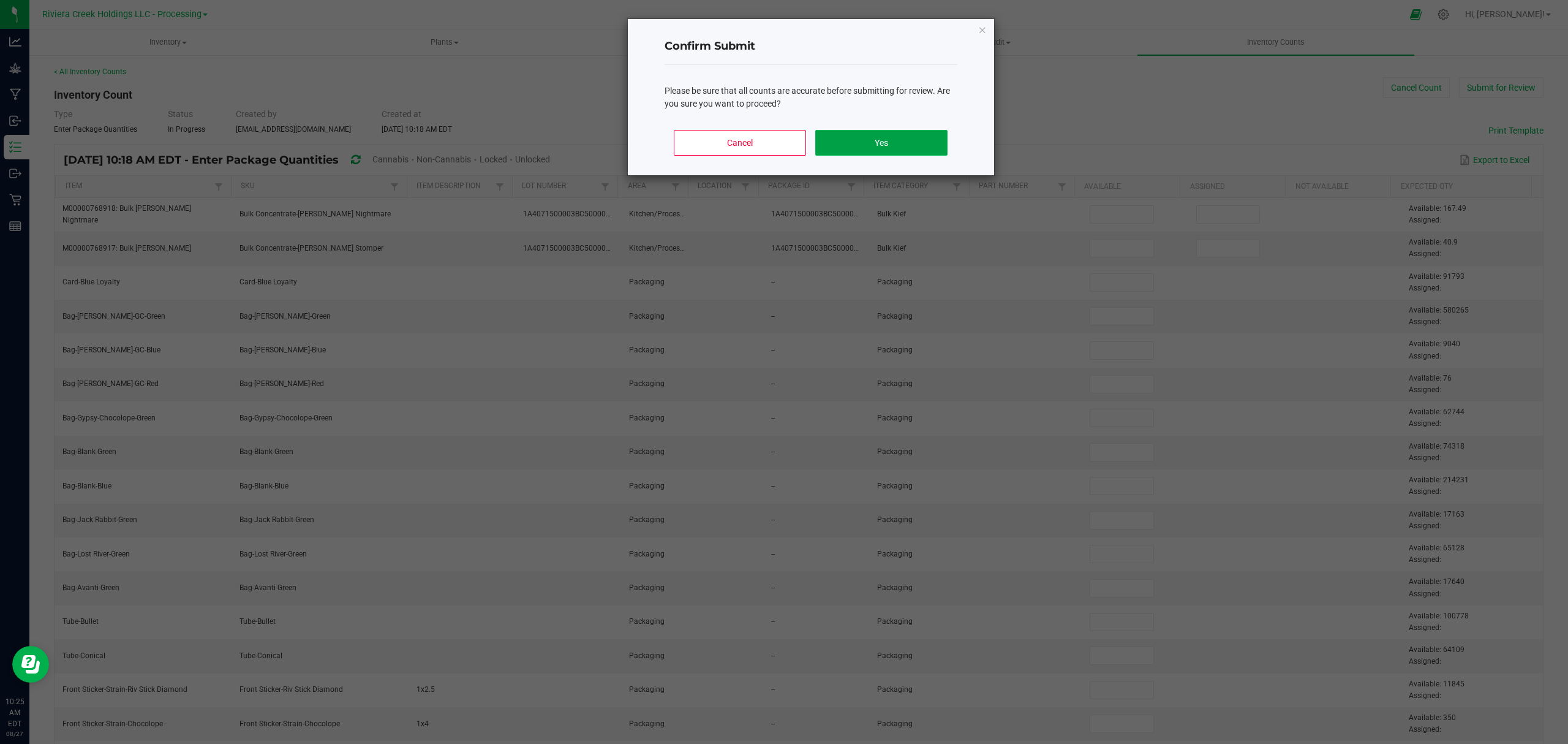
click at [883, 130] on button "Yes" at bounding box center [881, 142] width 132 height 26
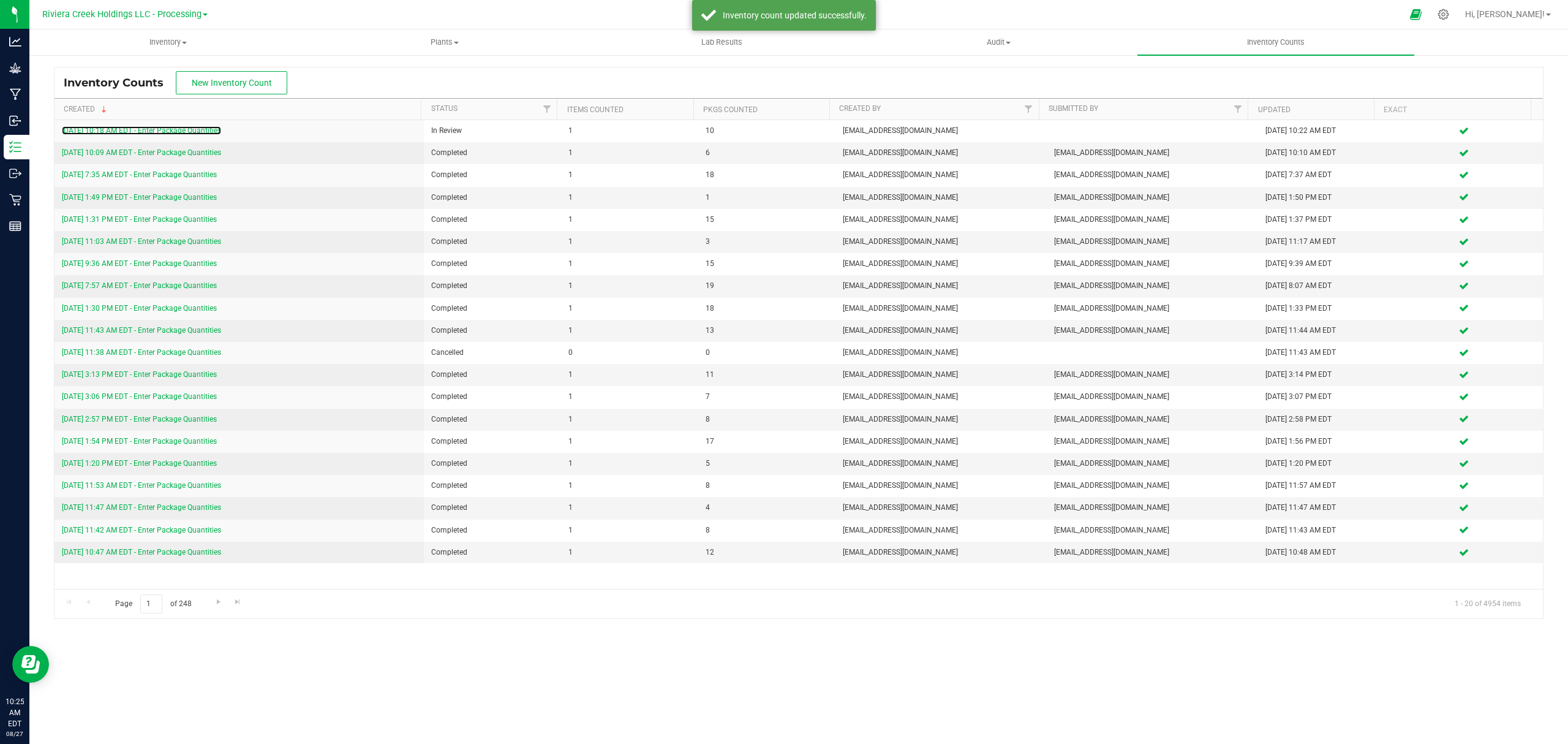
click at [178, 131] on link "[DATE] 10:18 AM EDT - Enter Package Quantities" at bounding box center [141, 130] width 159 height 9
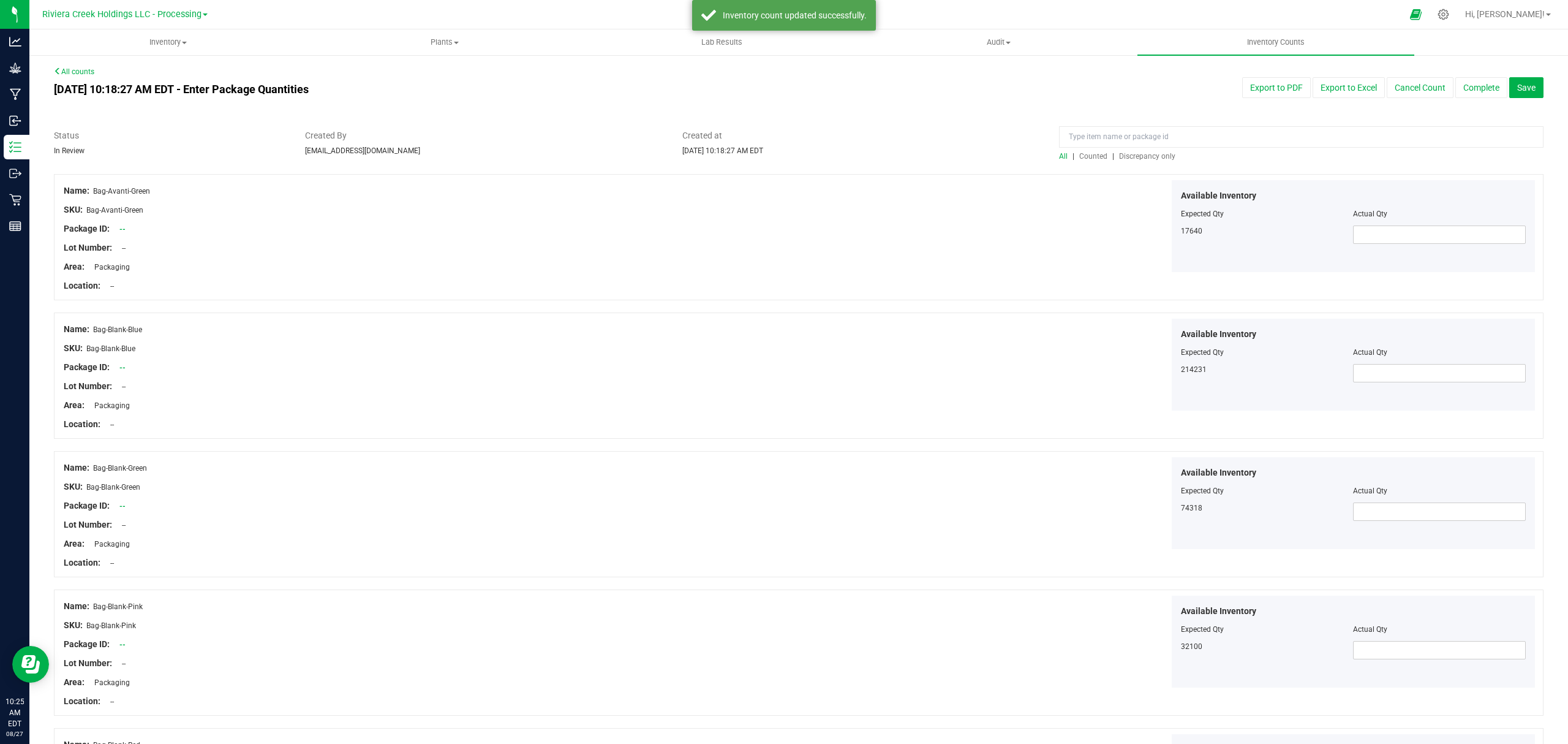
click at [1089, 158] on span "Counted" at bounding box center [1093, 156] width 28 height 9
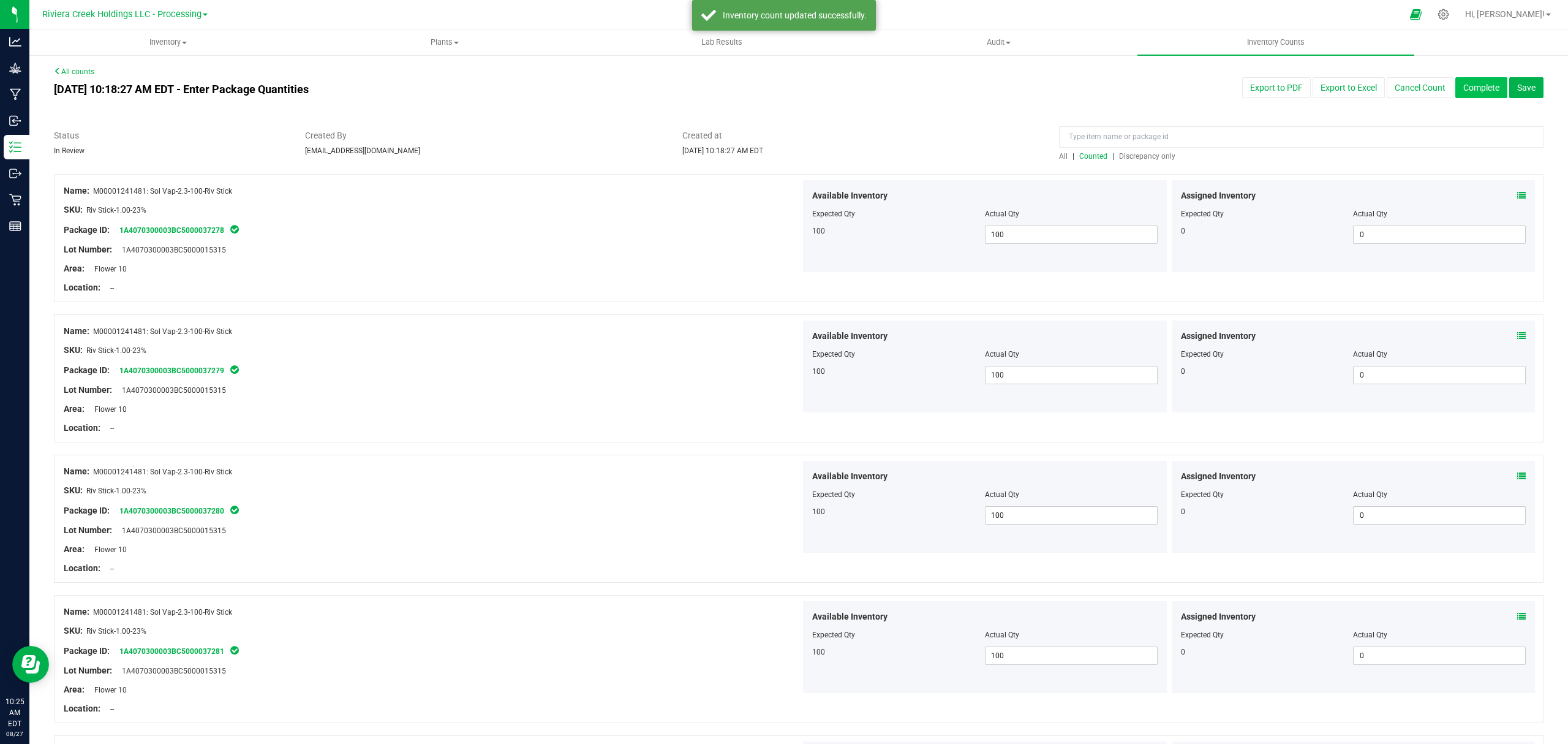
click at [1469, 87] on button "Complete" at bounding box center [1481, 88] width 52 height 21
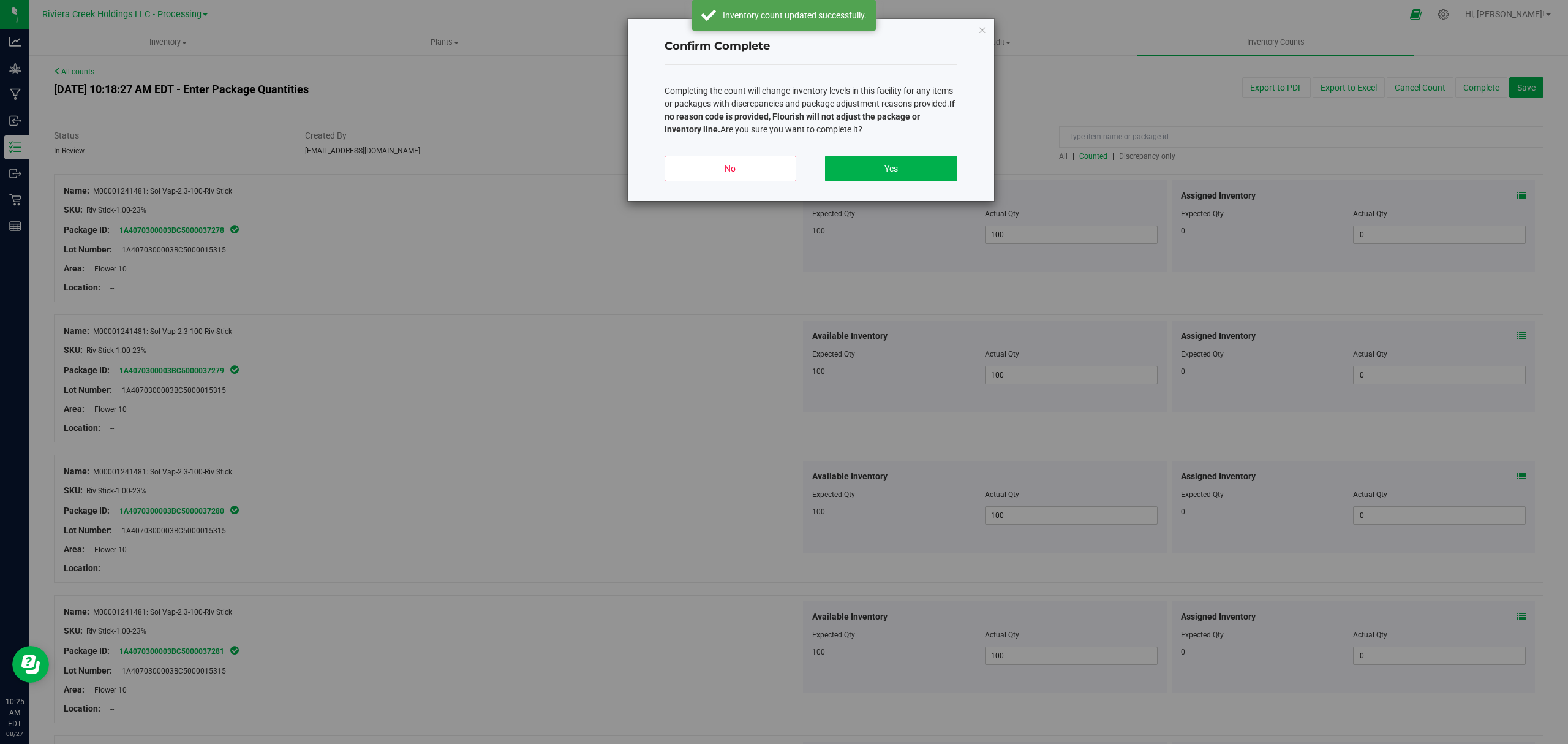
click at [911, 155] on div "No Yes" at bounding box center [811, 173] width 293 height 55
click at [899, 160] on button "Yes" at bounding box center [890, 168] width 132 height 26
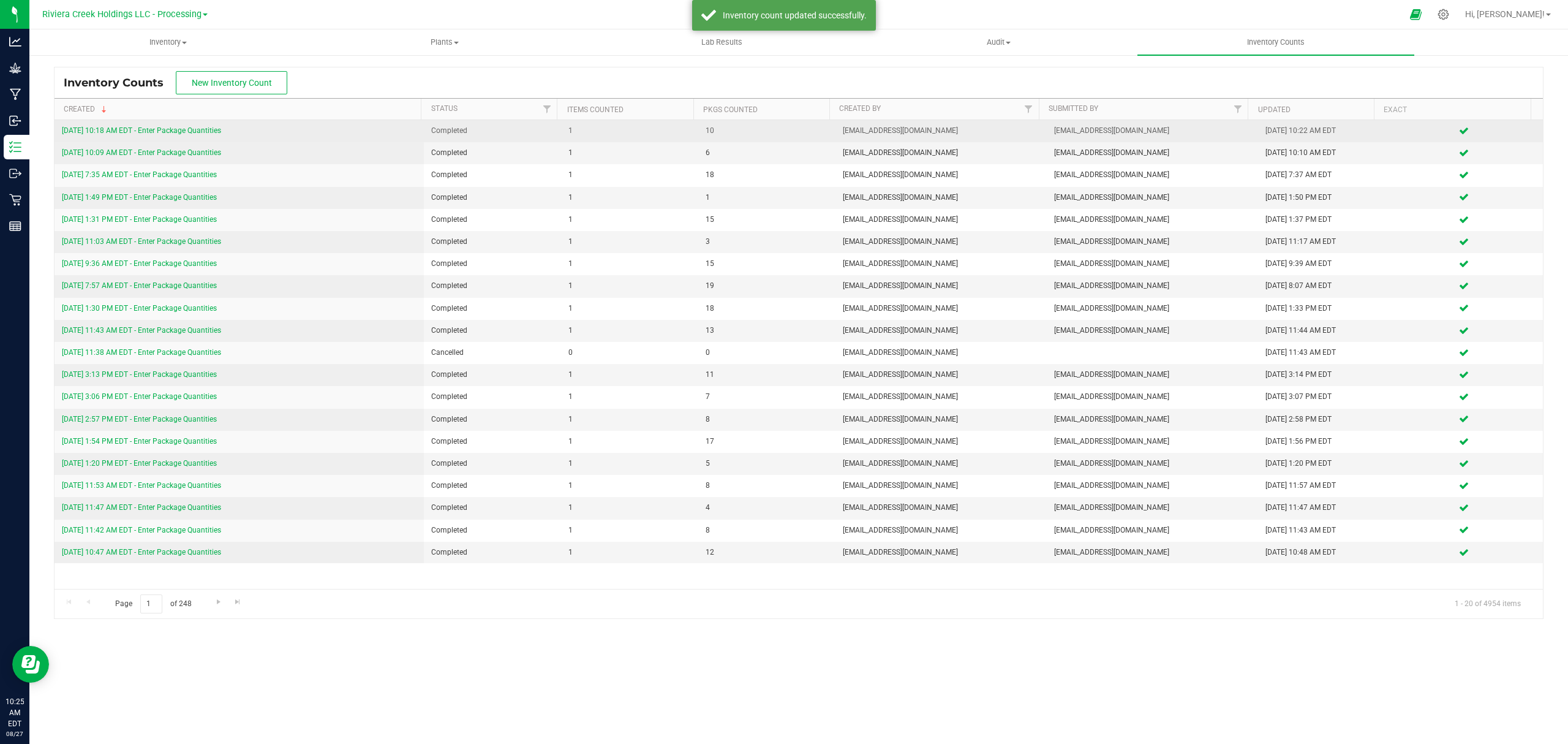
click at [210, 132] on link "[DATE] 10:18 AM EDT - Enter Package Quantities" at bounding box center [141, 130] width 159 height 9
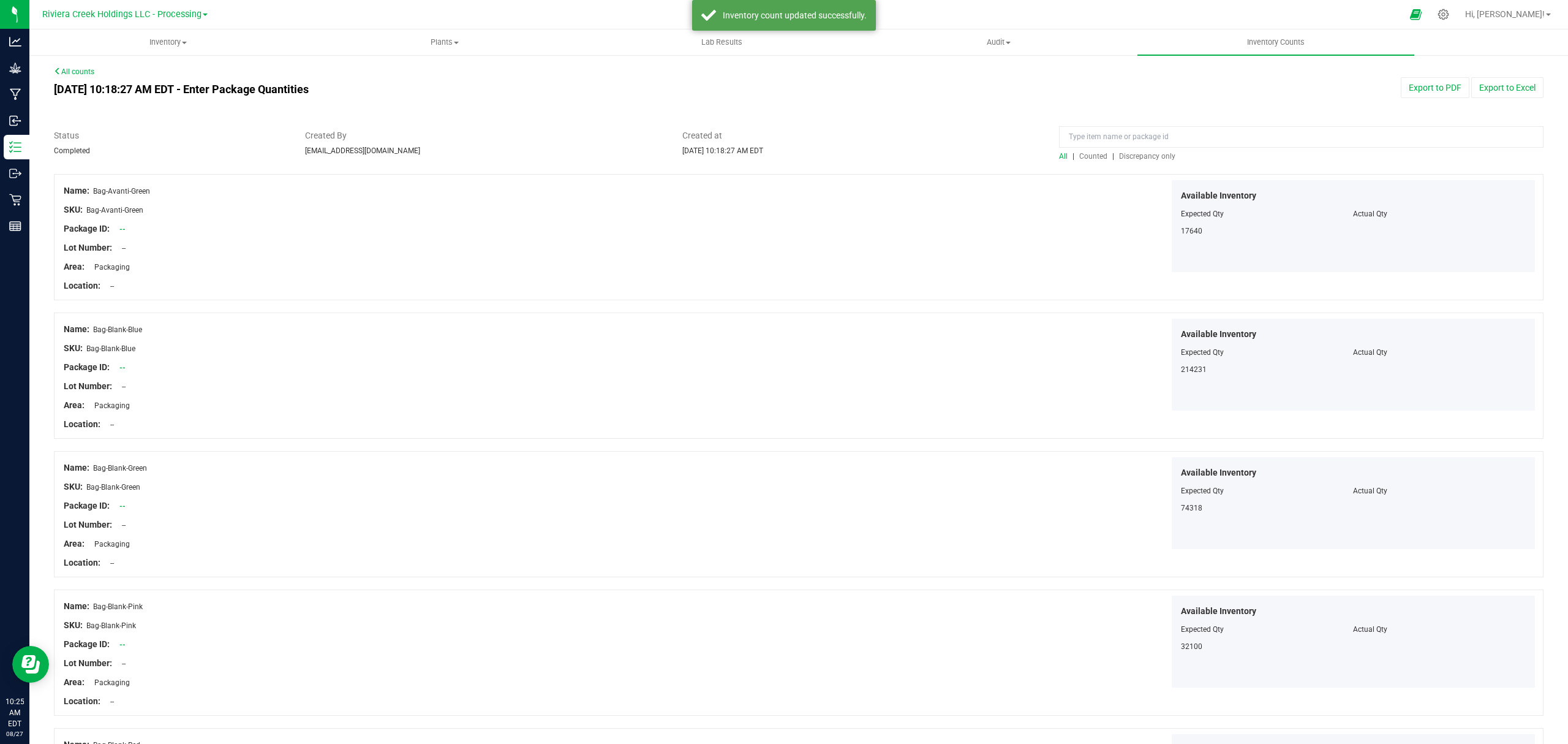
click at [1088, 155] on span "Counted" at bounding box center [1093, 156] width 28 height 9
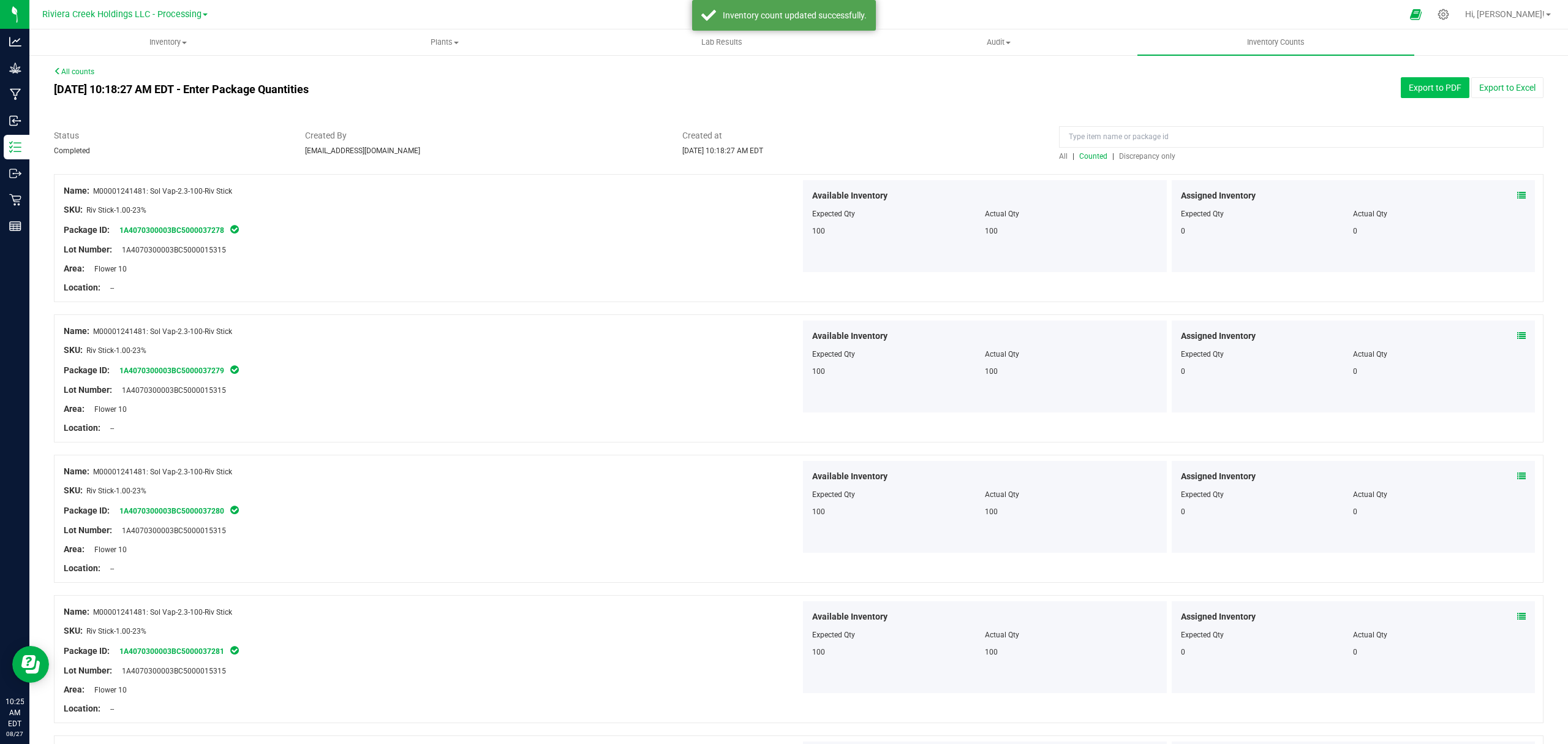
click at [1409, 92] on button "Export to PDF" at bounding box center [1435, 88] width 69 height 21
drag, startPoint x: 155, startPoint y: 44, endPoint x: 152, endPoint y: 66, distance: 22.2
click at [155, 44] on span "Inventory" at bounding box center [168, 42] width 276 height 11
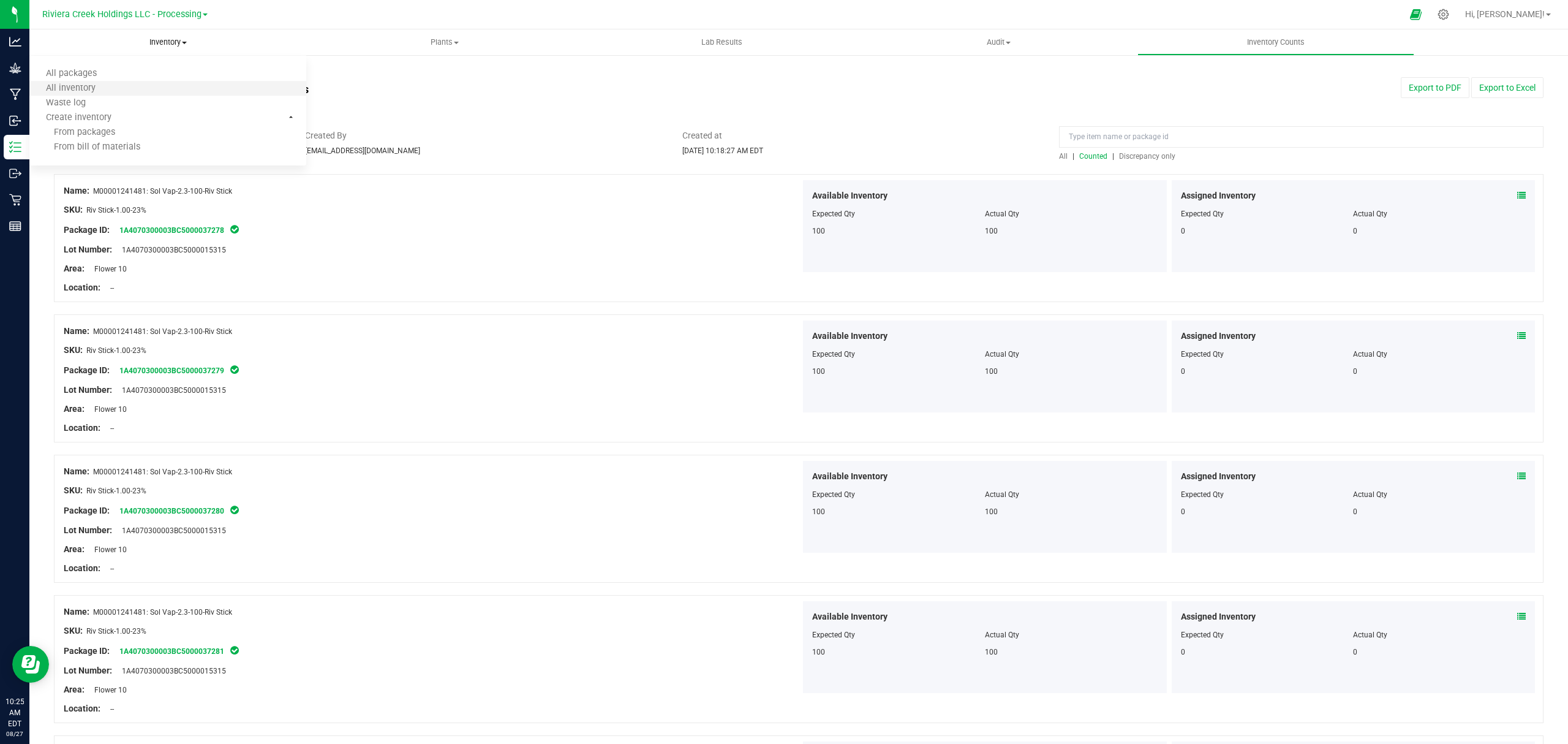
click at [133, 81] on li "All inventory" at bounding box center [168, 88] width 277 height 14
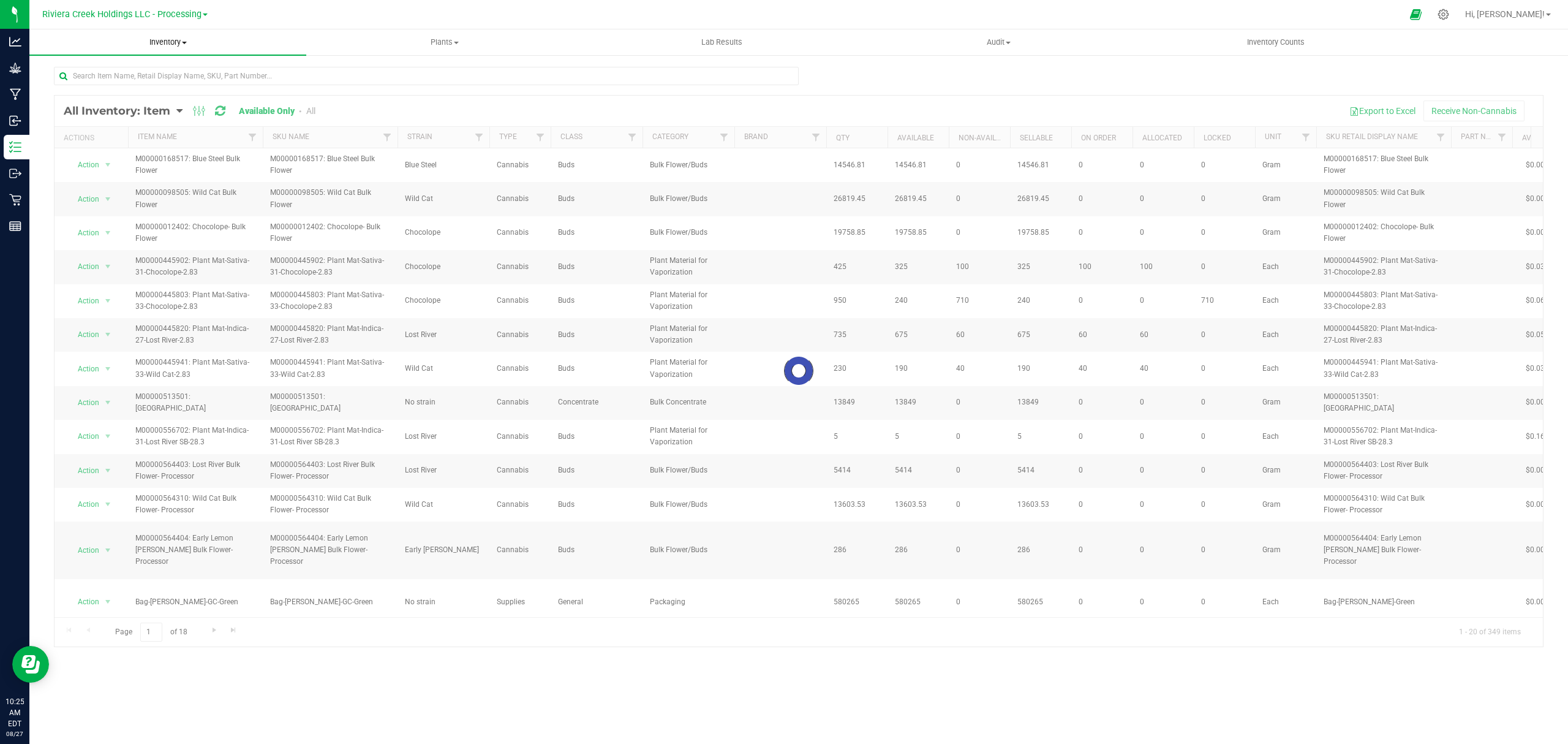
click at [170, 37] on span "Inventory" at bounding box center [168, 42] width 277 height 11
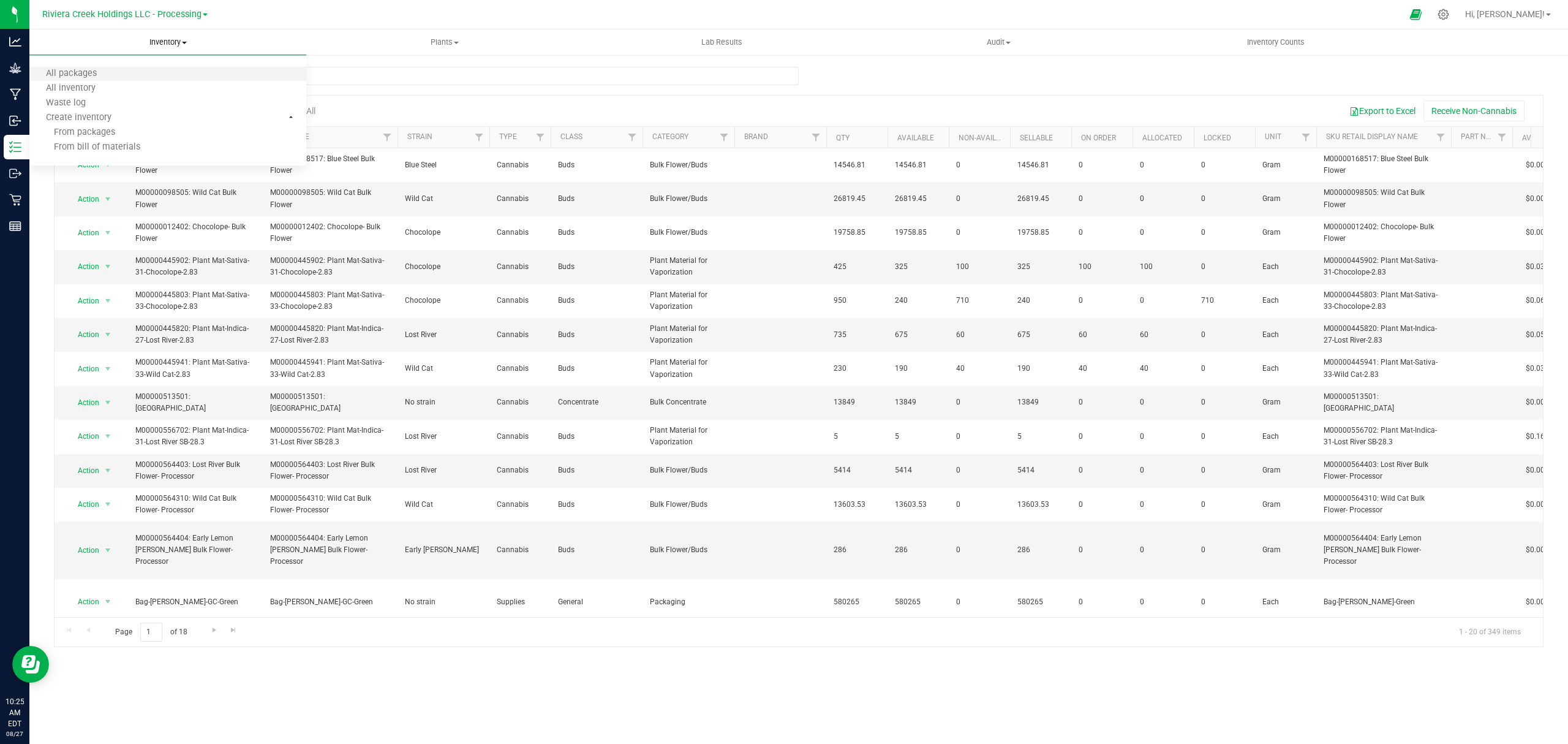
click at [138, 69] on li "All packages" at bounding box center [168, 74] width 277 height 14
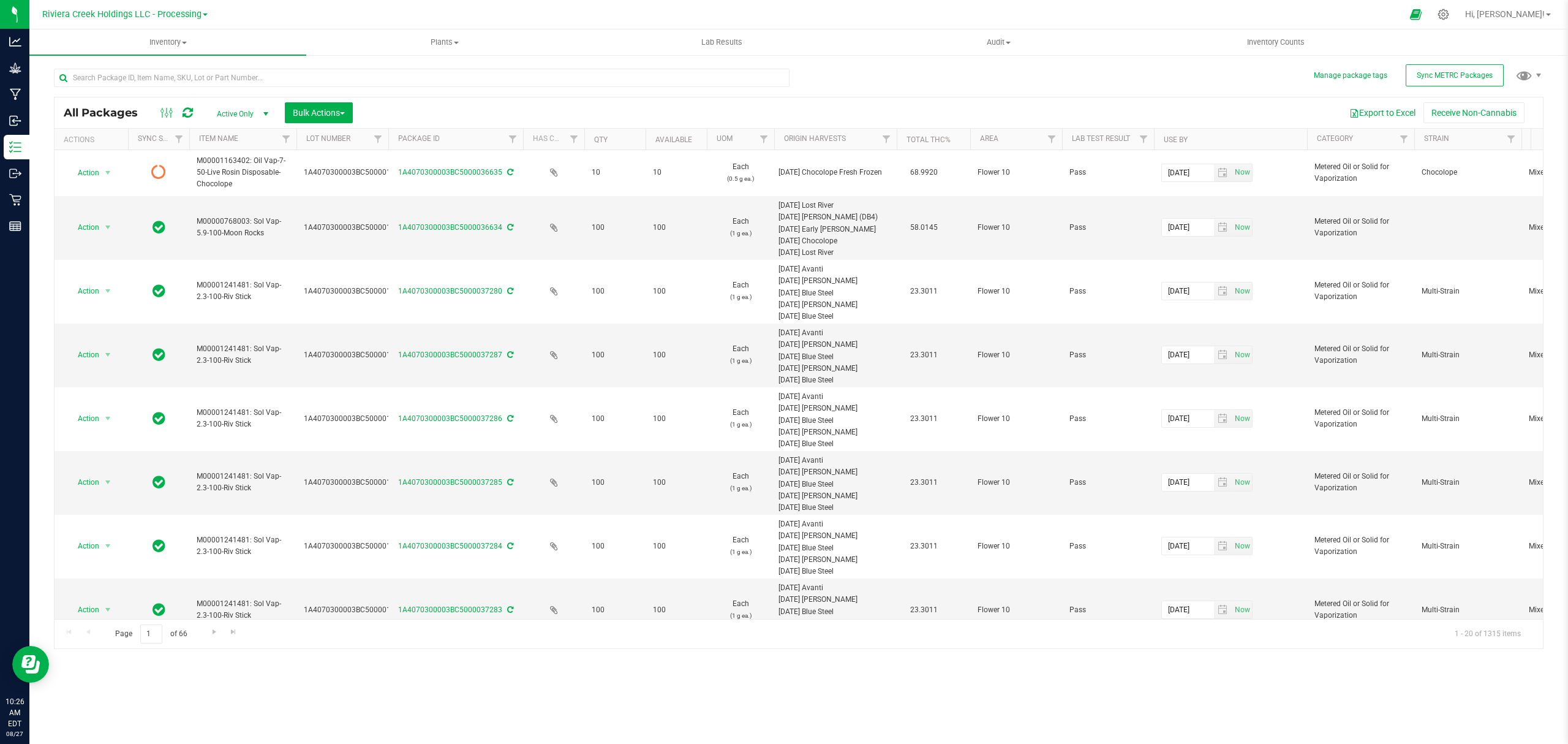
click at [309, 101] on div "All Packages Active Only Active Only Lab Samples Locked All External Internal B…" at bounding box center [798, 113] width 1488 height 31
drag, startPoint x: 309, startPoint y: 104, endPoint x: 306, endPoint y: 117, distance: 13.3
click at [309, 104] on button "Bulk Actions" at bounding box center [319, 113] width 68 height 21
click at [327, 238] on div "Lock/Unlock packages" at bounding box center [342, 232] width 100 height 20
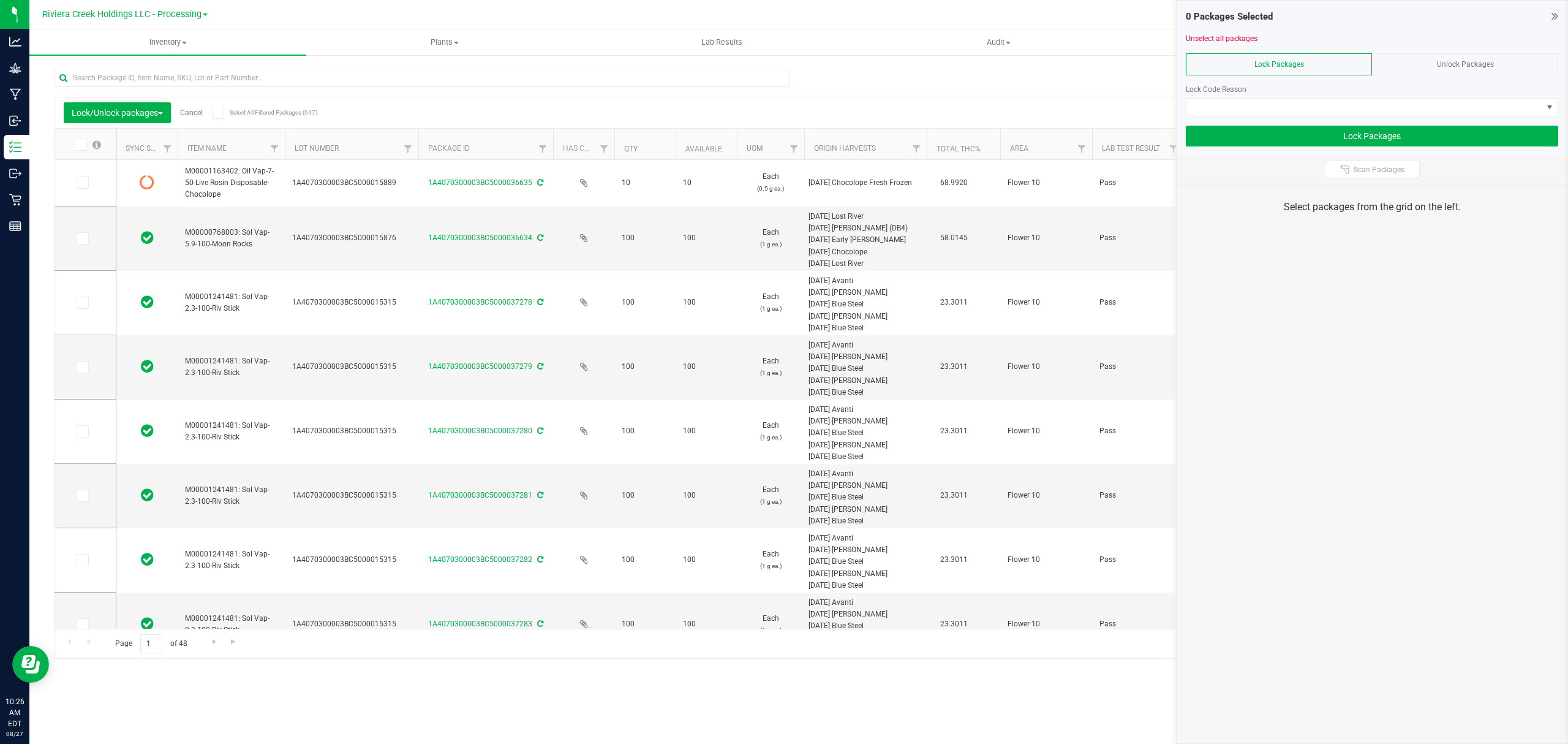
drag, startPoint x: 376, startPoint y: 148, endPoint x: 422, endPoint y: 149, distance: 46.0
click at [82, 303] on icon at bounding box center [82, 303] width 8 height 0
click at [0, 0] on input "checkbox" at bounding box center [0, 0] width 0 height 0
click at [83, 367] on icon at bounding box center [82, 367] width 8 height 0
click at [0, 0] on input "checkbox" at bounding box center [0, 0] width 0 height 0
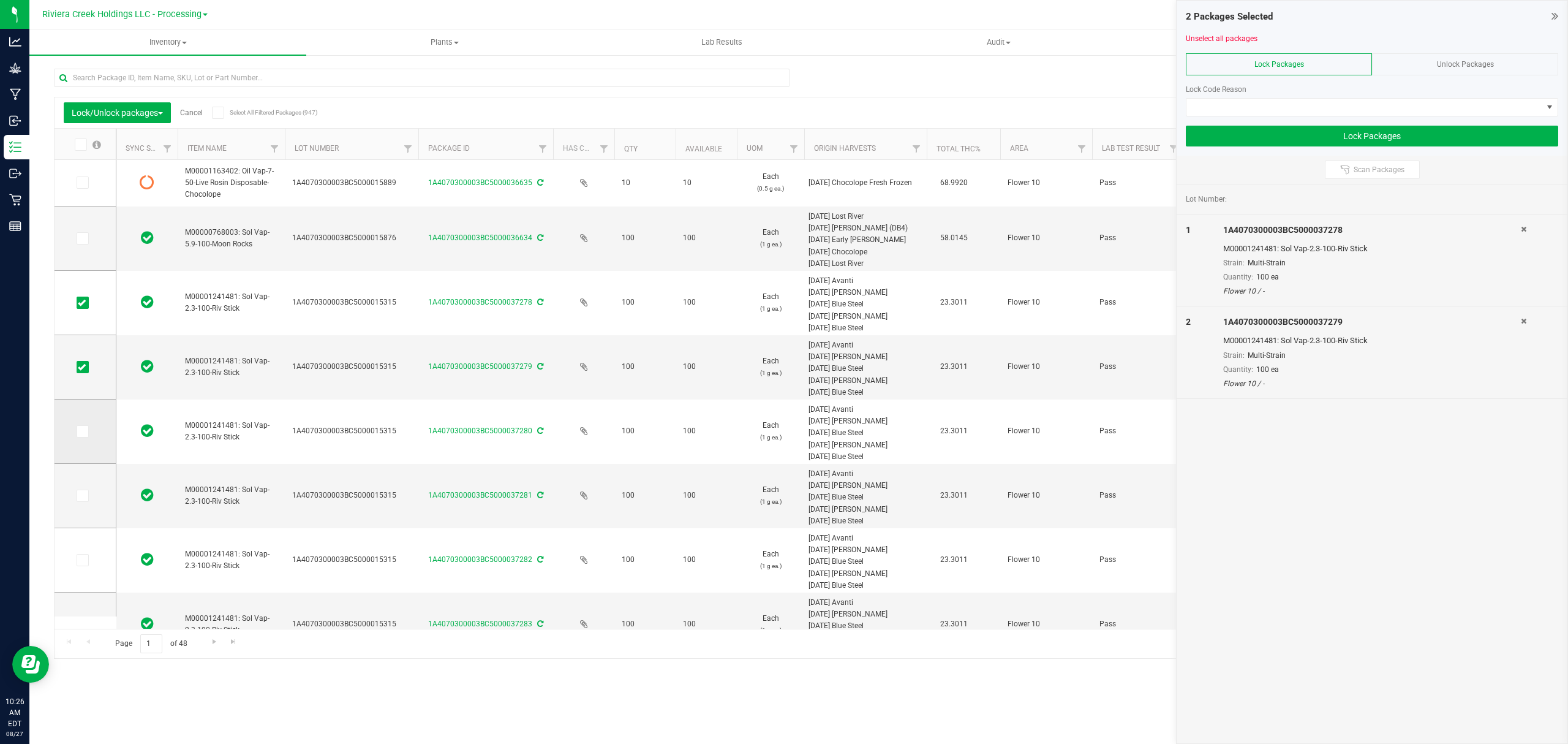
click at [84, 431] on icon at bounding box center [82, 431] width 8 height 0
click at [0, 0] on input "checkbox" at bounding box center [0, 0] width 0 height 0
click at [79, 496] on icon at bounding box center [82, 496] width 8 height 0
click at [0, 0] on input "checkbox" at bounding box center [0, 0] width 0 height 0
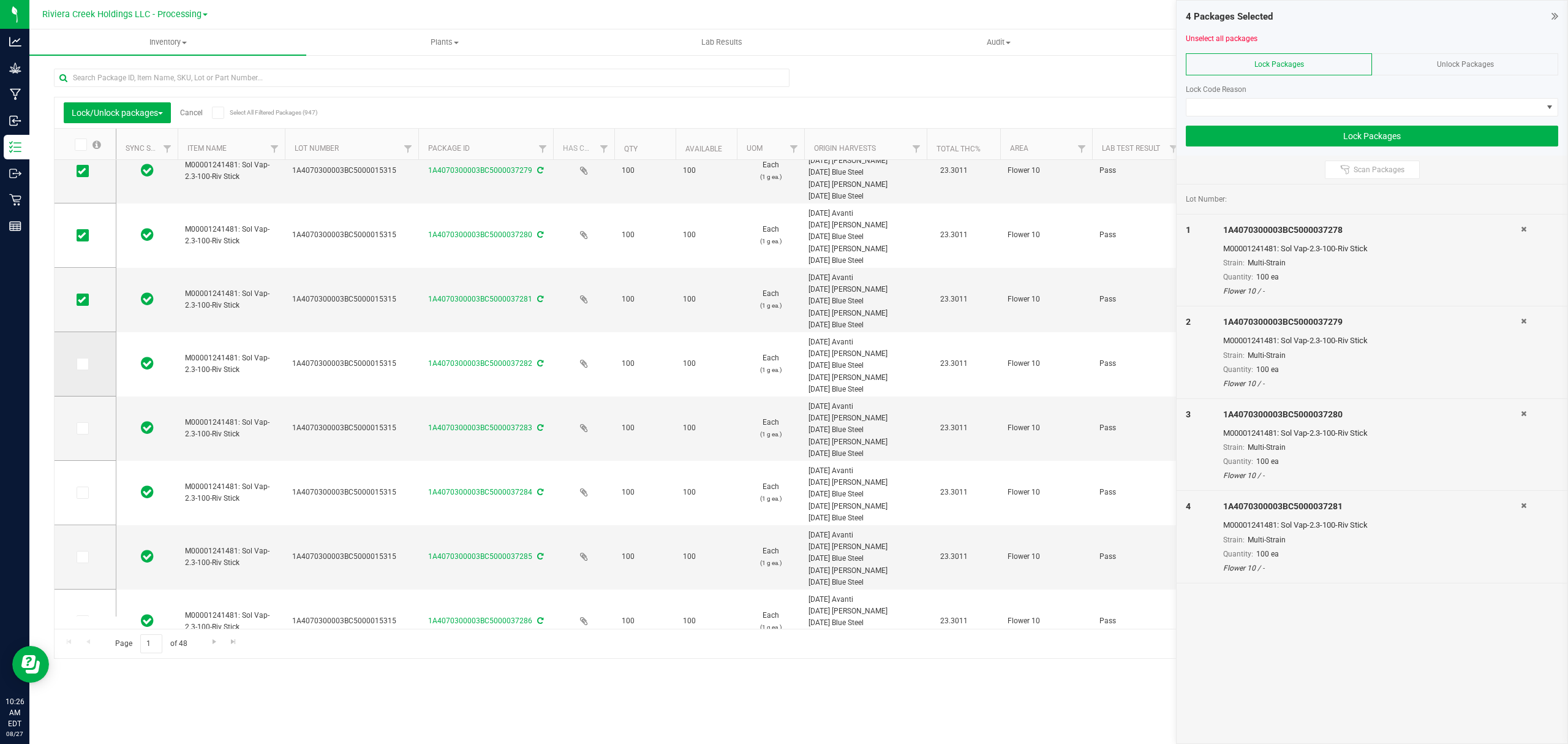
click at [84, 371] on td at bounding box center [85, 364] width 61 height 64
click at [81, 364] on icon at bounding box center [82, 364] width 8 height 0
click at [0, 0] on input "checkbox" at bounding box center [0, 0] width 0 height 0
click at [82, 428] on icon at bounding box center [82, 428] width 8 height 0
click at [0, 0] on input "checkbox" at bounding box center [0, 0] width 0 height 0
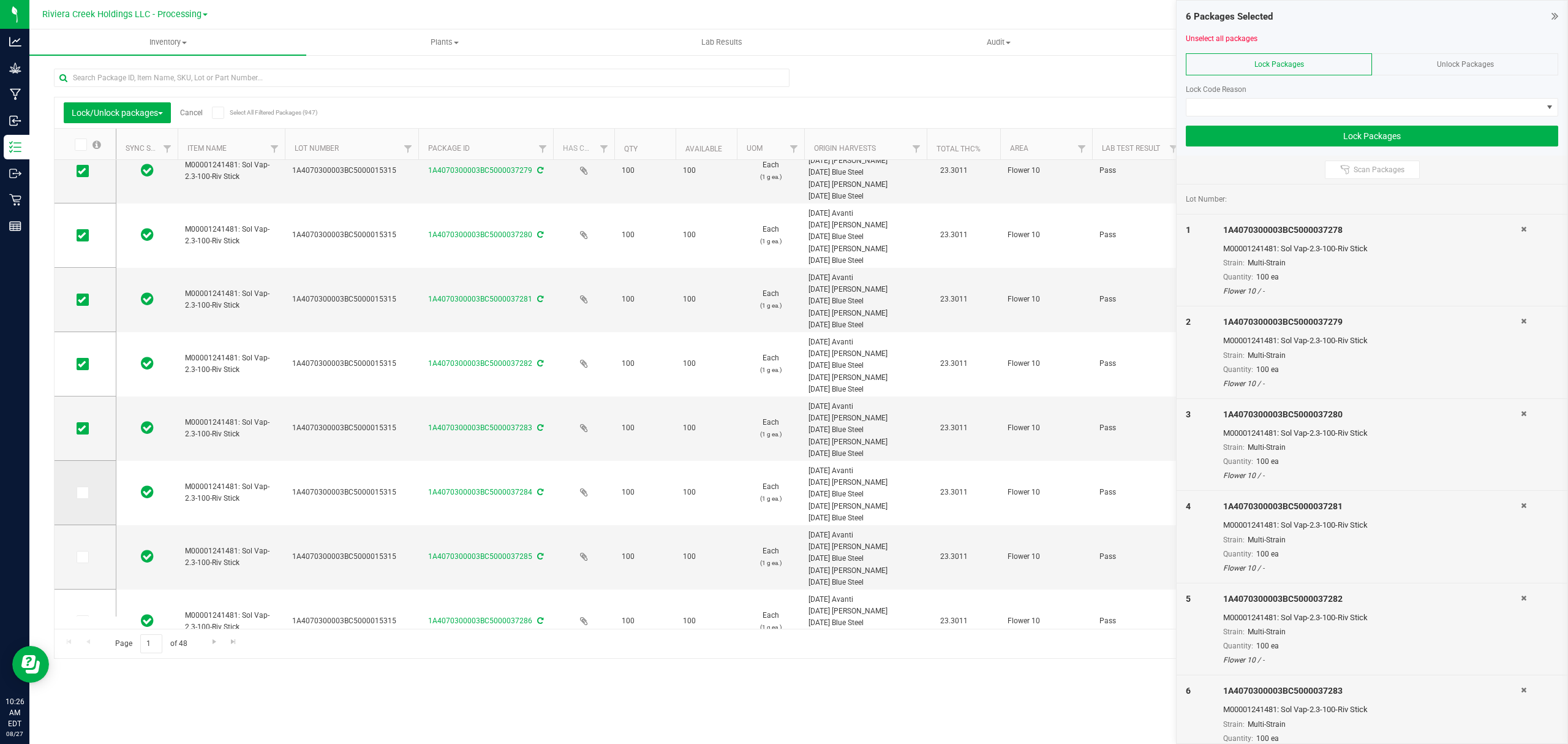
click at [84, 493] on icon at bounding box center [82, 493] width 8 height 0
click at [0, 0] on input "checkbox" at bounding box center [0, 0] width 0 height 0
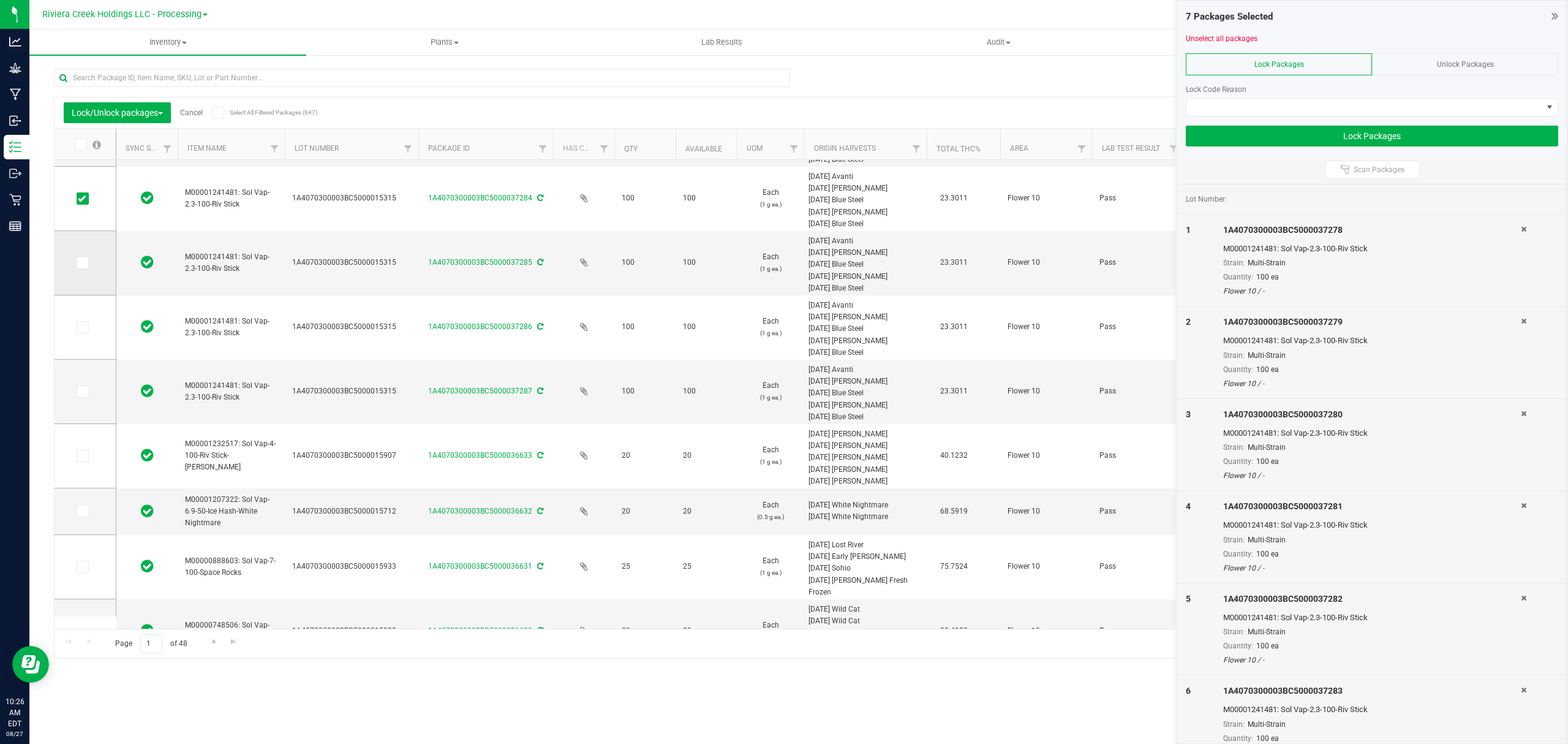
click at [86, 263] on span at bounding box center [83, 263] width 12 height 12
click at [0, 0] on input "checkbox" at bounding box center [0, 0] width 0 height 0
click at [83, 327] on icon at bounding box center [82, 327] width 8 height 0
click at [0, 0] on input "checkbox" at bounding box center [0, 0] width 0 height 0
click at [81, 391] on icon at bounding box center [82, 391] width 8 height 0
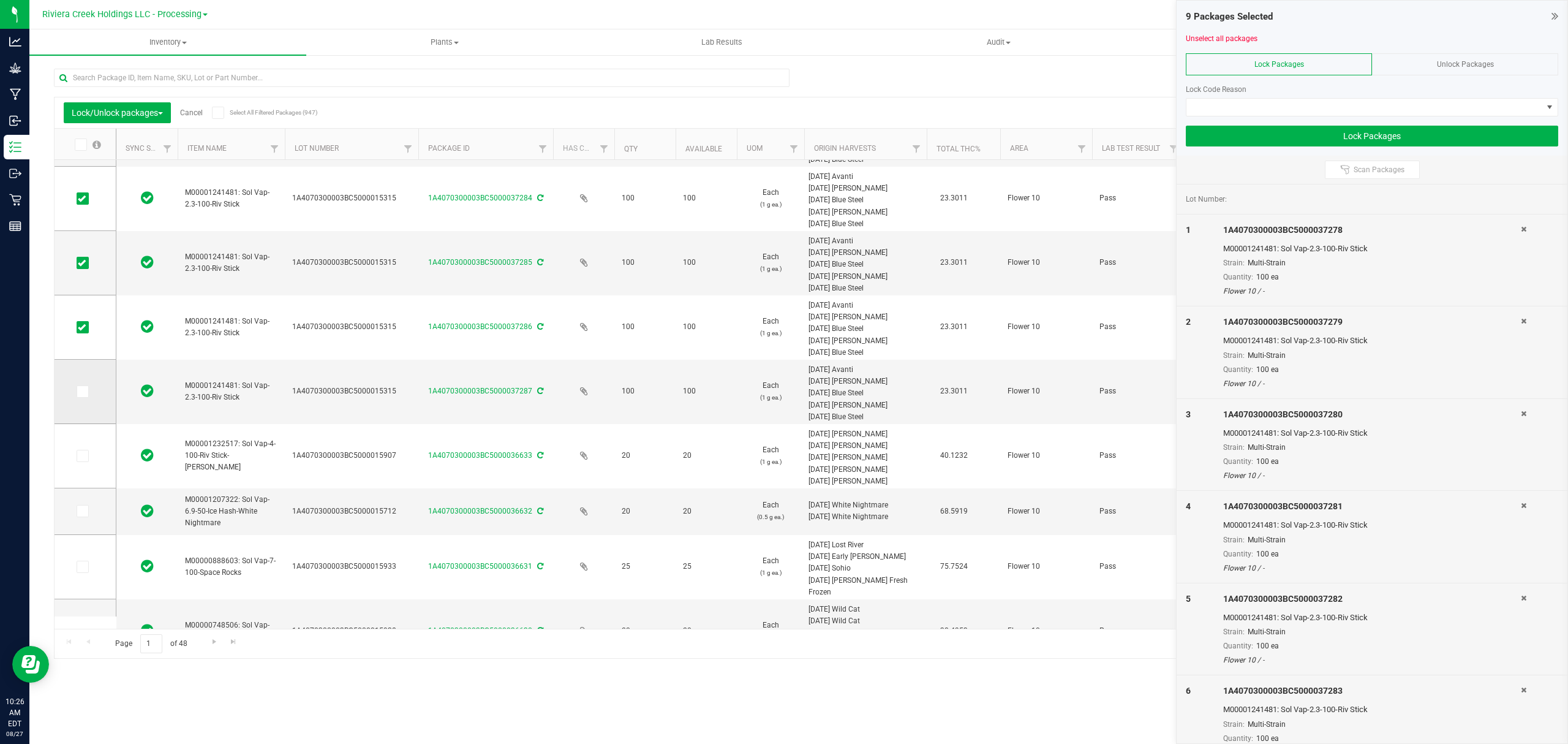
click at [0, 0] on input "checkbox" at bounding box center [0, 0] width 0 height 0
click at [1253, 104] on span at bounding box center [1364, 107] width 356 height 17
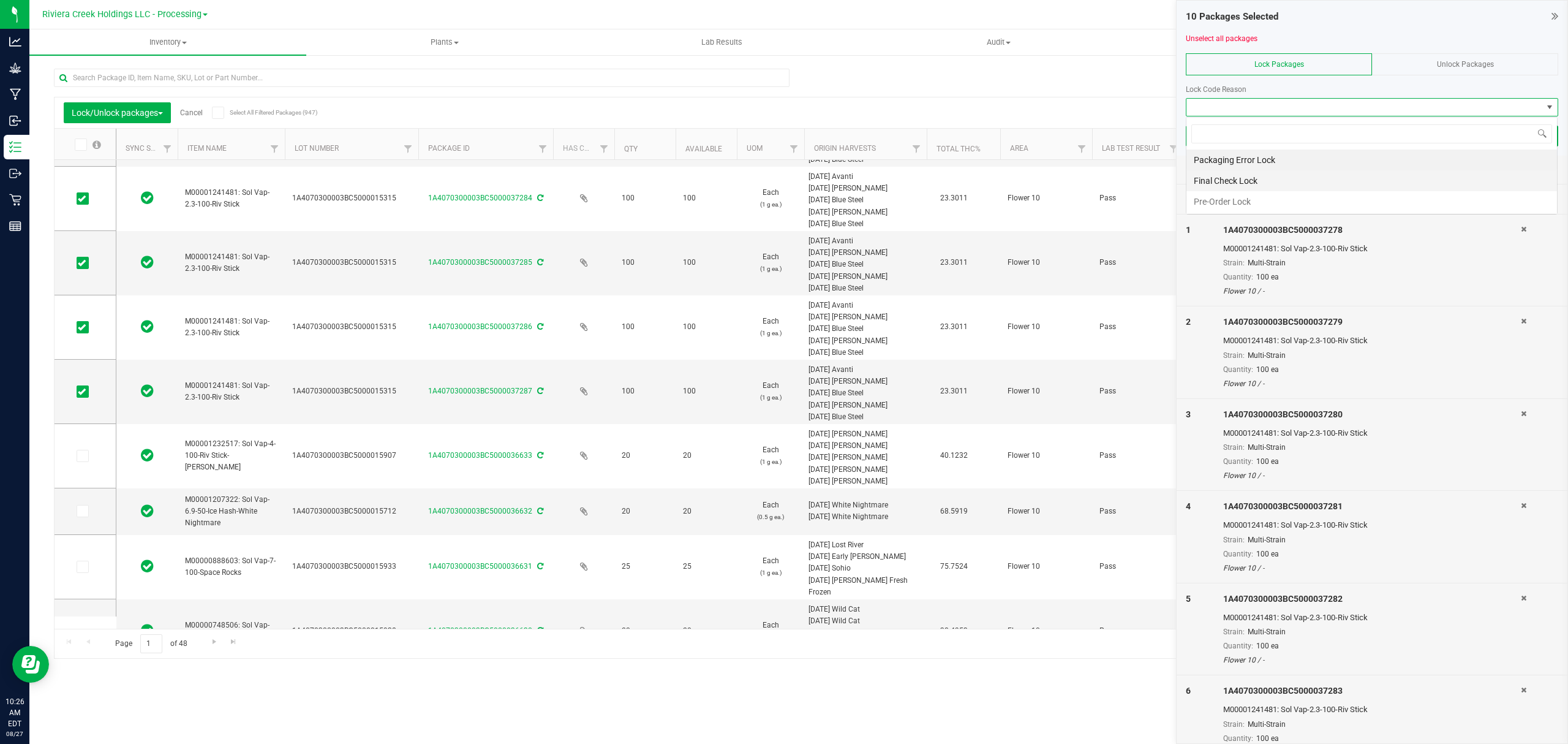
scroll to position [18, 371]
click at [1238, 176] on li "Final Check Lock" at bounding box center [1372, 181] width 371 height 21
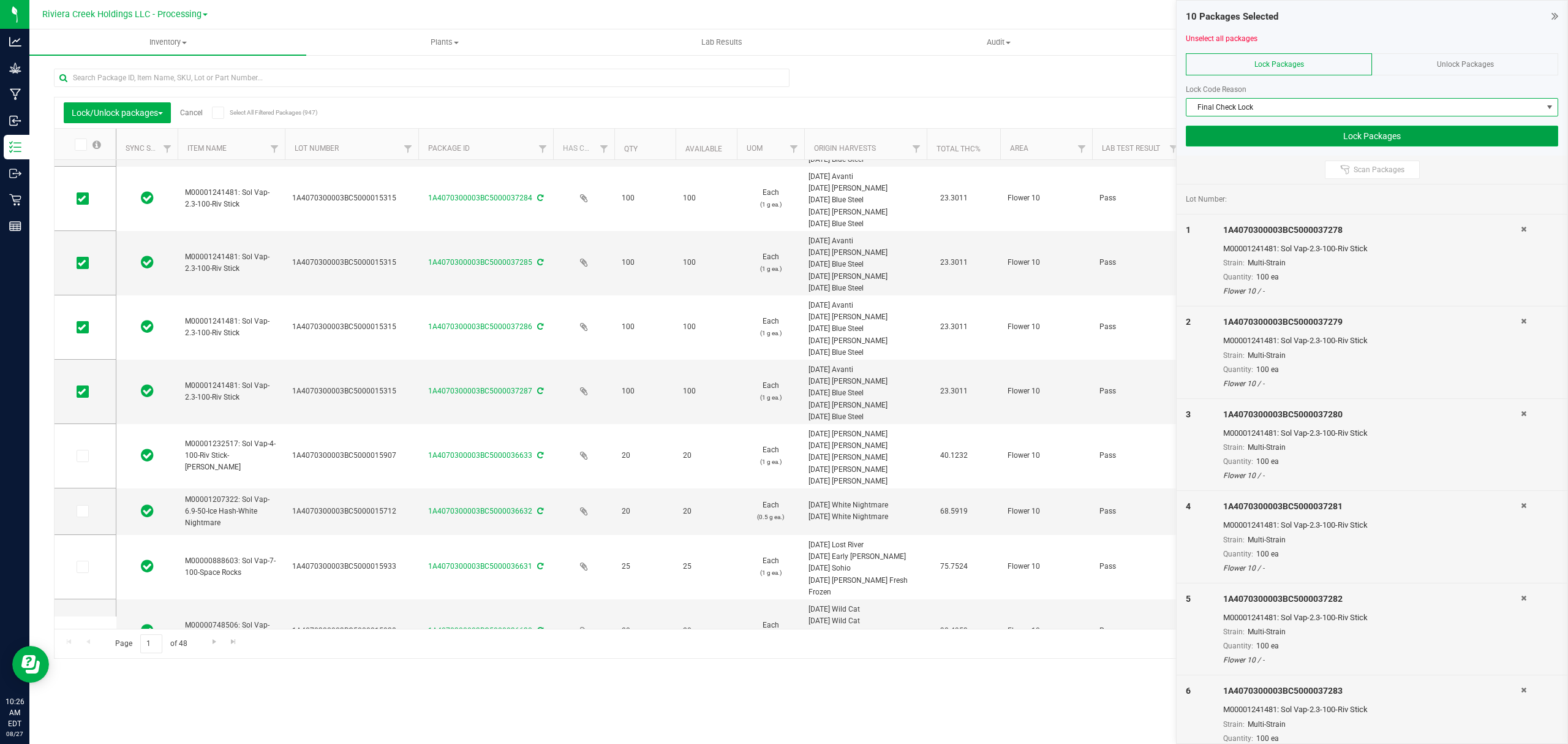
click at [1229, 137] on button "Lock Packages" at bounding box center [1372, 136] width 372 height 21
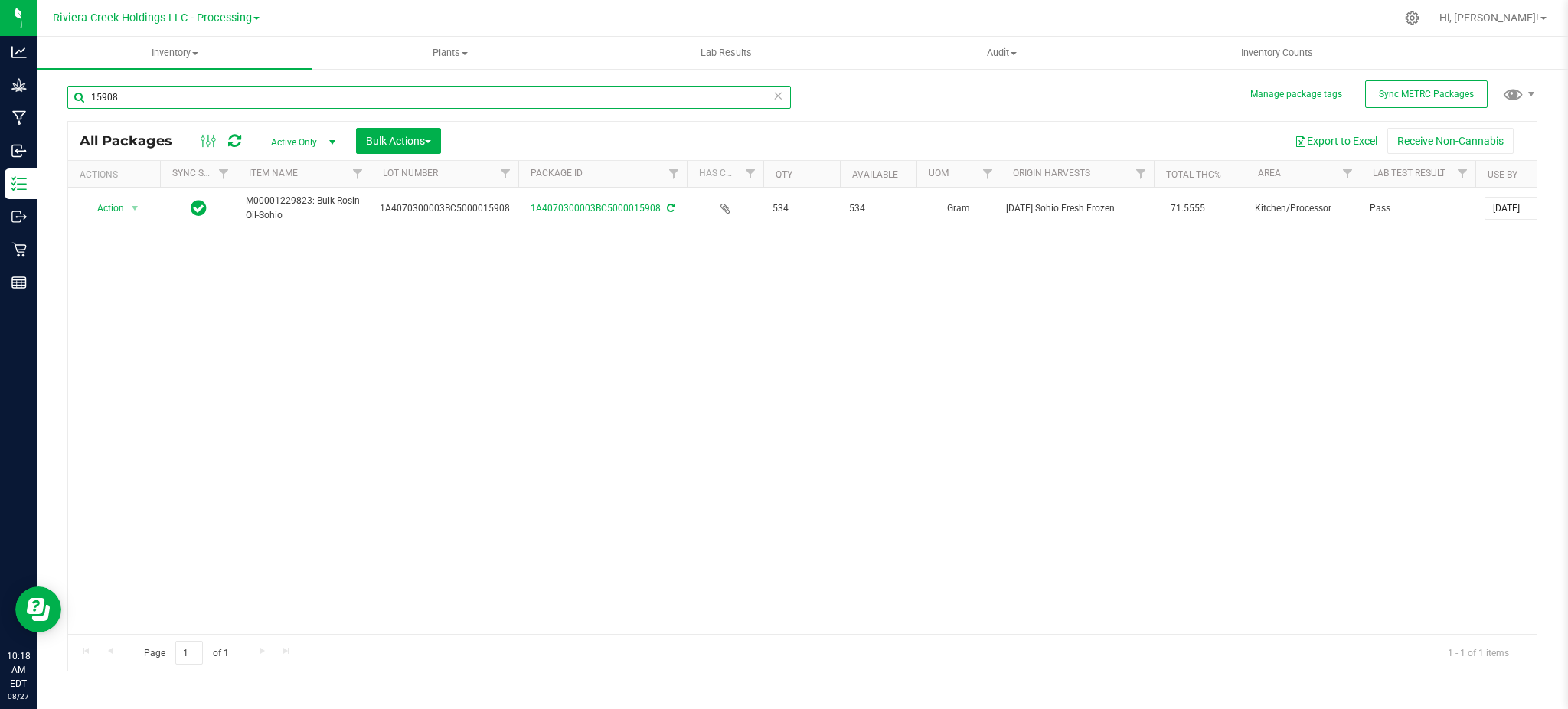
click at [191, 91] on input "15908" at bounding box center [428, 97] width 723 height 23
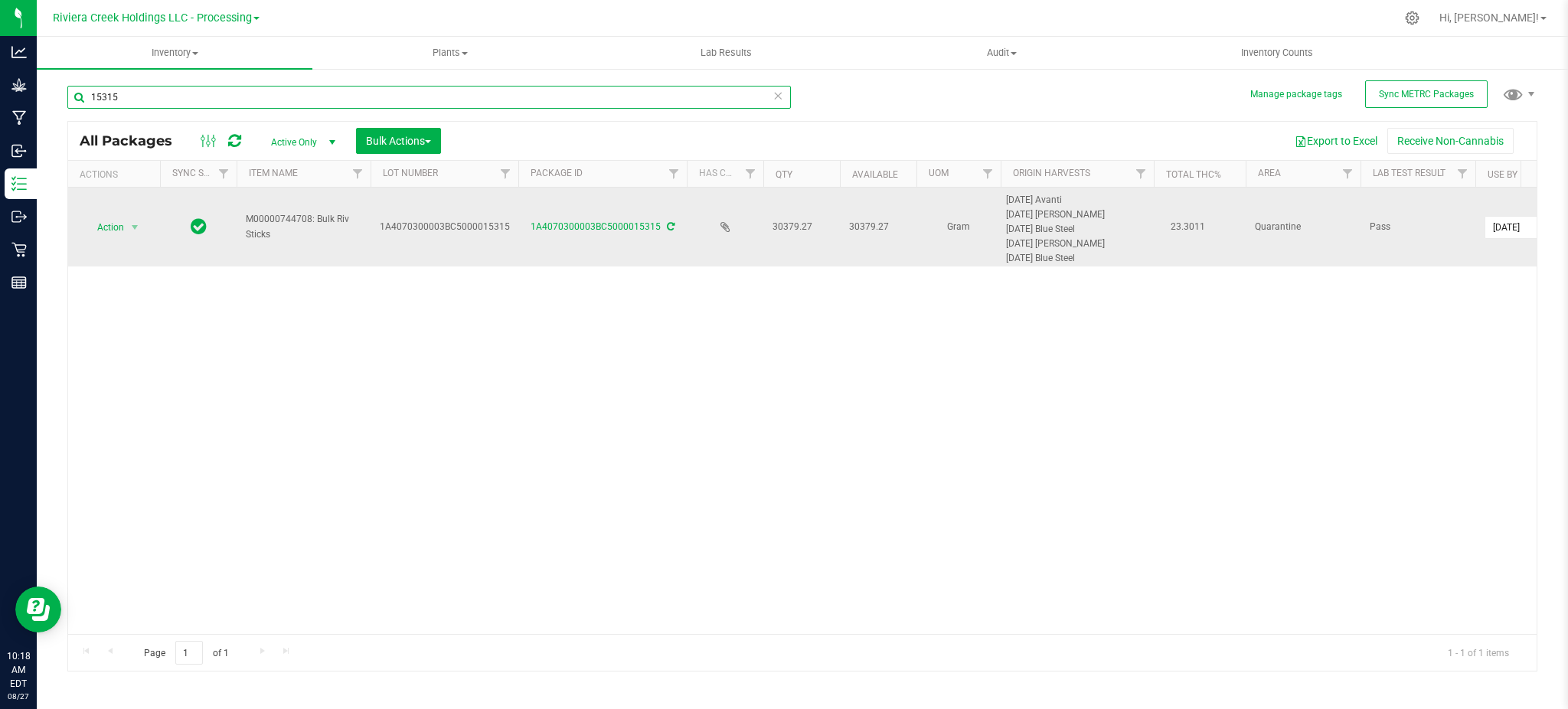
type input "15315"
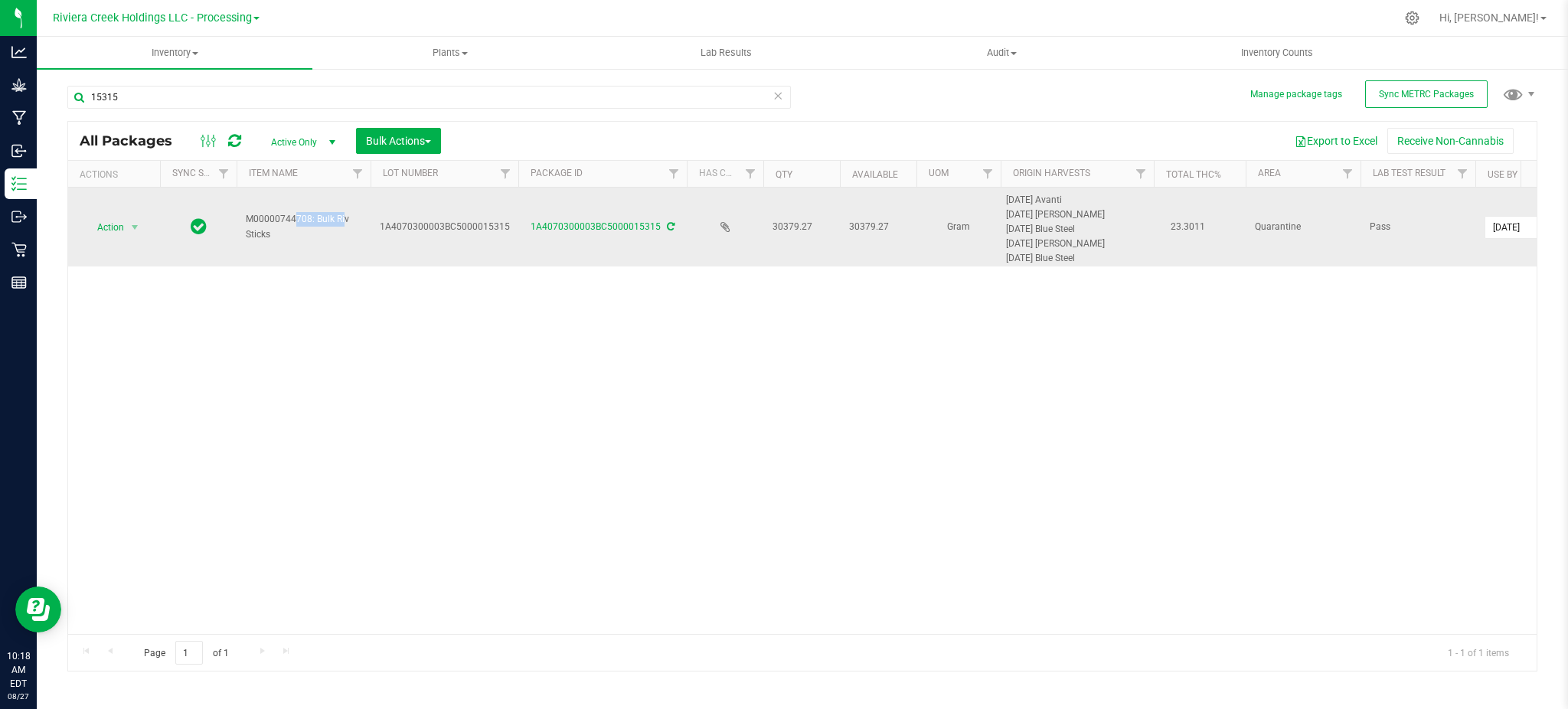
drag, startPoint x: 311, startPoint y: 219, endPoint x: 238, endPoint y: 224, distance: 73.2
click at [238, 224] on td "M00000744708: Bulk Riv Sticks" at bounding box center [304, 227] width 134 height 79
copy span "M00000744708"
